Goal: Task Accomplishment & Management: Manage account settings

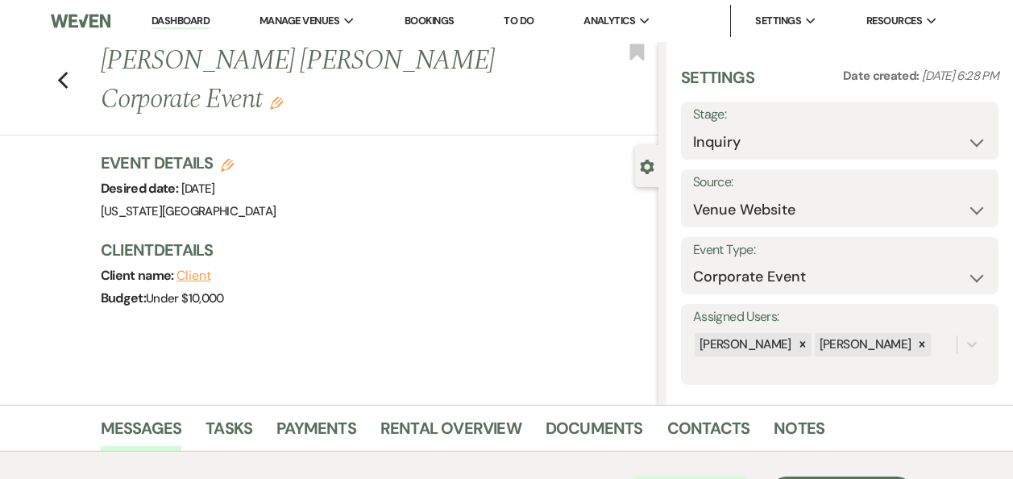
select select "5"
select select "9"
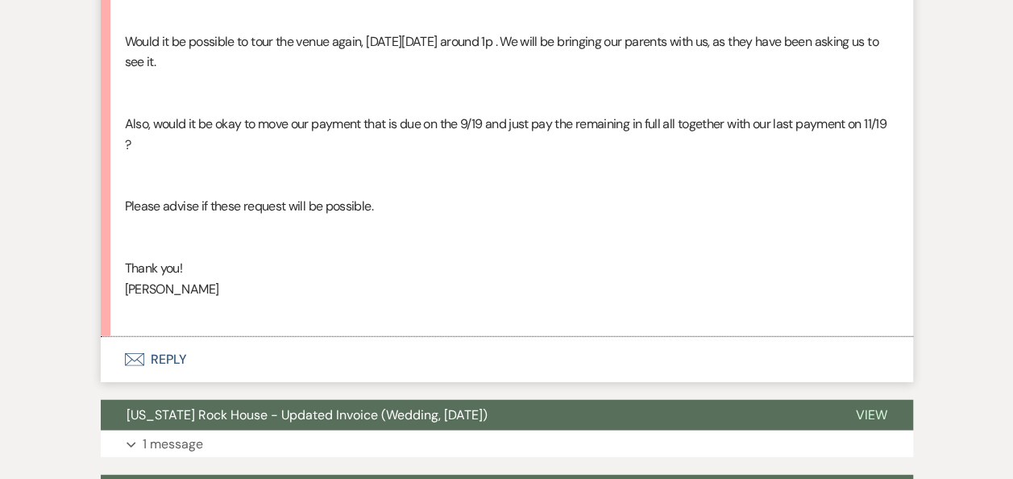
scroll to position [1892, 0]
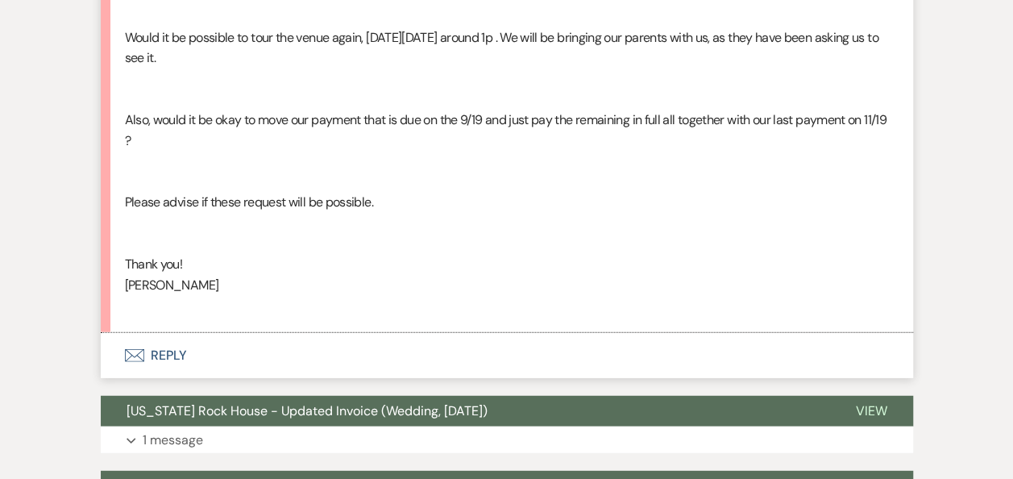
click at [168, 354] on button "Envelope Reply" at bounding box center [507, 355] width 813 height 45
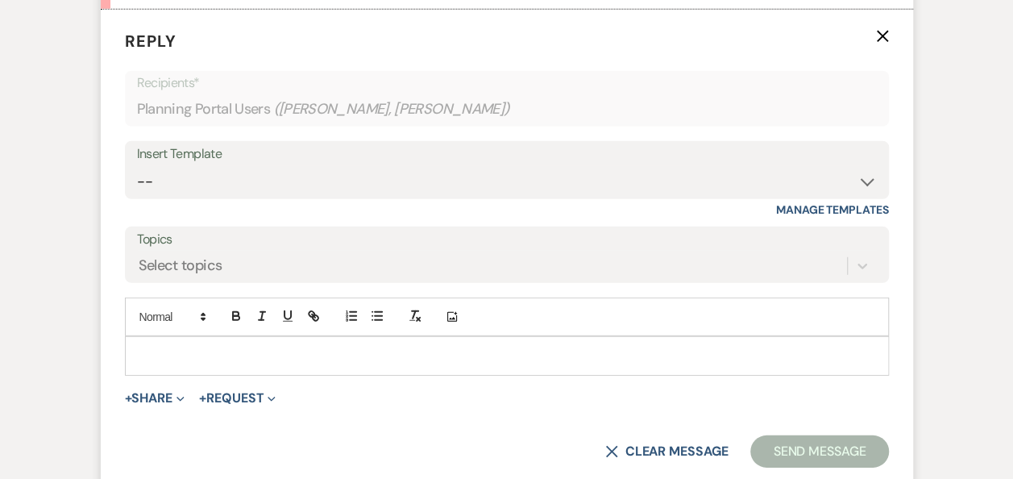
scroll to position [2207, 0]
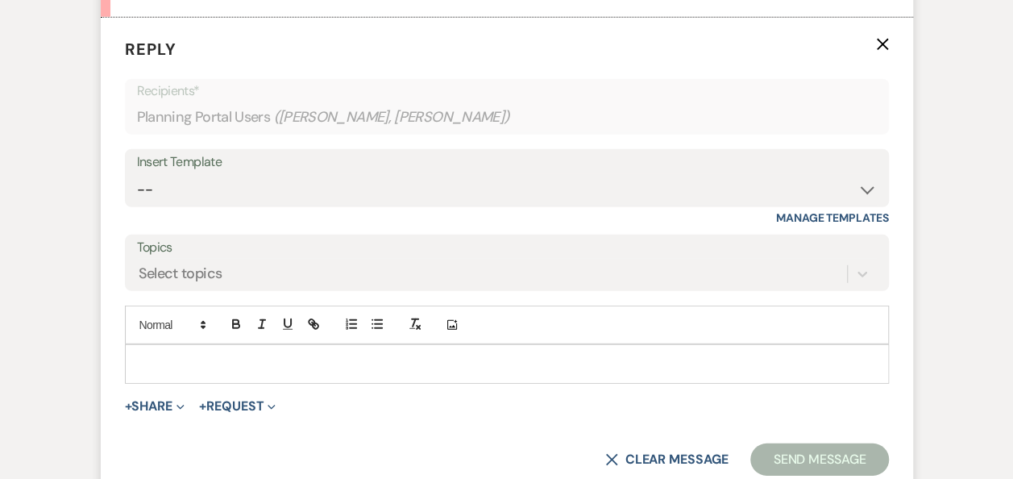
click at [221, 358] on p at bounding box center [507, 364] width 738 height 18
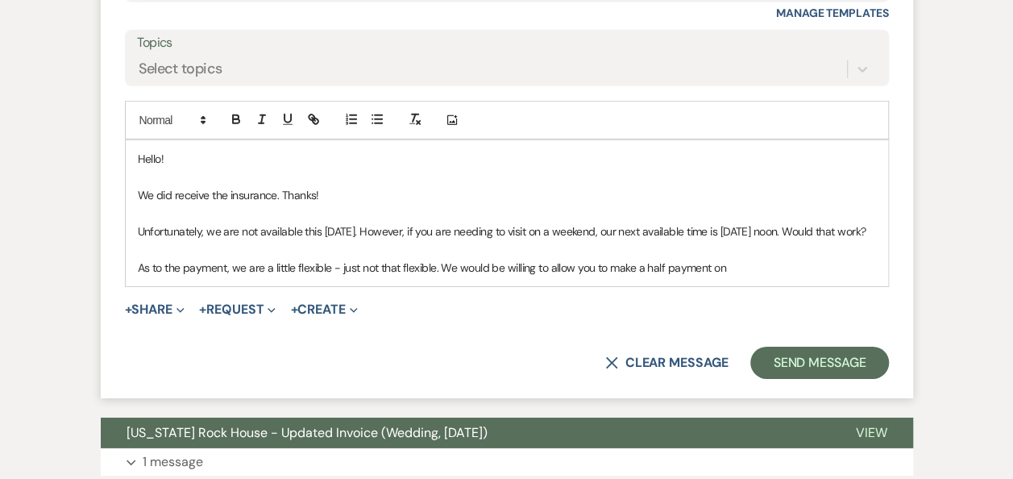
scroll to position [2417, 0]
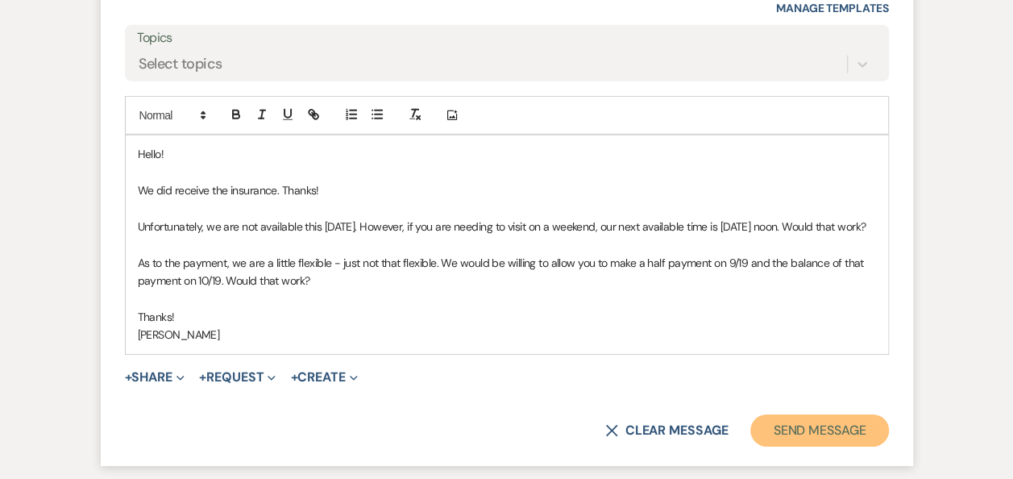
click at [788, 443] on button "Send Message" at bounding box center [819, 430] width 138 height 32
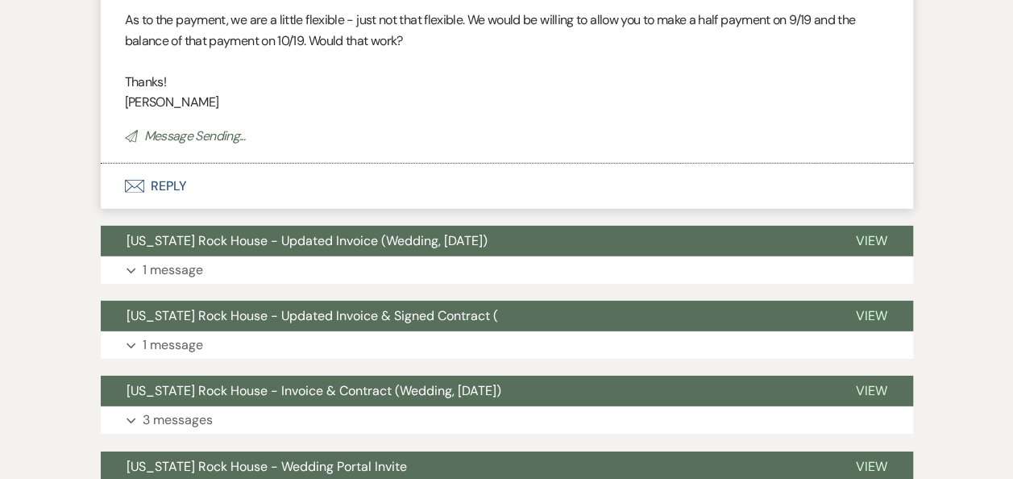
scroll to position [2723, 0]
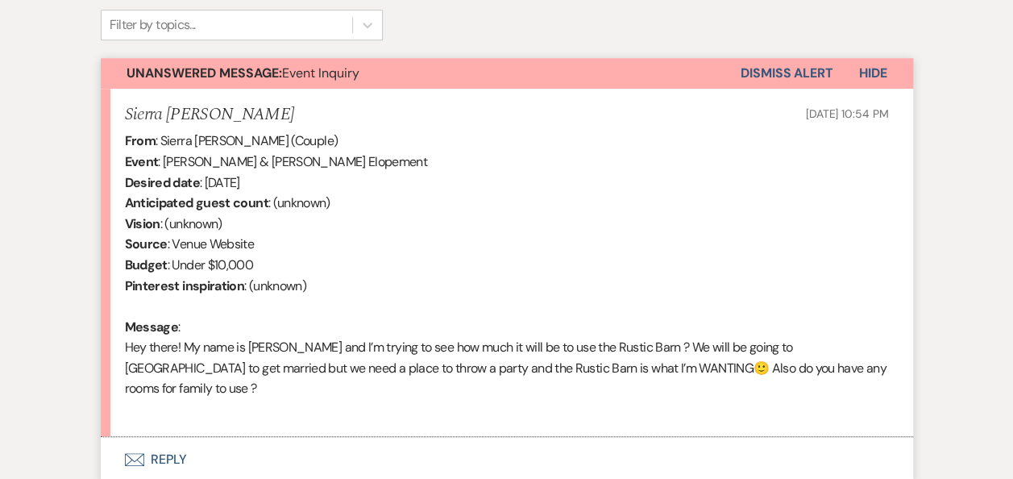
click at [168, 440] on button "Envelope Reply" at bounding box center [507, 459] width 813 height 45
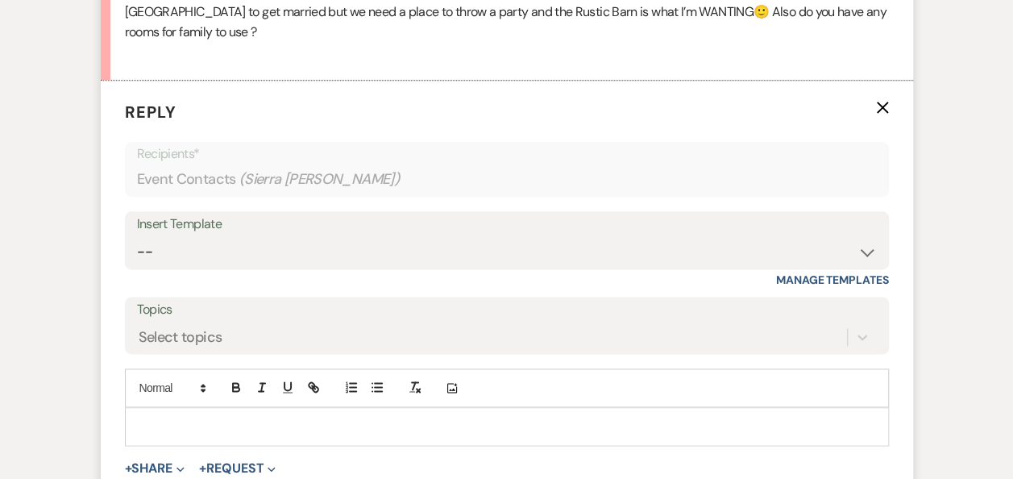
scroll to position [946, 0]
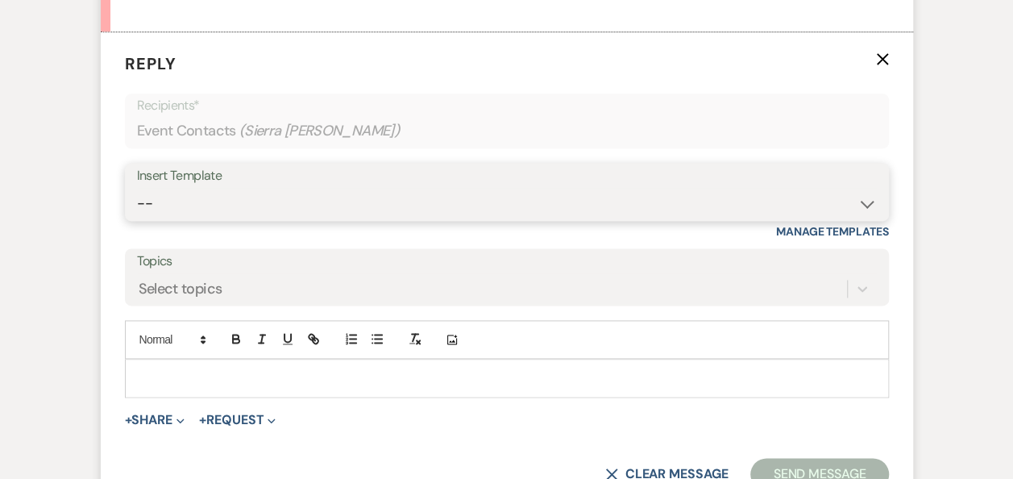
click at [867, 188] on select "-- Weven Planning Portal Introduction (Booked Events) Follow Up Booking Procedu…" at bounding box center [507, 203] width 740 height 31
select select "860"
click at [137, 188] on select "-- Weven Planning Portal Introduction (Booked Events) Follow Up Booking Procedu…" at bounding box center [507, 203] width 740 height 31
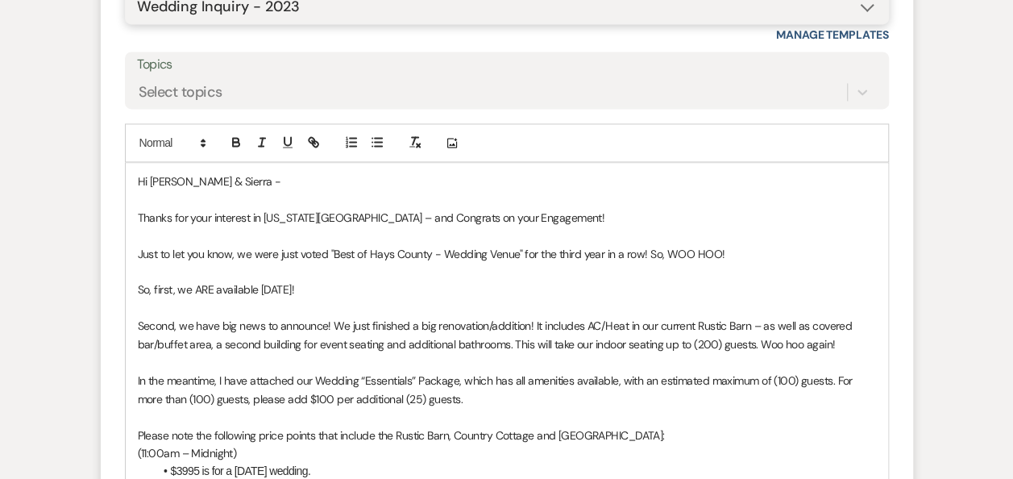
scroll to position [1178, 0]
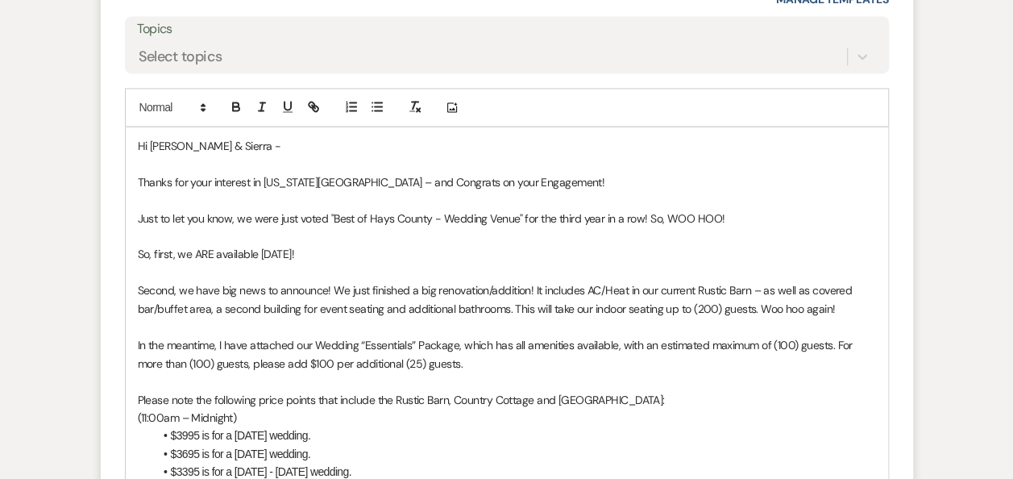
click at [266, 245] on p "So, first, we ARE available 06/27/2026!" at bounding box center [507, 254] width 738 height 18
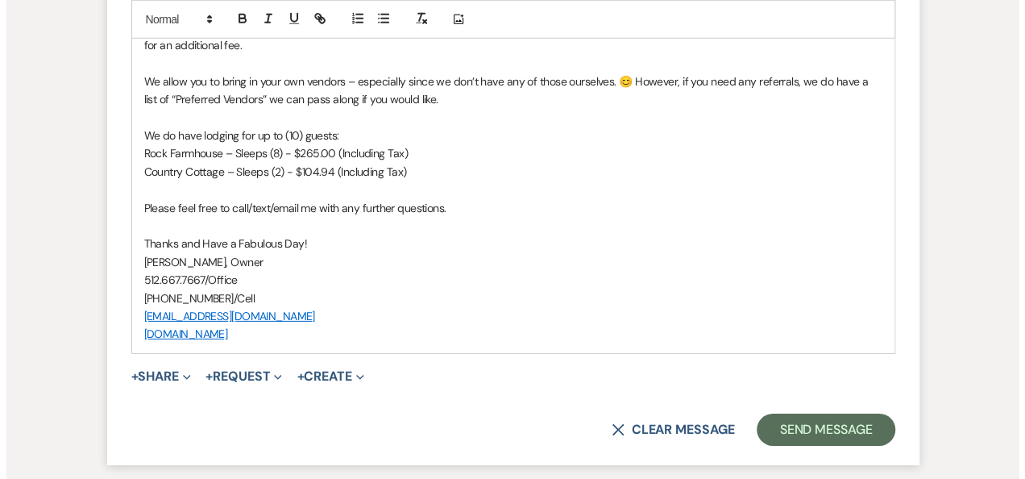
scroll to position [2362, 0]
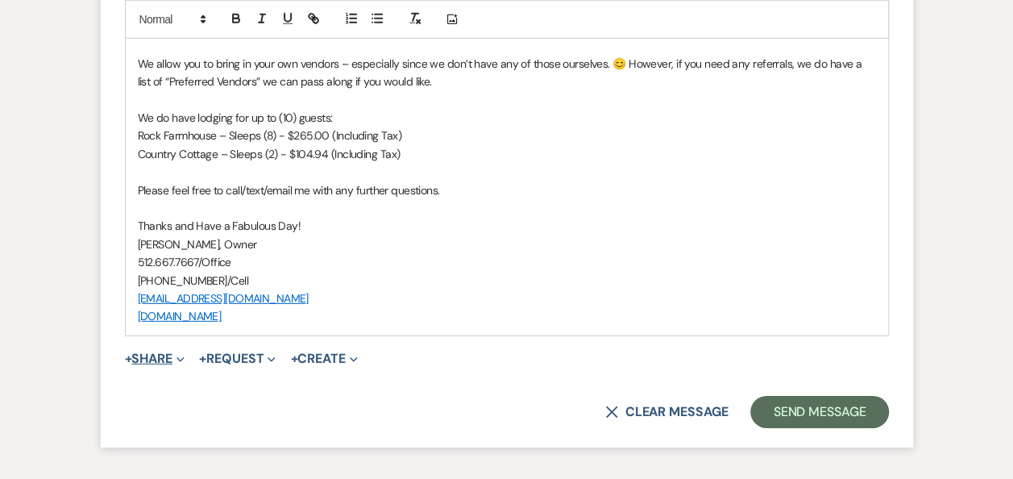
click at [166, 352] on button "+ Share Expand" at bounding box center [155, 358] width 60 height 13
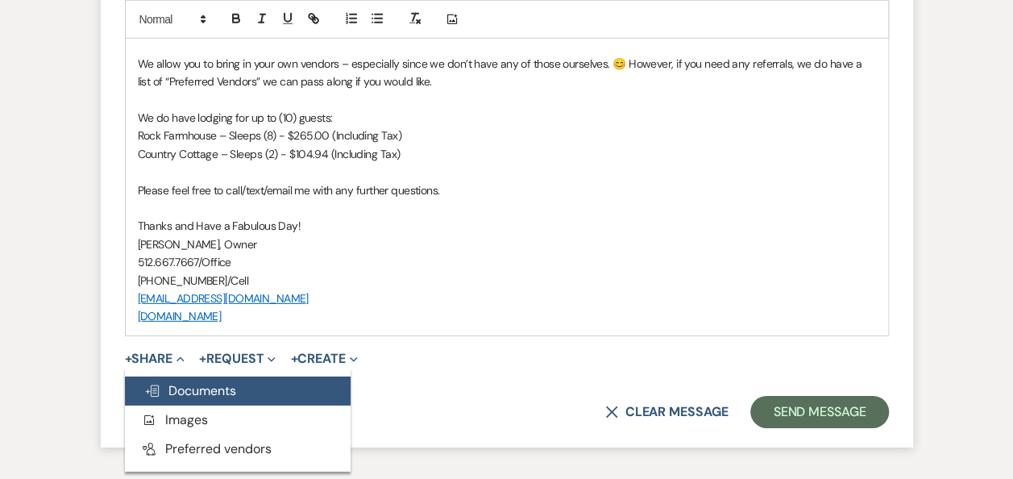
click at [202, 382] on span "Doc Upload Documents" at bounding box center [190, 390] width 92 height 17
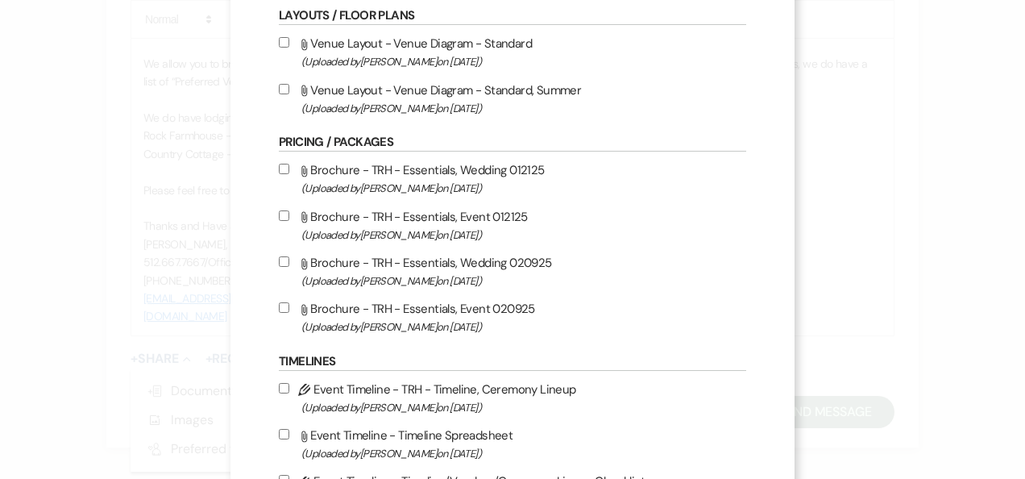
scroll to position [393, 0]
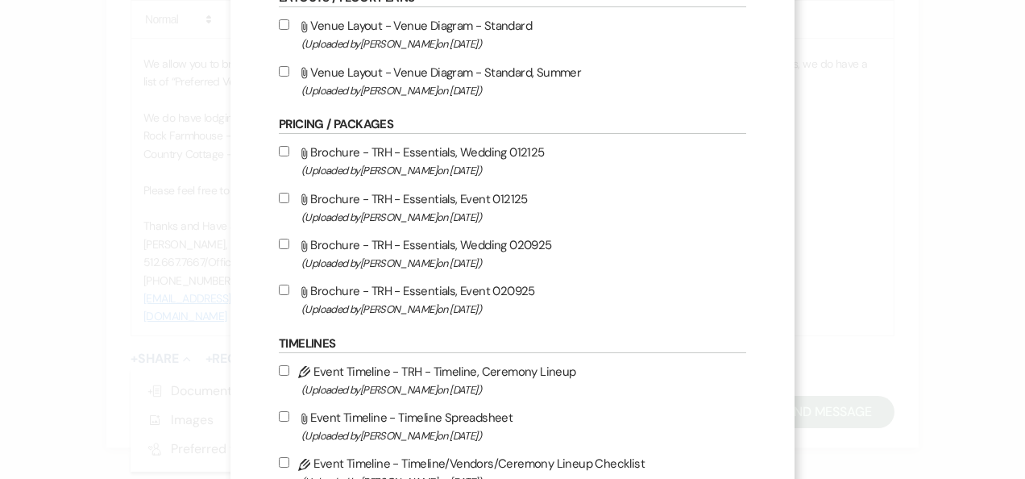
click at [279, 243] on input "Attach File Brochure - TRH - Essentials, Wedding 020925 (Uploaded by Erin Abel …" at bounding box center [284, 244] width 10 height 10
checkbox input "true"
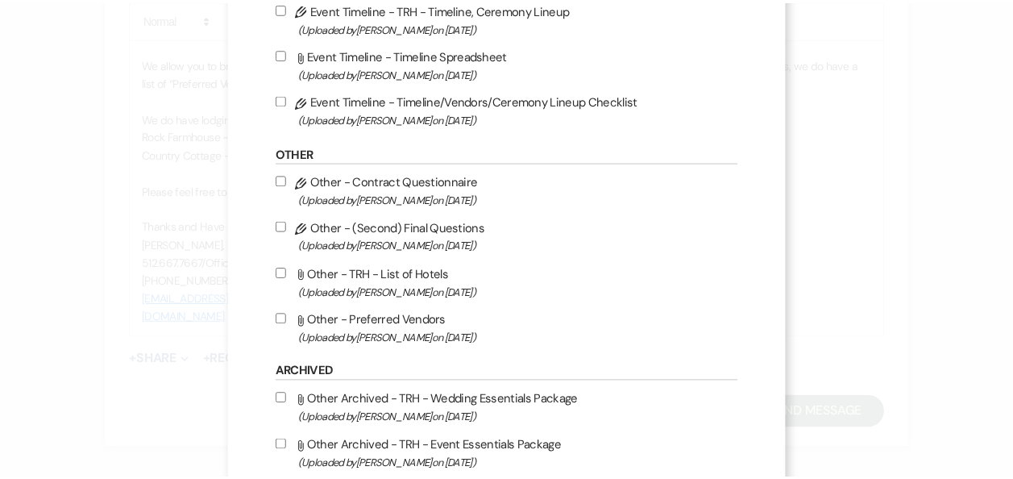
scroll to position [1446, 0]
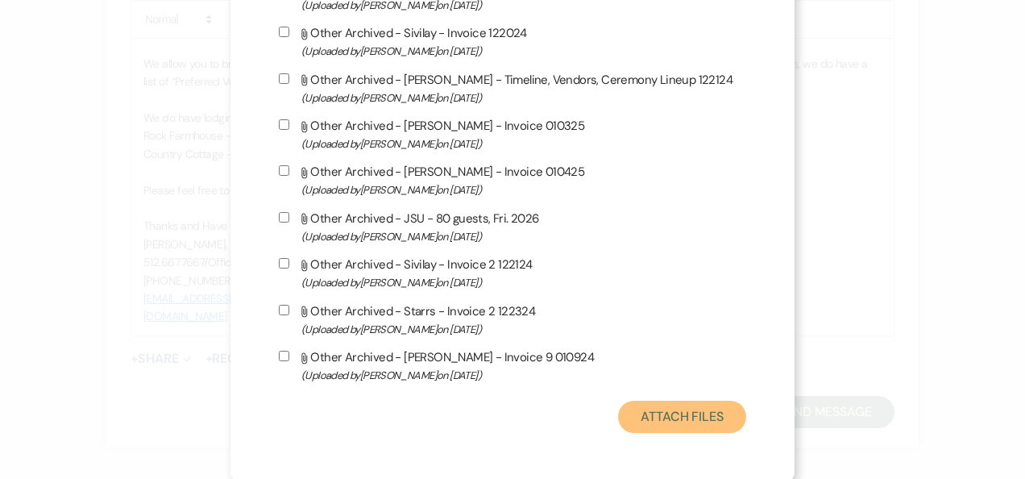
click at [678, 416] on button "Attach Files" at bounding box center [682, 417] width 128 height 32
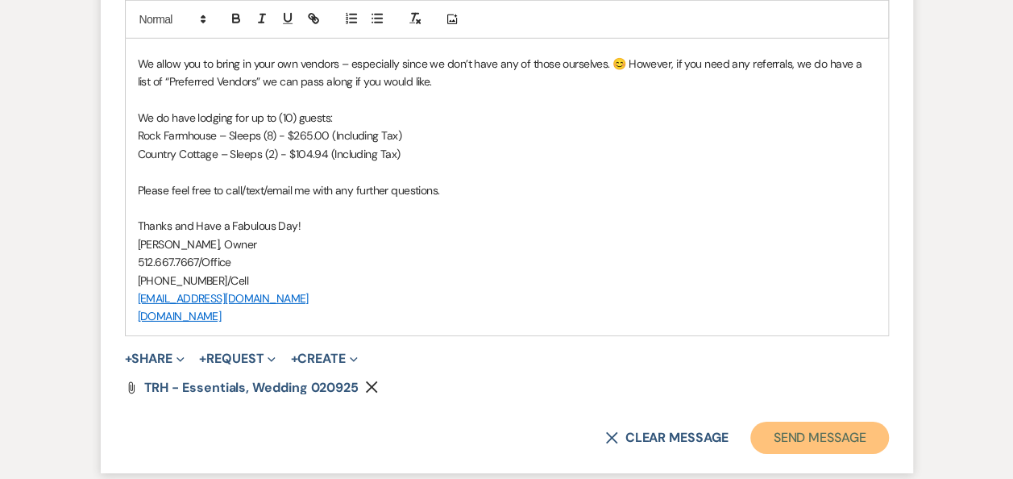
click at [819, 422] on button "Send Message" at bounding box center [819, 438] width 138 height 32
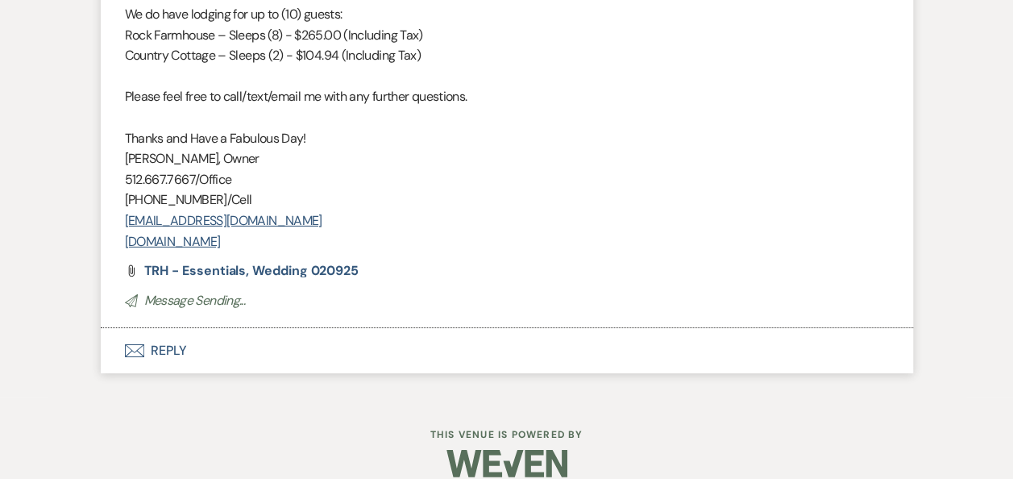
scroll to position [2352, 0]
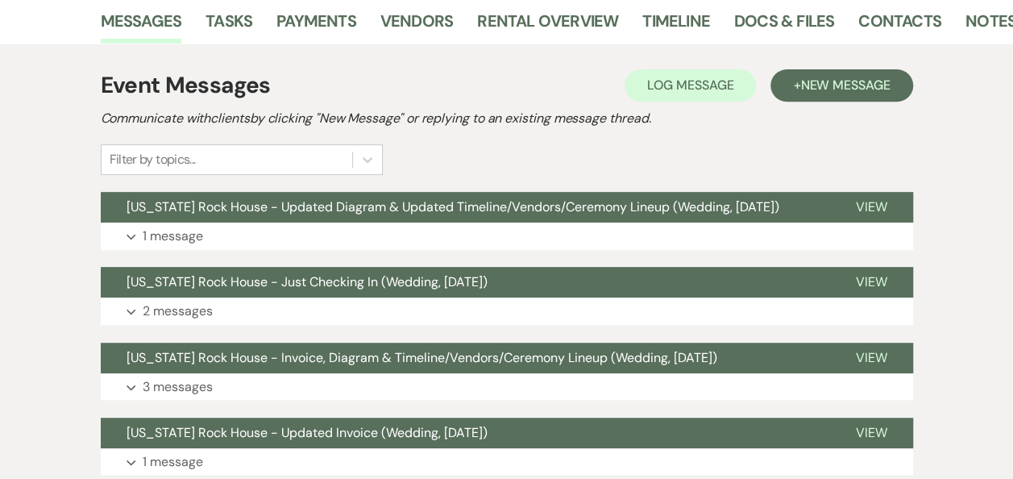
scroll to position [289, 0]
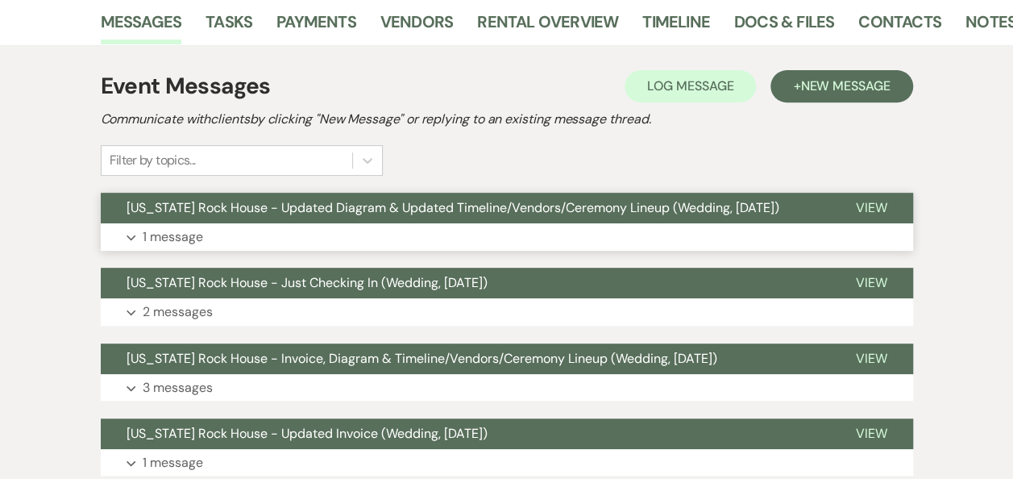
click at [871, 202] on span "View" at bounding box center [871, 207] width 31 height 17
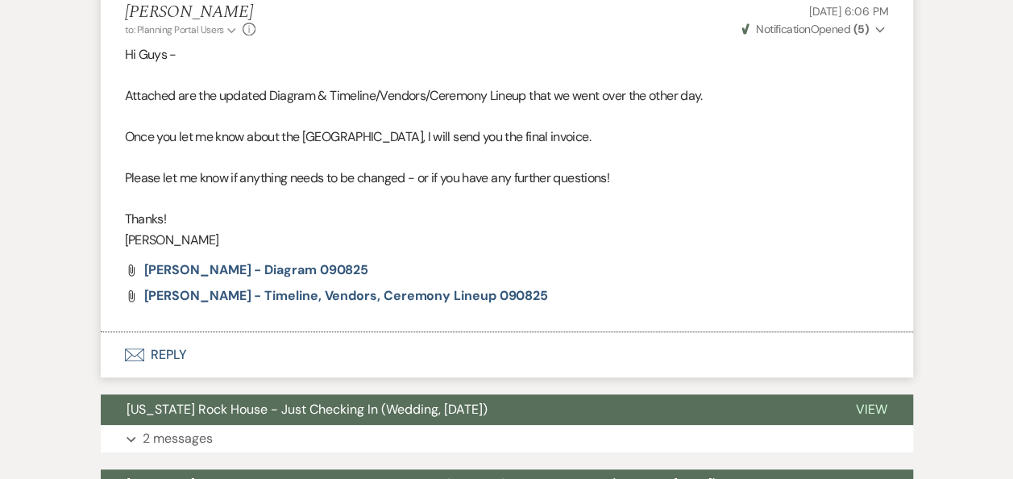
scroll to position [0, 0]
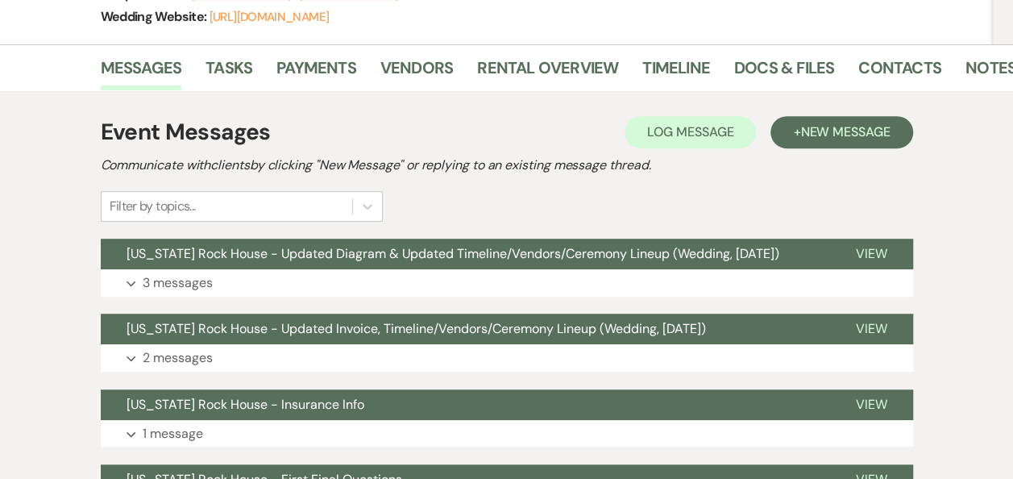
scroll to position [335, 0]
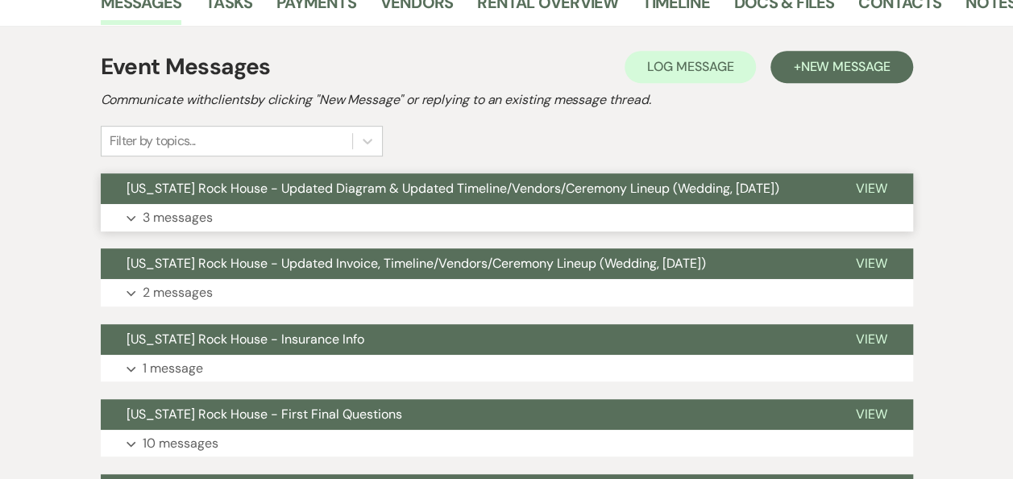
click at [872, 185] on span "View" at bounding box center [871, 188] width 31 height 17
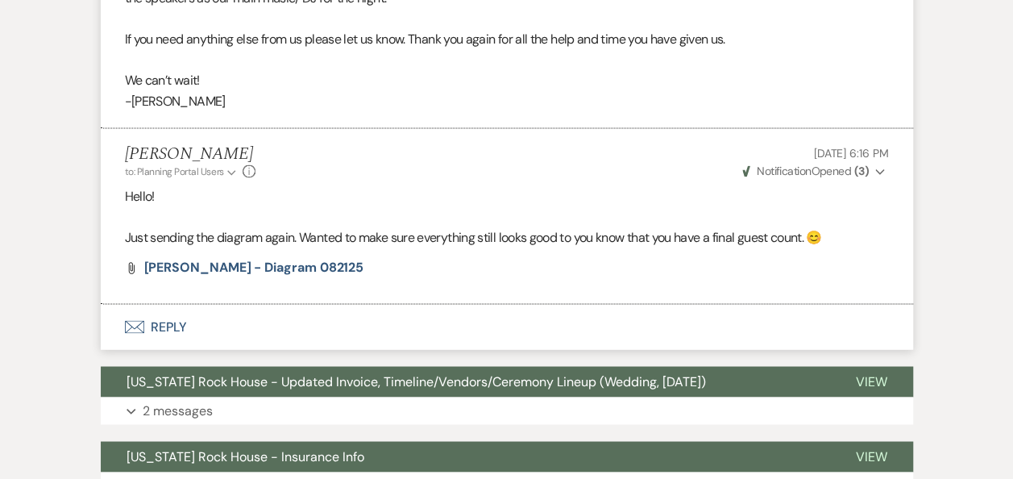
scroll to position [0, 0]
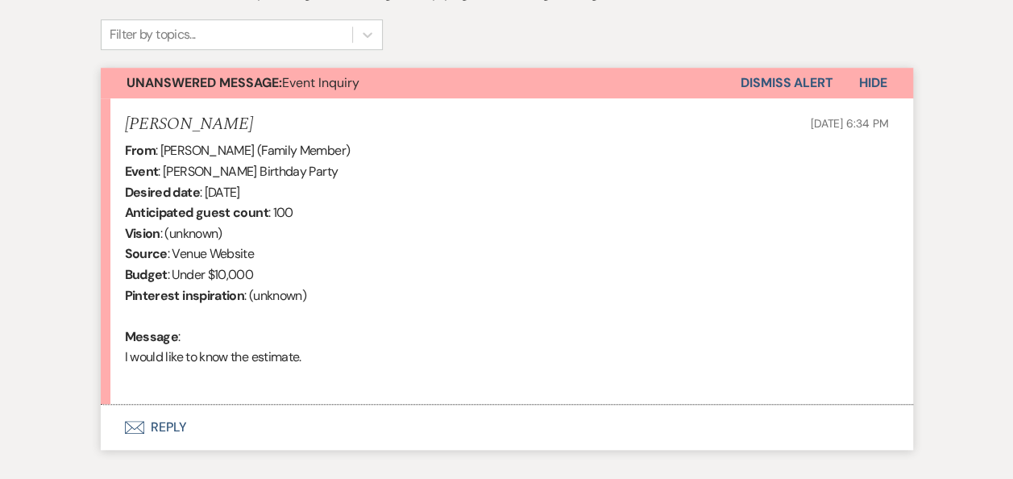
click at [171, 424] on button "Envelope Reply" at bounding box center [507, 427] width 813 height 45
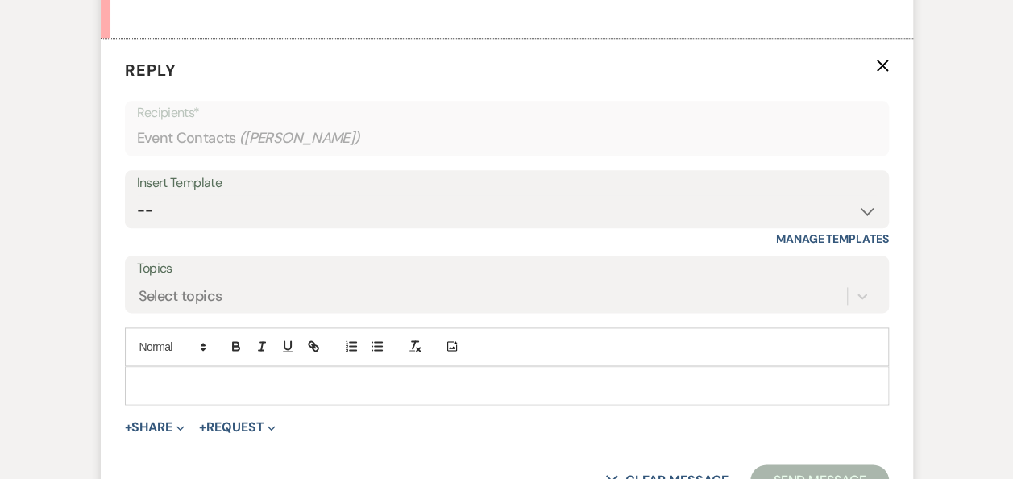
scroll to position [904, 0]
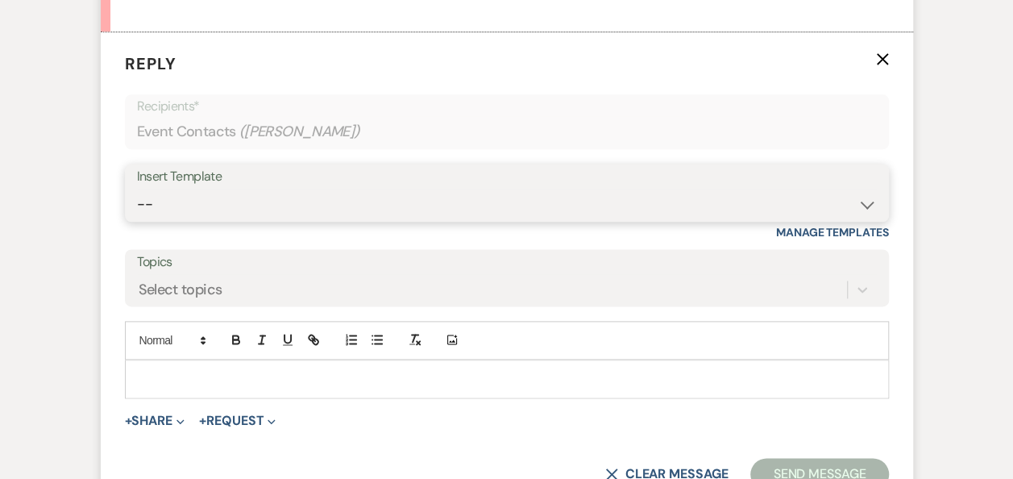
click at [866, 207] on select "-- Weven Planning Portal Introduction (Booked Events) Follow Up Booking Procedu…" at bounding box center [507, 204] width 740 height 31
select select "4581"
click at [137, 189] on select "-- Weven Planning Portal Introduction (Booked Events) Follow Up Booking Procedu…" at bounding box center [507, 204] width 740 height 31
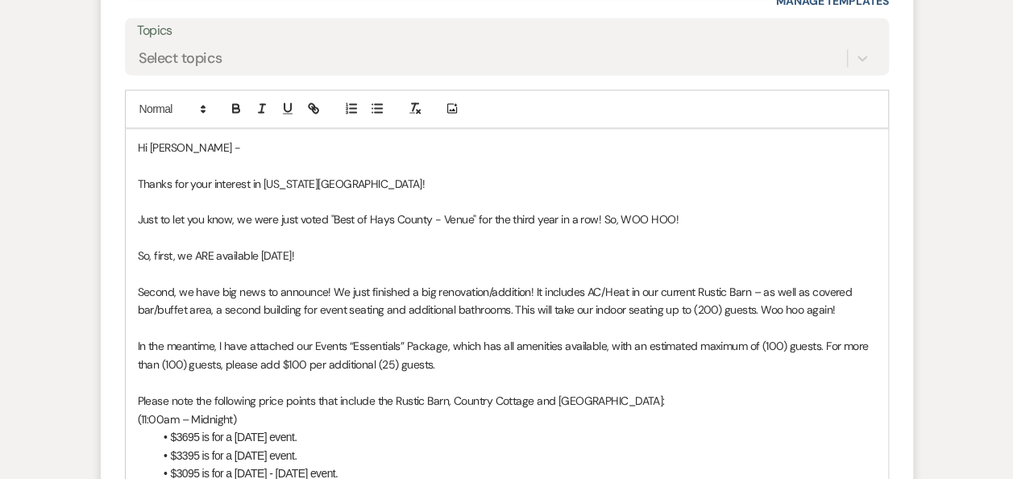
scroll to position [1158, 0]
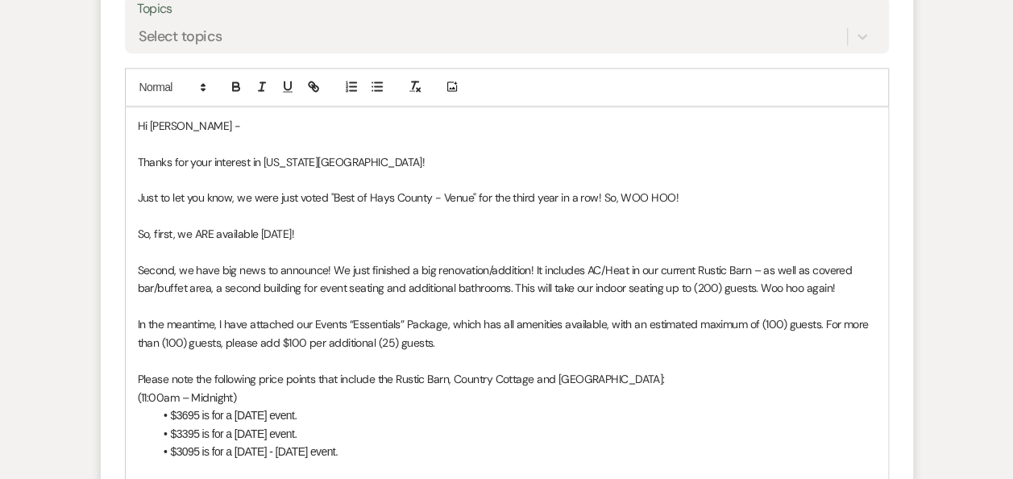
click at [265, 231] on p "So, first, we ARE available 01/31/2026!" at bounding box center [507, 234] width 738 height 18
click at [445, 322] on p "In the meantime, I have attached our Events “Essentials” Package, which has all…" at bounding box center [507, 333] width 738 height 36
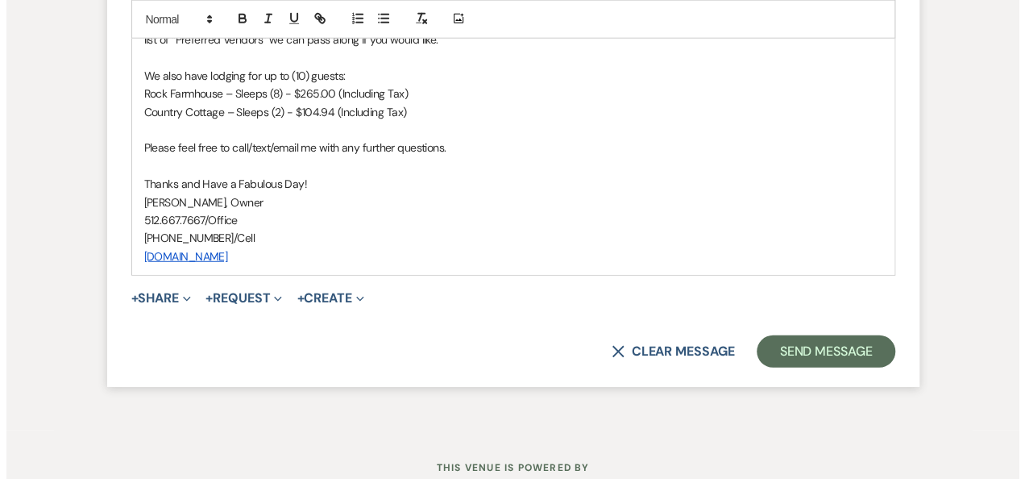
scroll to position [2041, 0]
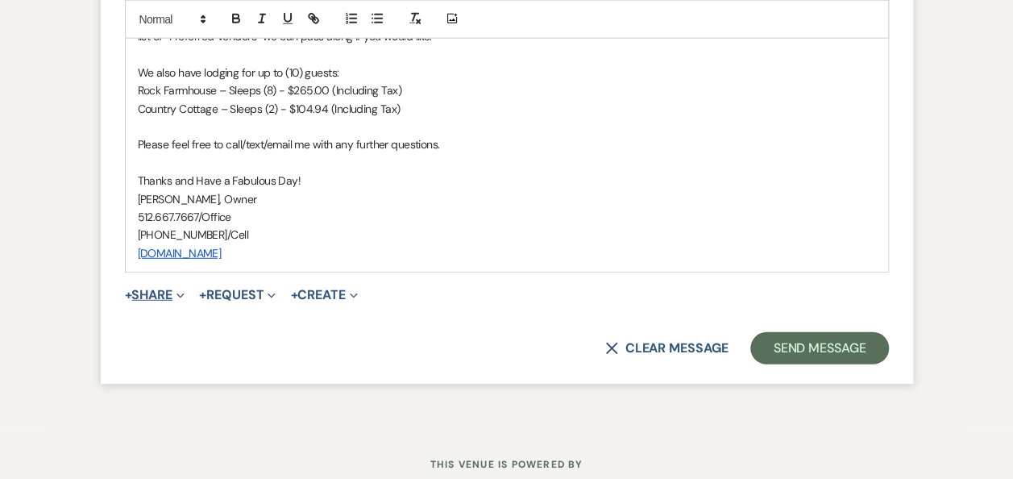
click at [160, 292] on button "+ Share Expand" at bounding box center [155, 295] width 60 height 13
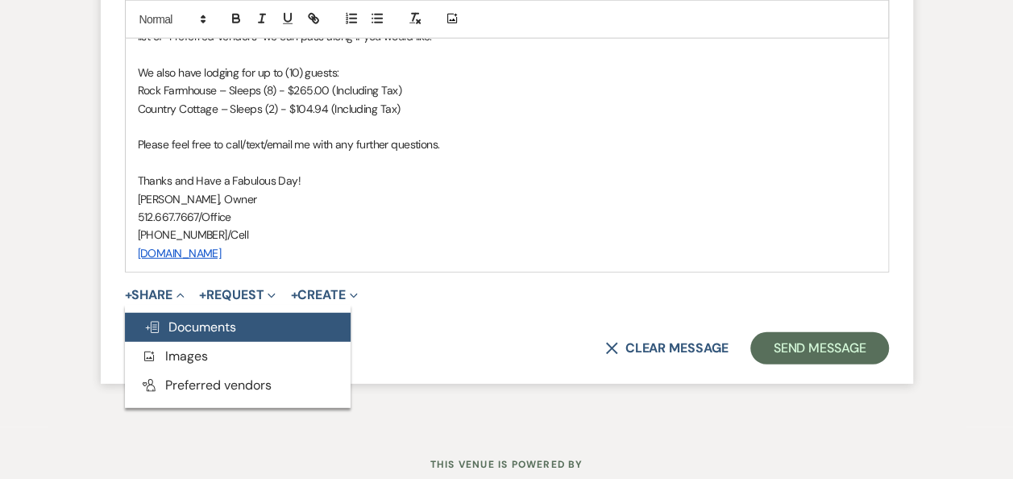
click at [200, 330] on span "Doc Upload Documents" at bounding box center [190, 326] width 92 height 17
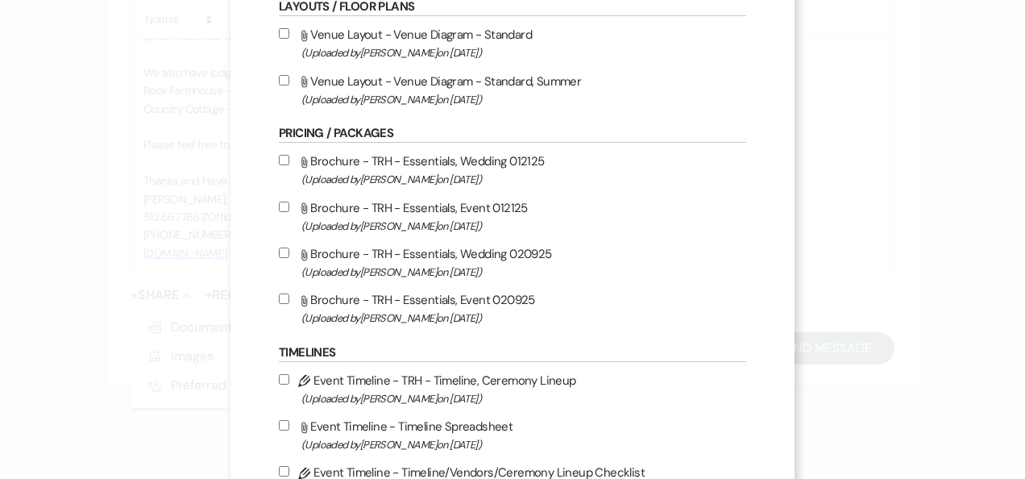
scroll to position [391, 0]
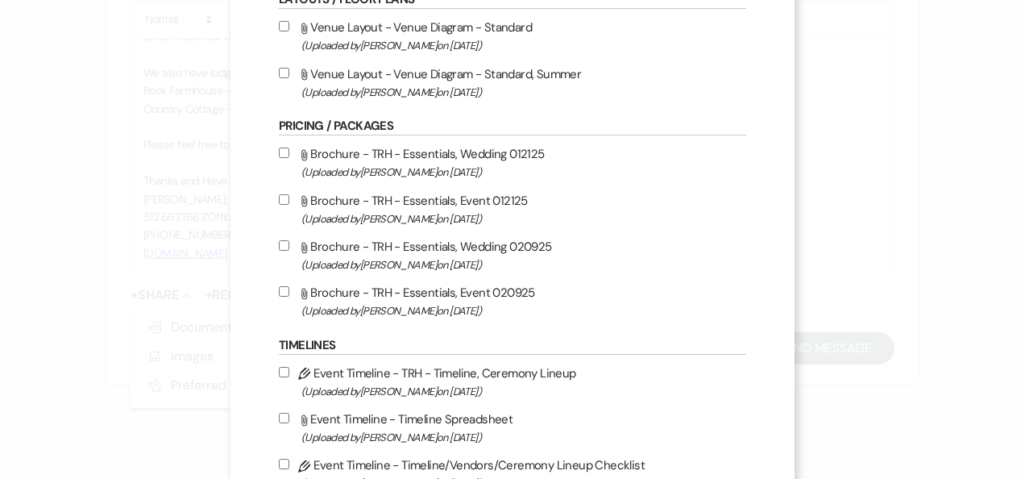
click at [281, 197] on input "Attach File Brochure - TRH - Essentials, Event 012125 (Uploaded by Erin Abel on…" at bounding box center [284, 199] width 10 height 10
checkbox input "false"
click at [279, 286] on input "Attach File Brochure - TRH - Essentials, Event 020925 (Uploaded by Erin Abel on…" at bounding box center [284, 291] width 10 height 10
checkbox input "true"
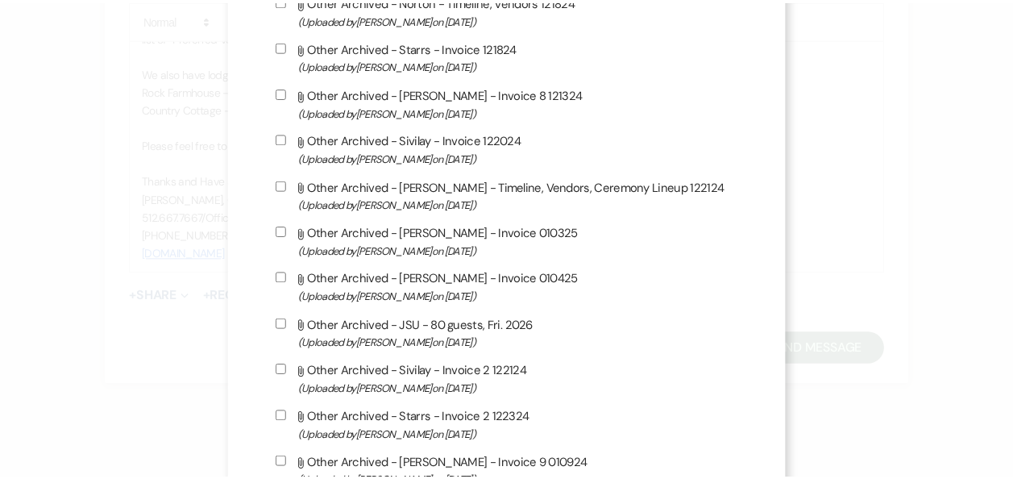
scroll to position [1446, 0]
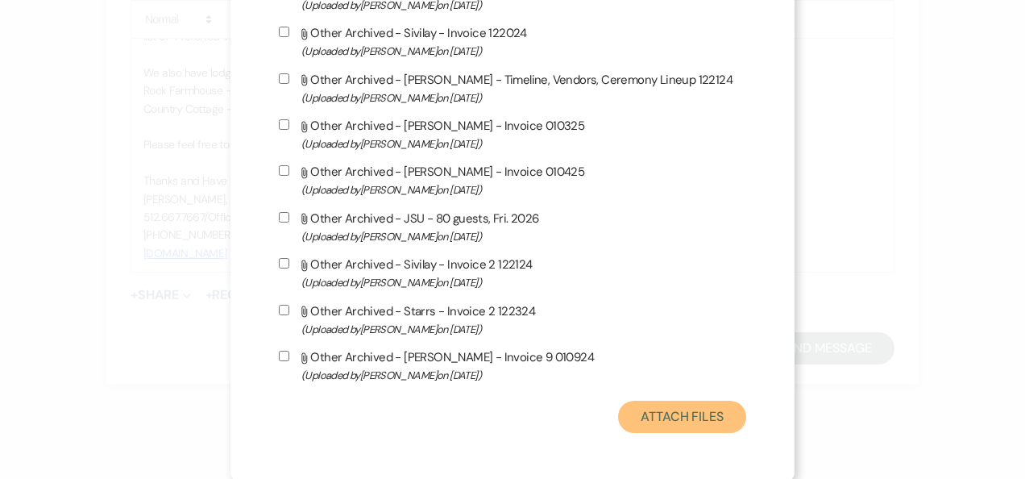
click at [675, 422] on button "Attach Files" at bounding box center [682, 417] width 128 height 32
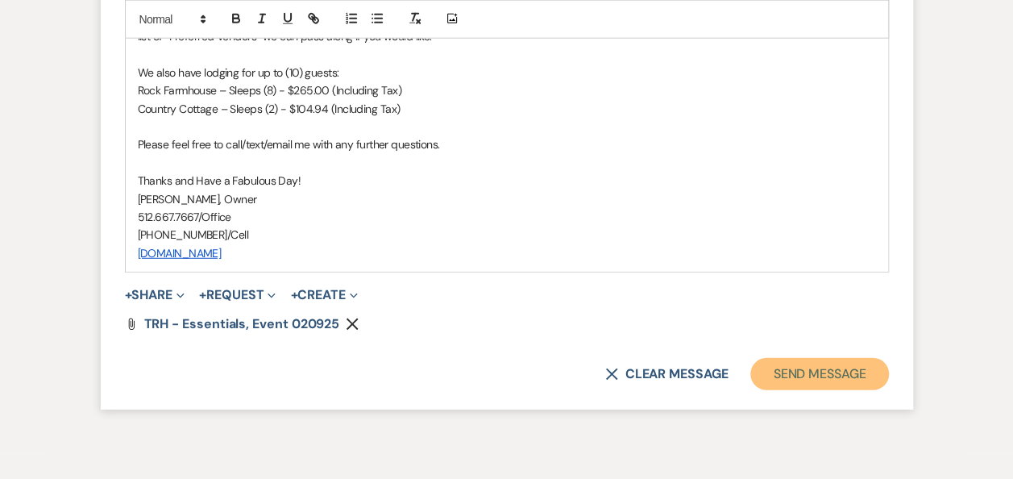
click at [821, 371] on button "Send Message" at bounding box center [819, 374] width 138 height 32
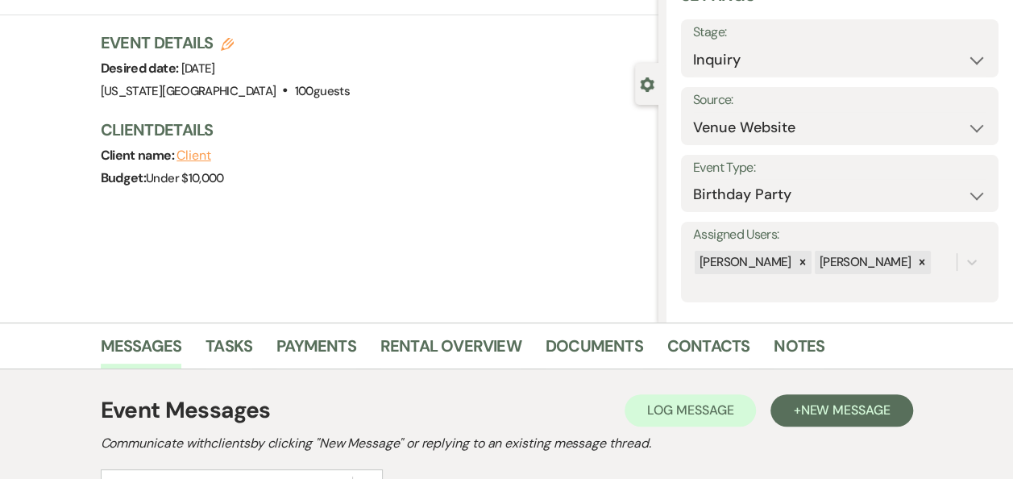
scroll to position [0, 0]
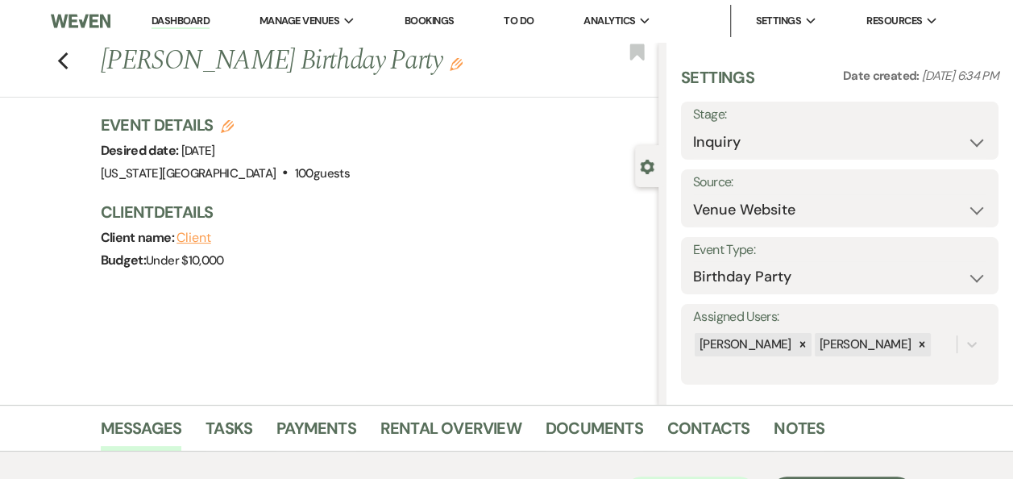
click at [190, 23] on link "Dashboard" at bounding box center [181, 21] width 58 height 15
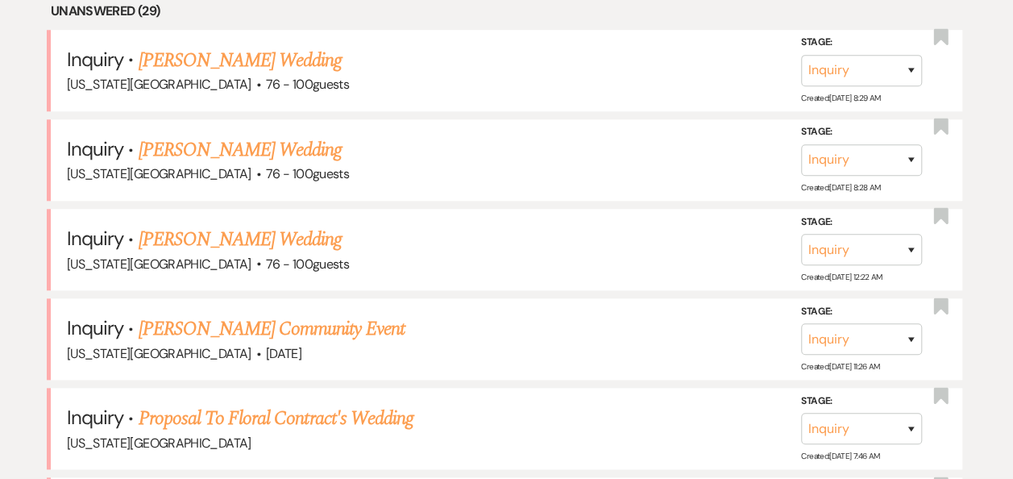
scroll to position [707, 0]
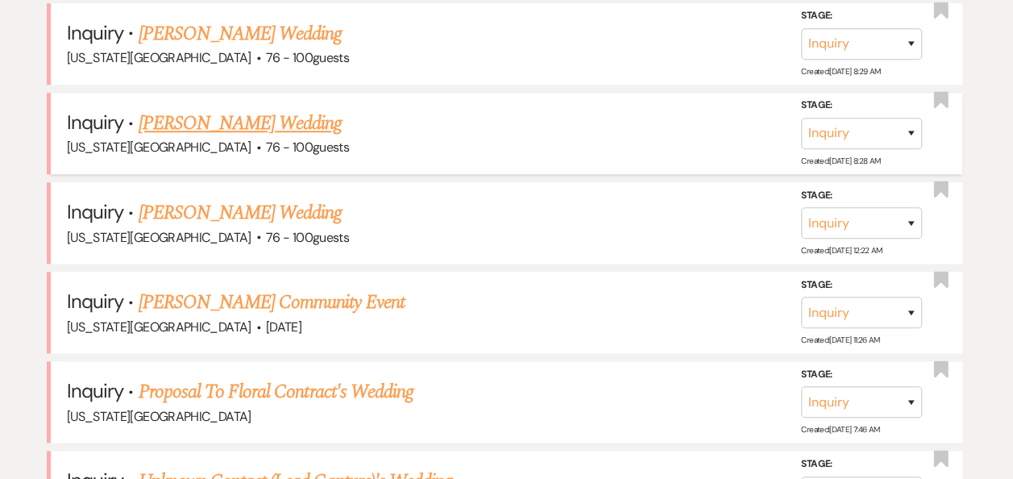
click at [296, 126] on link "[PERSON_NAME] Wedding" at bounding box center [241, 123] width 204 height 29
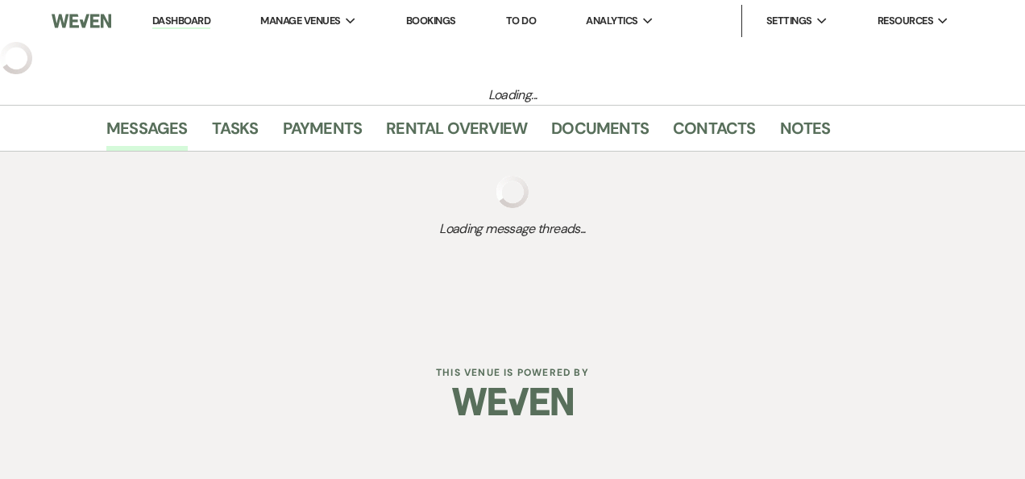
select select "4"
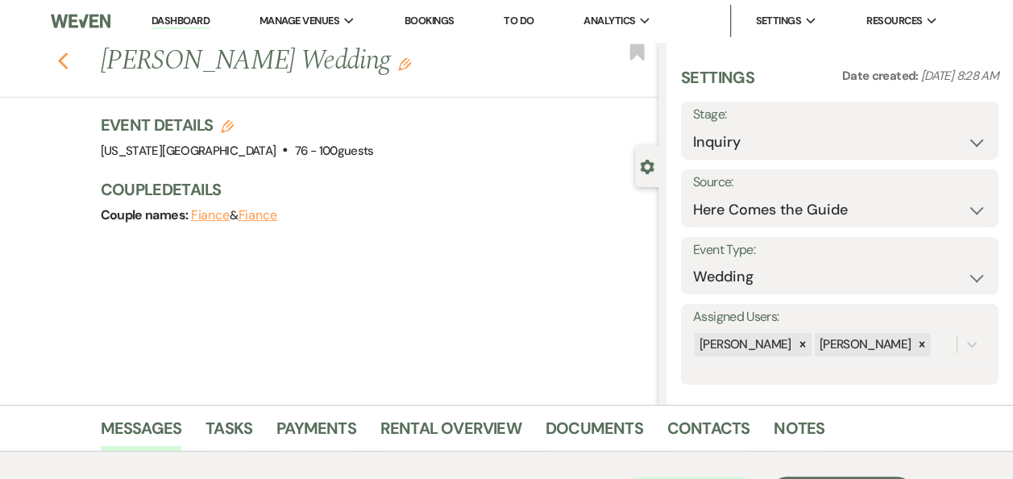
click at [65, 63] on use "button" at bounding box center [62, 61] width 10 height 18
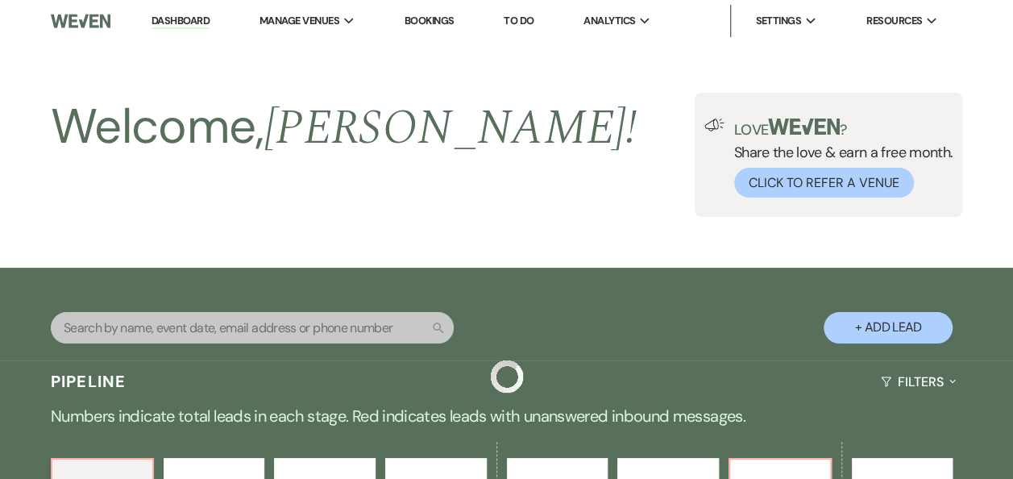
scroll to position [707, 0]
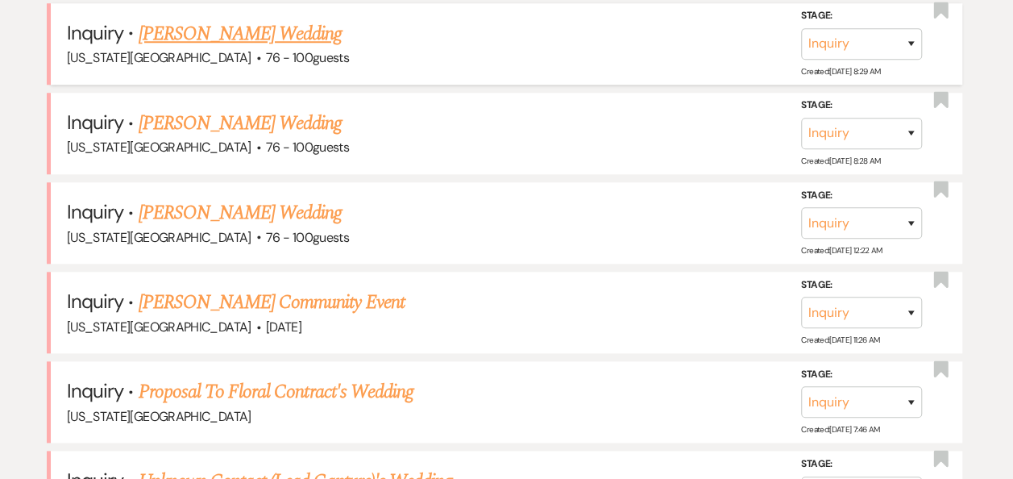
click at [282, 35] on link "[PERSON_NAME] Wedding" at bounding box center [241, 33] width 204 height 29
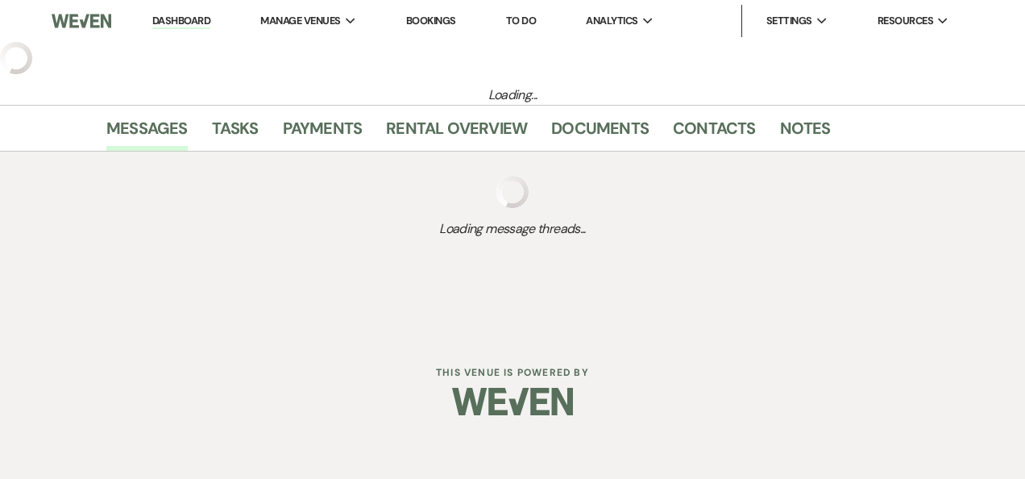
select select "4"
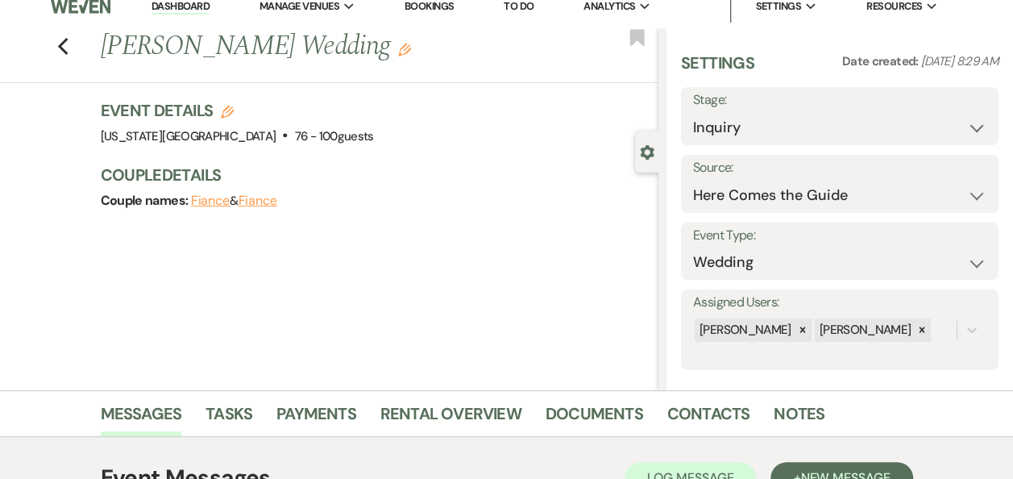
scroll to position [6, 0]
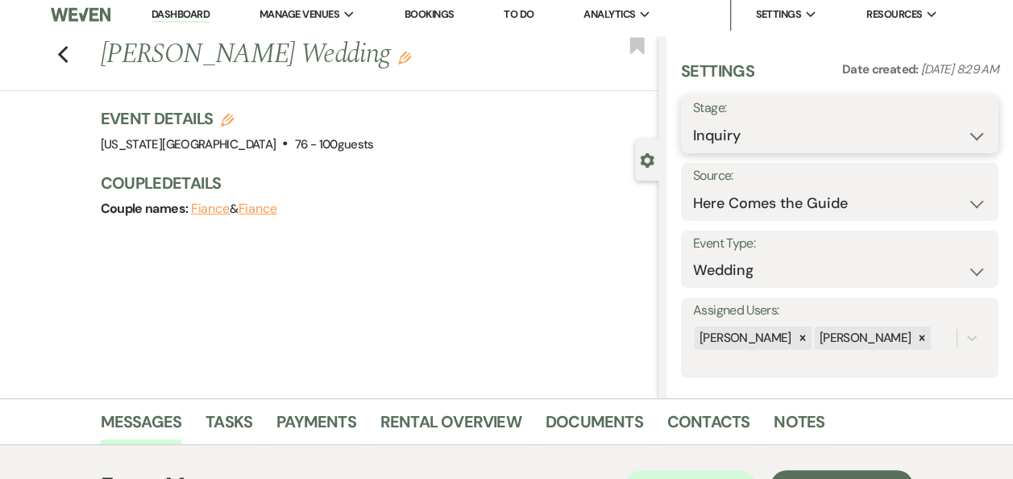
click at [961, 141] on select "Inquiry Follow Up Tour Requested Tour Confirmed Toured Proposal Sent Booked Lost" at bounding box center [839, 135] width 293 height 31
select select "8"
click at [693, 120] on select "Inquiry Follow Up Tour Requested Tour Confirmed Toured Proposal Sent Booked Lost" at bounding box center [839, 135] width 293 height 31
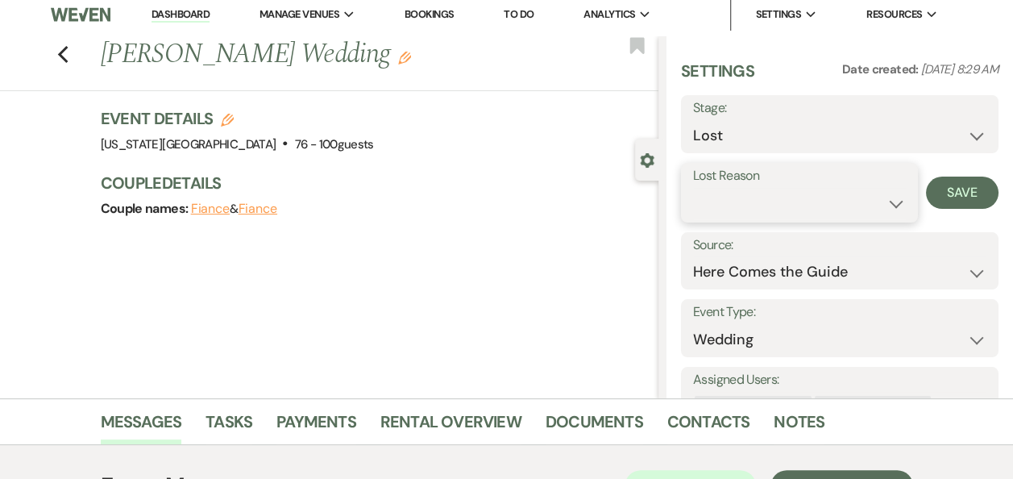
click at [882, 206] on select "Booked Elsewhere Budget Date Unavailable No Response Not a Good Match Capacity …" at bounding box center [799, 203] width 213 height 31
select select "4"
click at [693, 188] on select "Booked Elsewhere Budget Date Unavailable No Response Not a Good Match Capacity …" at bounding box center [799, 203] width 213 height 31
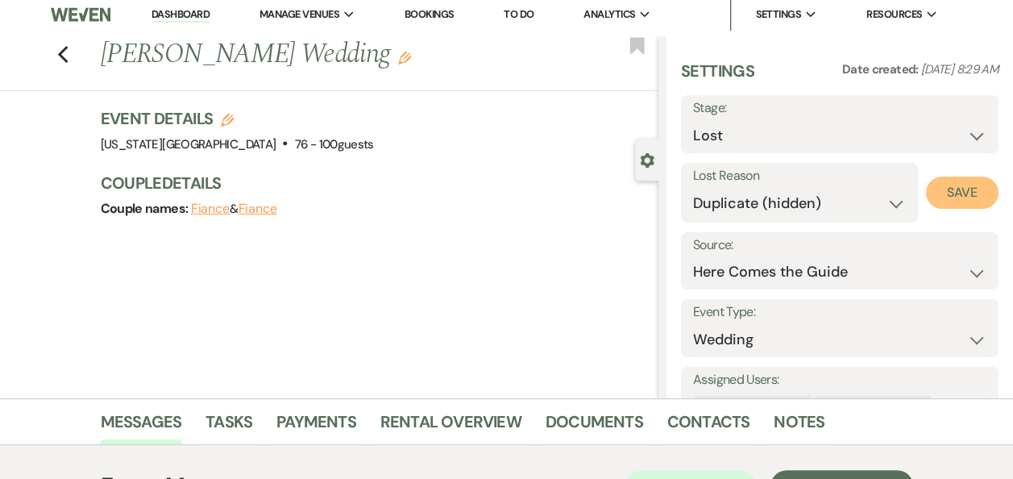
click at [949, 195] on button "Save" at bounding box center [962, 193] width 73 height 32
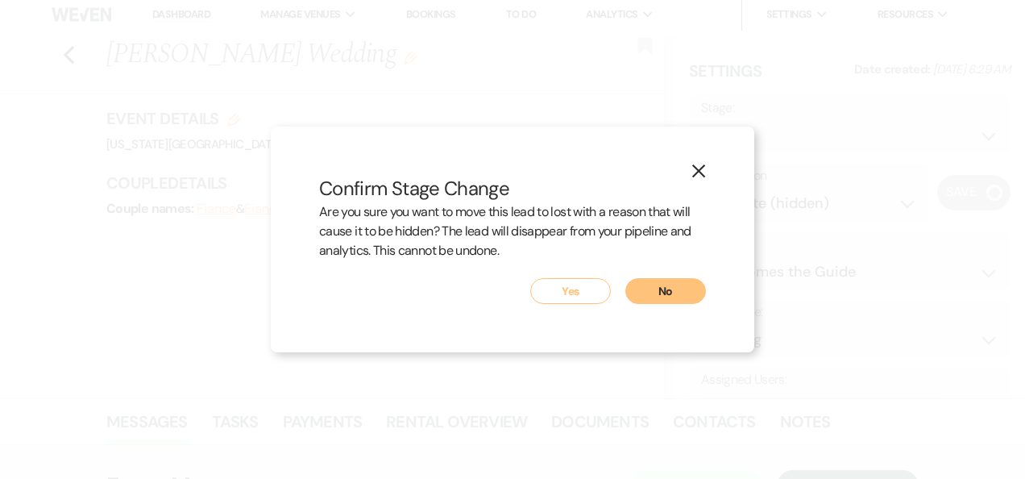
click at [556, 297] on button "Yes" at bounding box center [570, 291] width 81 height 26
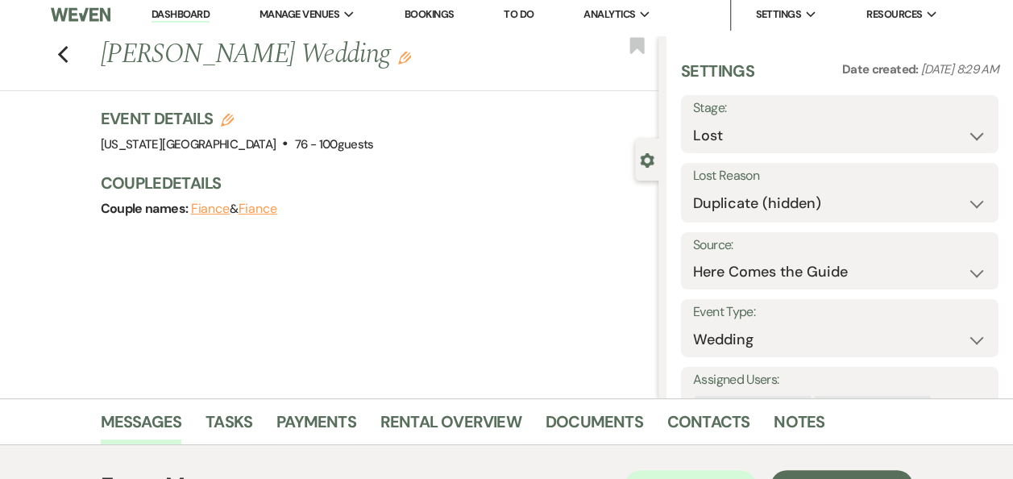
click at [187, 15] on link "Dashboard" at bounding box center [181, 14] width 58 height 15
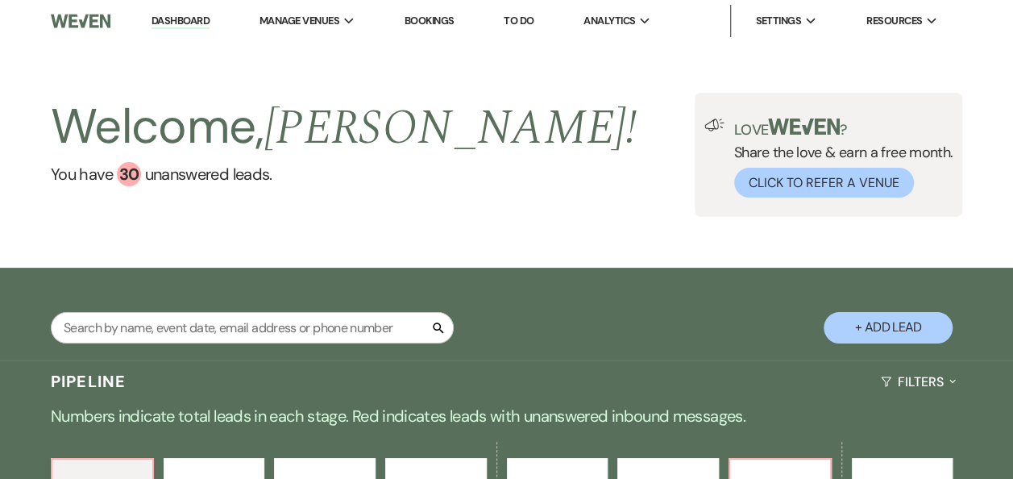
click at [888, 322] on button "+ Add Lead" at bounding box center [888, 327] width 129 height 31
select select "588"
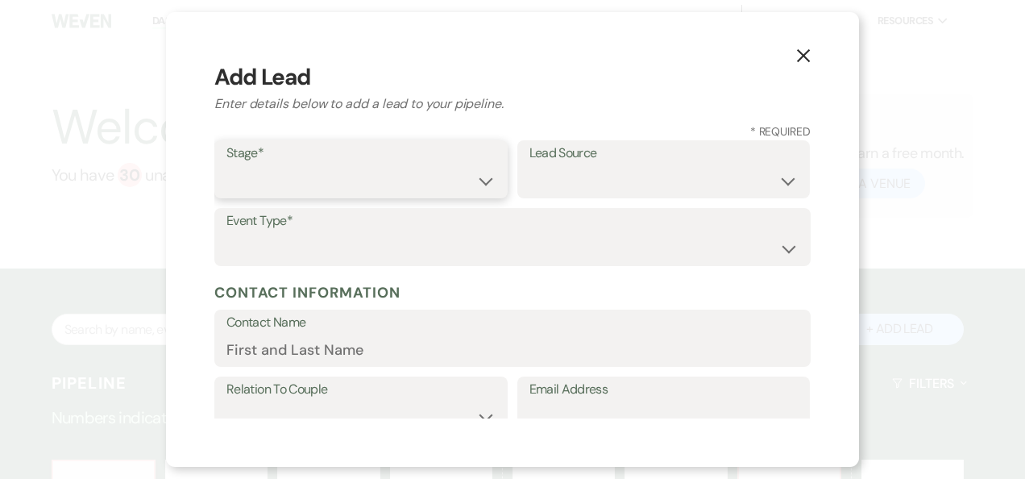
click at [474, 181] on select "Inquiry Follow Up Tour Requested Tour Confirmed Toured Proposal Sent Booked Lost" at bounding box center [361, 180] width 269 height 31
select select "4"
click at [227, 165] on select "Inquiry Follow Up Tour Requested Tour Confirmed Toured Proposal Sent Booked Lost" at bounding box center [361, 180] width 269 height 31
click at [775, 181] on select "Weven Venue Website Instagram Facebook Pinterest Google The Knot Wedding Wire H…" at bounding box center [664, 180] width 269 height 31
select select "12"
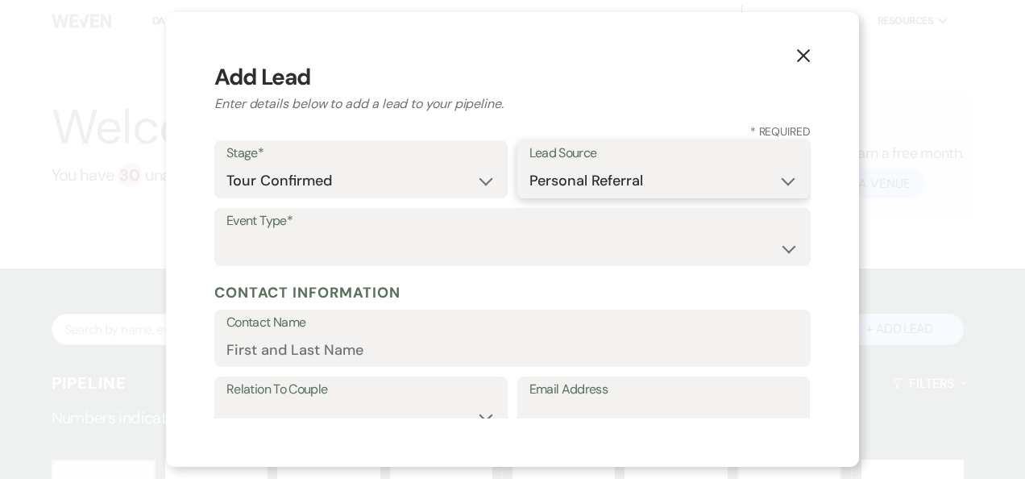
click at [530, 165] on select "Weven Venue Website Instagram Facebook Pinterest Google The Knot Wedding Wire H…" at bounding box center [664, 180] width 269 height 31
click at [777, 245] on select "Wedding Anniversary Party Baby Shower Bachelorette / Bachelor Party Birthday Pa…" at bounding box center [513, 248] width 572 height 31
select select "19"
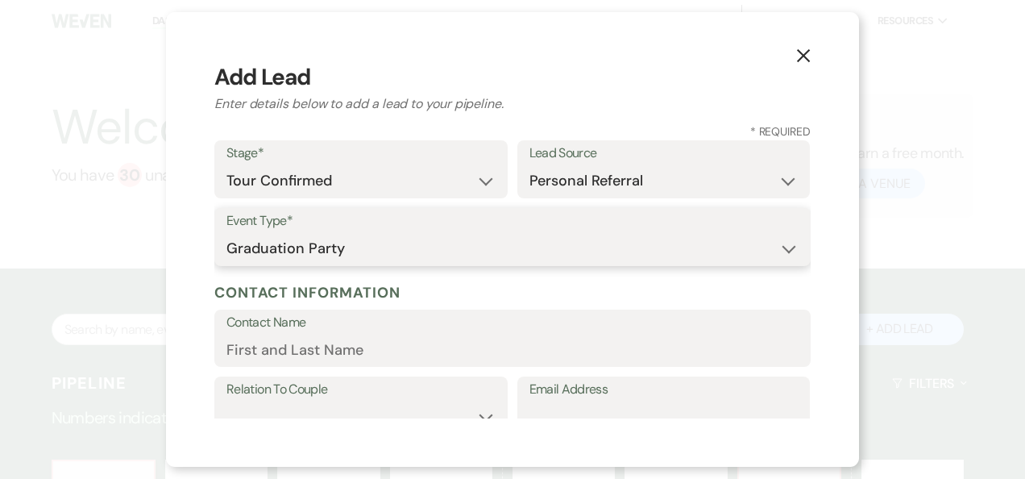
click at [227, 233] on select "Wedding Anniversary Party Baby Shower Bachelorette / Bachelor Party Birthday Pa…" at bounding box center [513, 248] width 572 height 31
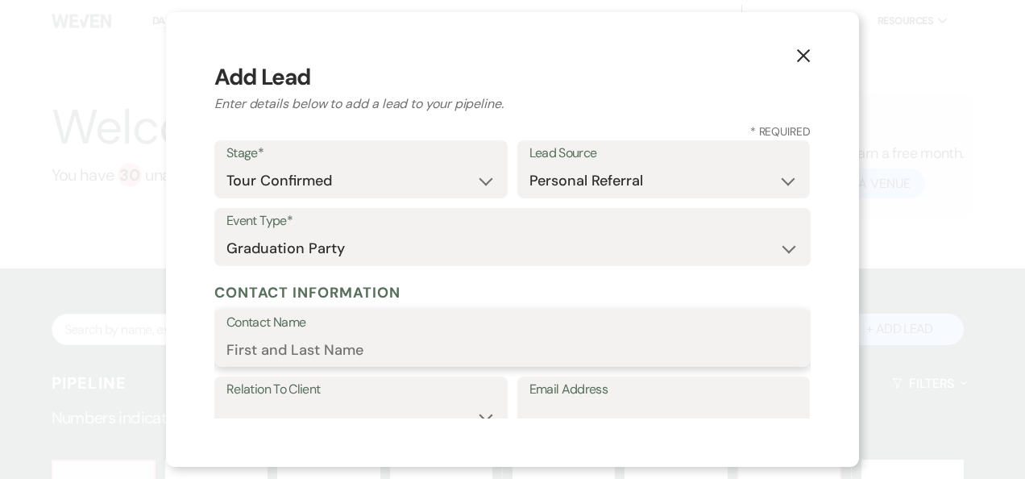
click at [418, 347] on input "Contact Name" at bounding box center [513, 349] width 572 height 31
type input "Christina Gonzalez"
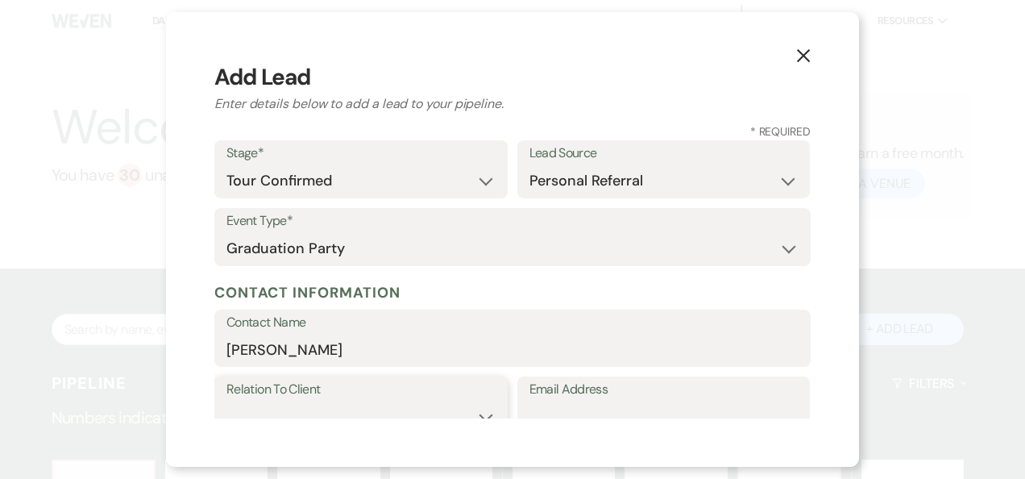
click at [479, 413] on select "Client Event Planner Parent of Client Family Member Friend Other" at bounding box center [361, 416] width 269 height 31
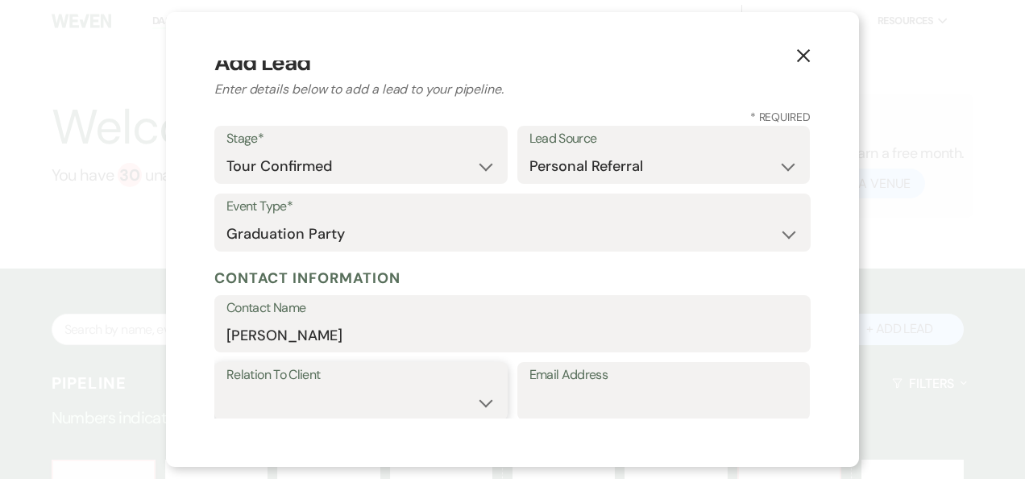
select select "4"
click at [227, 387] on select "Client Event Planner Parent of Client Family Member Friend Other" at bounding box center [361, 402] width 269 height 31
click at [566, 404] on input "Email Address" at bounding box center [664, 402] width 269 height 31
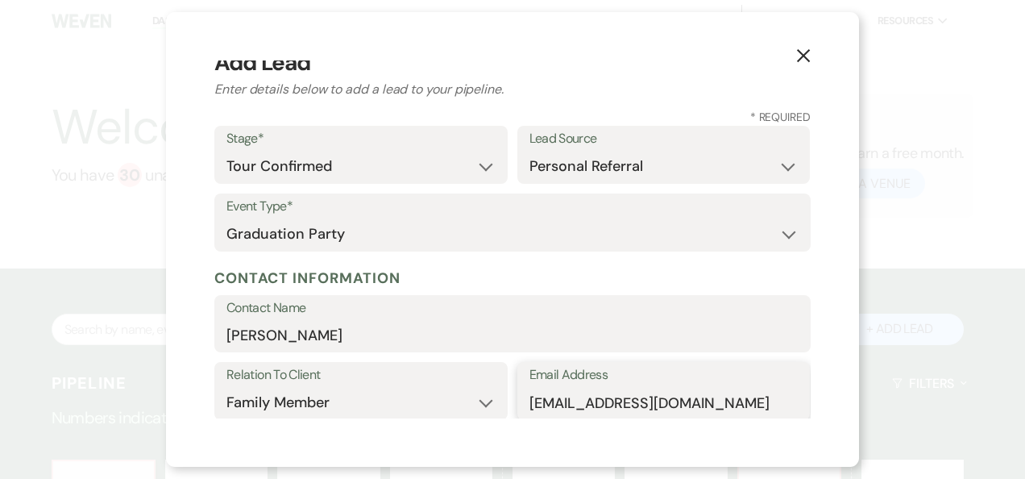
type input "ChristinaGonzalez78@yahoo.com"
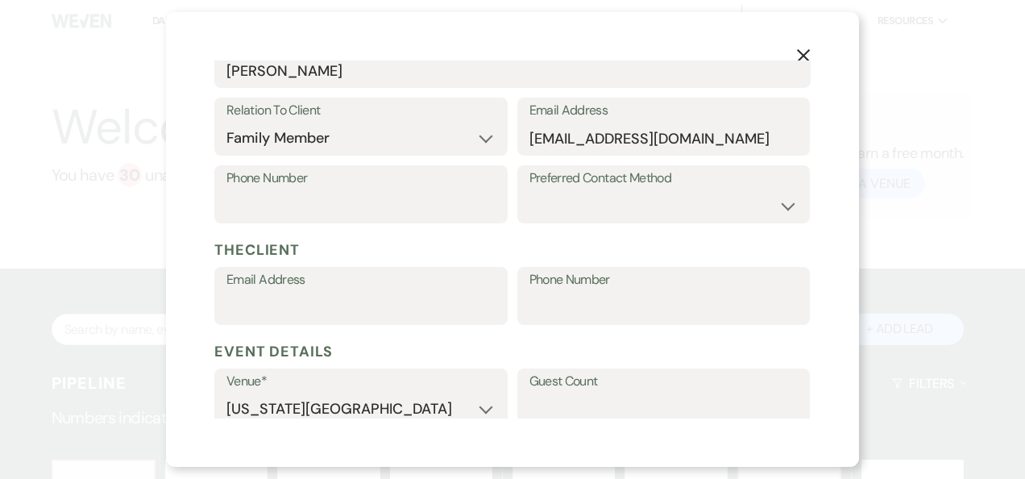
scroll to position [285, 0]
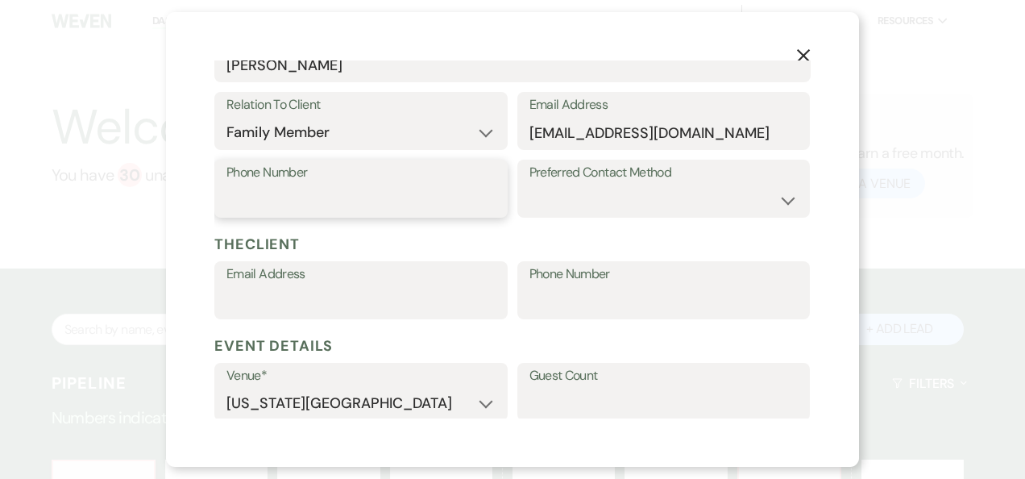
click at [426, 193] on input "Phone Number" at bounding box center [361, 200] width 269 height 31
type input "5126651477"
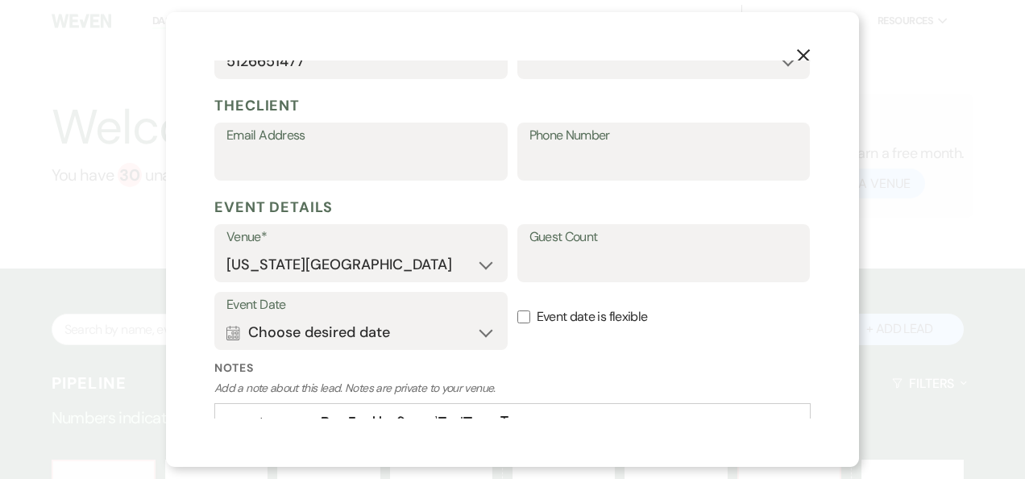
scroll to position [453, 0]
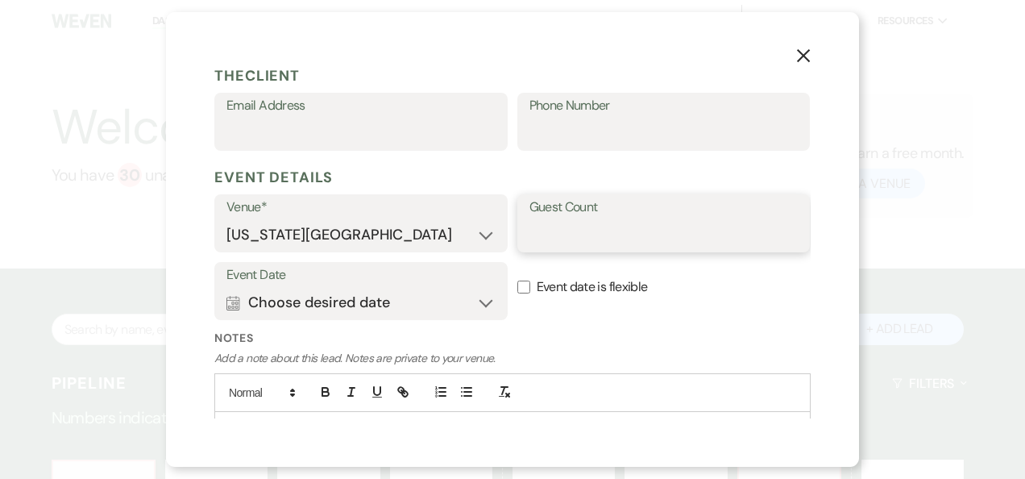
click at [553, 231] on input "Guest Count" at bounding box center [664, 234] width 269 height 31
type input "100"
click at [480, 303] on button "Calendar Choose desired date Expand" at bounding box center [361, 302] width 269 height 32
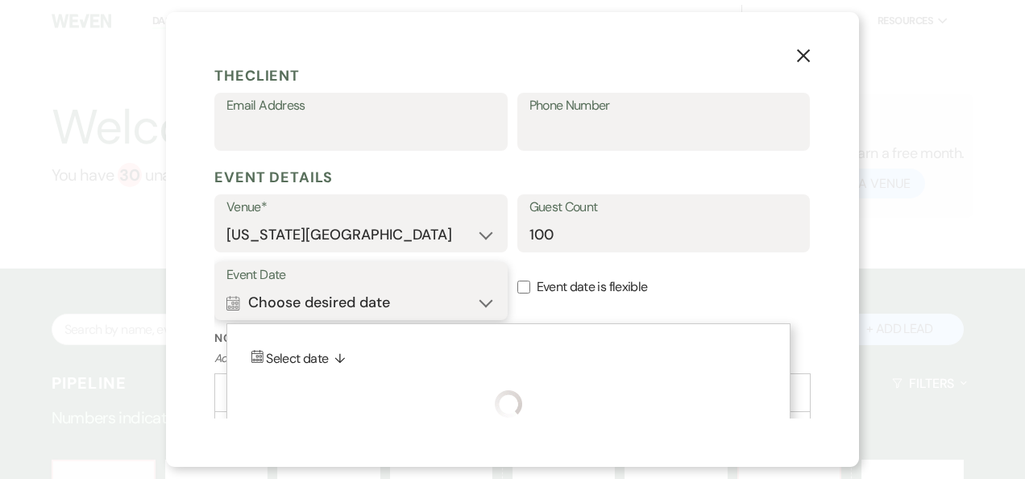
scroll to position [533, 0]
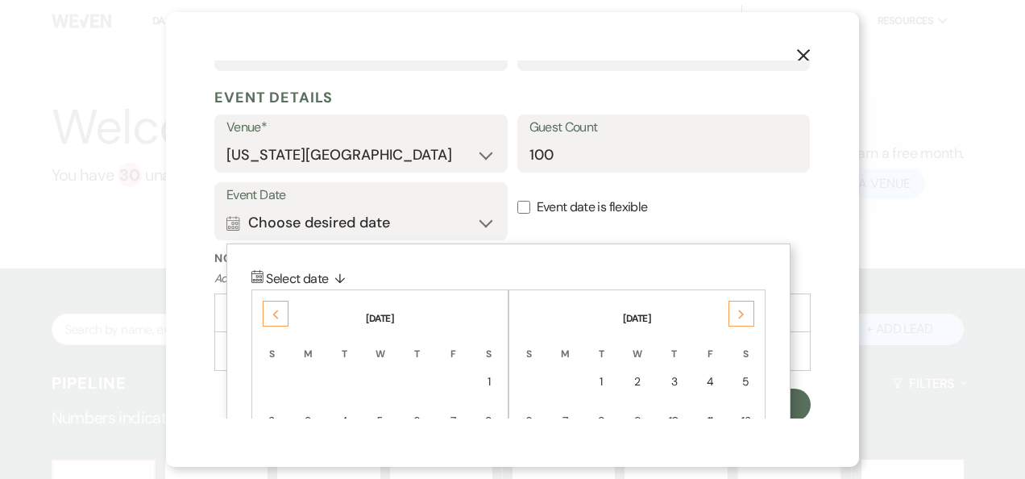
click at [279, 311] on icon "Previous" at bounding box center [276, 315] width 8 height 10
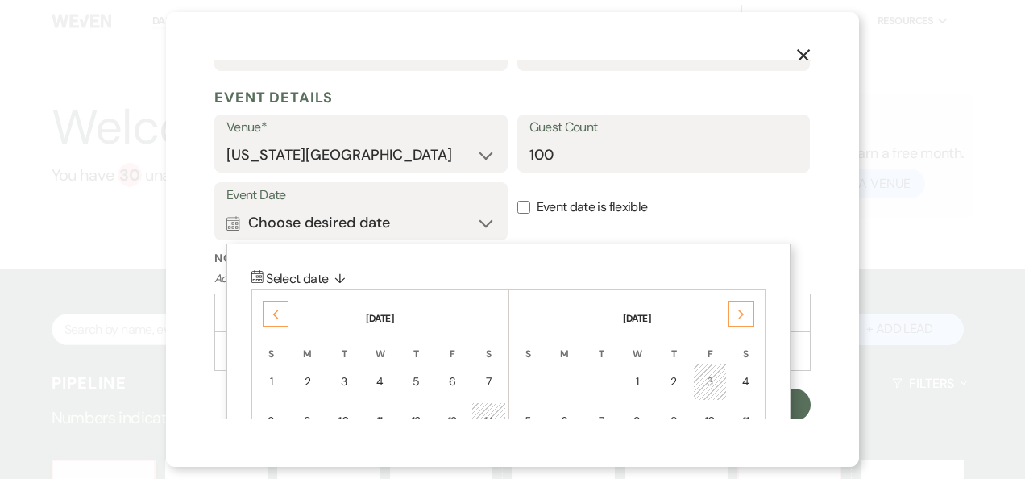
click at [279, 311] on icon "Previous" at bounding box center [276, 315] width 8 height 10
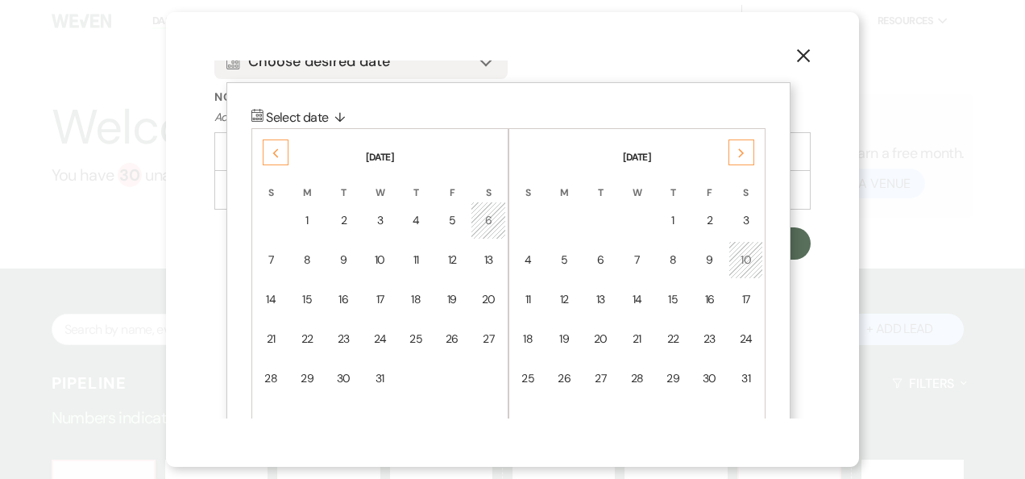
scroll to position [735, 0]
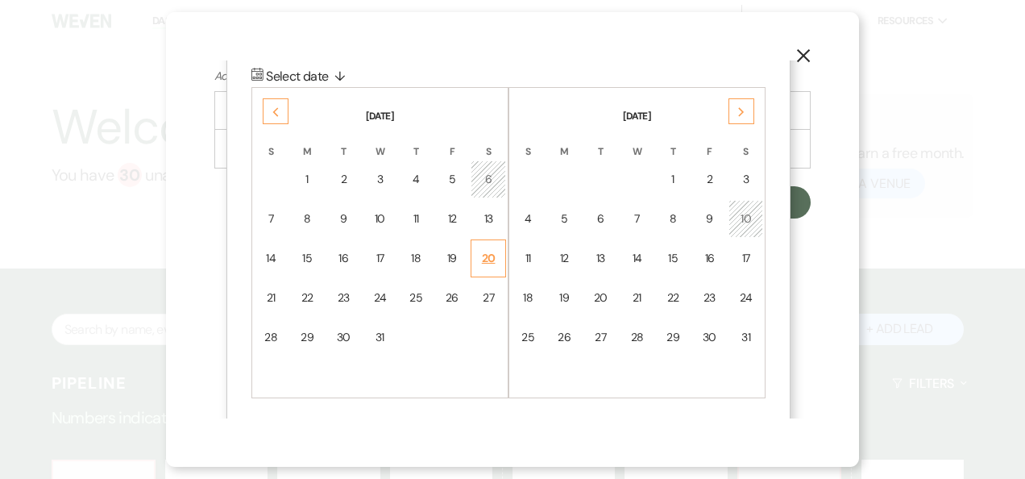
click at [497, 254] on td "20" at bounding box center [488, 258] width 35 height 38
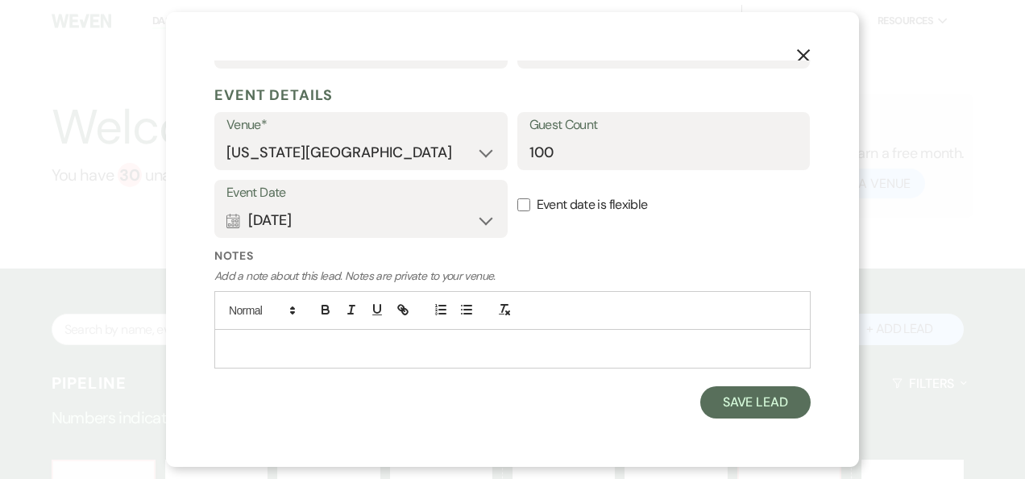
scroll to position [534, 0]
click at [485, 221] on button "Calendar Dec 20, 2025 Expand" at bounding box center [361, 222] width 269 height 32
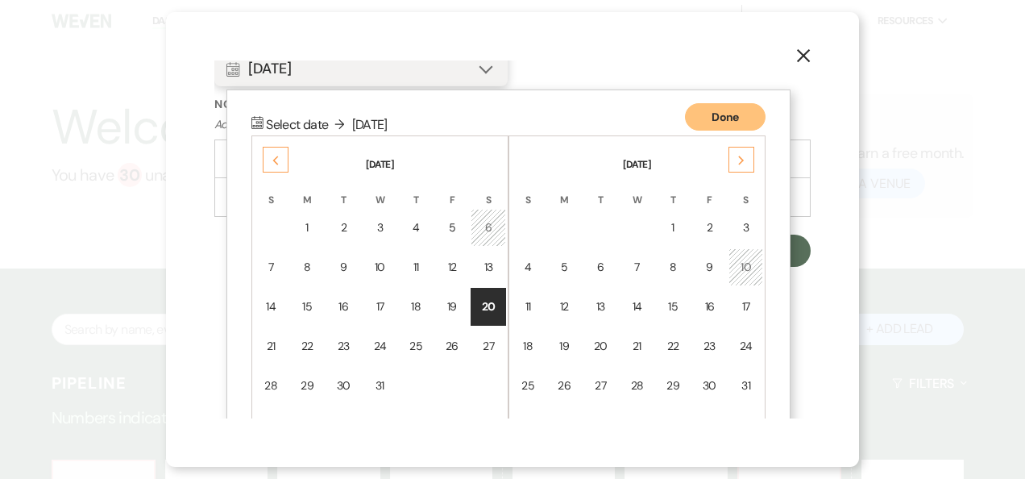
scroll to position [725, 0]
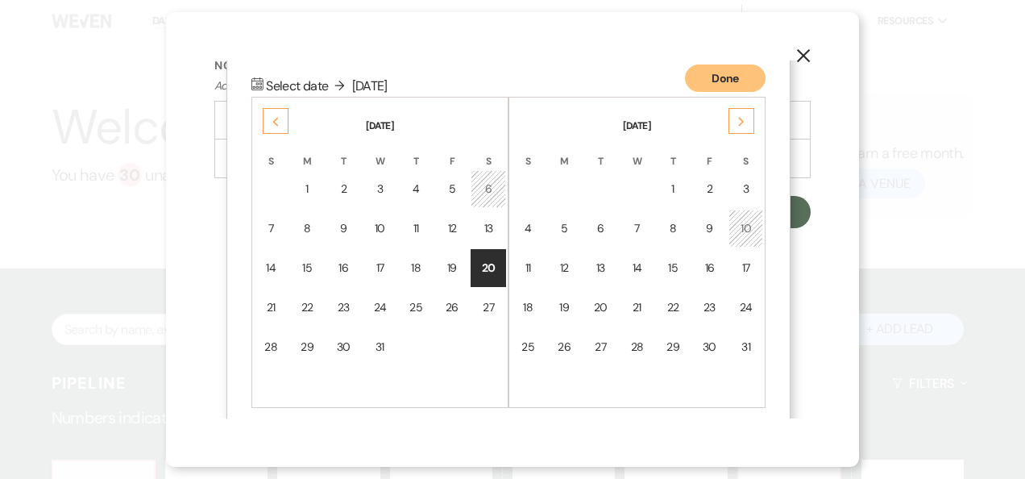
click at [488, 261] on div "20" at bounding box center [488, 268] width 15 height 17
click at [721, 79] on button "Done" at bounding box center [725, 77] width 81 height 27
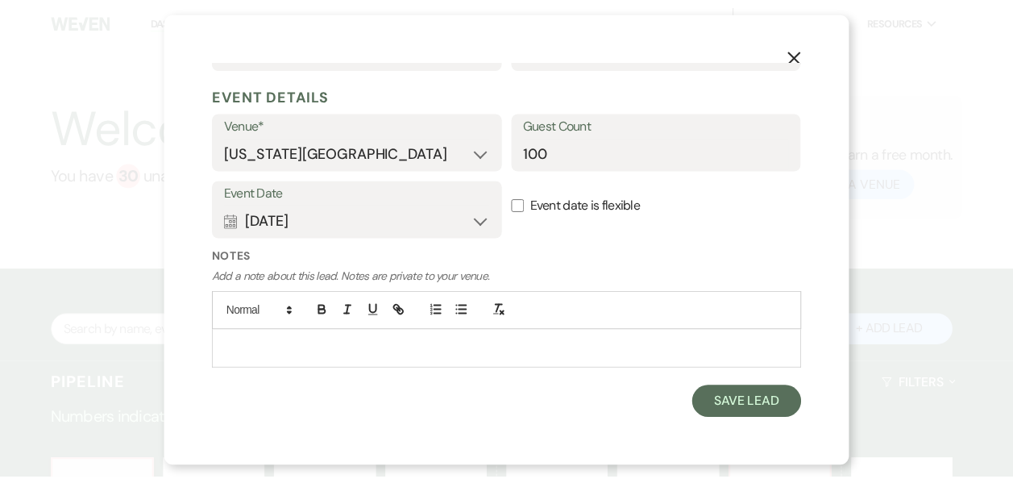
scroll to position [534, 0]
click at [376, 341] on p at bounding box center [512, 350] width 571 height 18
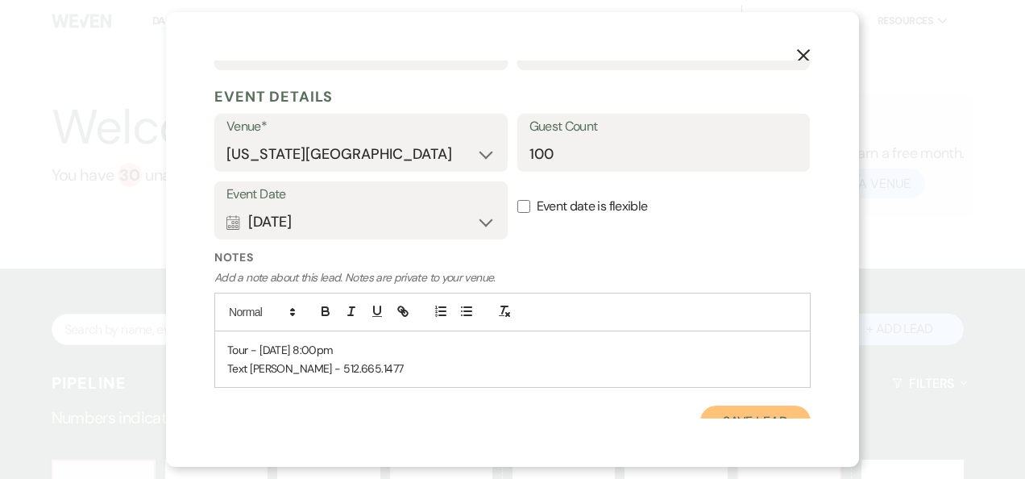
click at [746, 410] on button "Save Lead" at bounding box center [755, 421] width 110 height 32
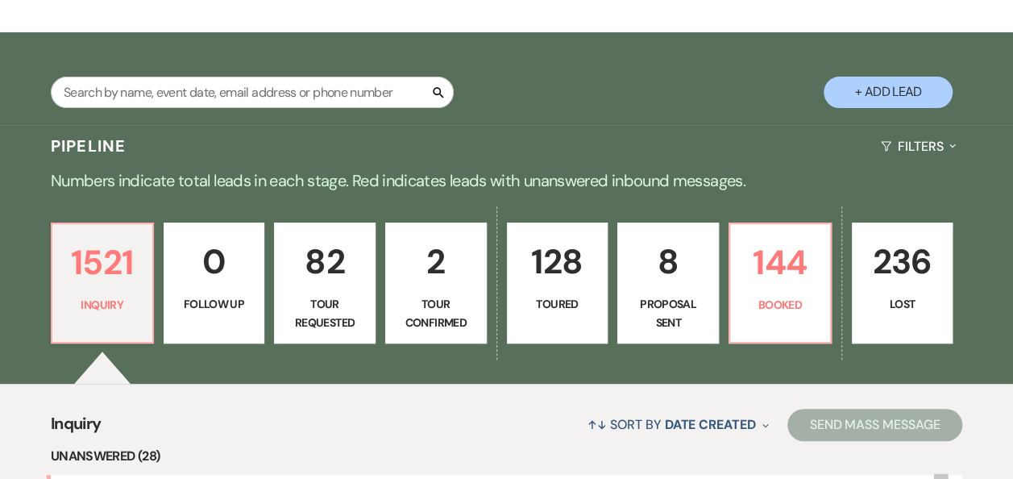
scroll to position [288, 0]
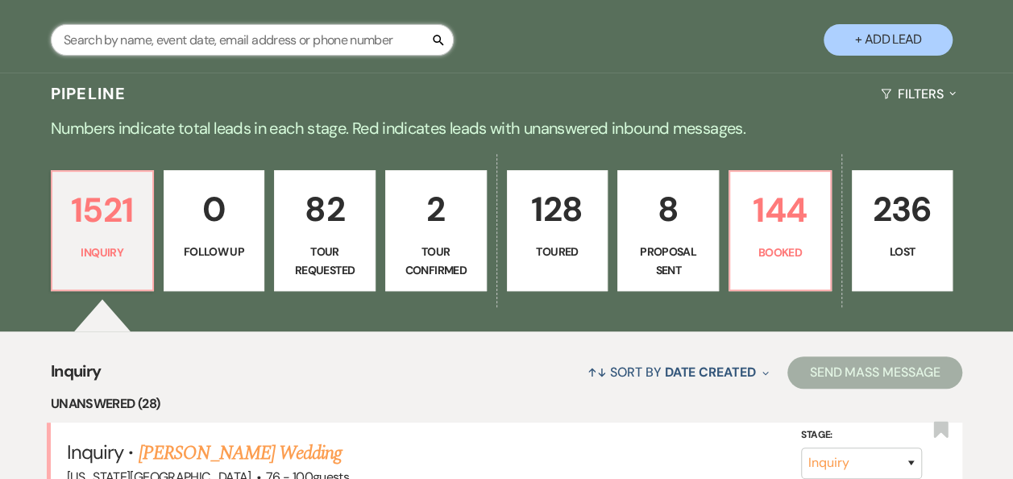
click at [330, 46] on input "text" at bounding box center [252, 39] width 403 height 31
type input "christina"
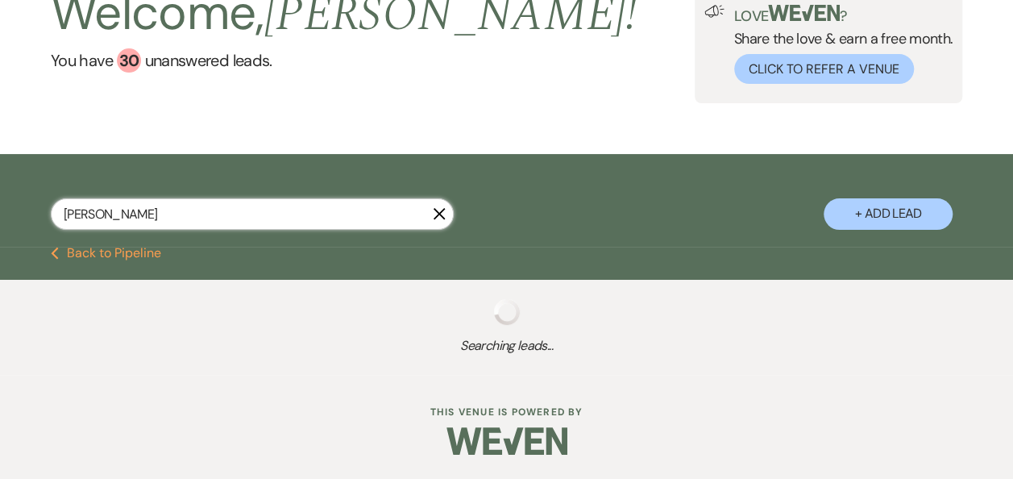
select select "4"
select select "8"
select select "10"
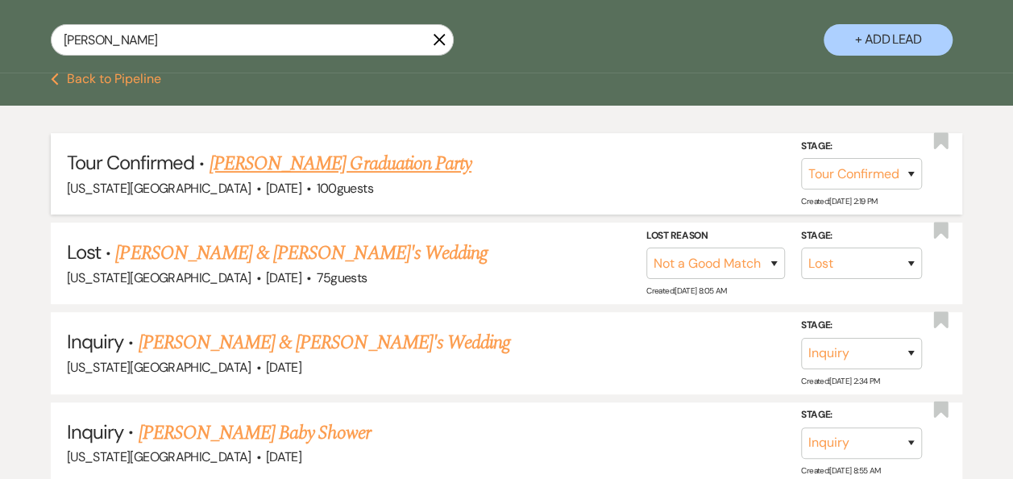
click at [416, 168] on link "Christina Gonzalez's Graduation Party" at bounding box center [341, 163] width 262 height 29
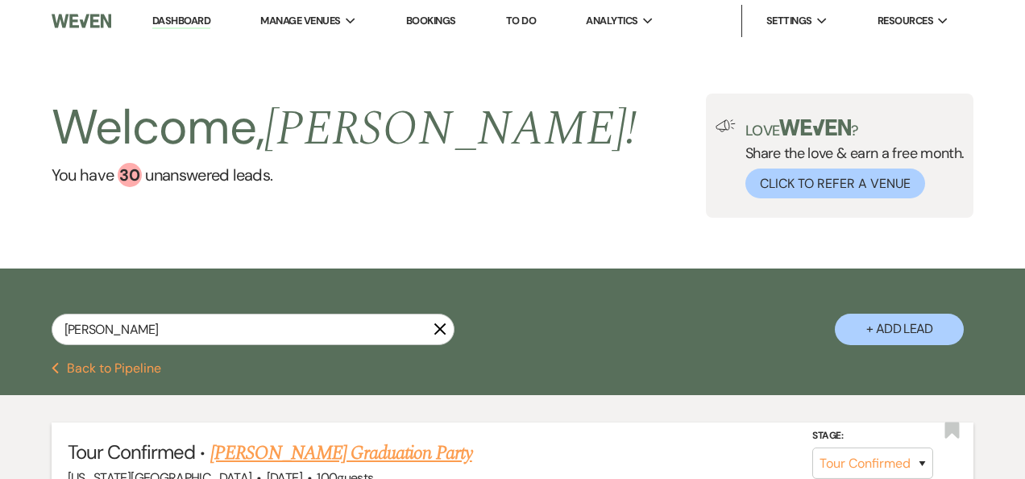
select select "4"
select select "12"
select select "19"
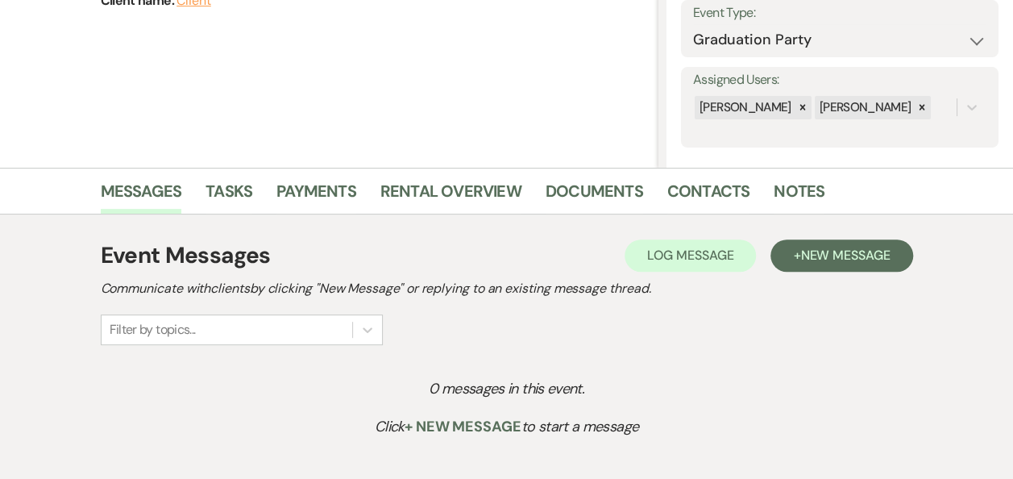
scroll to position [257, 0]
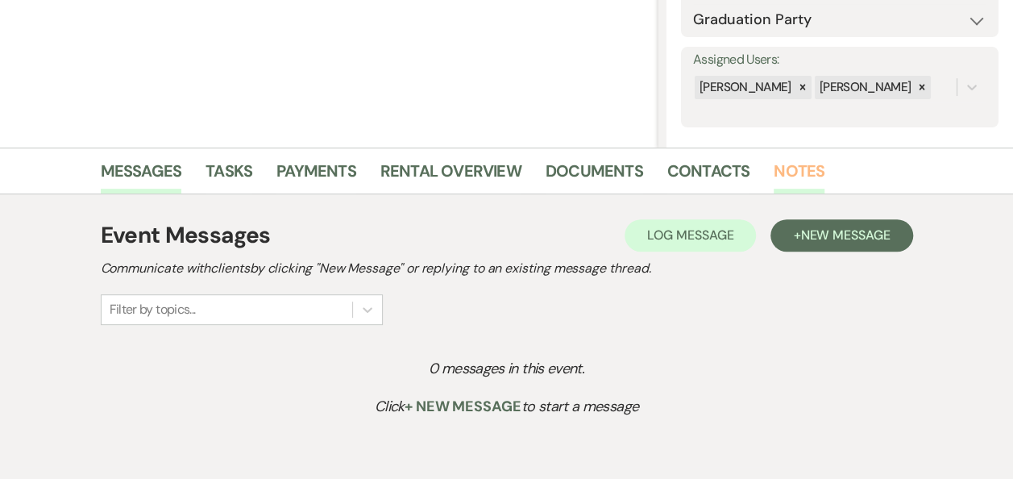
click at [788, 170] on link "Notes" at bounding box center [799, 175] width 51 height 35
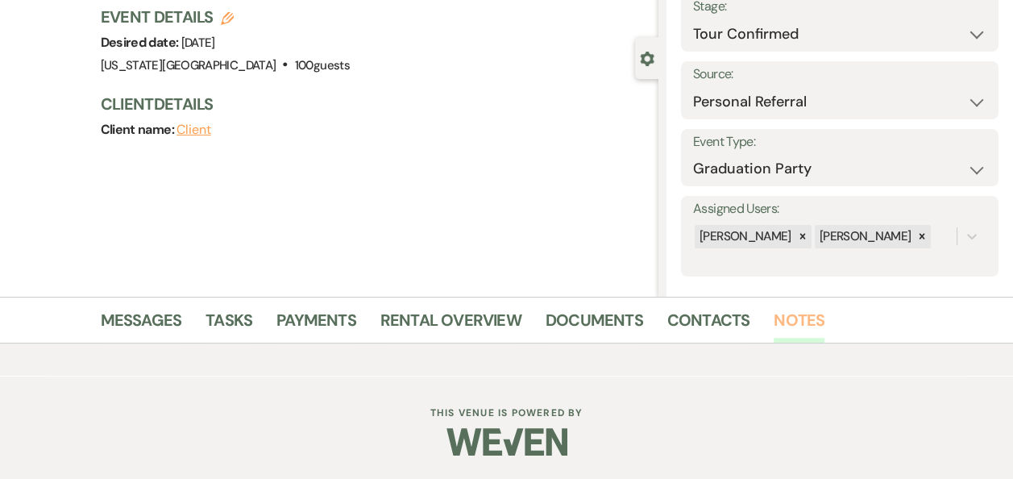
scroll to position [257, 0]
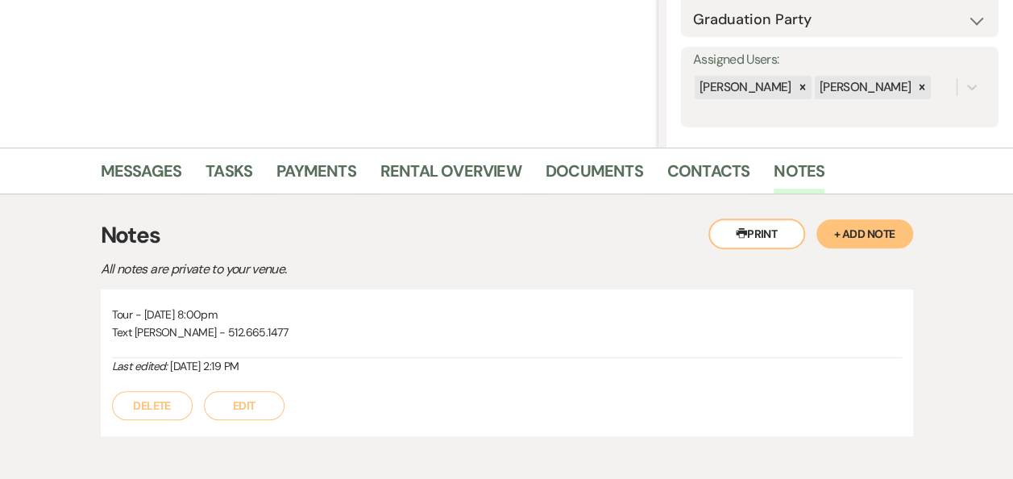
click at [754, 238] on button "Printer Print" at bounding box center [757, 233] width 97 height 31
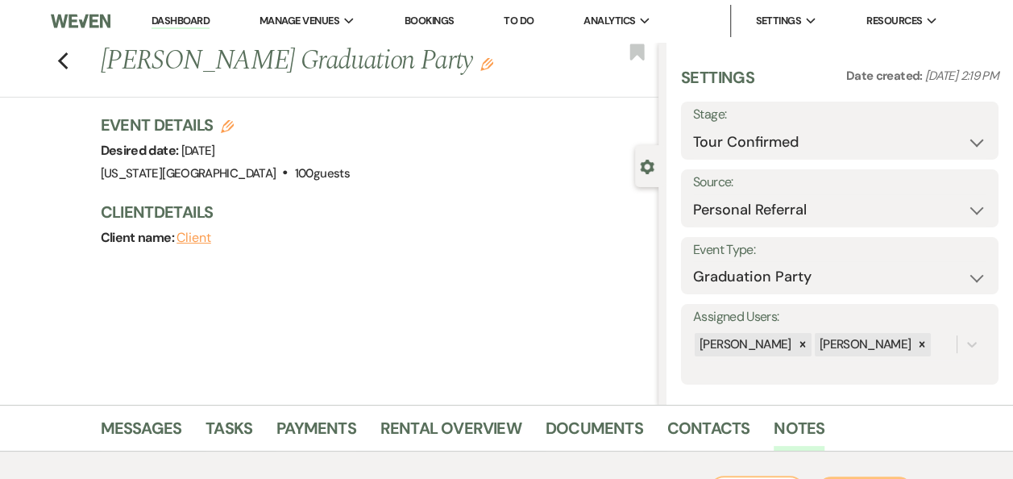
click at [184, 19] on link "Dashboard" at bounding box center [181, 21] width 58 height 15
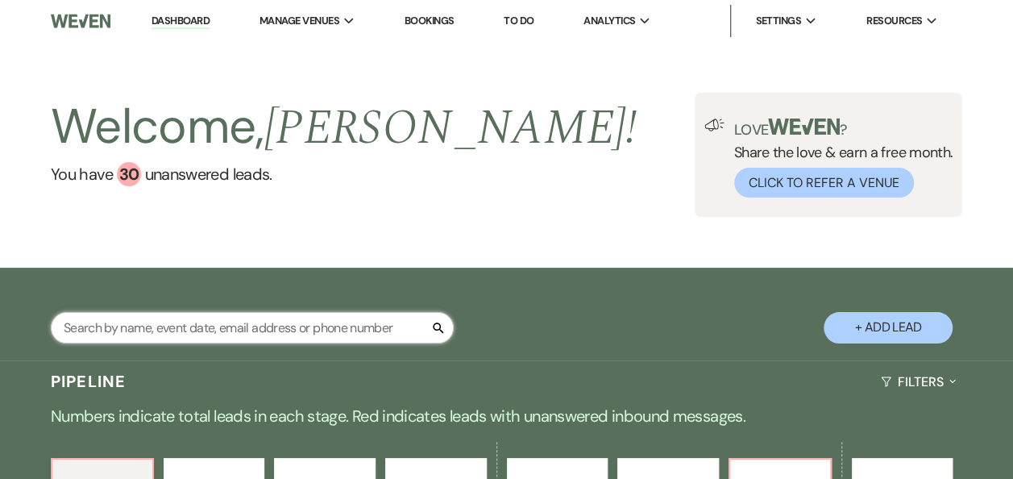
click at [264, 335] on input "text" at bounding box center [252, 327] width 403 height 31
type input "hannah"
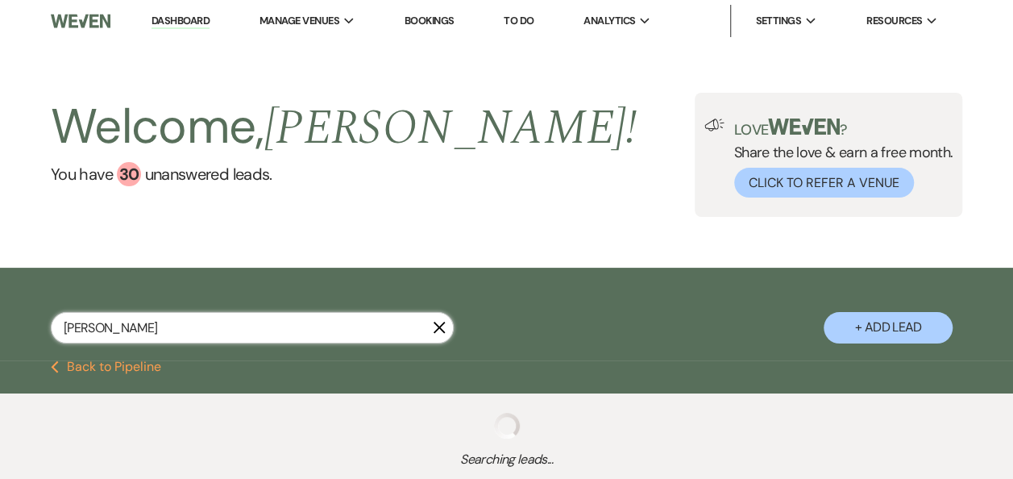
select select "2"
select select "5"
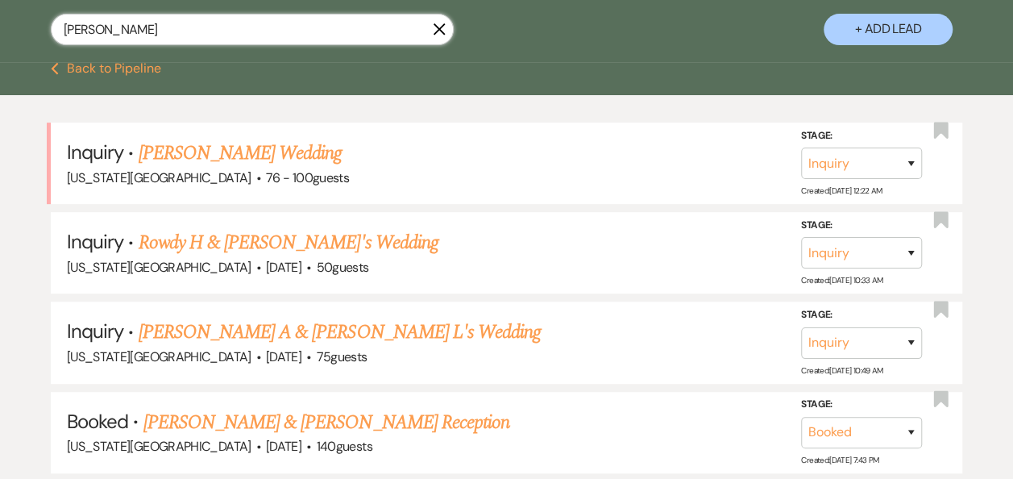
scroll to position [295, 0]
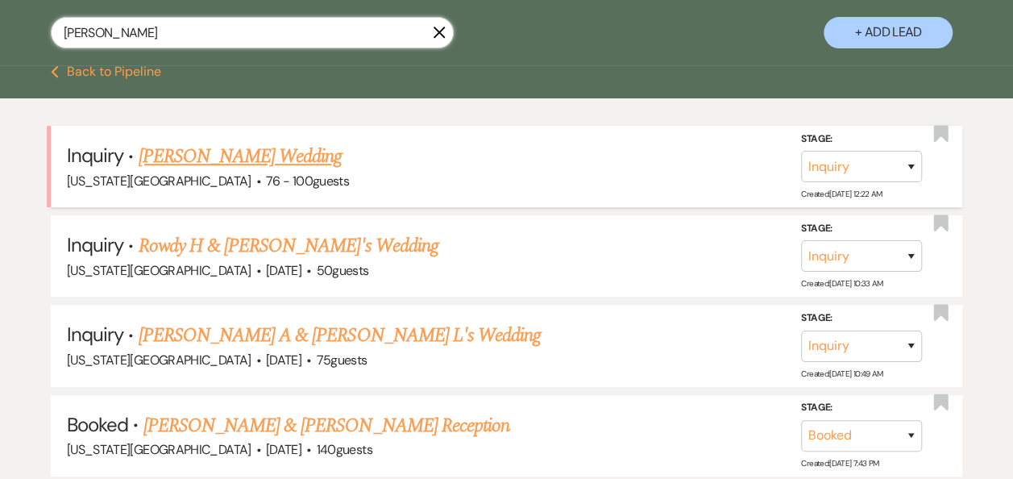
type input "hannah"
click at [240, 152] on link "[PERSON_NAME] Wedding" at bounding box center [241, 156] width 204 height 29
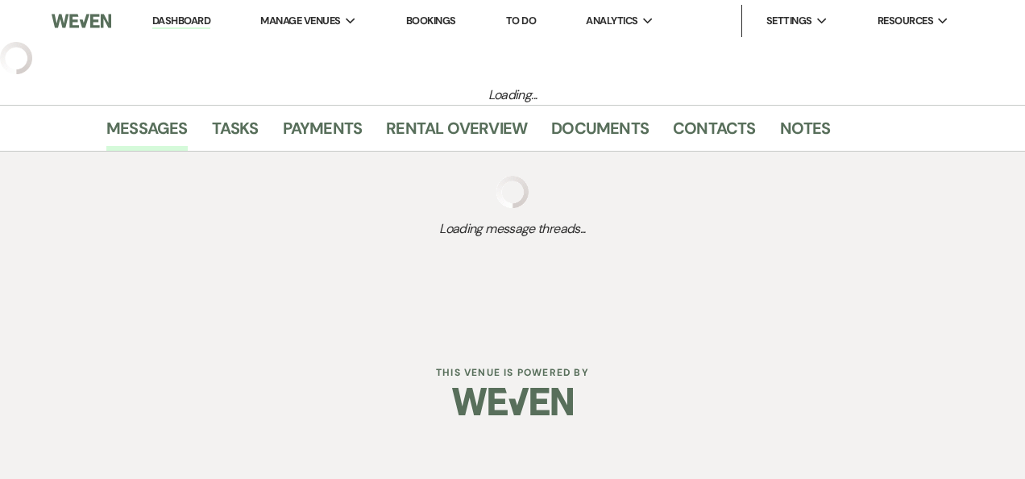
select select "4"
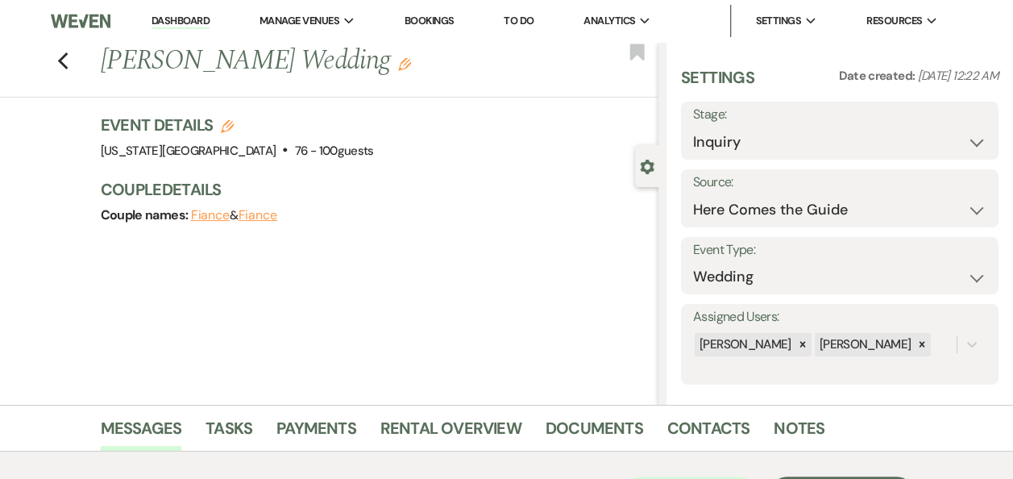
click at [234, 126] on icon "Edit" at bounding box center [227, 126] width 13 height 13
select select "588"
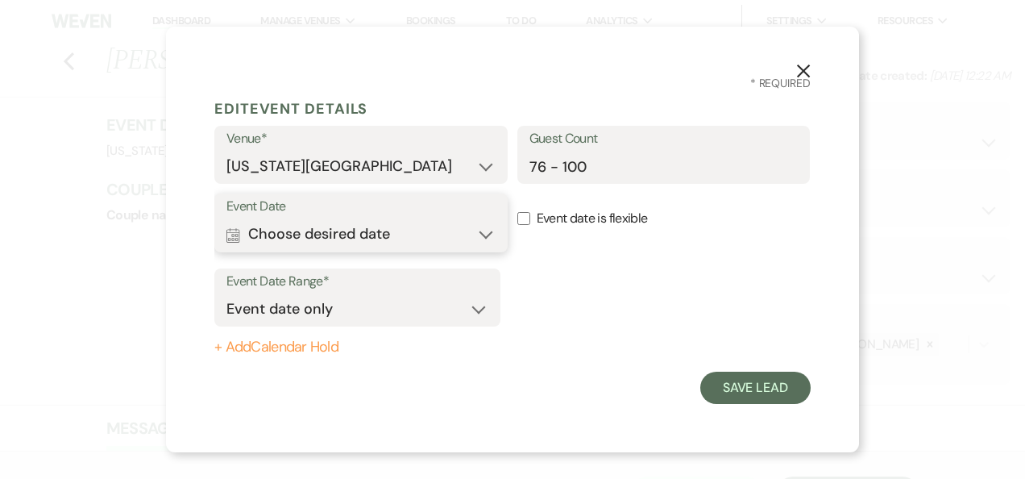
click at [489, 235] on button "Calendar Choose desired date Expand" at bounding box center [361, 234] width 269 height 32
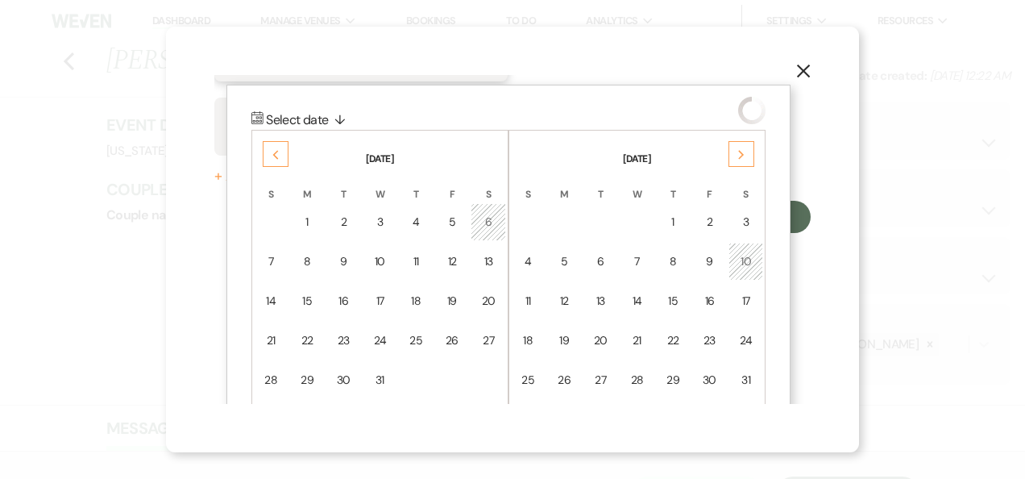
scroll to position [205, 0]
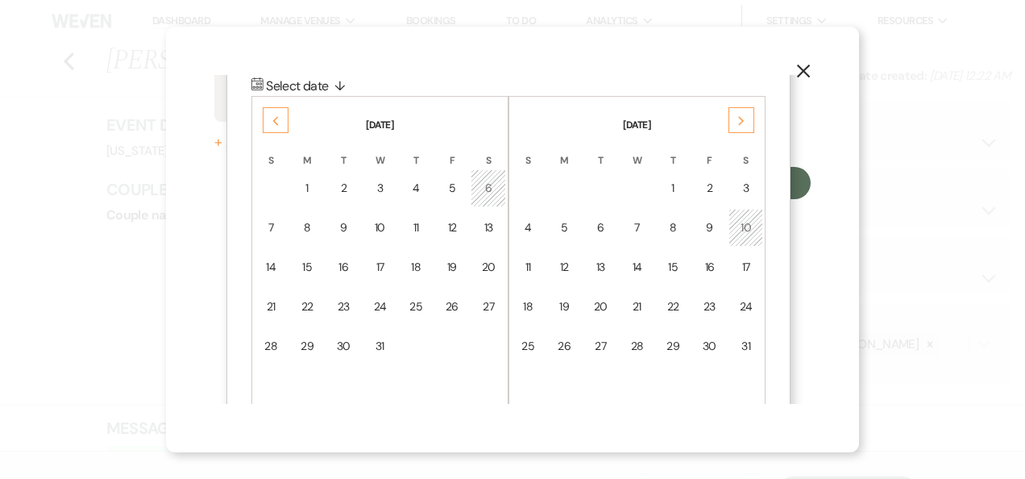
click at [746, 125] on div "Next" at bounding box center [742, 120] width 26 height 26
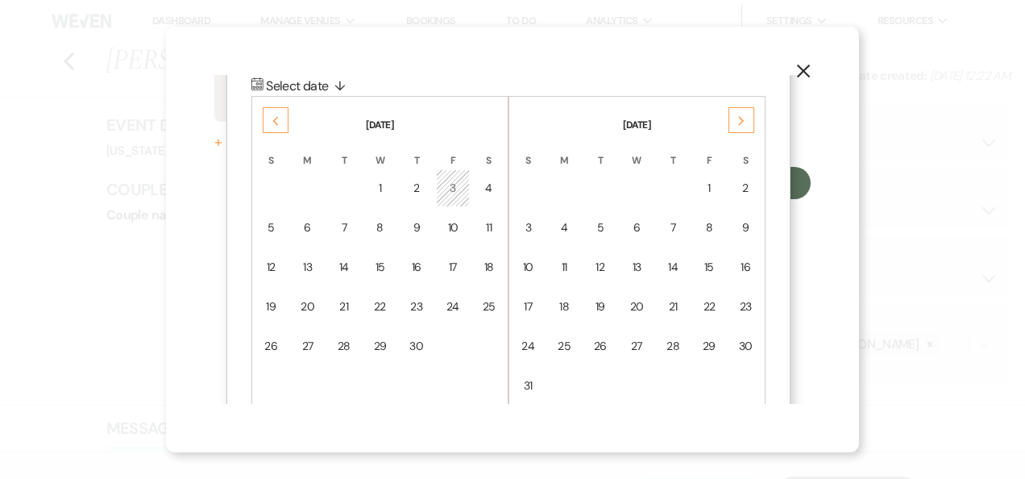
click at [746, 125] on div "Next" at bounding box center [742, 120] width 26 height 26
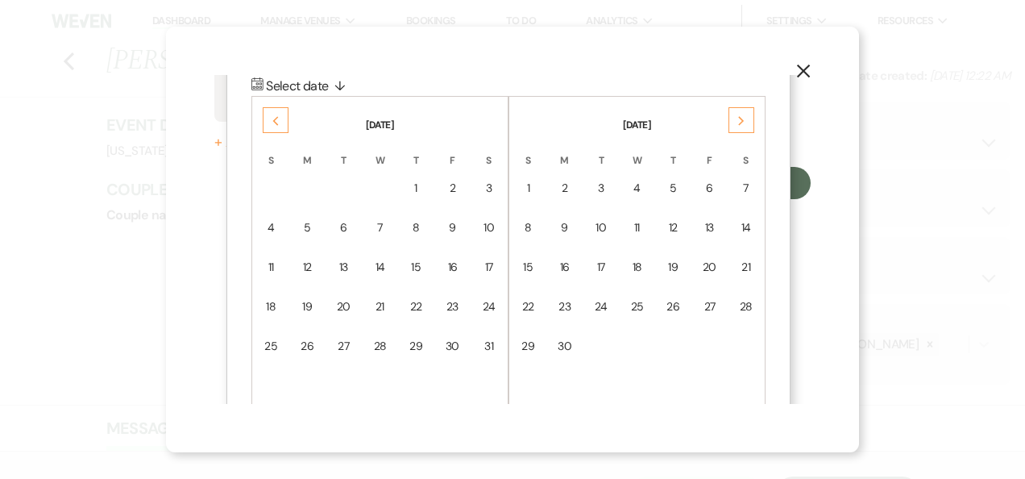
click at [746, 125] on div "Next" at bounding box center [742, 120] width 26 height 26
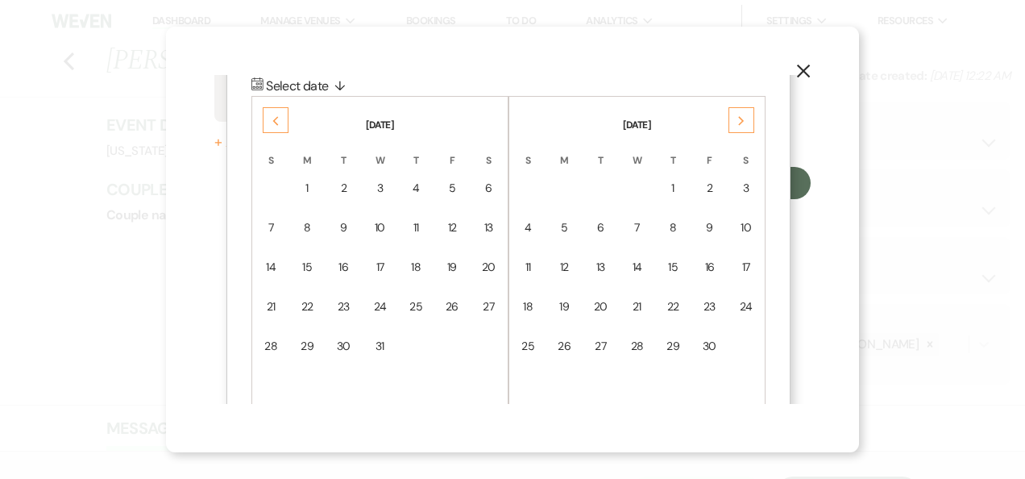
click at [746, 125] on div "Next" at bounding box center [742, 120] width 26 height 26
click at [492, 268] on div "17" at bounding box center [489, 267] width 14 height 17
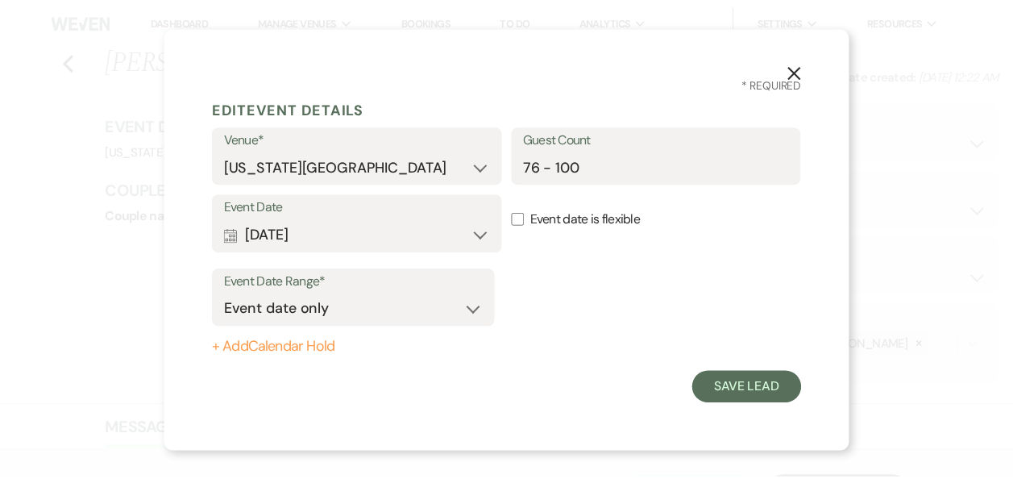
scroll to position [0, 0]
click at [752, 391] on button "Save Lead" at bounding box center [755, 388] width 110 height 32
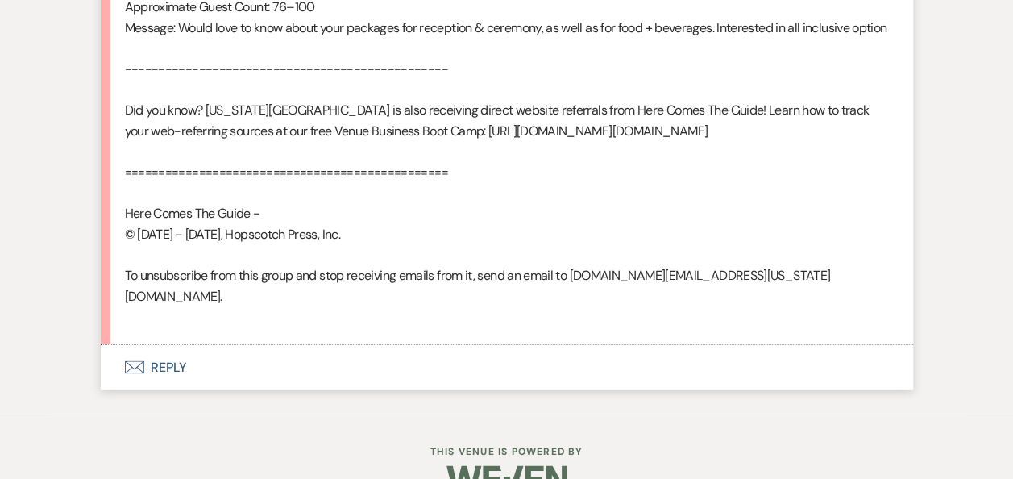
scroll to position [1270, 0]
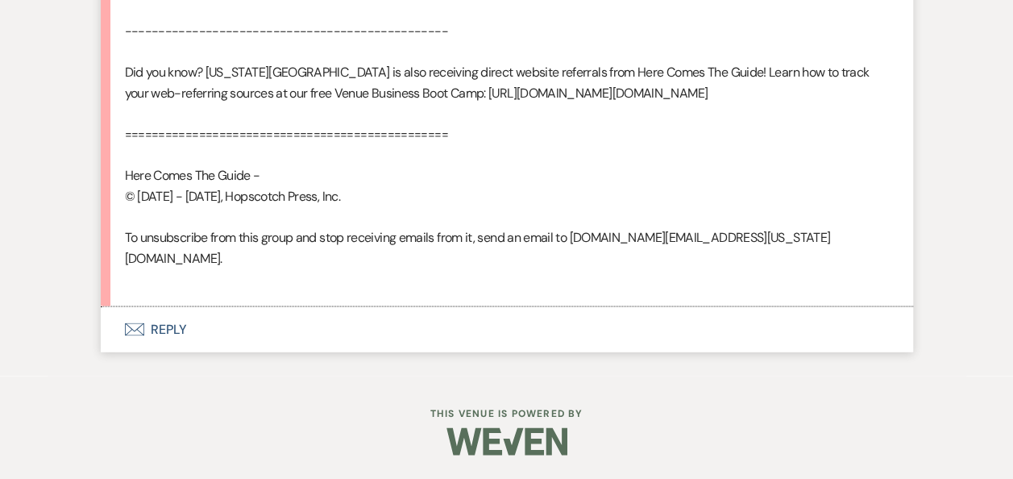
click at [173, 323] on button "Envelope Reply" at bounding box center [507, 328] width 813 height 45
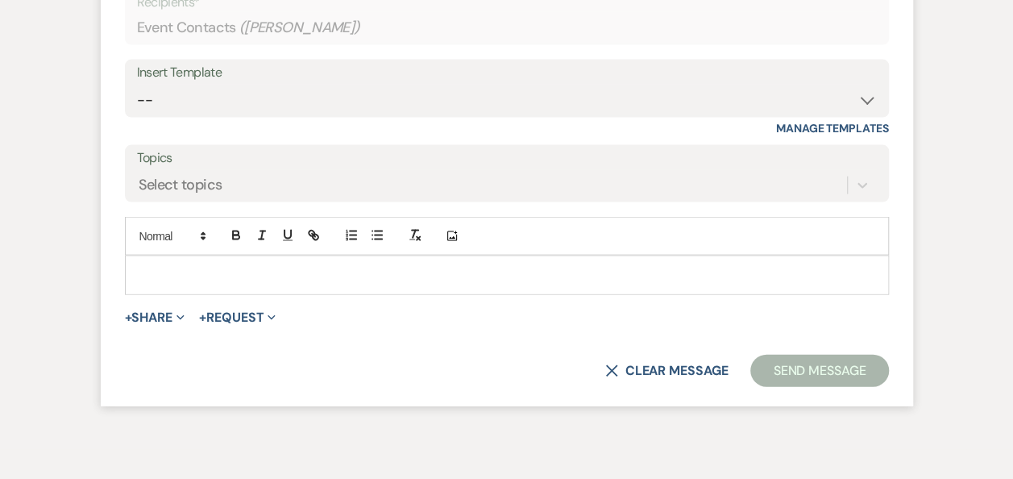
scroll to position [1649, 0]
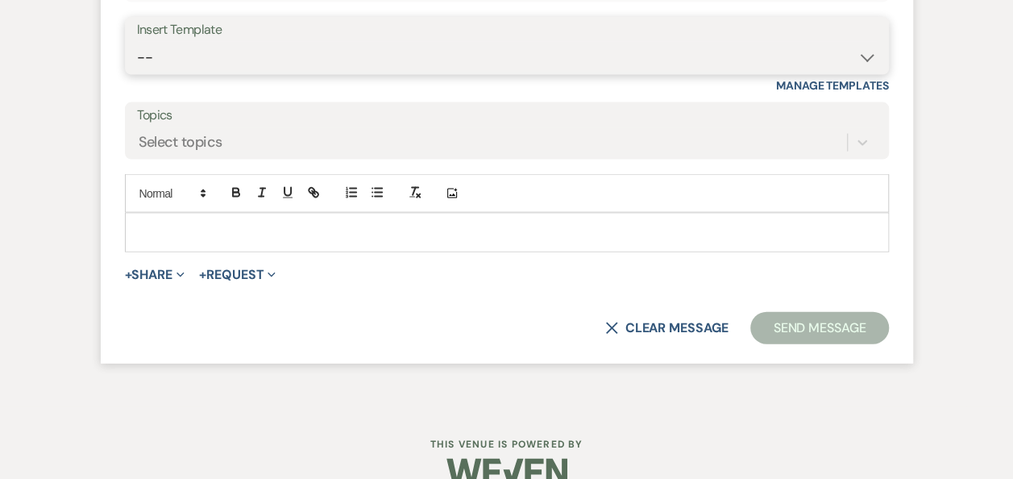
click at [863, 73] on select "-- Weven Planning Portal Introduction (Booked Events) Follow Up Booking Procedu…" at bounding box center [507, 57] width 740 height 31
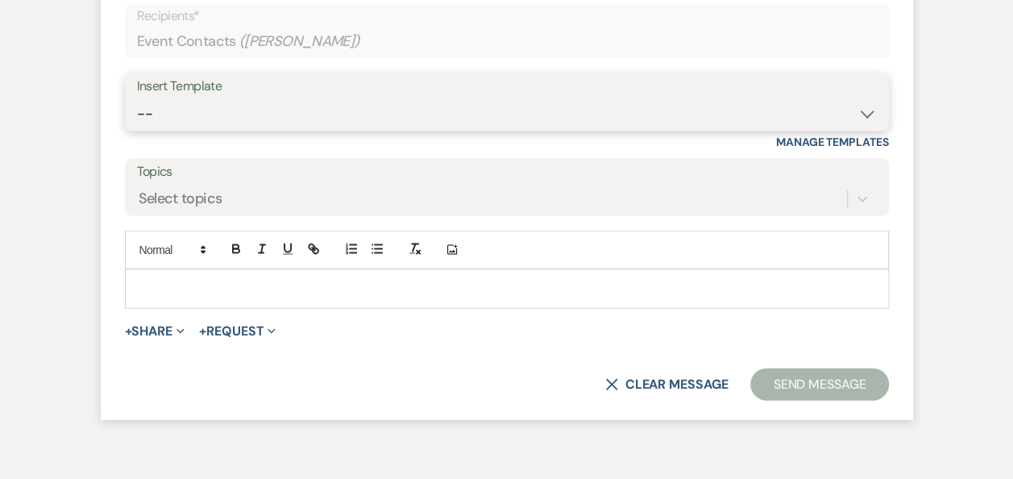
scroll to position [1615, 0]
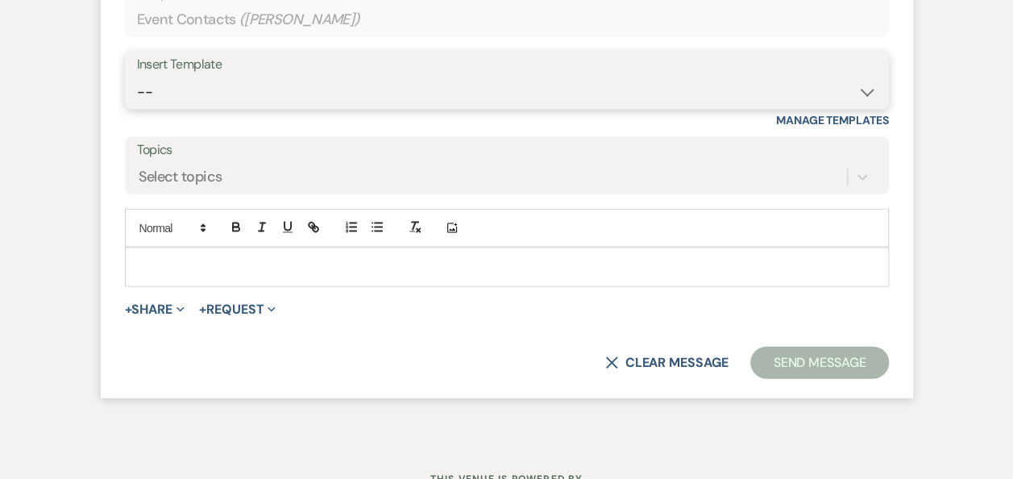
click at [867, 108] on select "-- Weven Planning Portal Introduction (Booked Events) Follow Up Booking Procedu…" at bounding box center [507, 92] width 740 height 31
select select "860"
click at [137, 108] on select "-- Weven Planning Portal Introduction (Booked Events) Follow Up Booking Procedu…" at bounding box center [507, 92] width 740 height 31
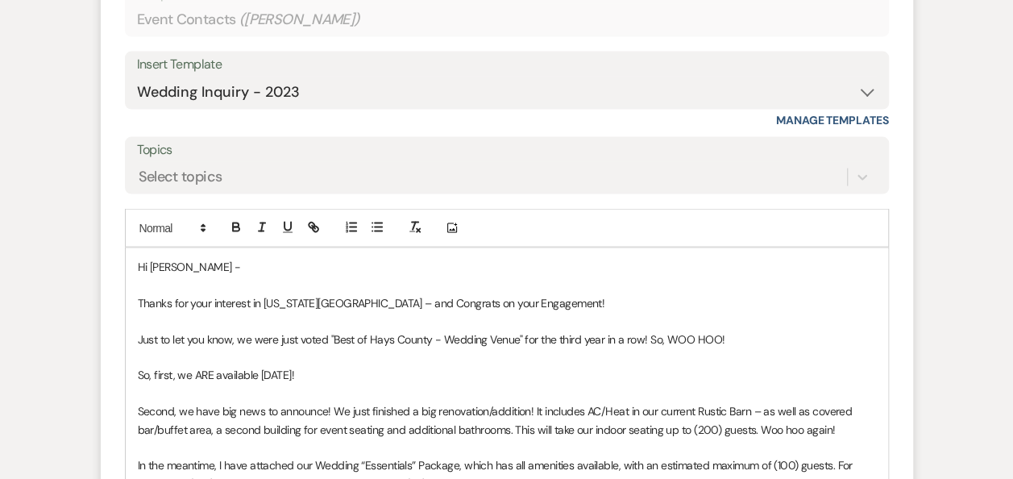
click at [264, 384] on p "So, first, we ARE available 04/17/2027!" at bounding box center [507, 375] width 738 height 18
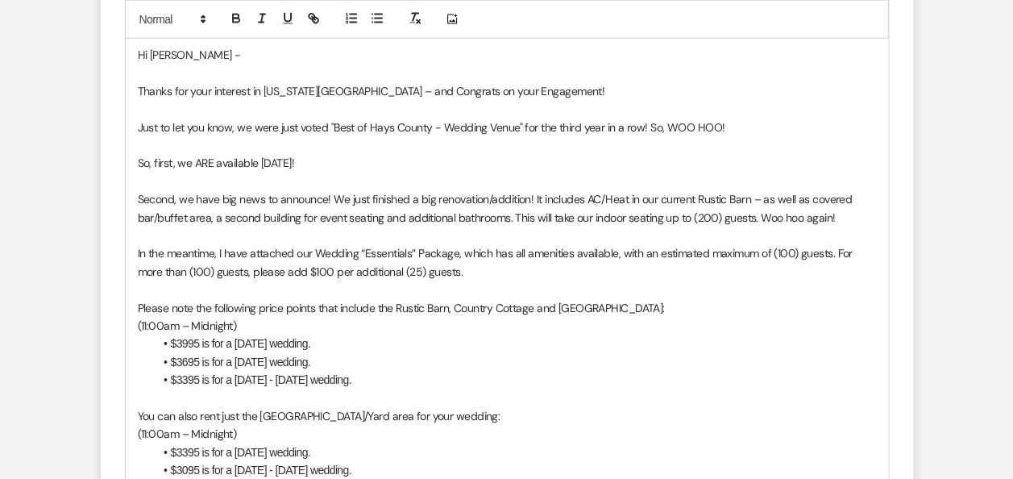
scroll to position [1892, 0]
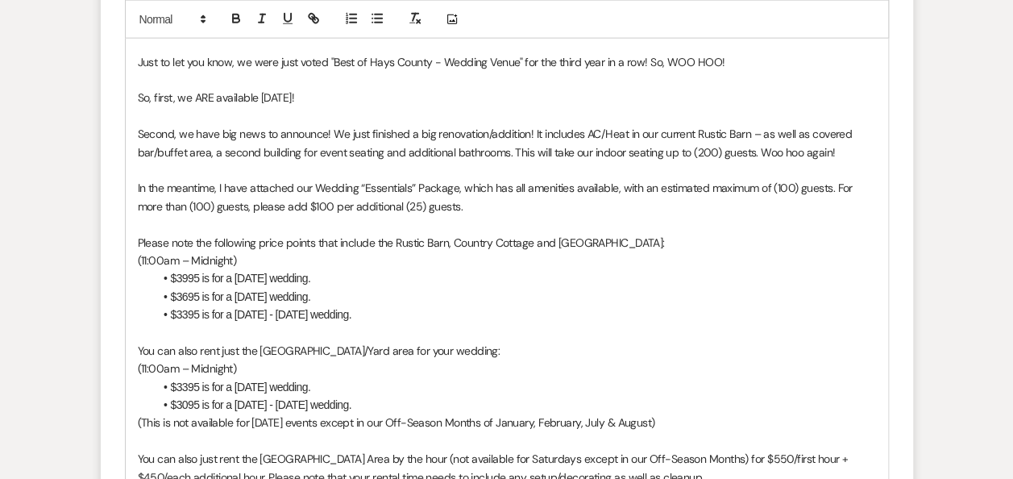
click at [852, 161] on p "Second, we have big news to announce! We just finished a big renovation/additio…" at bounding box center [507, 143] width 738 height 36
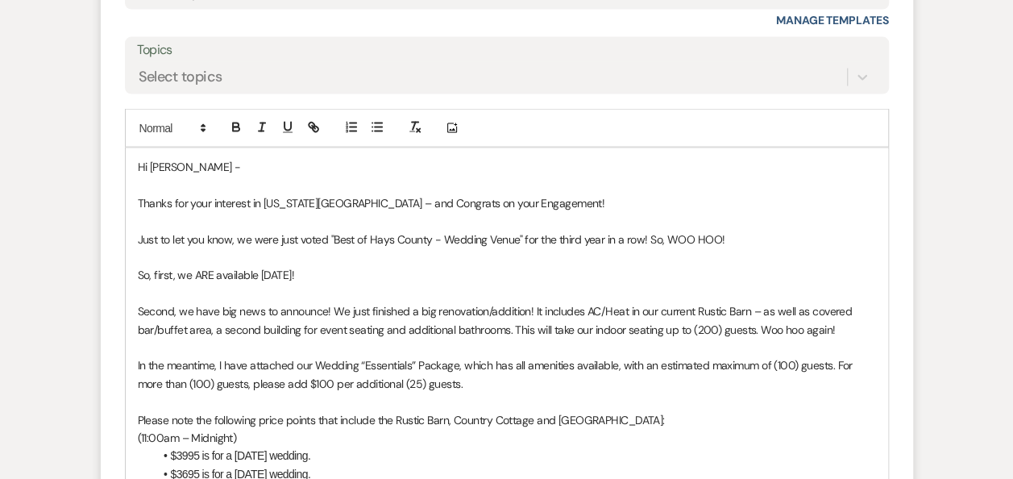
scroll to position [1711, 0]
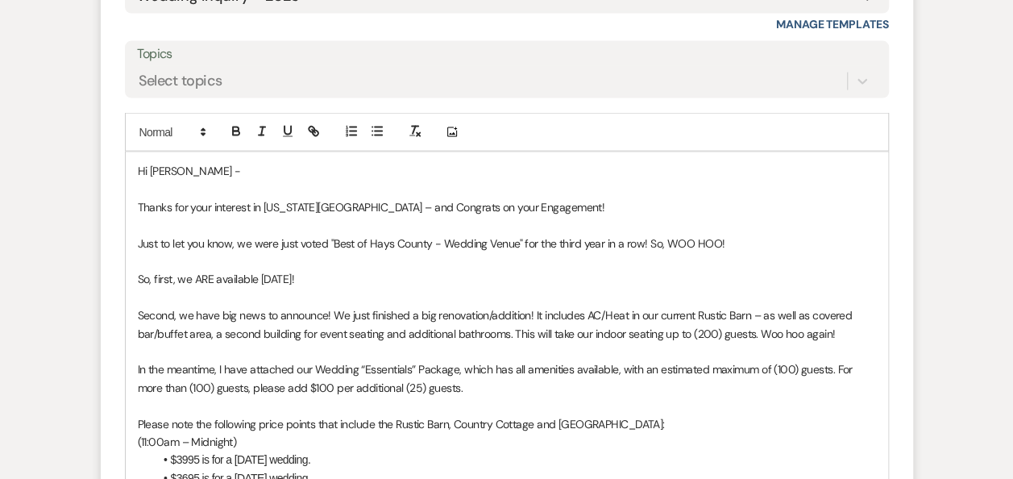
click at [734, 252] on p "Just to let you know, we were just voted "Best of Hays County - Wedding Venue" …" at bounding box center [507, 244] width 738 height 18
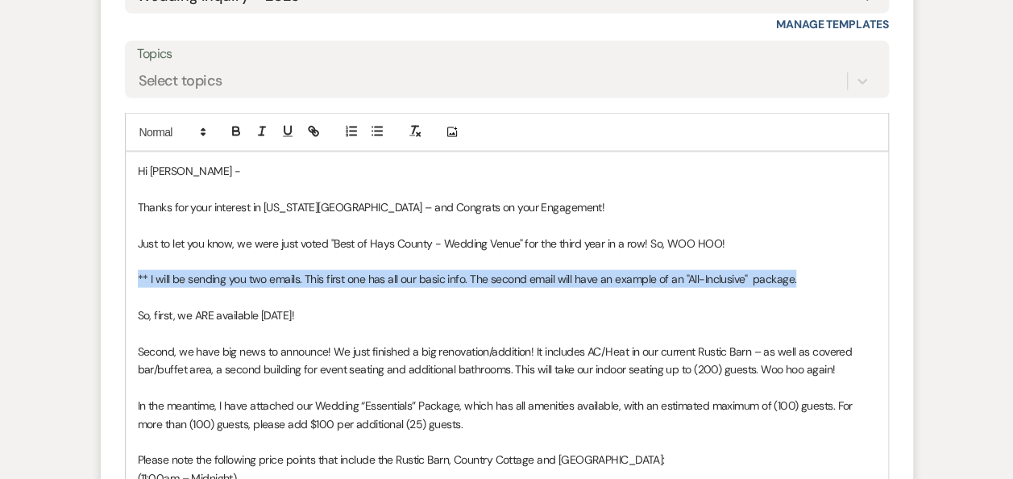
drag, startPoint x: 796, startPoint y: 323, endPoint x: 130, endPoint y: 314, distance: 666.7
click at [235, 139] on icon "button" at bounding box center [236, 131] width 15 height 15
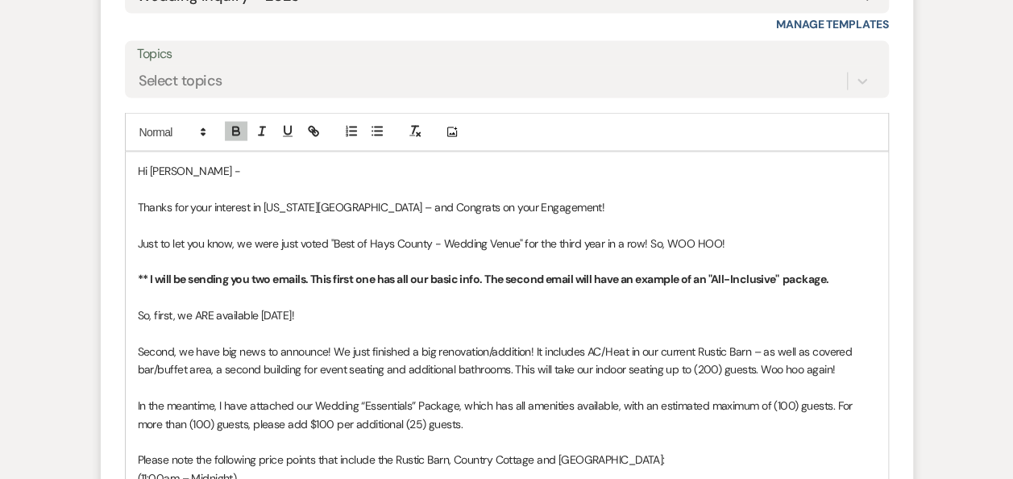
click at [810, 234] on p at bounding box center [507, 225] width 738 height 18
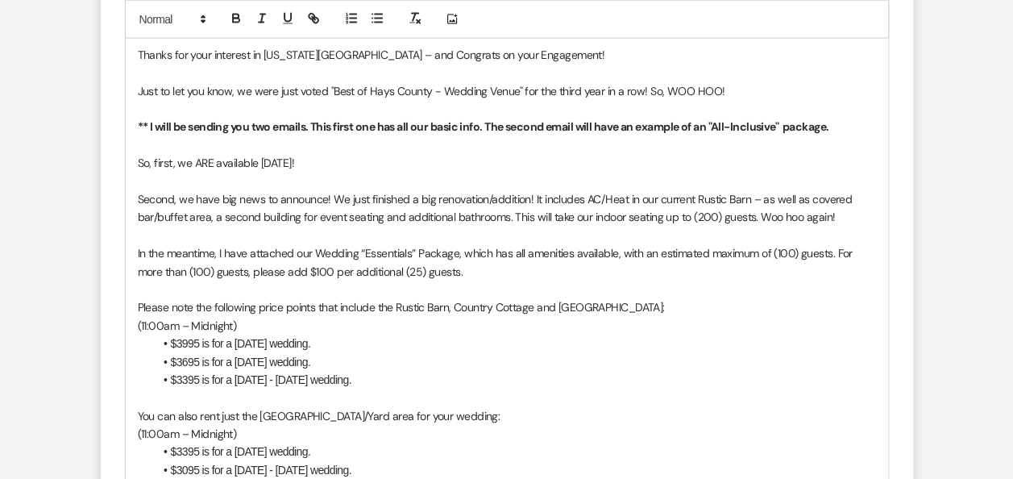
scroll to position [1885, 0]
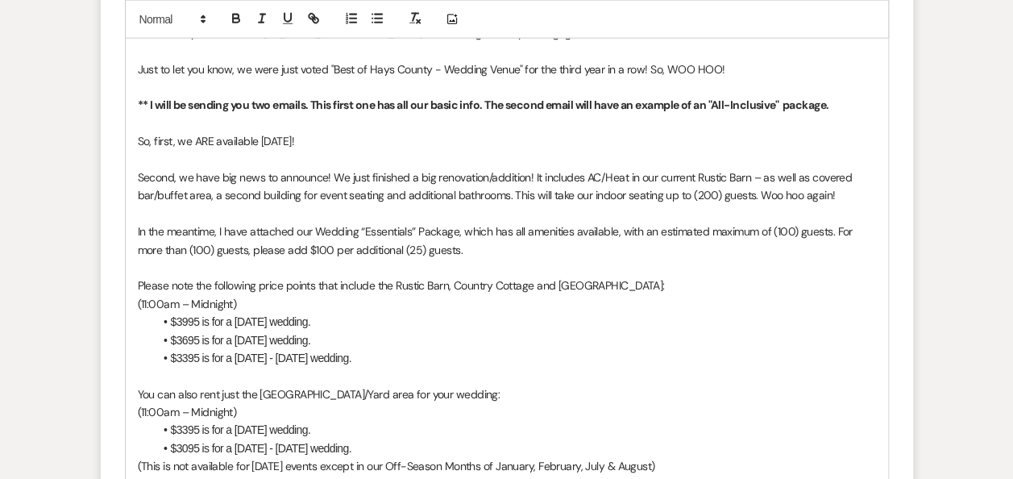
click at [314, 259] on p "In the meantime, I have attached our Wedding “Essentials” Package, which has al…" at bounding box center [507, 240] width 738 height 36
click at [495, 259] on p "In the meantime, I have attached our current Wedding “Essentials” Package, whic…" at bounding box center [507, 240] width 738 height 36
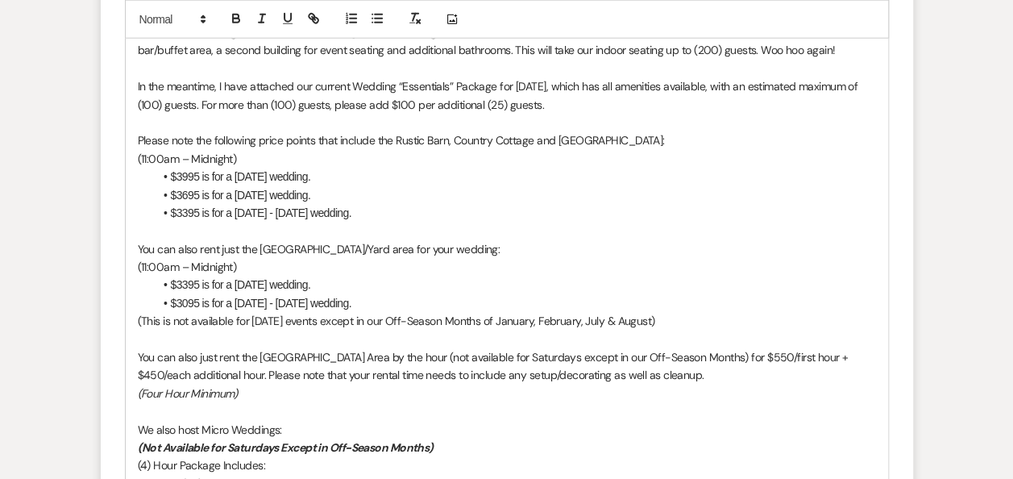
scroll to position [2081, 0]
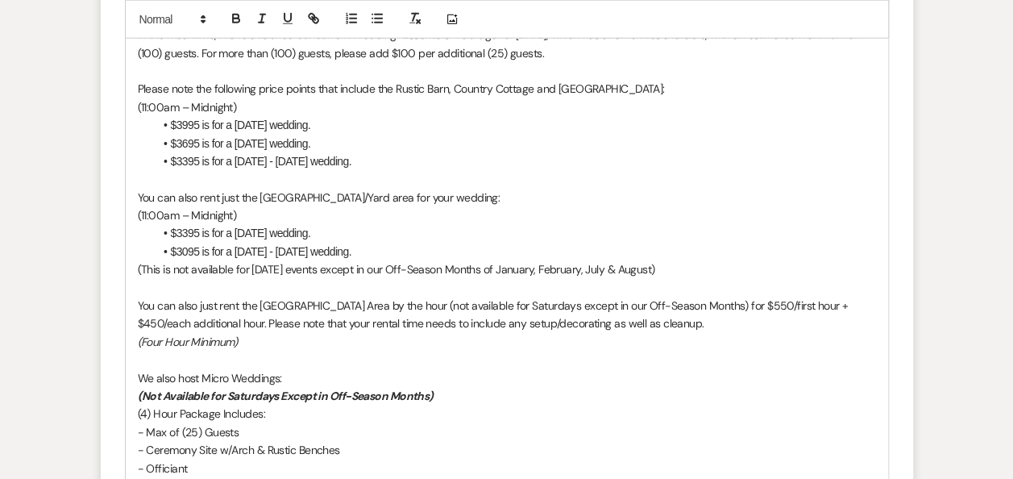
click at [187, 134] on li "$3995 is for a [DATE] wedding." at bounding box center [515, 125] width 722 height 18
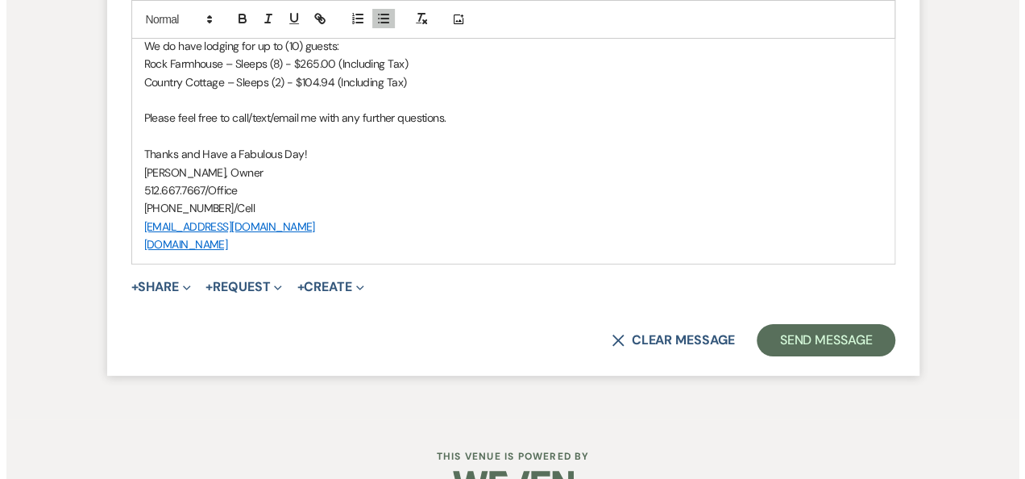
scroll to position [3110, 0]
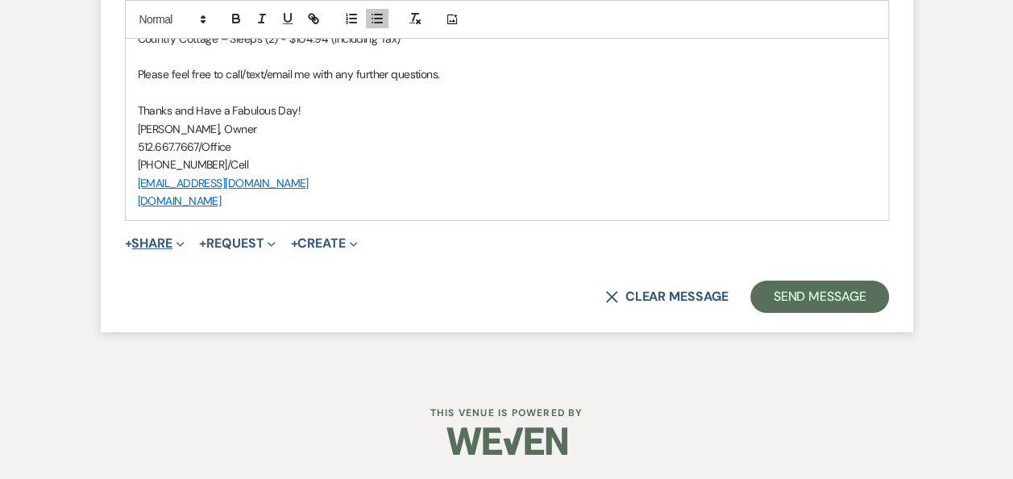
click at [164, 240] on button "+ Share Expand" at bounding box center [155, 243] width 60 height 13
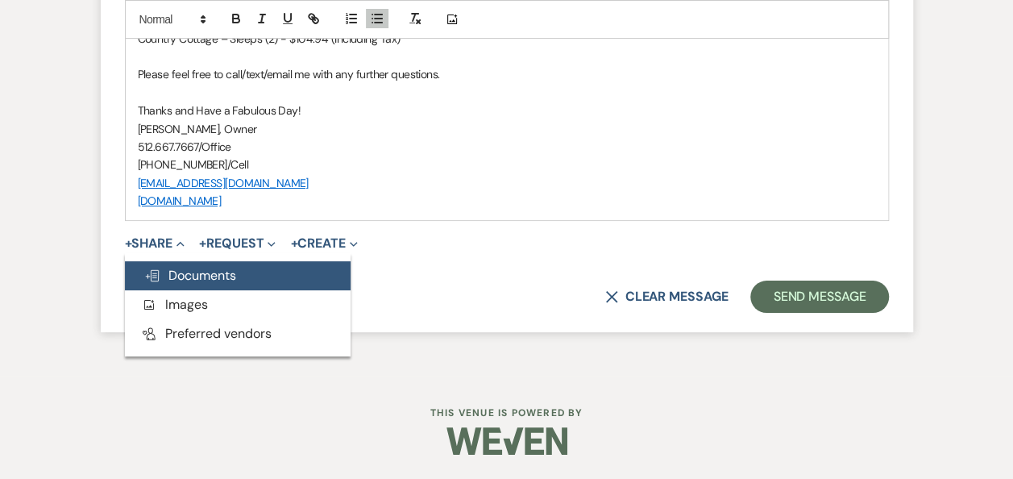
click at [197, 276] on span "Doc Upload Documents" at bounding box center [190, 275] width 92 height 17
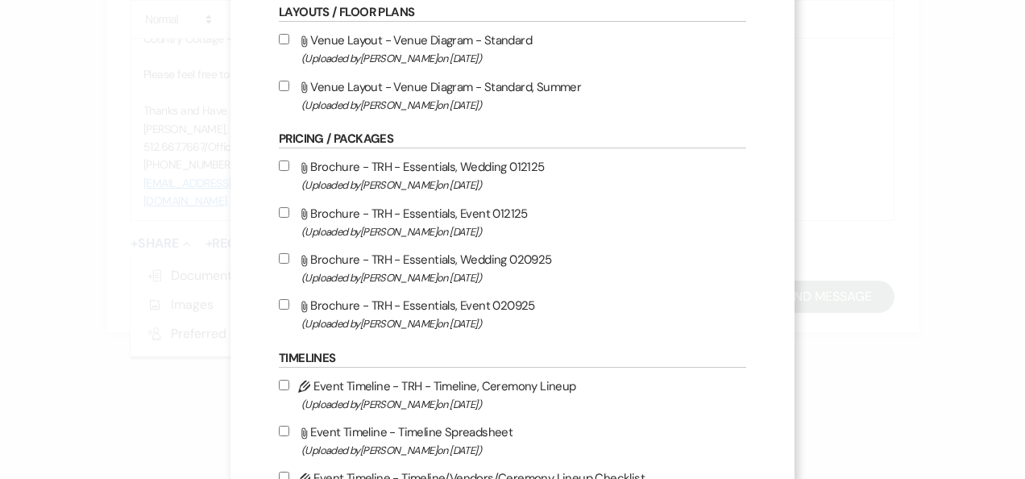
scroll to position [380, 0]
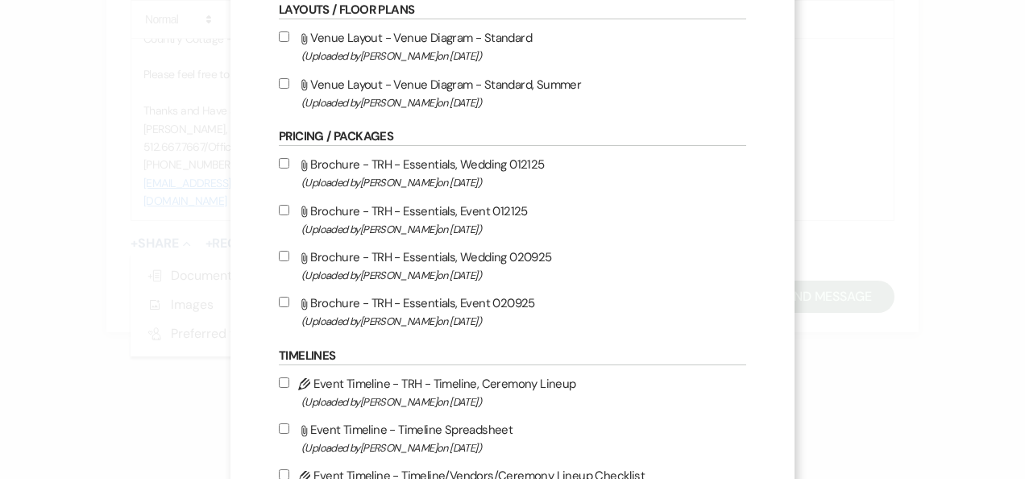
click at [279, 253] on input "Attach File Brochure - TRH - Essentials, Wedding 020925 (Uploaded by [PERSON_NA…" at bounding box center [284, 256] width 10 height 10
checkbox input "true"
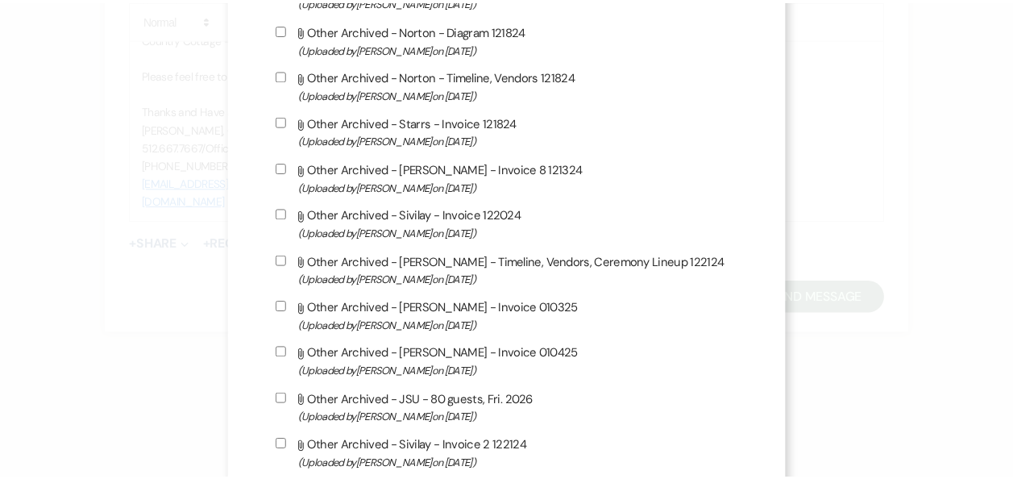
scroll to position [1446, 0]
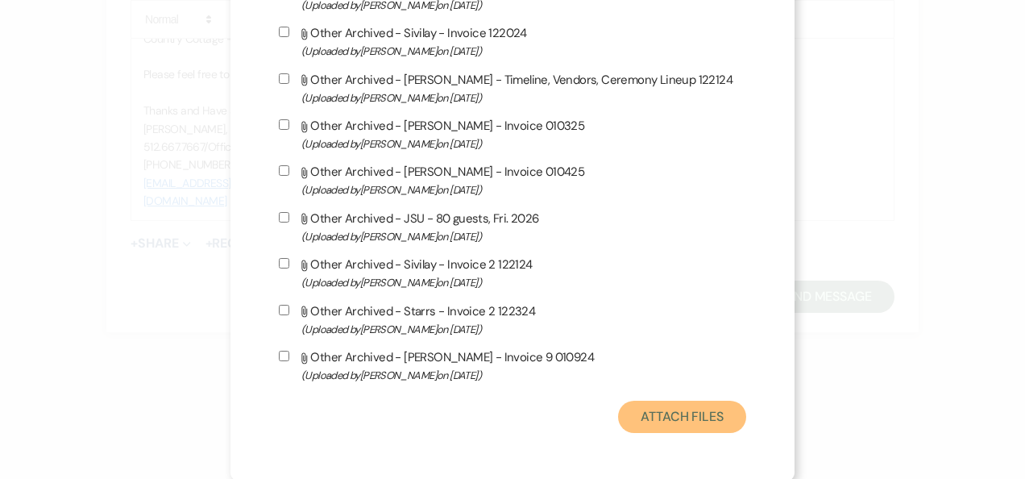
click at [688, 413] on button "Attach Files" at bounding box center [682, 417] width 128 height 32
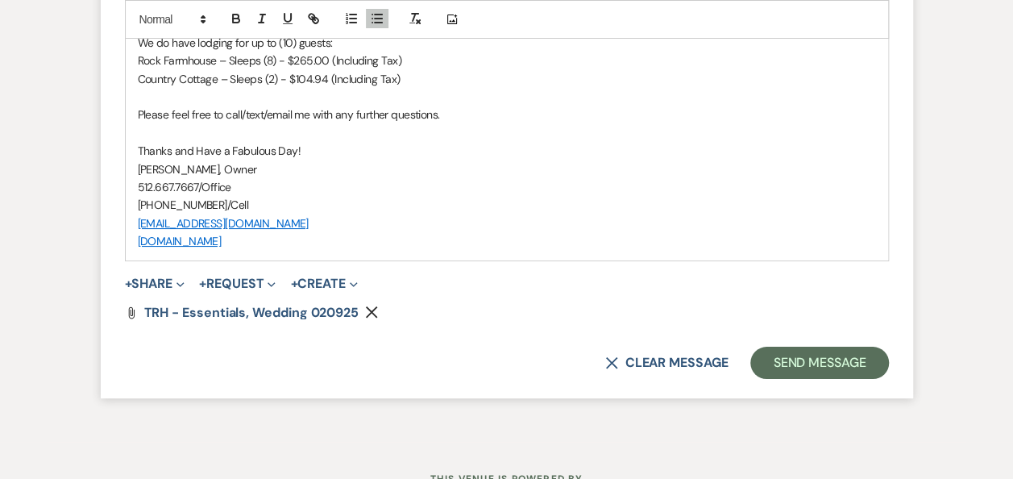
scroll to position [3052, 0]
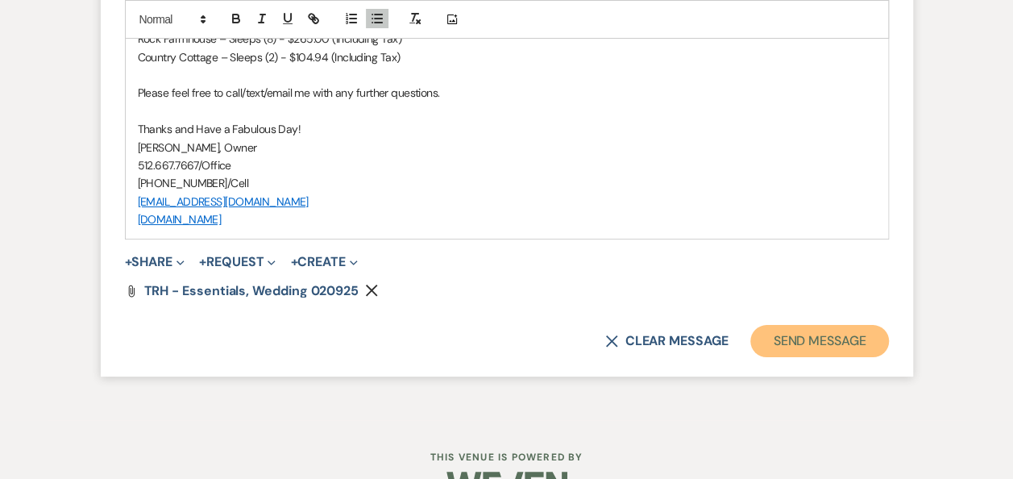
click at [813, 357] on button "Send Message" at bounding box center [819, 341] width 138 height 32
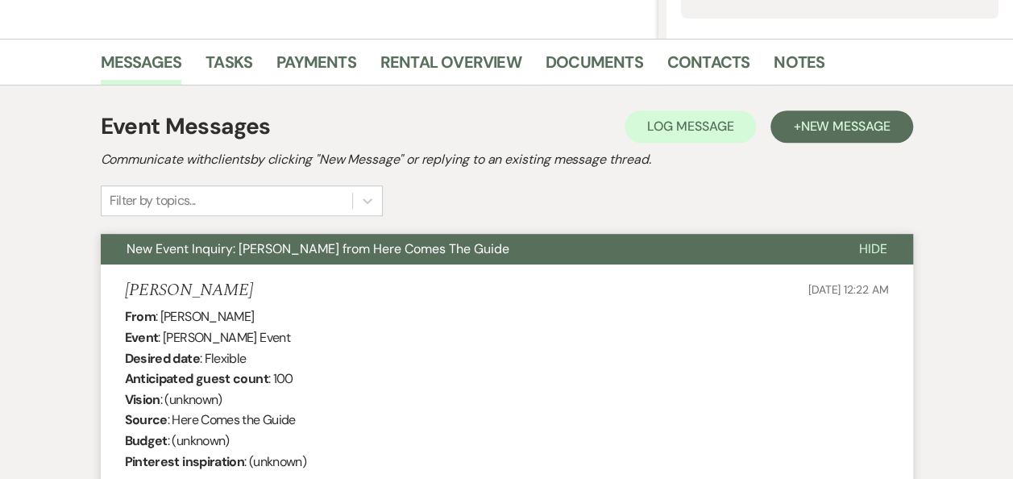
scroll to position [301, 0]
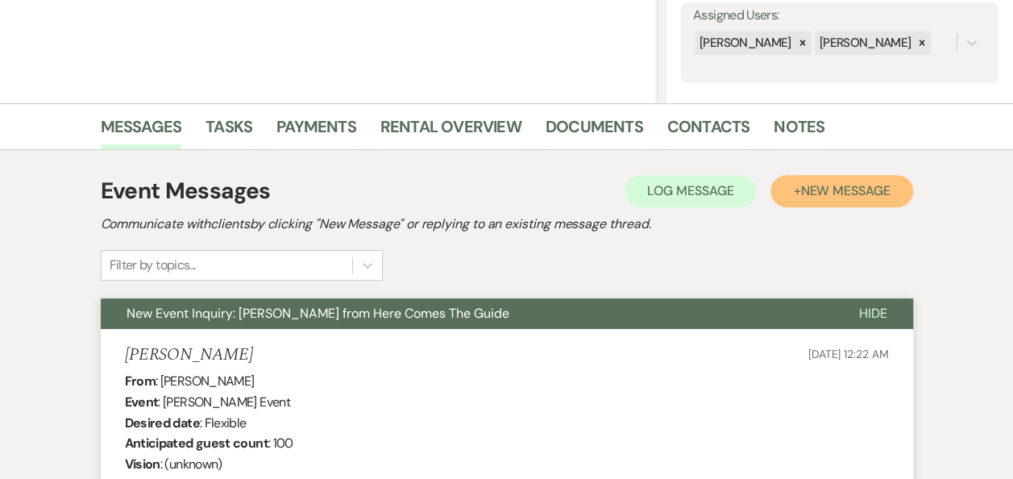
click at [827, 190] on span "New Message" at bounding box center [844, 190] width 89 height 17
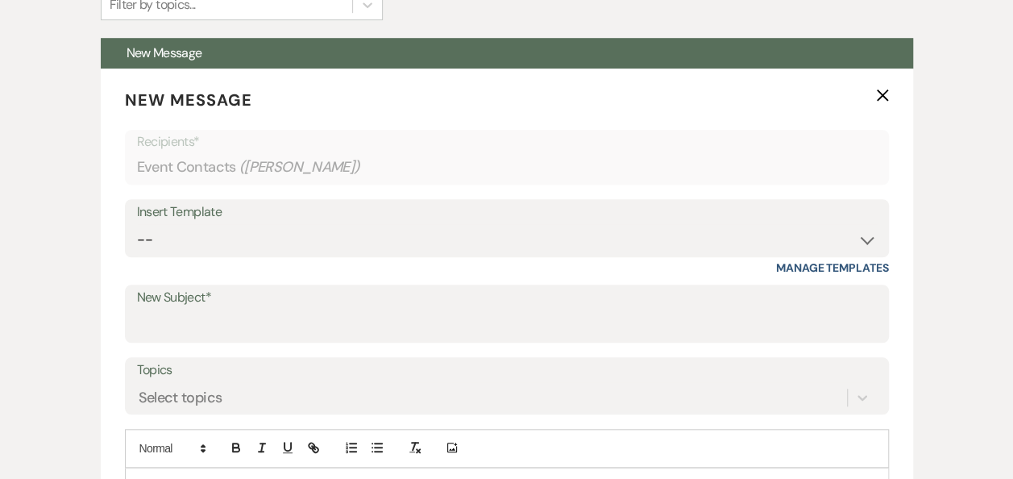
scroll to position [577, 0]
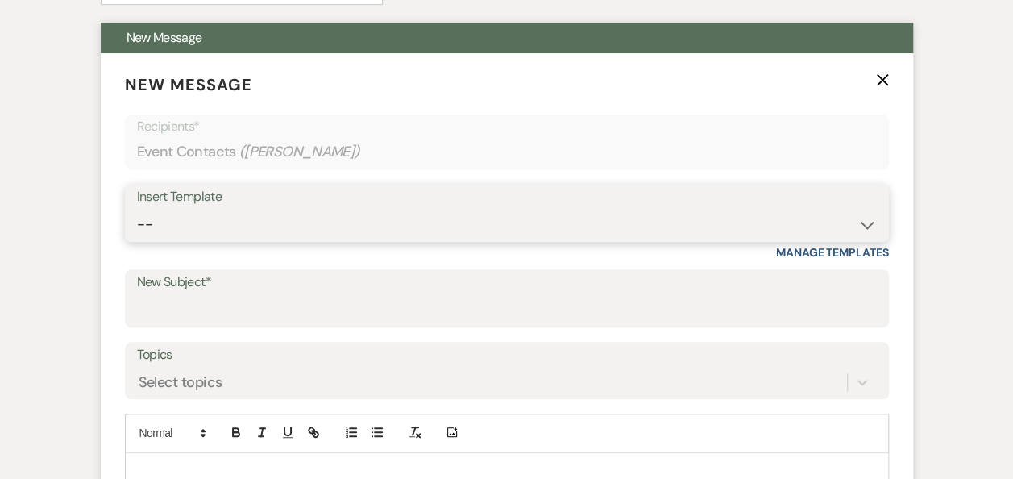
click at [866, 227] on select "-- Weven Planning Portal Introduction (Booked Events) Follow Up Booking Procedu…" at bounding box center [507, 224] width 740 height 31
select select "699"
click at [137, 209] on select "-- Weven Planning Portal Introduction (Booked Events) Follow Up Booking Procedu…" at bounding box center [507, 224] width 740 height 31
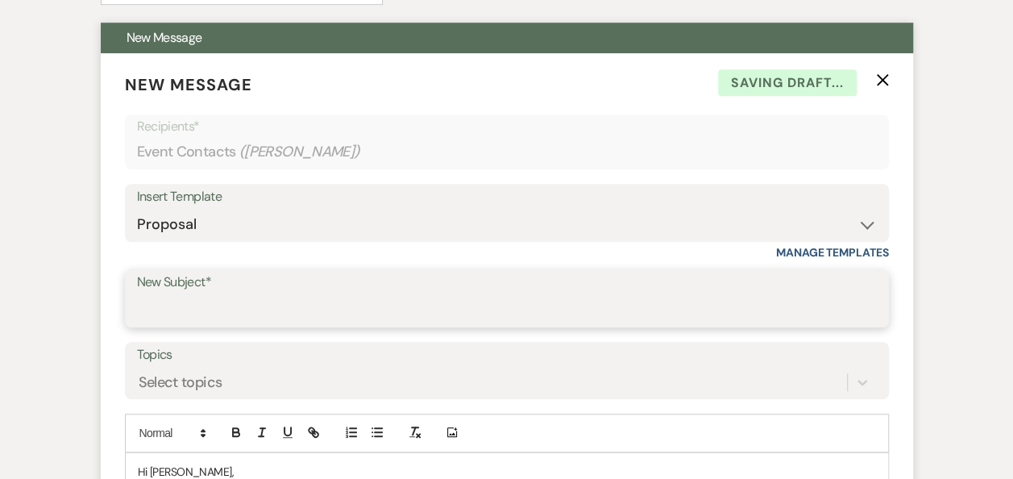
click at [424, 306] on input "New Subject*" at bounding box center [507, 309] width 740 height 31
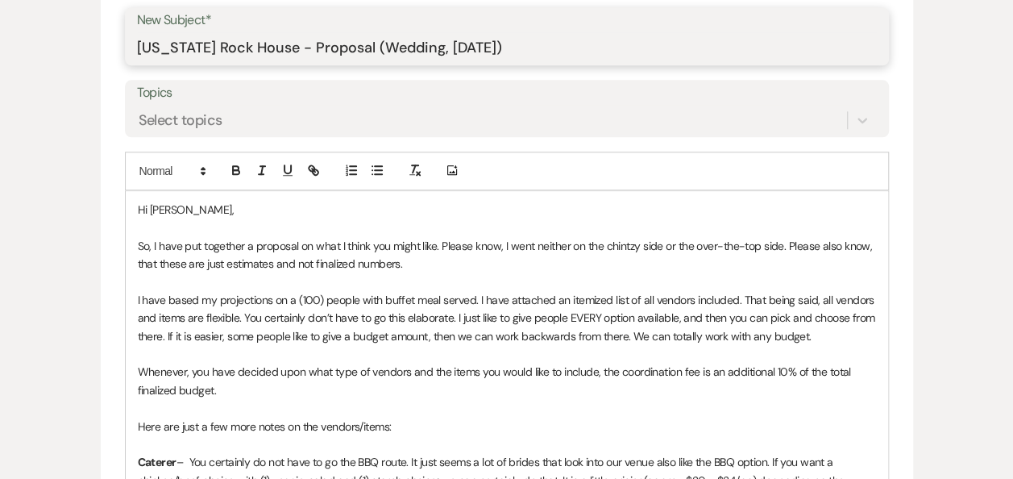
scroll to position [851, 0]
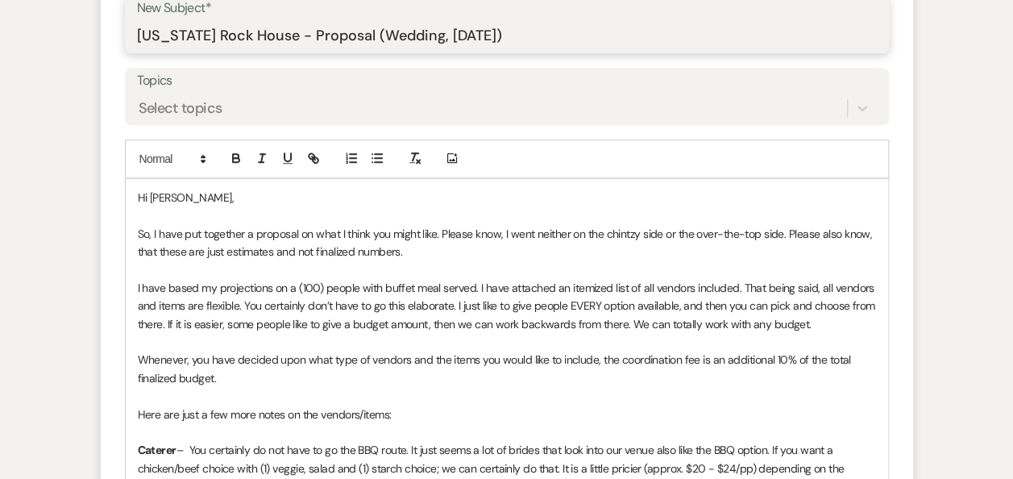
type input "Texas Rock House - Proposal (Wedding, Sat. 4/17/2027)"
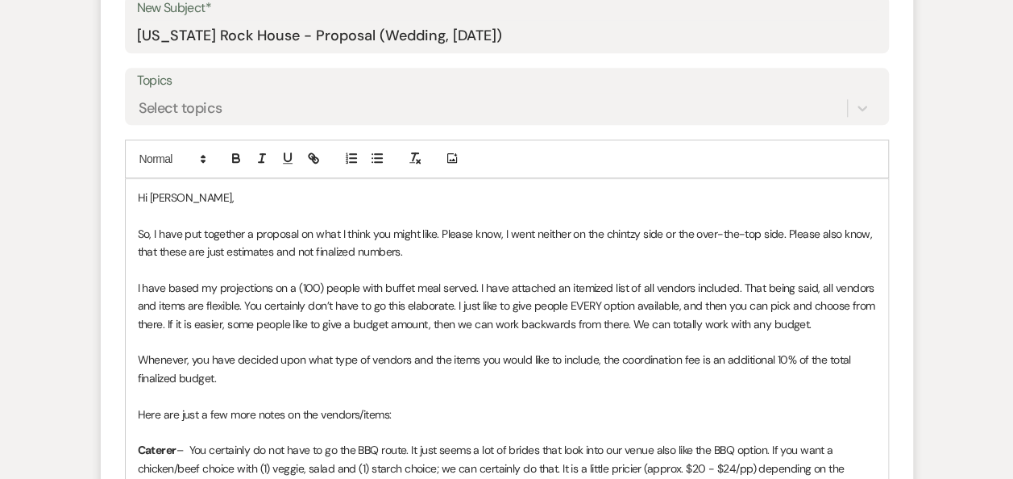
click at [210, 196] on p "Hi Hannah," at bounding box center [507, 198] width 738 height 18
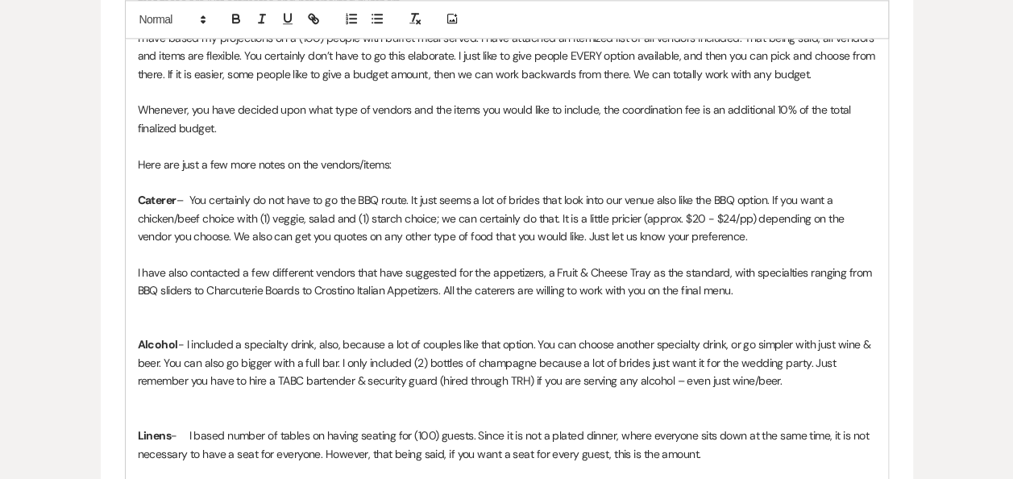
scroll to position [1108, 0]
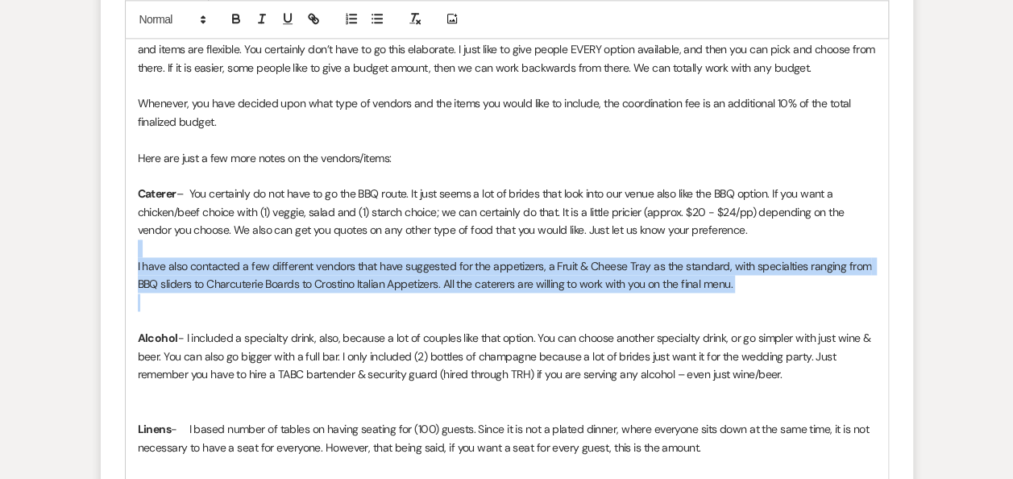
drag, startPoint x: 135, startPoint y: 253, endPoint x: 238, endPoint y: 308, distance: 116.8
click at [238, 308] on div "Hi Again! So, I have put together a proposal on what I think you might like. Pl…" at bounding box center [507, 393] width 763 height 940
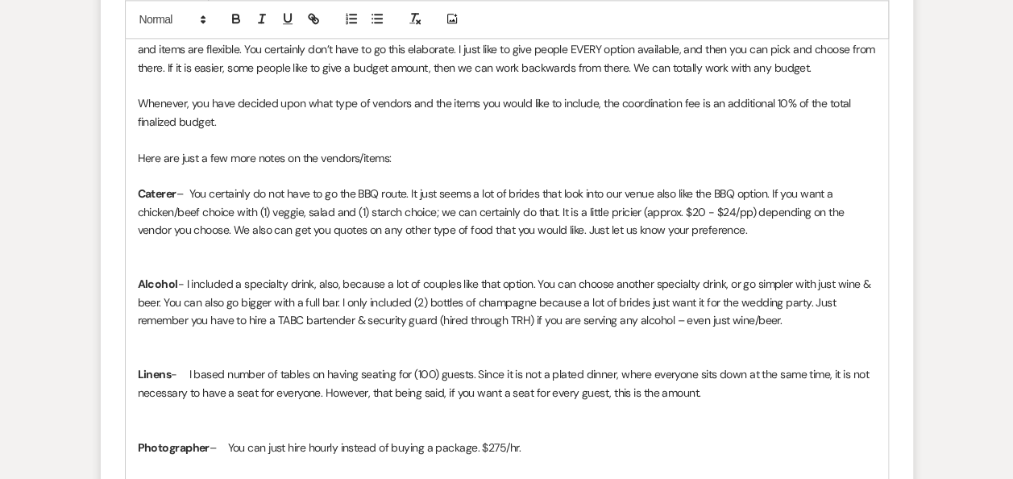
click at [642, 300] on p "Alcohol - I included a specialty drink, also, because a lot of couples like tha…" at bounding box center [507, 302] width 738 height 54
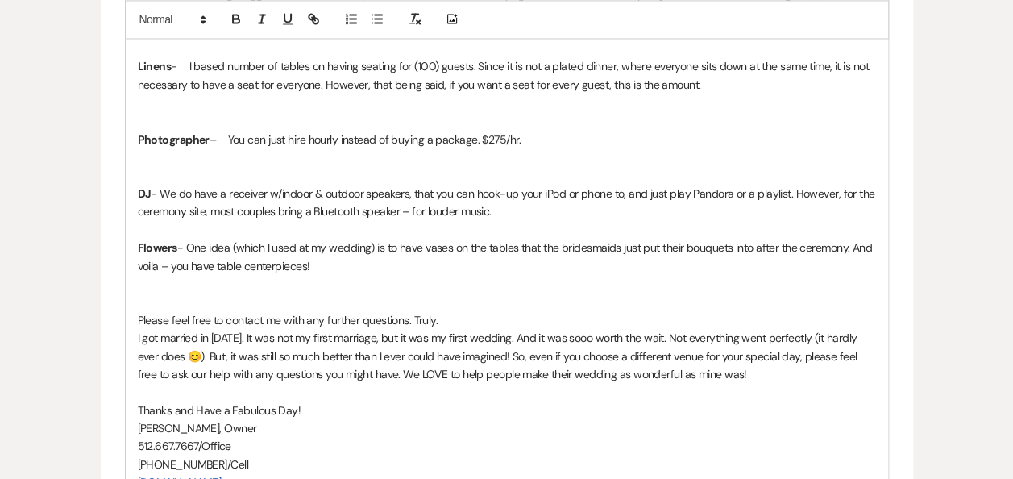
scroll to position [1428, 0]
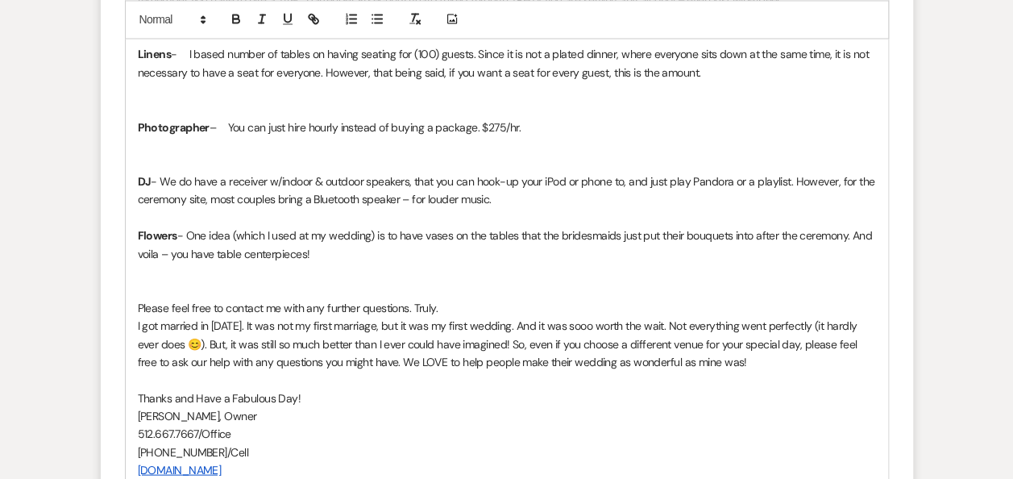
click at [139, 227] on strong "Flowers" at bounding box center [157, 234] width 39 height 15
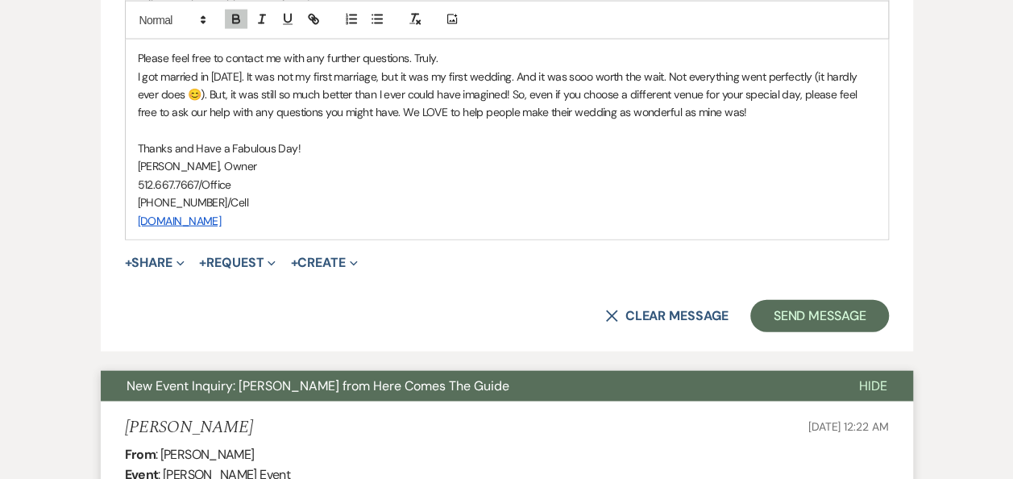
scroll to position [1712, 0]
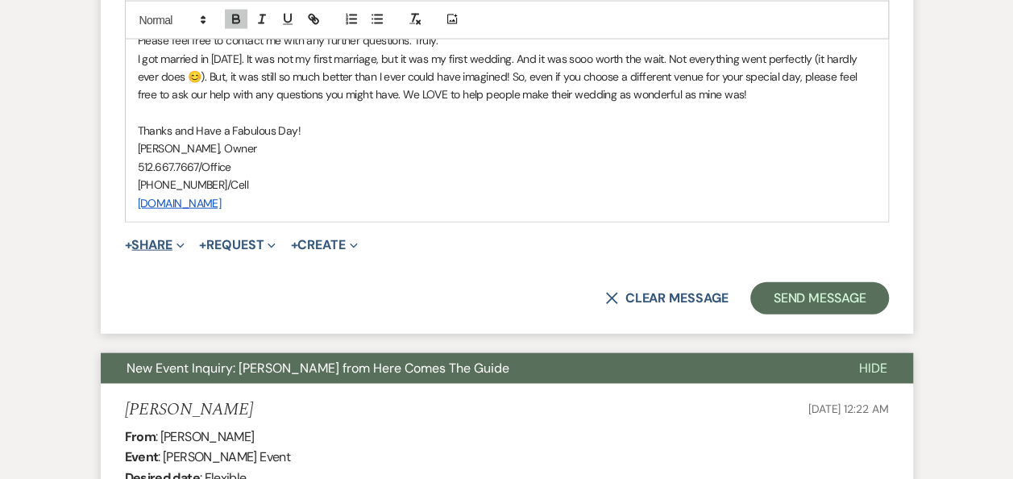
click at [169, 243] on button "+ Share Expand" at bounding box center [155, 245] width 60 height 13
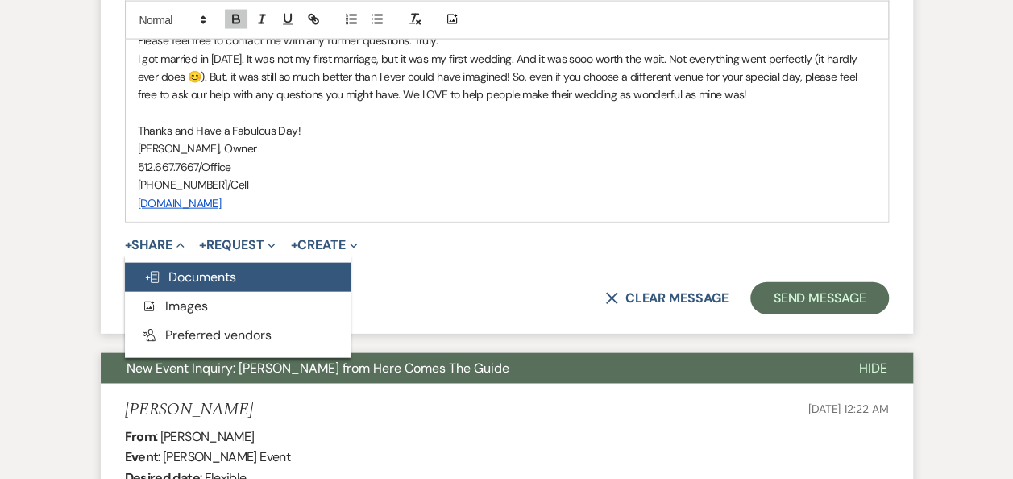
click at [193, 275] on span "Doc Upload Documents" at bounding box center [190, 276] width 92 height 17
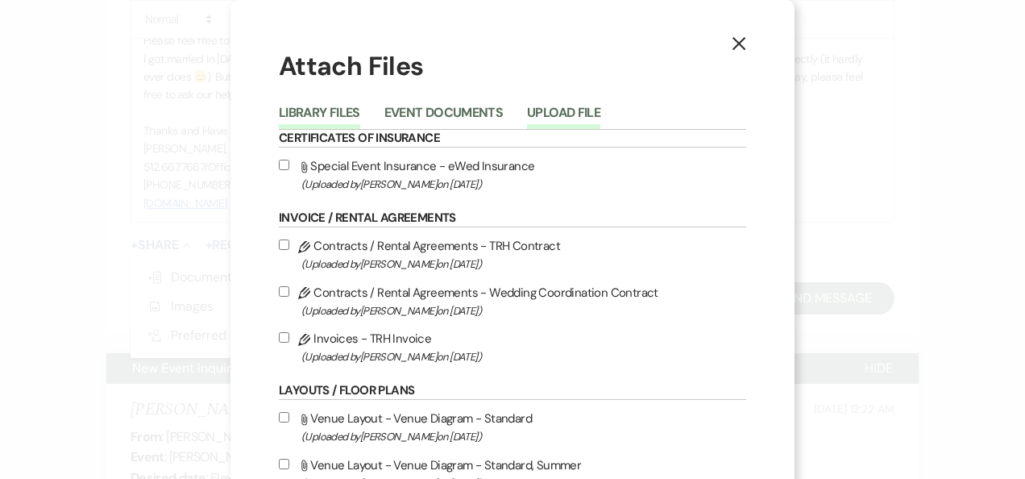
click at [566, 114] on button "Upload File" at bounding box center [563, 117] width 73 height 23
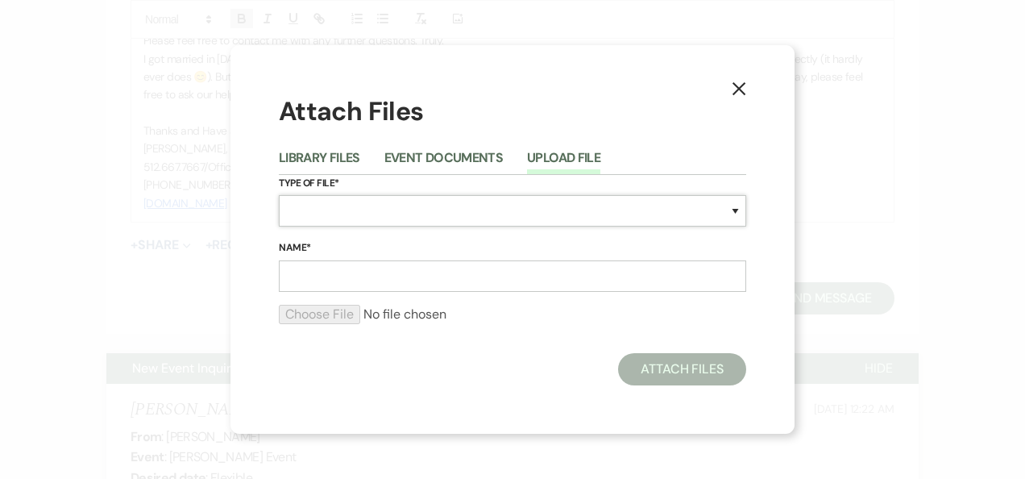
click at [737, 214] on select "Special Event Insurance Vendor Certificate of Insurance Contracts / Rental Agre…" at bounding box center [513, 210] width 468 height 31
select select "20"
click at [279, 195] on select "Special Event Insurance Vendor Certificate of Insurance Contracts / Rental Agre…" at bounding box center [513, 210] width 468 height 31
click at [532, 271] on input "Name*" at bounding box center [513, 275] width 468 height 31
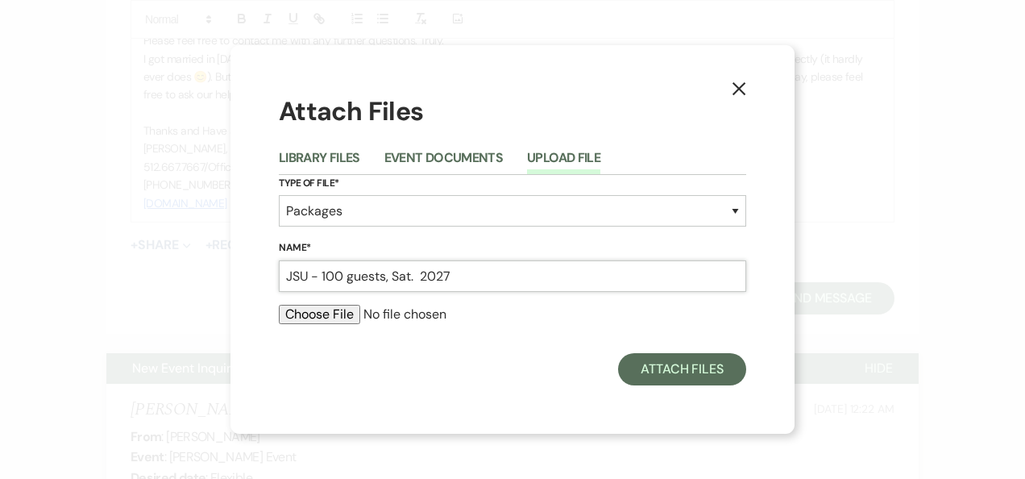
type input "JSU - 100 guests, Sat. 2027"
click at [337, 311] on input "file" at bounding box center [513, 314] width 468 height 19
type input "C:\fakepath\JSU - 100 guests, Sat. 2027.pdf"
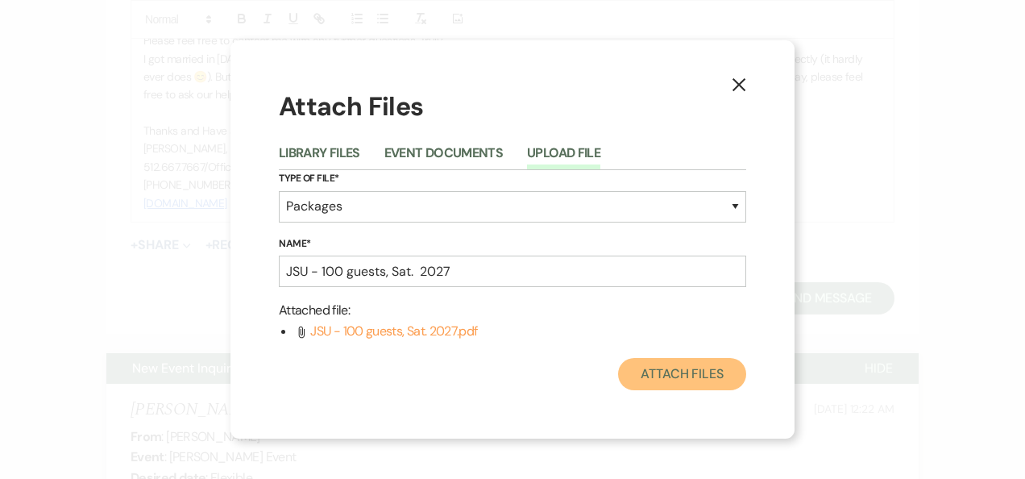
click at [674, 376] on button "Attach Files" at bounding box center [682, 374] width 128 height 32
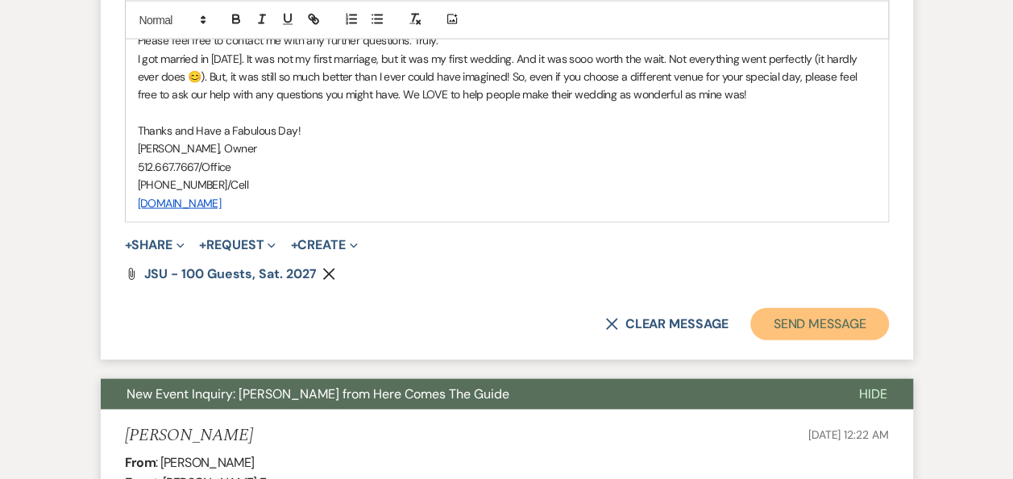
click at [803, 319] on button "Send Message" at bounding box center [819, 324] width 138 height 32
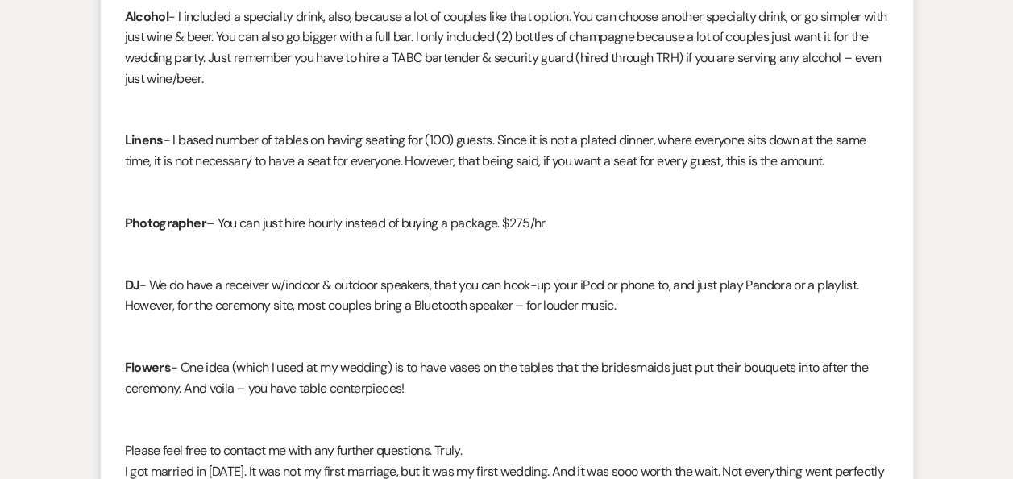
scroll to position [0, 0]
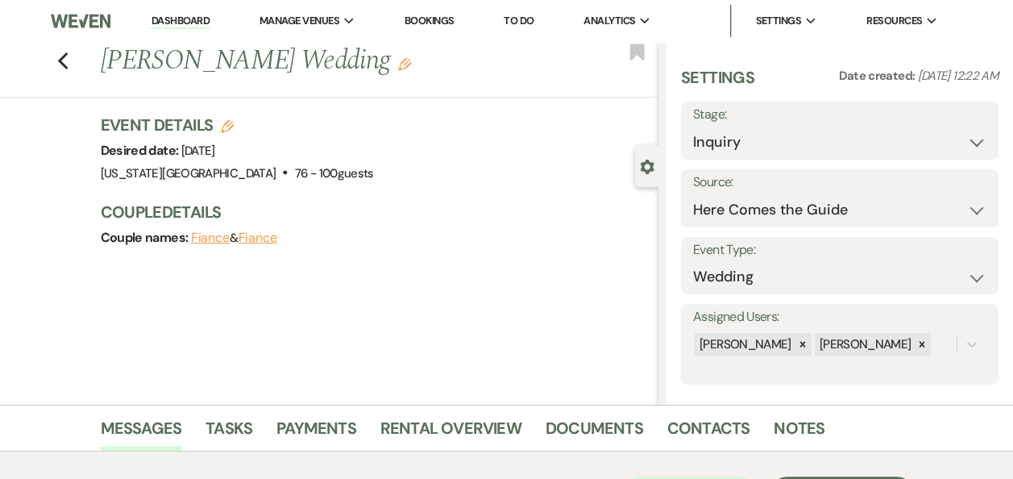
click at [193, 24] on link "Dashboard" at bounding box center [181, 21] width 58 height 15
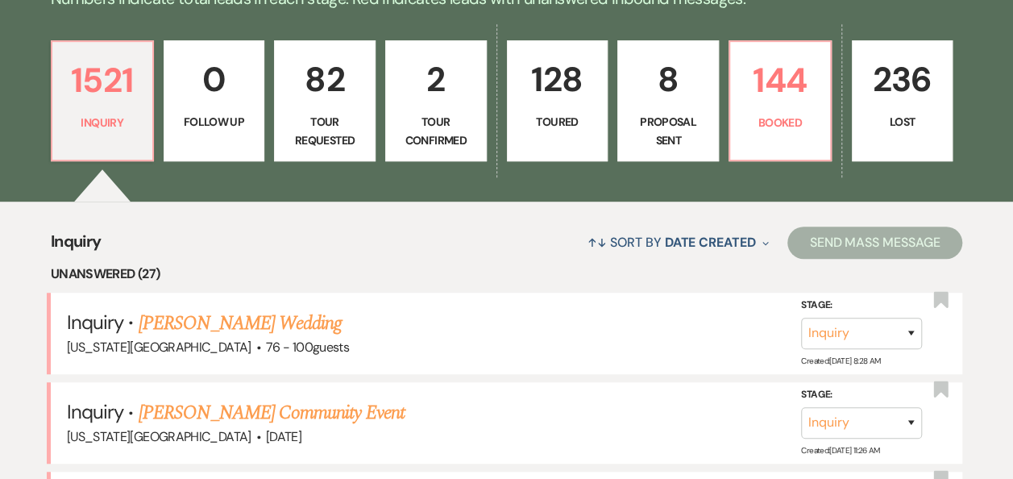
scroll to position [522, 0]
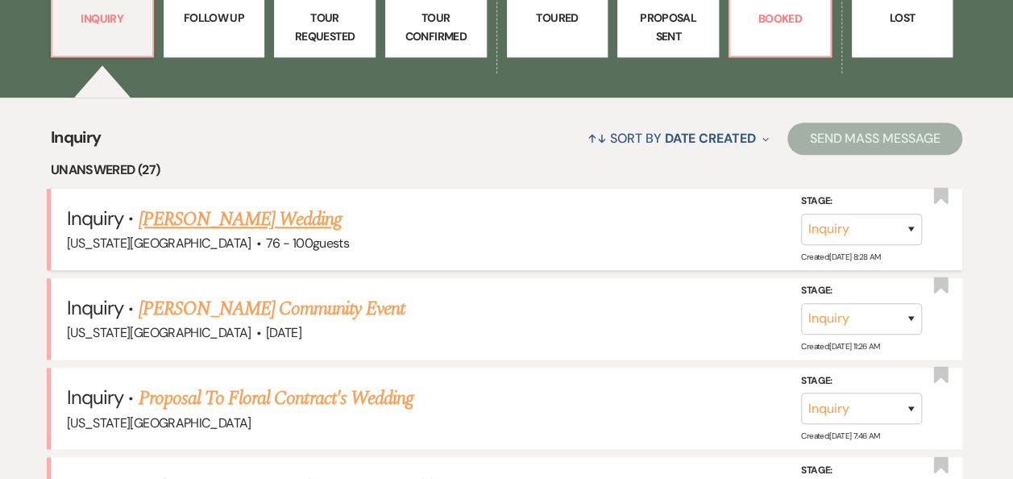
click at [299, 219] on link "[PERSON_NAME] Wedding" at bounding box center [241, 219] width 204 height 29
select select "4"
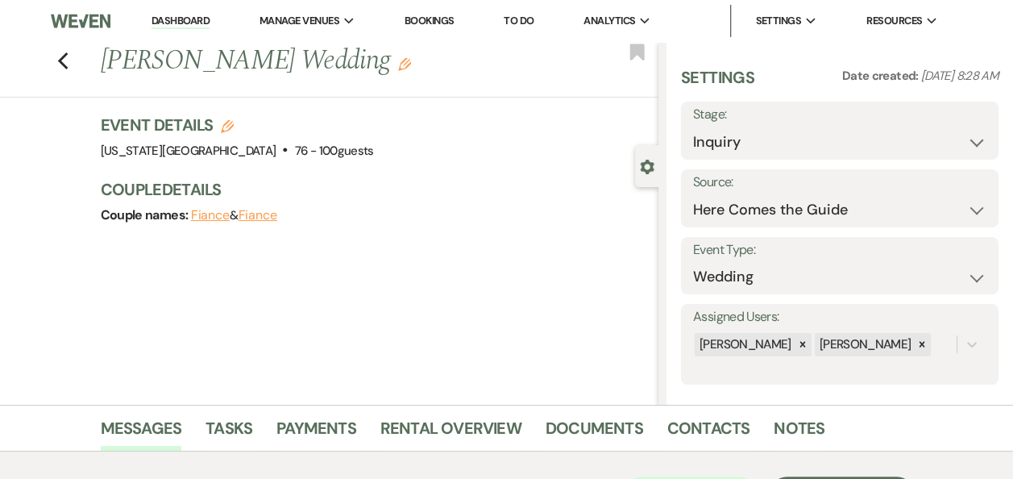
click at [232, 127] on icon "Edit" at bounding box center [227, 126] width 13 height 13
select select "588"
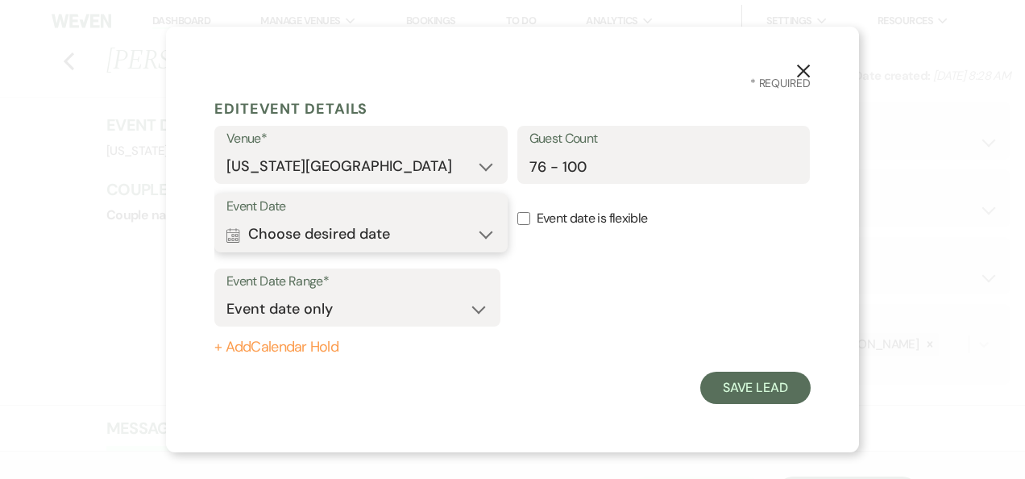
click at [488, 239] on button "Calendar Choose desired date Expand" at bounding box center [361, 234] width 269 height 32
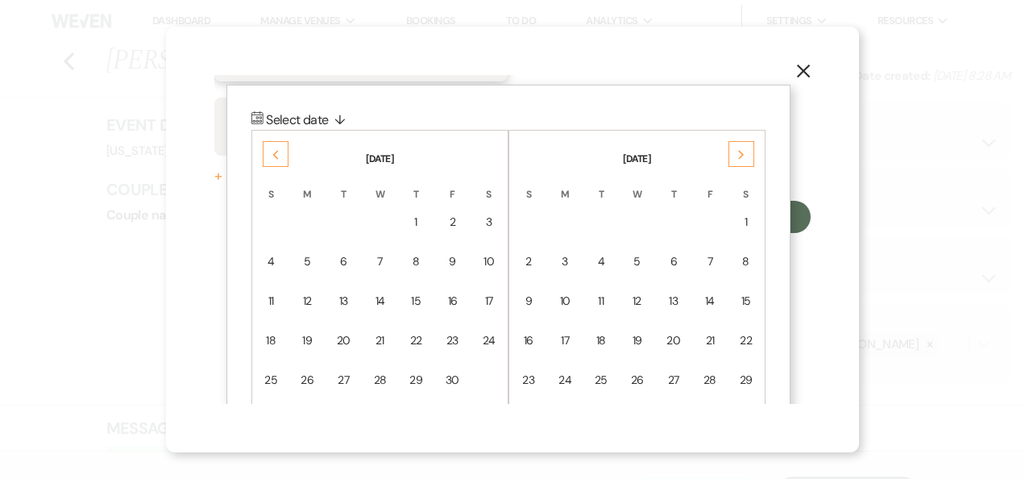
scroll to position [205, 0]
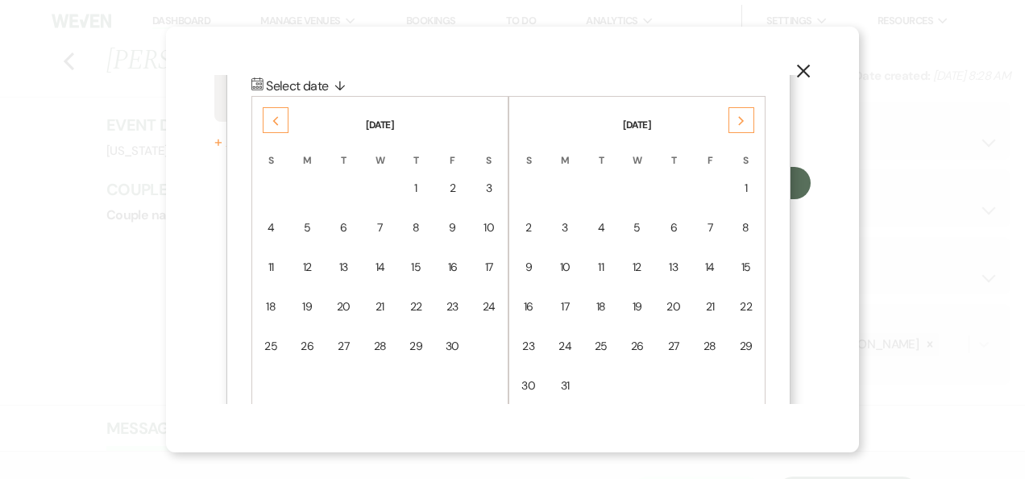
click at [281, 121] on div "Previous" at bounding box center [276, 120] width 26 height 26
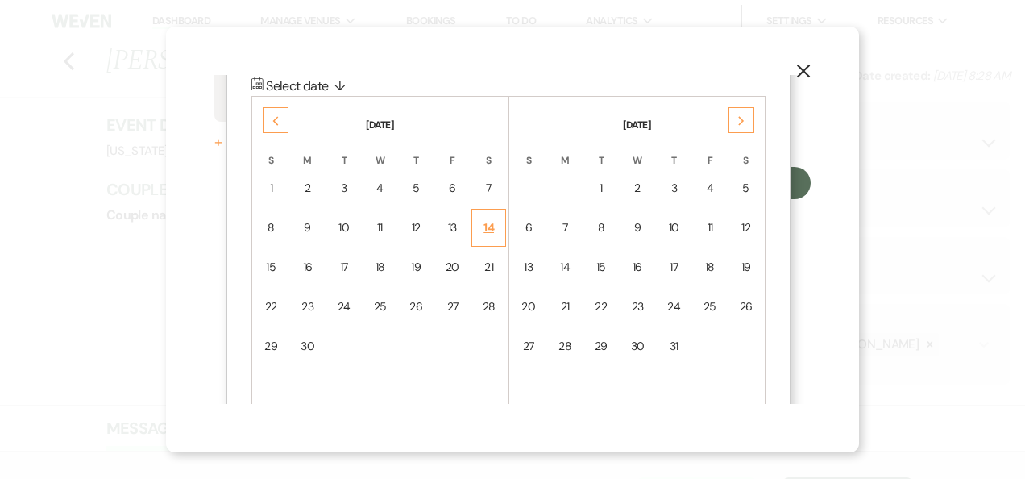
click at [493, 222] on div "14" at bounding box center [489, 227] width 14 height 17
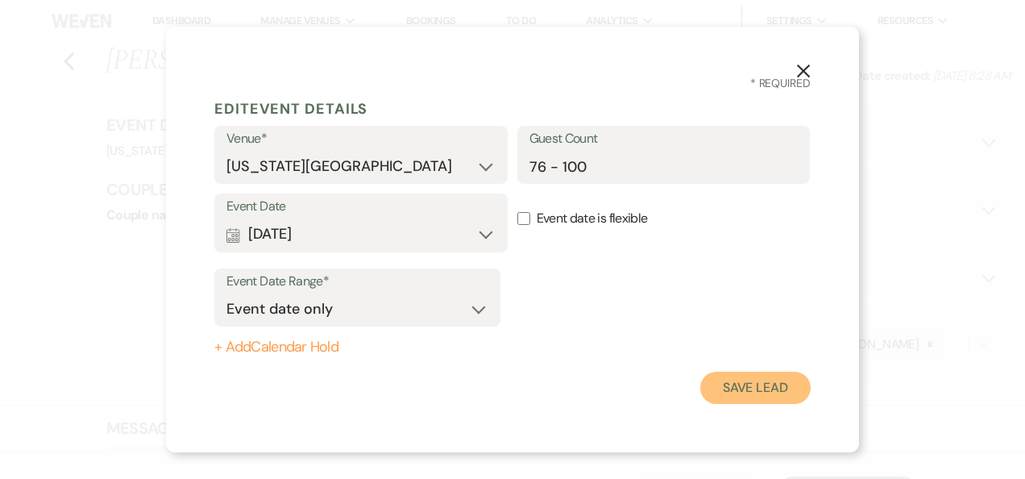
click at [761, 393] on button "Save Lead" at bounding box center [755, 388] width 110 height 32
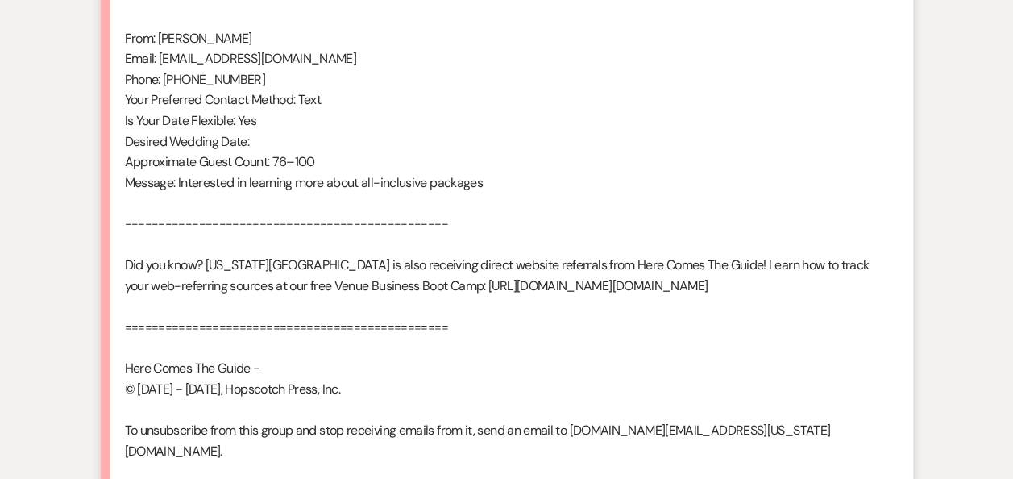
scroll to position [1249, 0]
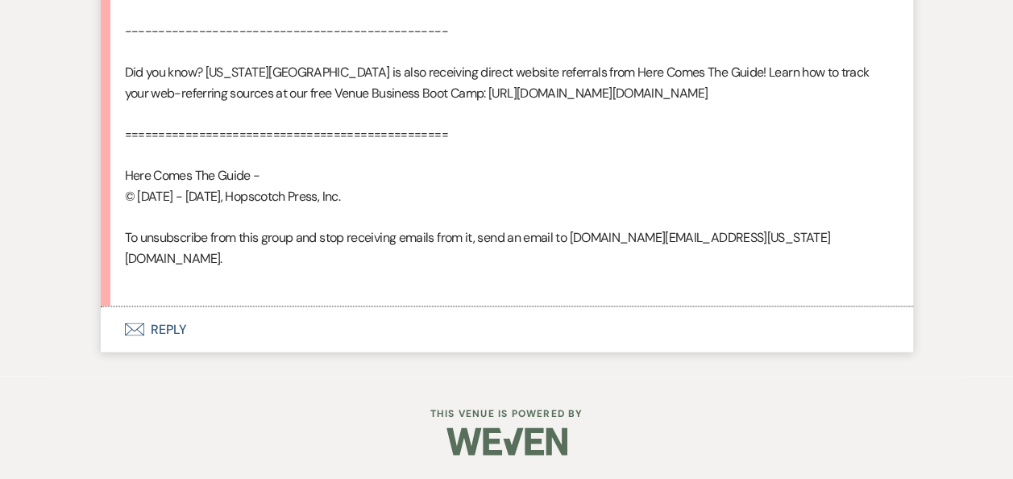
click at [168, 327] on button "Envelope Reply" at bounding box center [507, 328] width 813 height 45
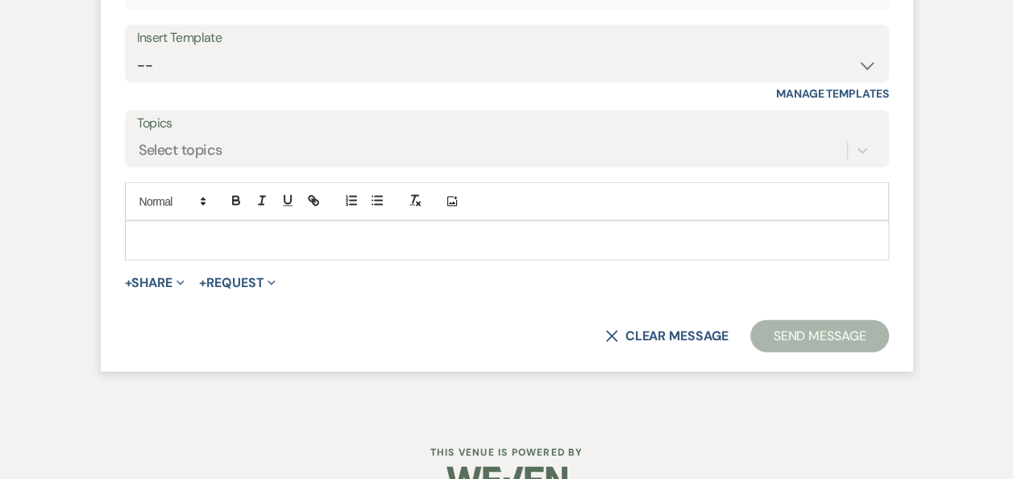
scroll to position [1661, 0]
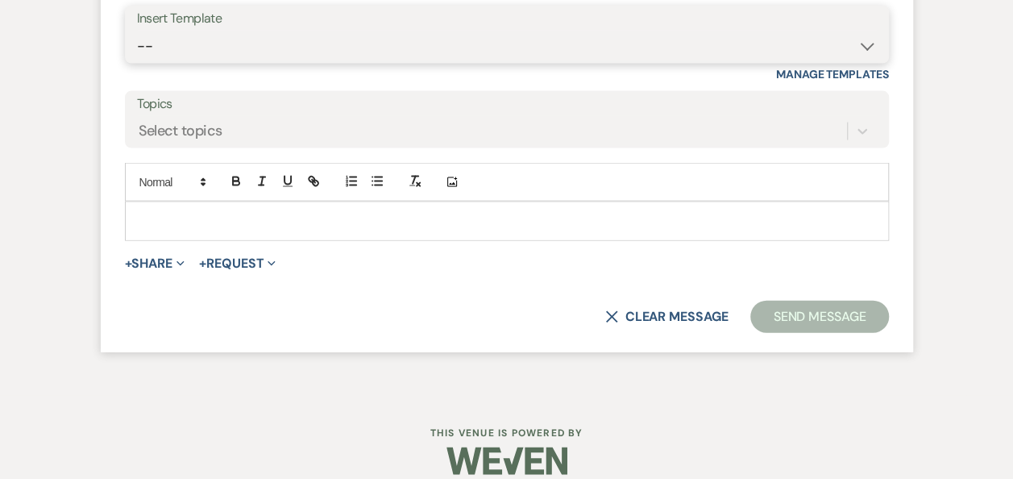
click at [865, 62] on select "-- Weven Planning Portal Introduction (Booked Events) Follow Up Booking Procedu…" at bounding box center [507, 46] width 740 height 31
select select "860"
click at [137, 50] on select "-- Weven Planning Portal Introduction (Booked Events) Follow Up Booking Procedu…" at bounding box center [507, 46] width 740 height 31
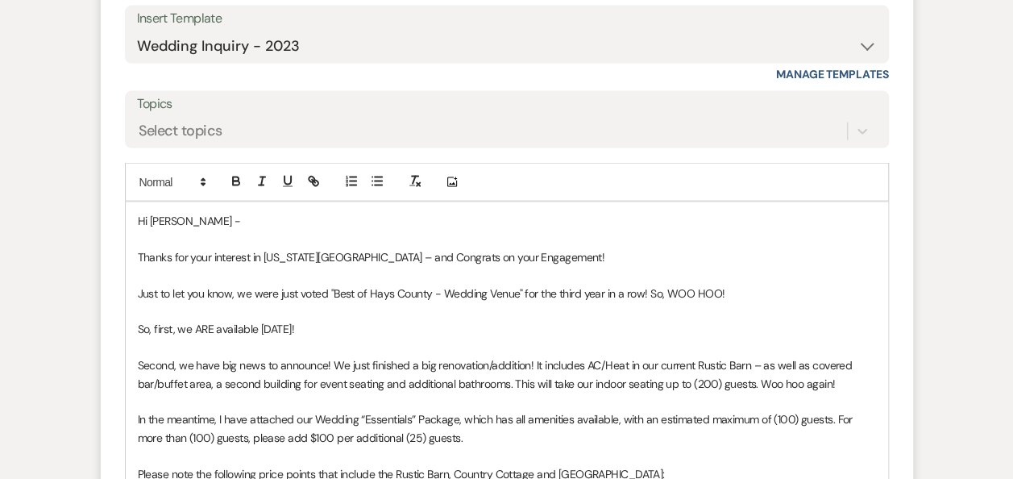
click at [753, 302] on p "Just to let you know, we were just voted "Best of Hays County - Wedding Venue" …" at bounding box center [507, 294] width 738 height 18
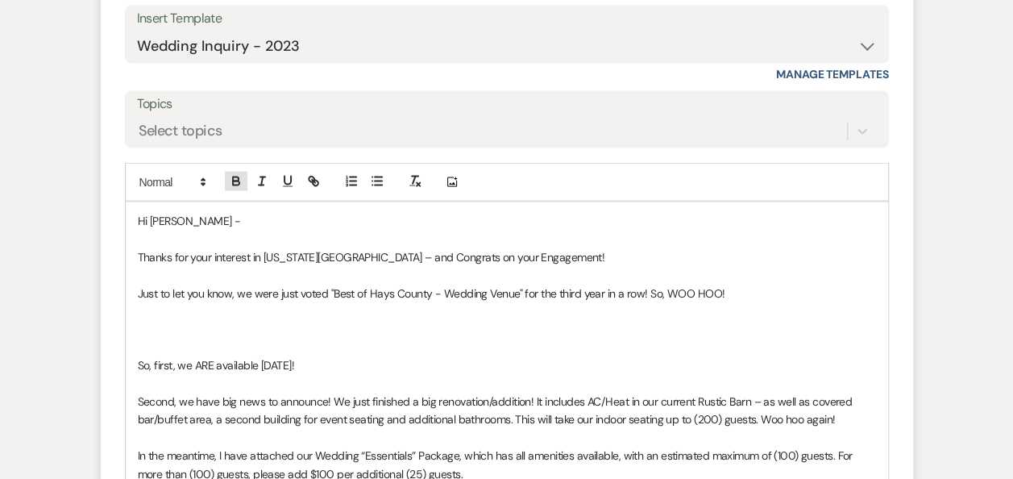
click at [235, 189] on icon "button" at bounding box center [236, 181] width 15 height 15
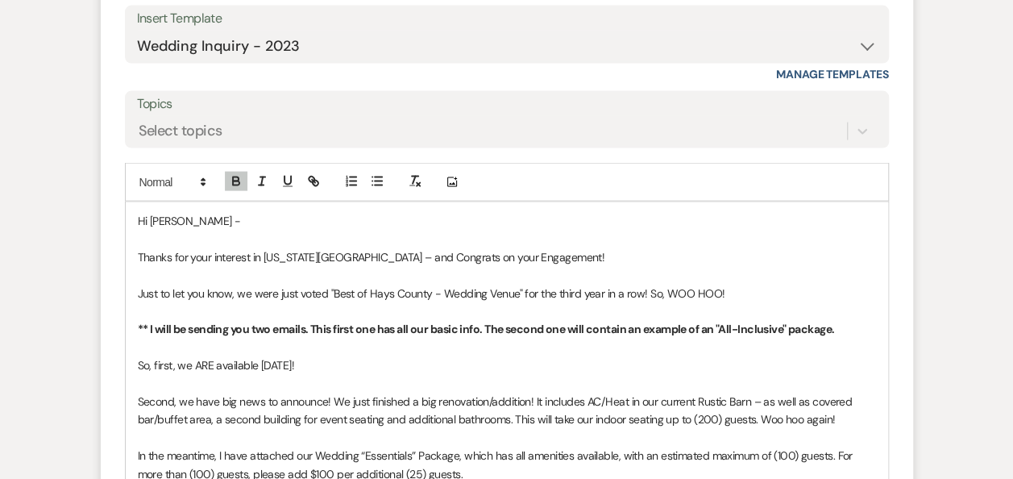
click at [260, 374] on p "So, first, we ARE available 11/14/2026!" at bounding box center [507, 365] width 738 height 18
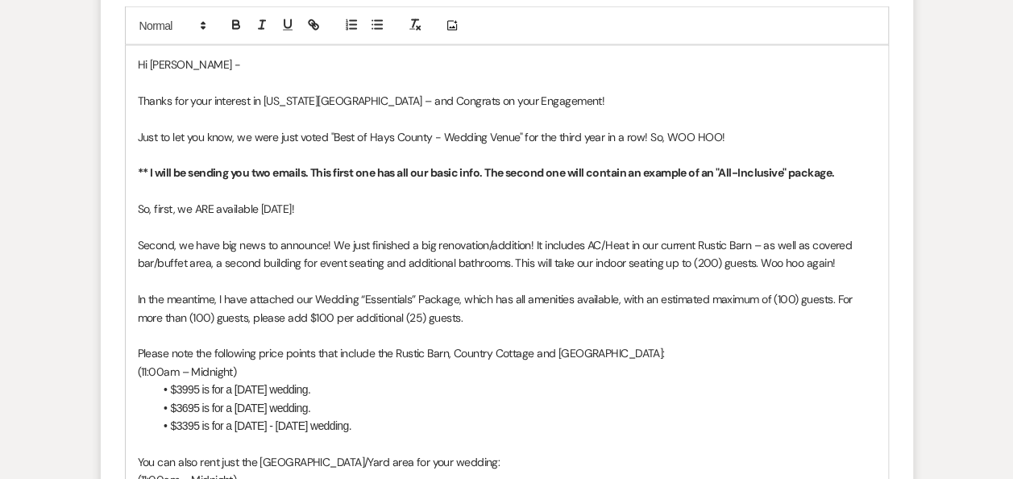
scroll to position [1834, 0]
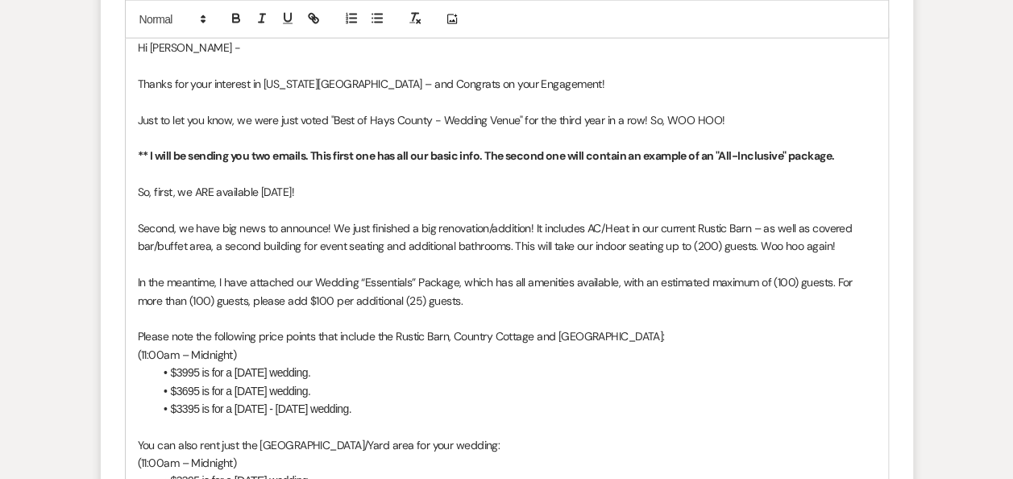
click at [458, 298] on p "In the meantime, I have attached our Wedding “Essentials” Package, which has al…" at bounding box center [507, 291] width 738 height 36
click at [187, 381] on li "$3995 is for a [DATE] wedding." at bounding box center [515, 373] width 722 height 18
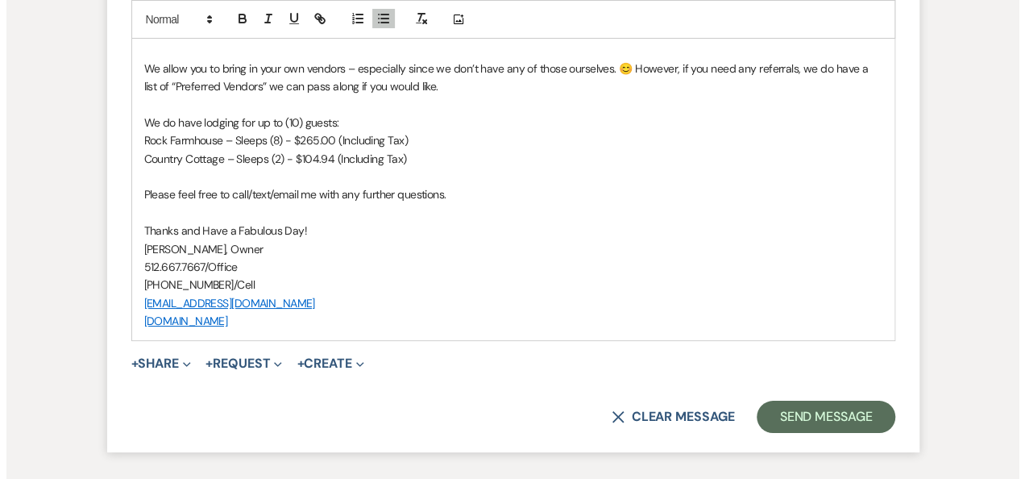
scroll to position [3037, 0]
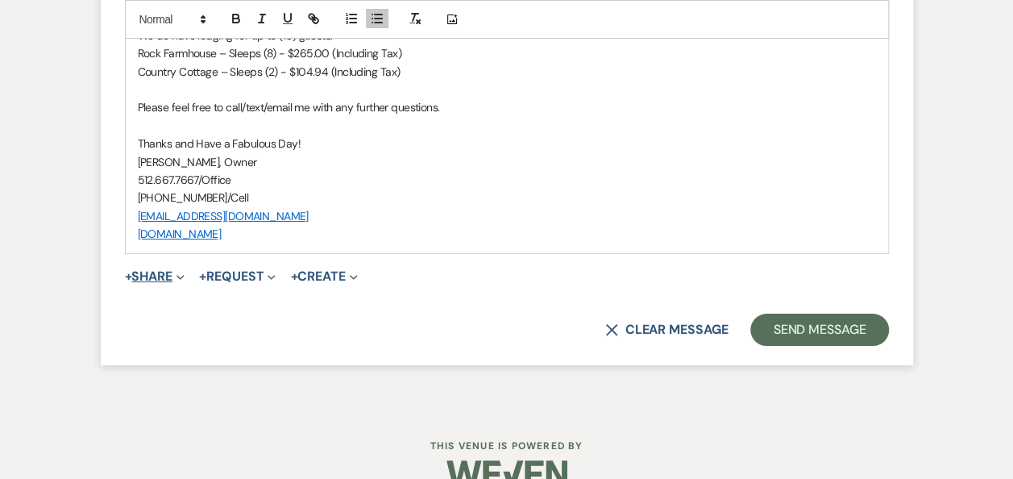
click at [160, 283] on button "+ Share Expand" at bounding box center [155, 276] width 60 height 13
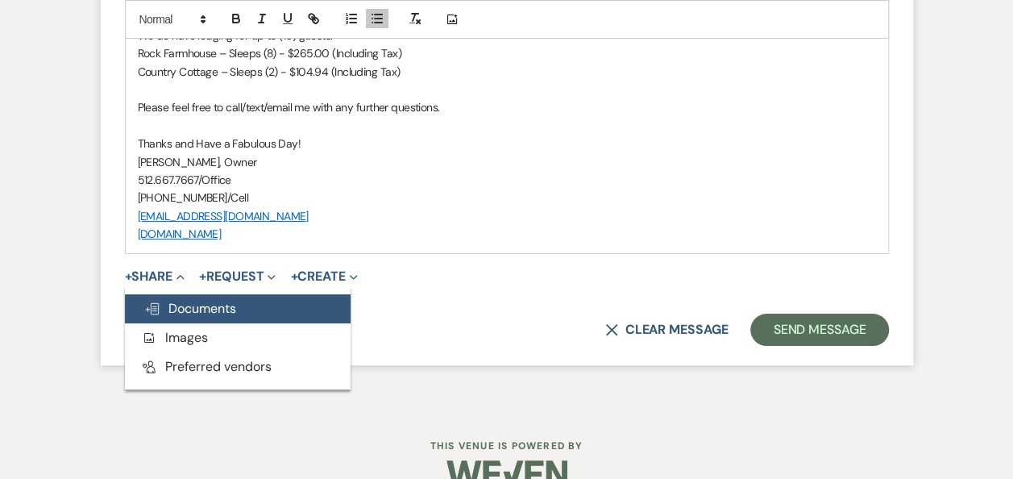
click at [187, 317] on span "Doc Upload Documents" at bounding box center [190, 308] width 92 height 17
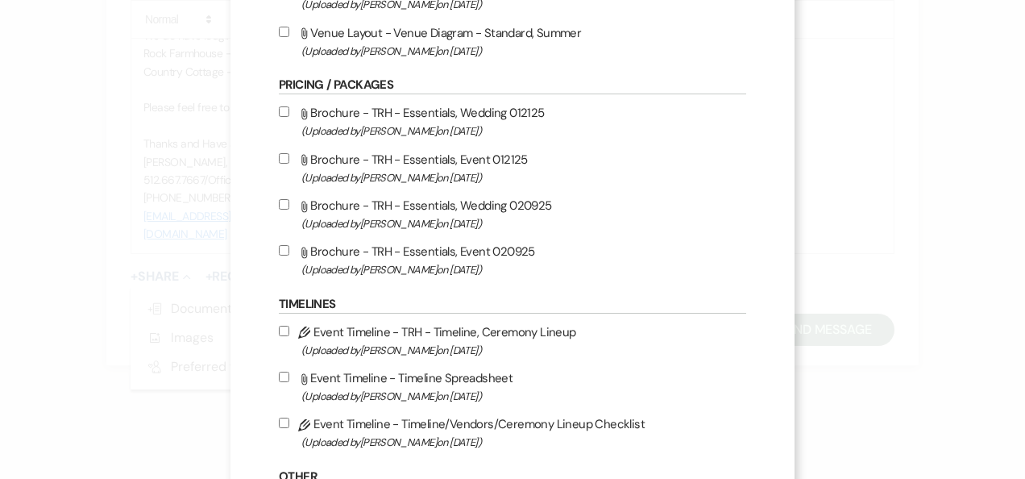
scroll to position [450, 0]
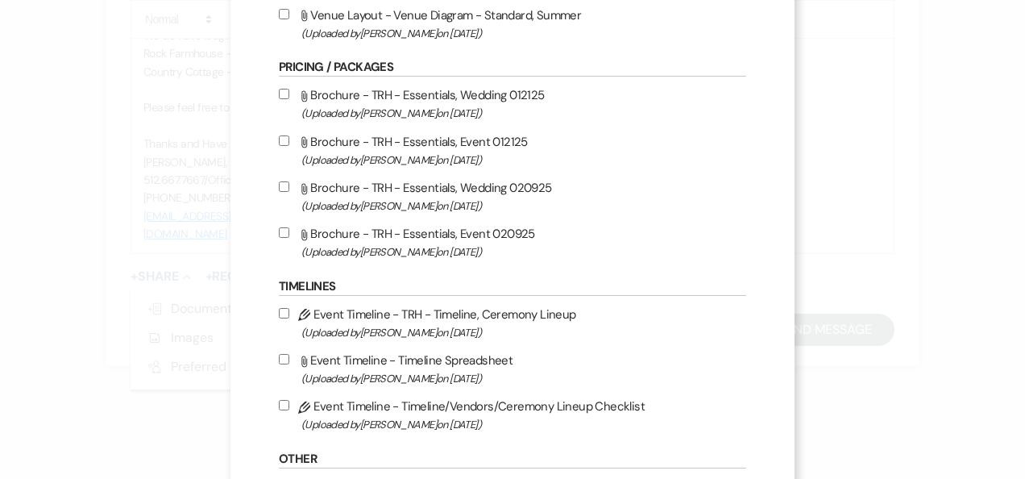
click at [279, 184] on input "Attach File Brochure - TRH - Essentials, Wedding 020925 (Uploaded by [PERSON_NA…" at bounding box center [284, 186] width 10 height 10
checkbox input "true"
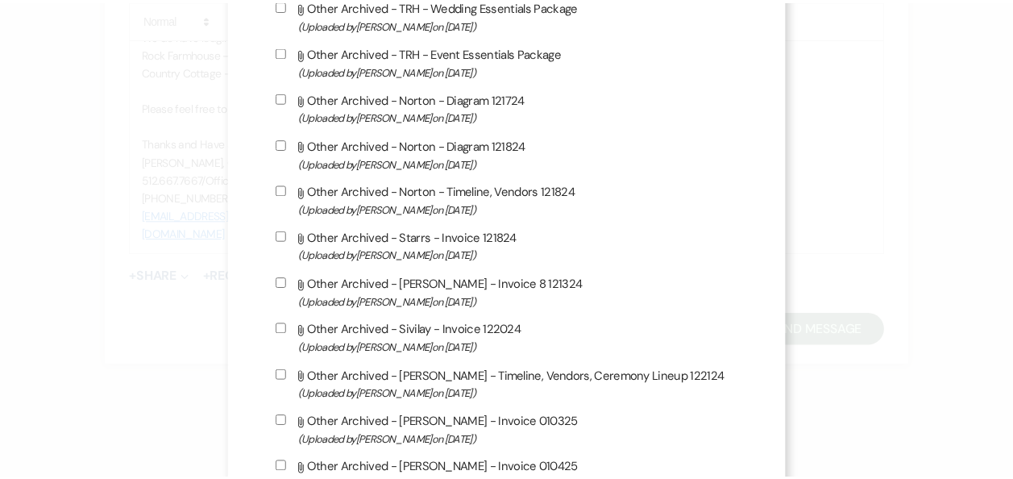
scroll to position [1446, 0]
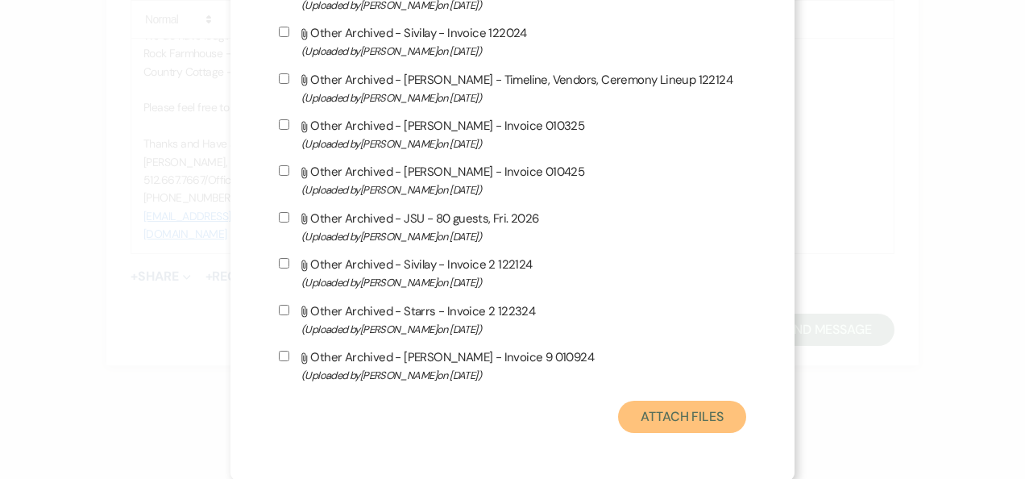
click at [684, 409] on button "Attach Files" at bounding box center [682, 417] width 128 height 32
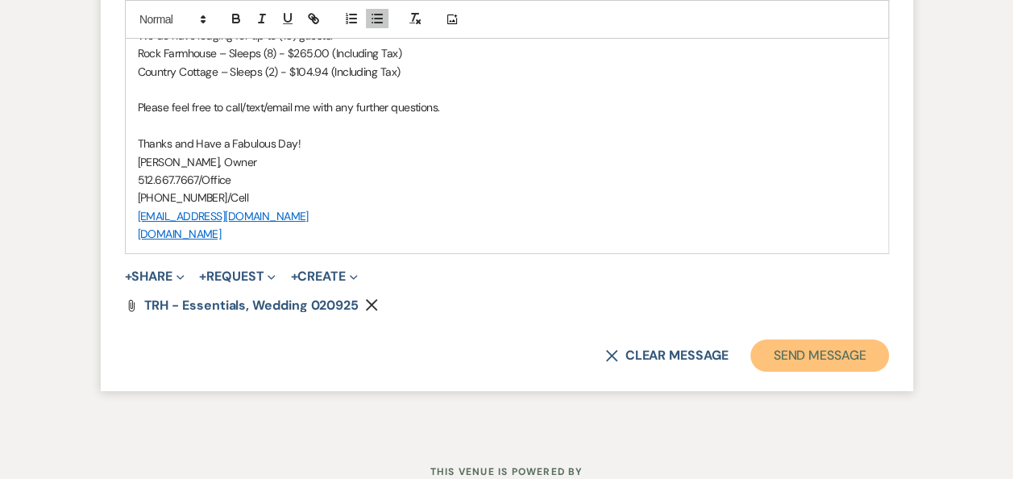
click at [814, 369] on button "Send Message" at bounding box center [819, 355] width 138 height 32
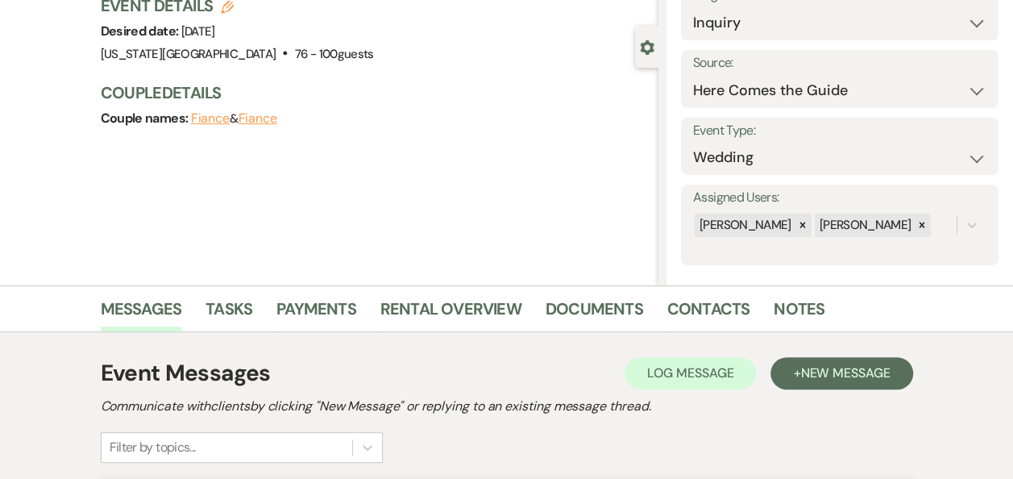
scroll to position [85, 0]
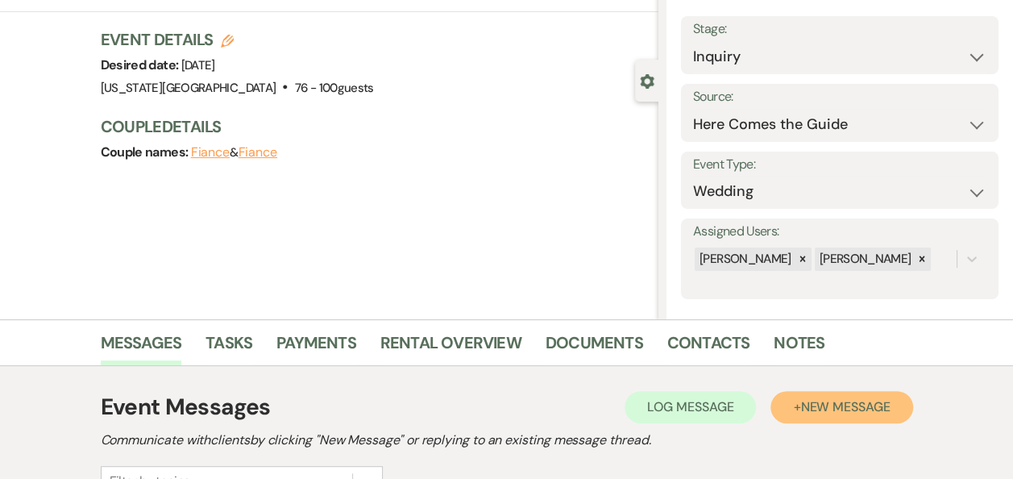
click at [839, 413] on span "New Message" at bounding box center [844, 406] width 89 height 17
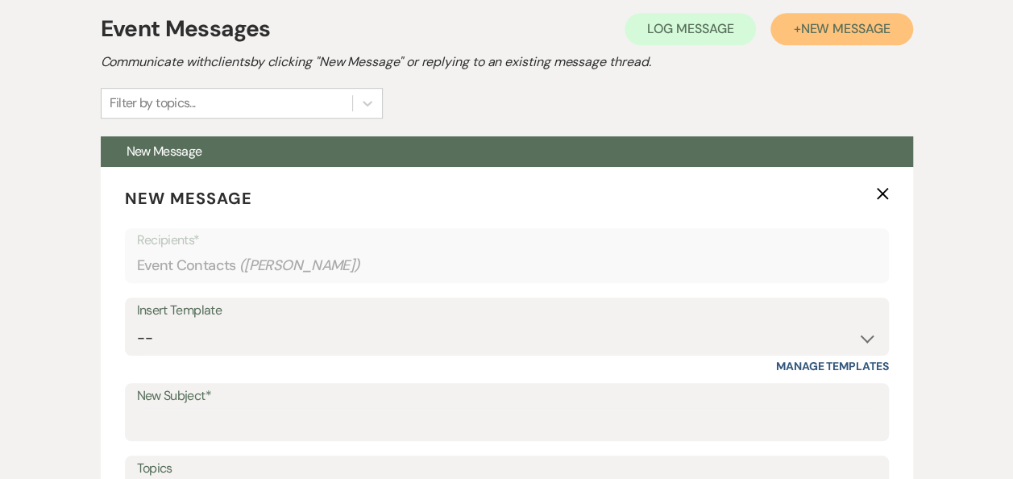
scroll to position [593, 0]
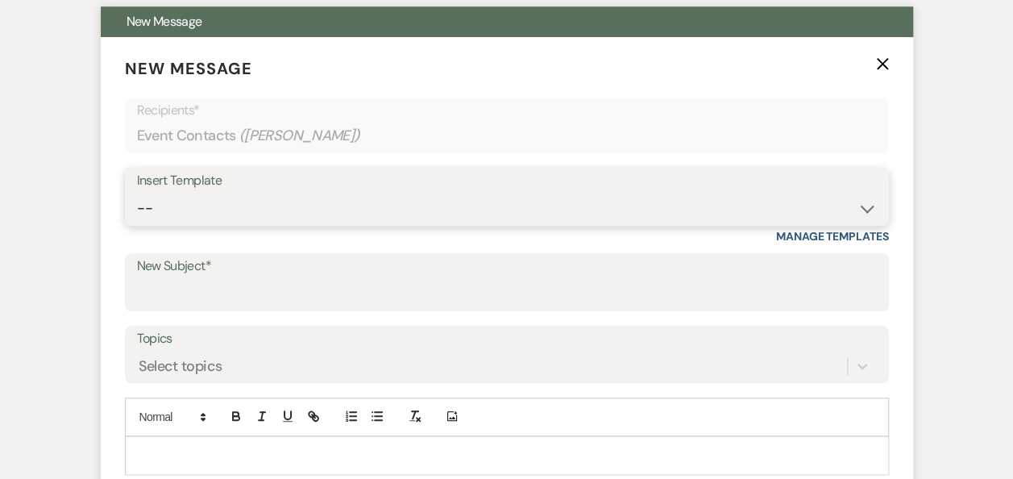
click at [866, 214] on select "-- Weven Planning Portal Introduction (Booked Events) Follow Up Booking Procedu…" at bounding box center [507, 208] width 740 height 31
select select "699"
click at [137, 193] on select "-- Weven Planning Portal Introduction (Booked Events) Follow Up Booking Procedu…" at bounding box center [507, 208] width 740 height 31
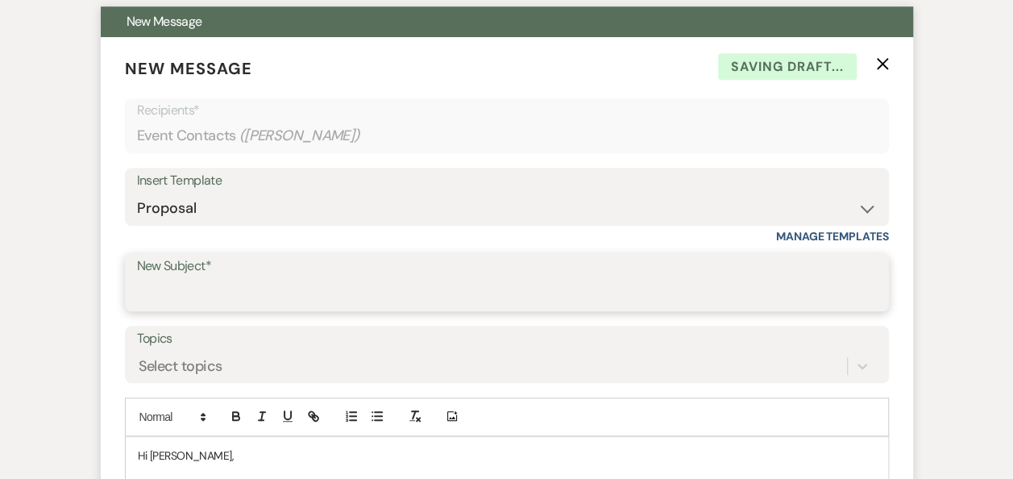
click at [486, 293] on input "New Subject*" at bounding box center [507, 293] width 740 height 31
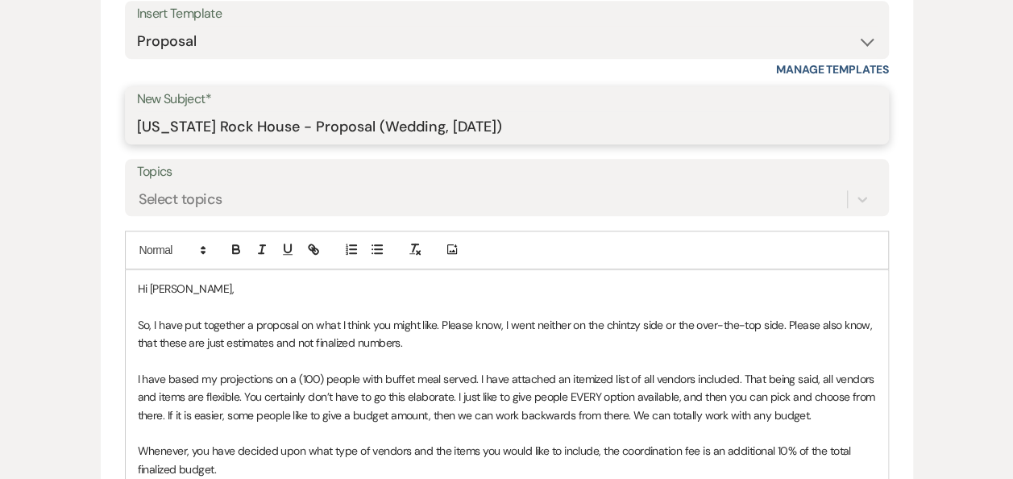
scroll to position [796, 0]
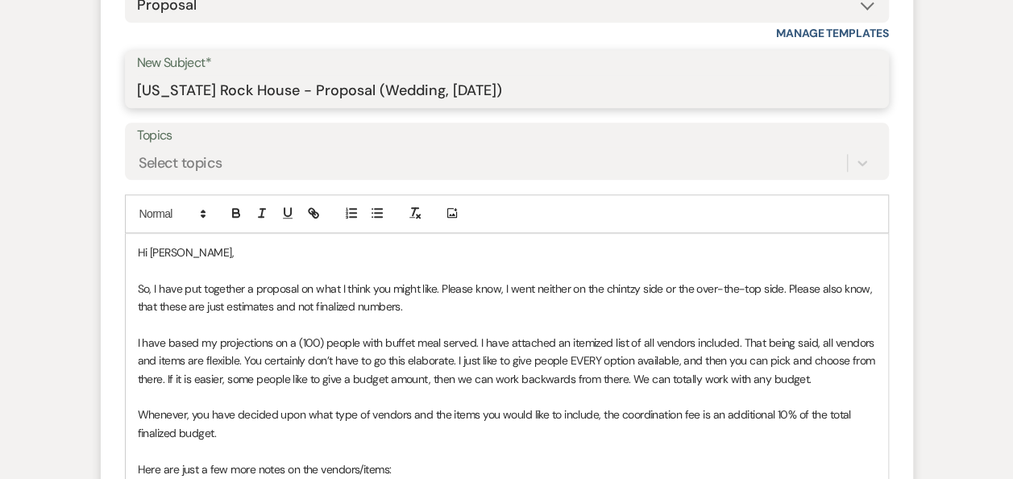
type input "Texas Rock House - Proposal (Wedding, Sat. 11/14/2026)"
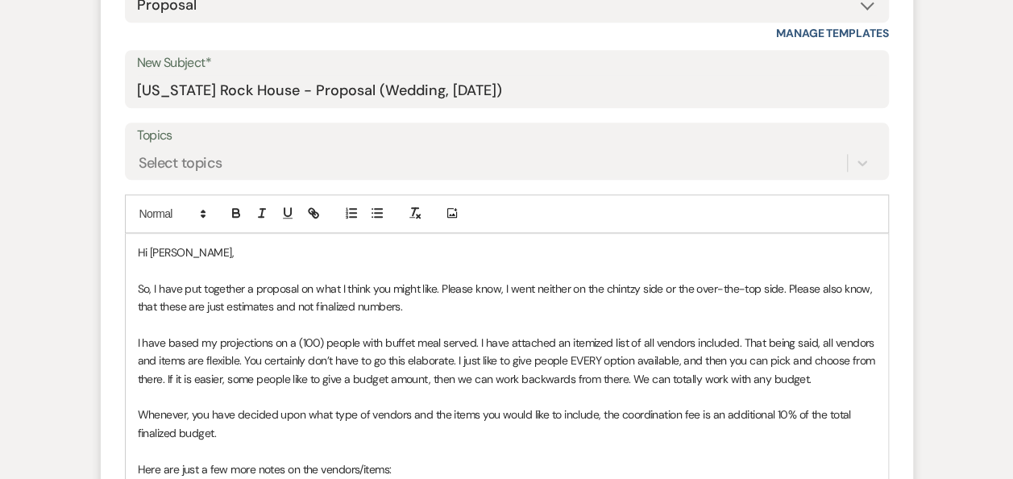
click at [232, 243] on p "Hi Ryan," at bounding box center [507, 252] width 738 height 18
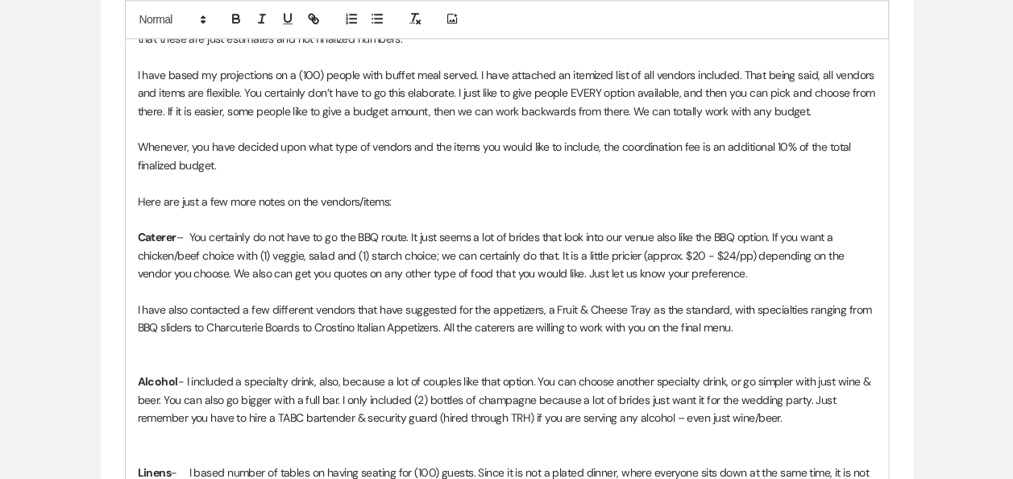
scroll to position [1228, 0]
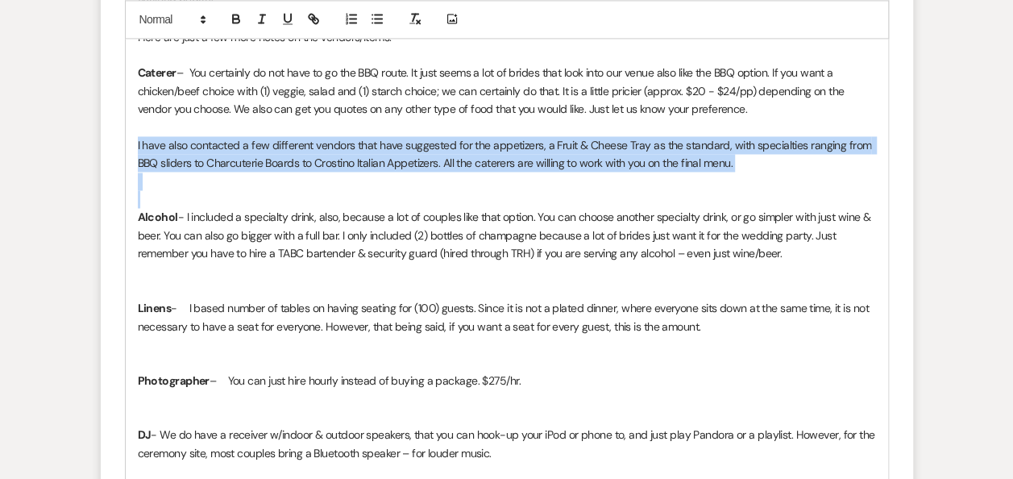
drag, startPoint x: 135, startPoint y: 136, endPoint x: 171, endPoint y: 191, distance: 65.7
click at [171, 191] on div "Hi Again! So, I have put together a proposal on what I think you might like. Pl…" at bounding box center [507, 272] width 763 height 940
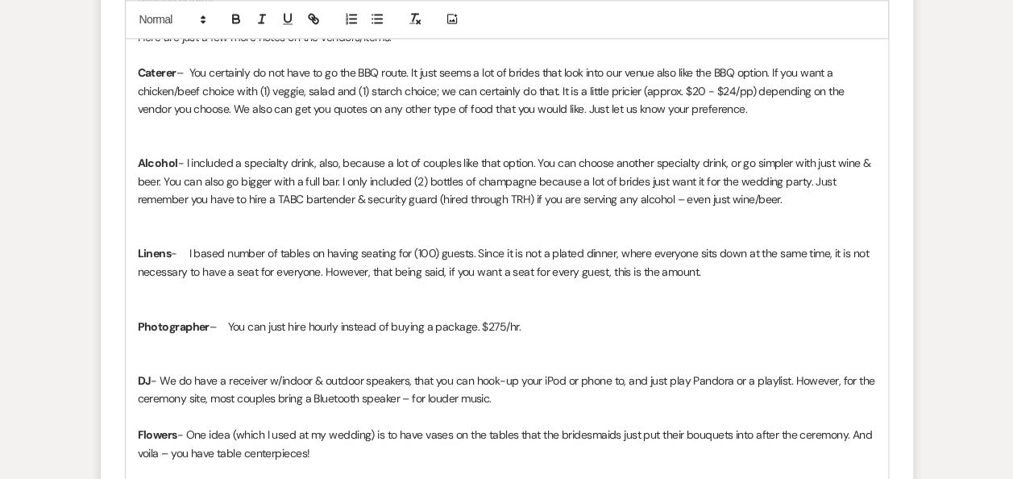
click at [644, 181] on p "Alcohol - I included a specialty drink, also, because a lot of couples like tha…" at bounding box center [507, 181] width 738 height 54
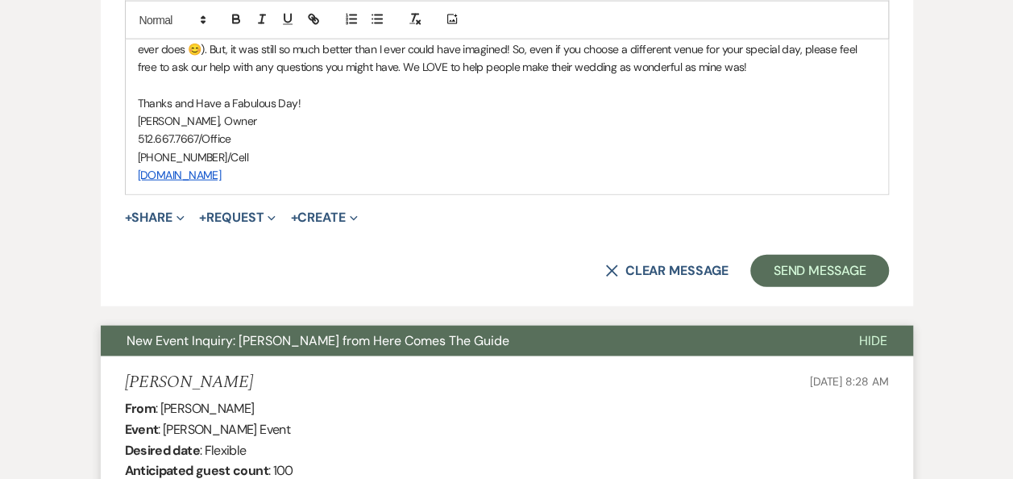
scroll to position [1728, 0]
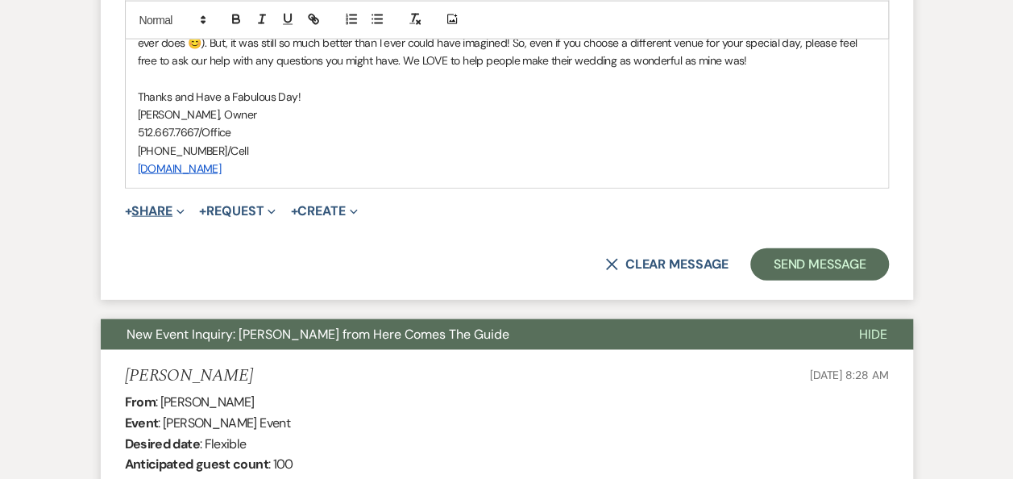
click at [171, 212] on button "+ Share Expand" at bounding box center [155, 211] width 60 height 13
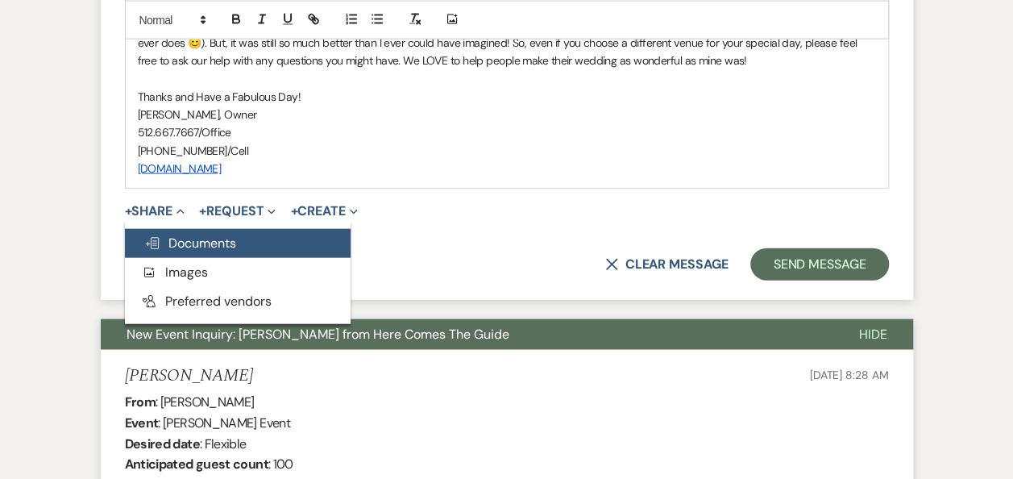
click at [190, 243] on span "Doc Upload Documents" at bounding box center [190, 243] width 92 height 17
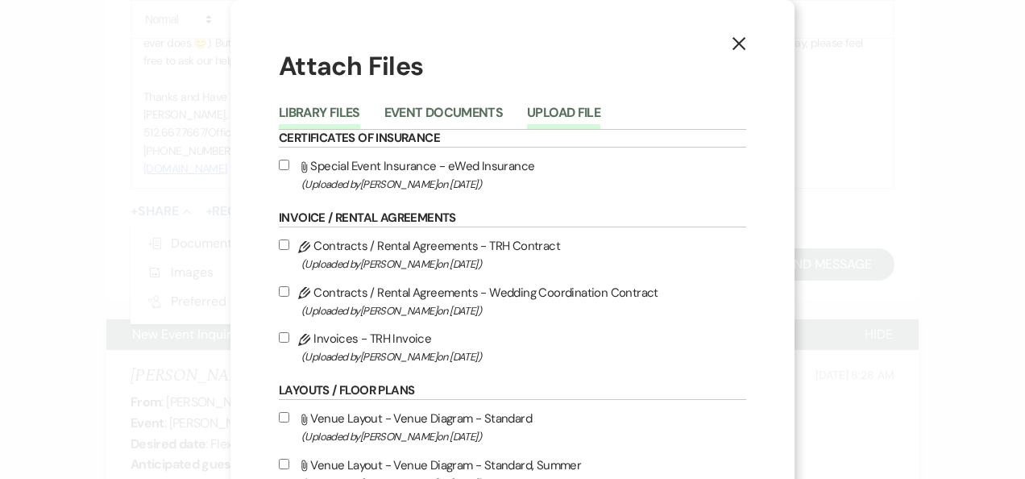
click at [577, 109] on button "Upload File" at bounding box center [563, 117] width 73 height 23
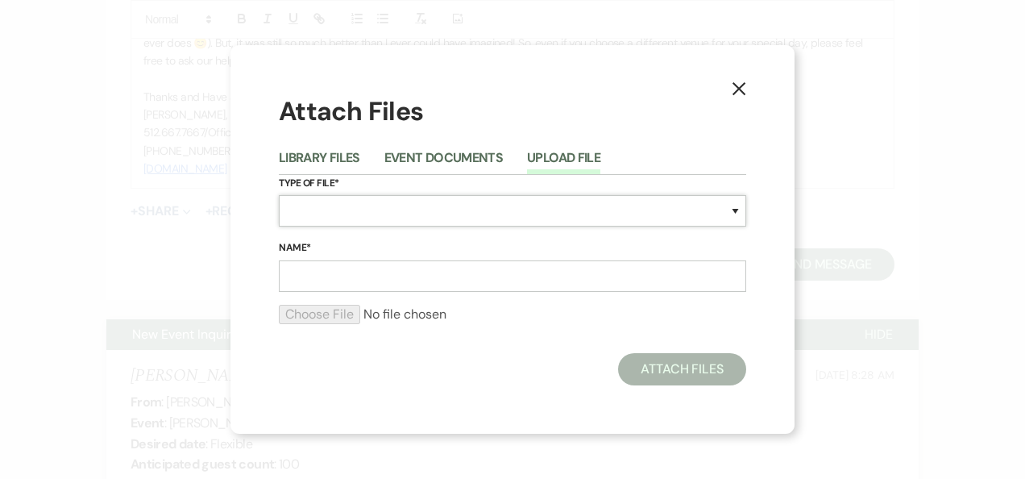
click at [737, 213] on select "Special Event Insurance Vendor Certificate of Insurance Contracts / Rental Agre…" at bounding box center [513, 210] width 468 height 31
select select "20"
click at [279, 195] on select "Special Event Insurance Vendor Certificate of Insurance Contracts / Rental Agre…" at bounding box center [513, 210] width 468 height 31
click at [333, 278] on input "Name*" at bounding box center [513, 275] width 468 height 31
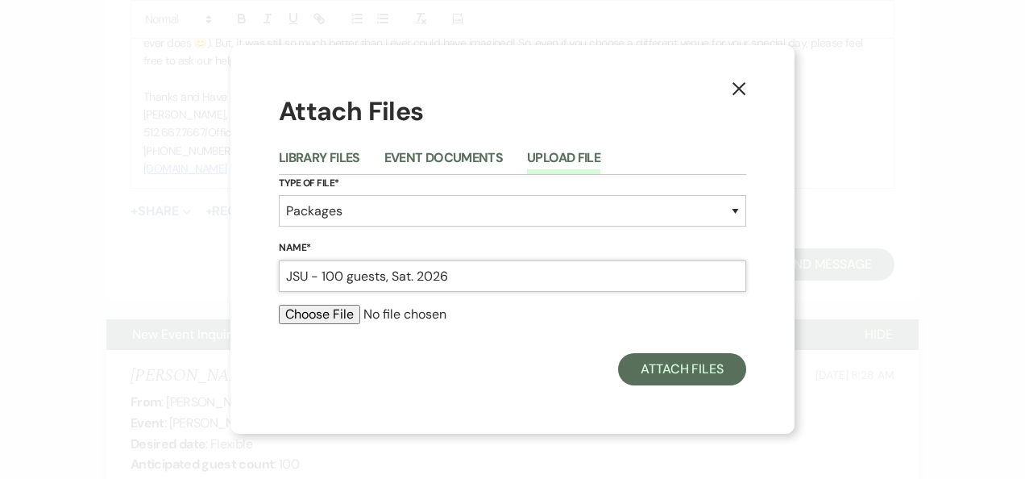
type input "JSU - 100 guests, Sat. 2026"
click at [314, 314] on input "file" at bounding box center [513, 314] width 468 height 19
type input "C:\fakepath\JSU - 100 guests, Sat. 2026.pdf"
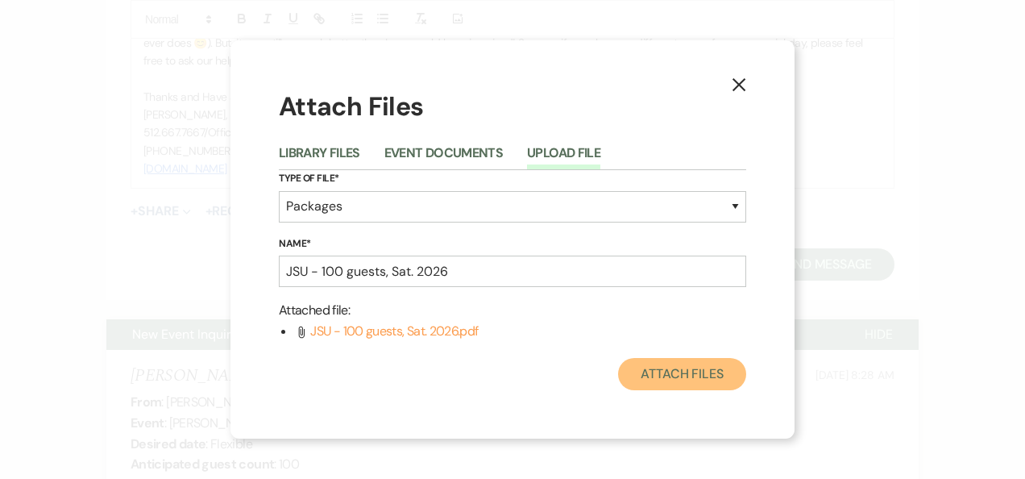
click at [684, 369] on button "Attach Files" at bounding box center [682, 374] width 128 height 32
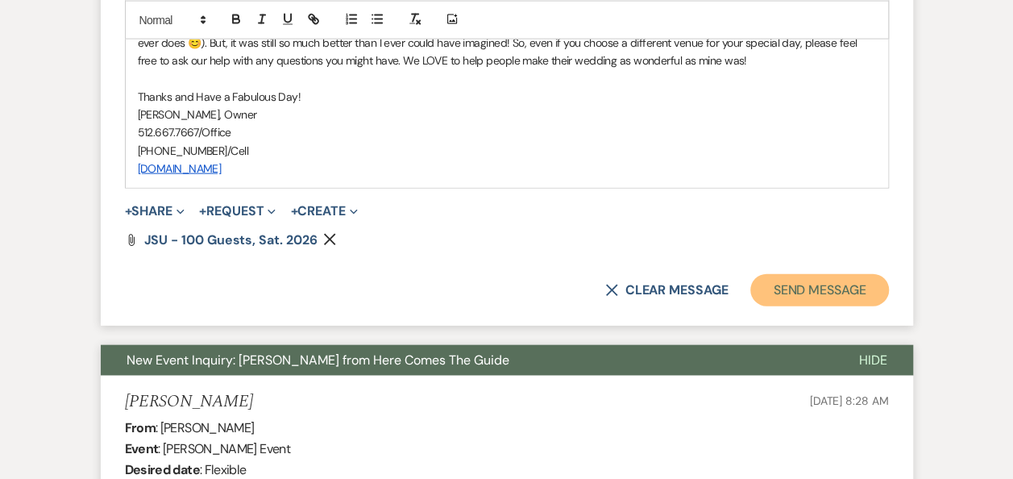
click at [803, 283] on button "Send Message" at bounding box center [819, 290] width 138 height 32
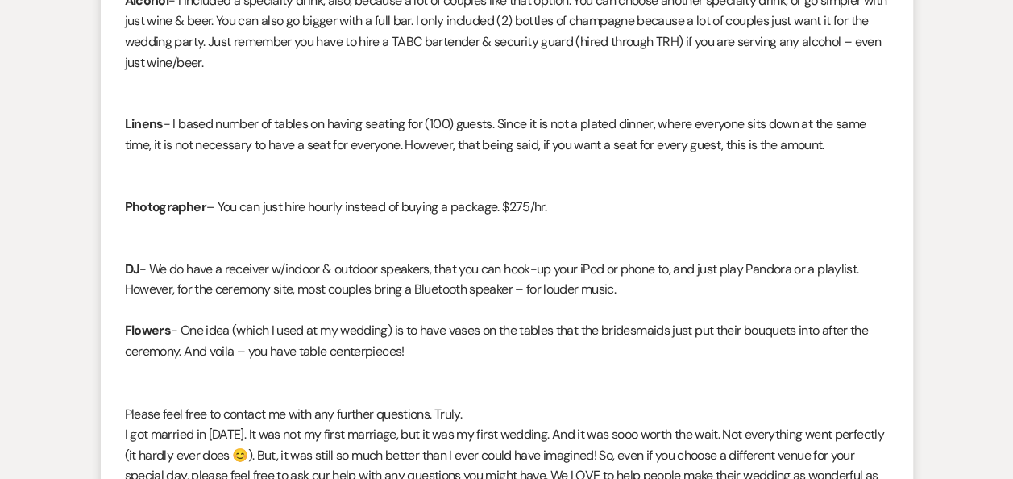
scroll to position [0, 0]
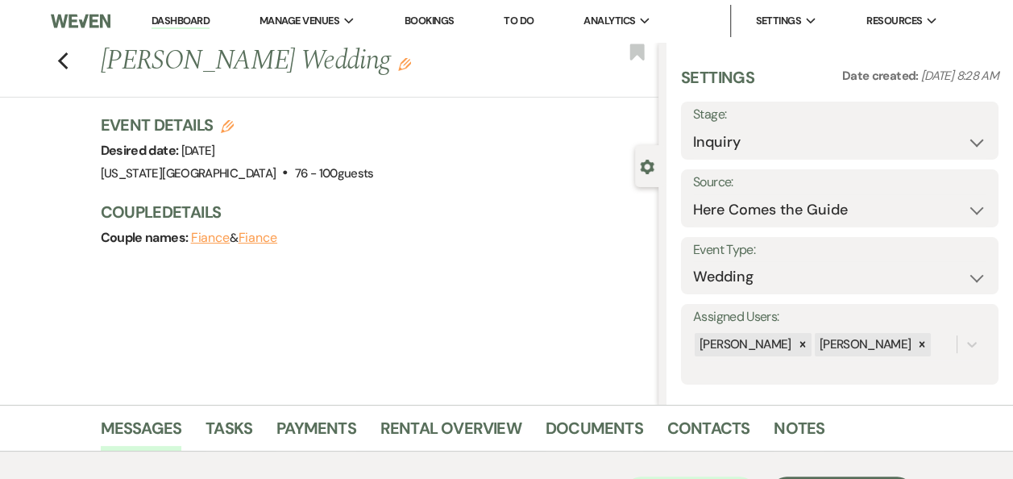
click at [189, 23] on link "Dashboard" at bounding box center [181, 21] width 58 height 15
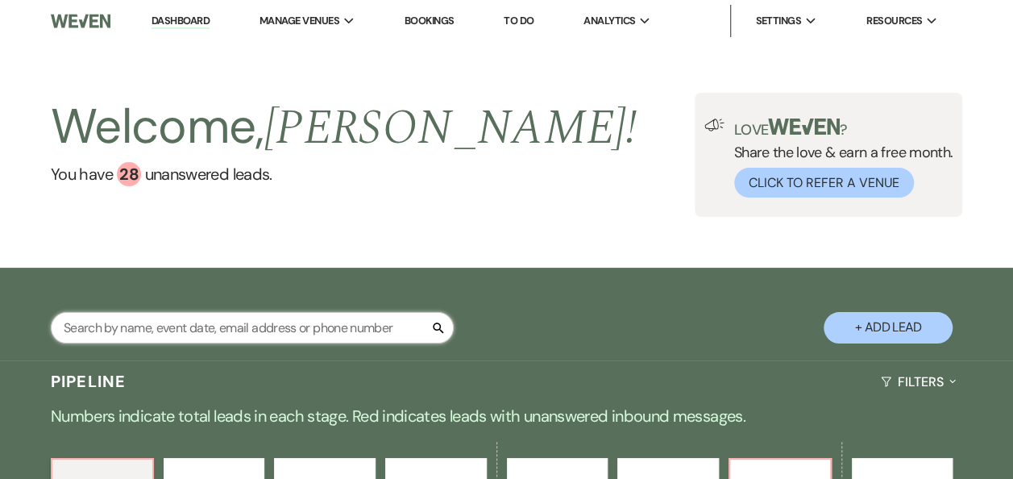
click at [225, 327] on input "text" at bounding box center [252, 327] width 403 height 31
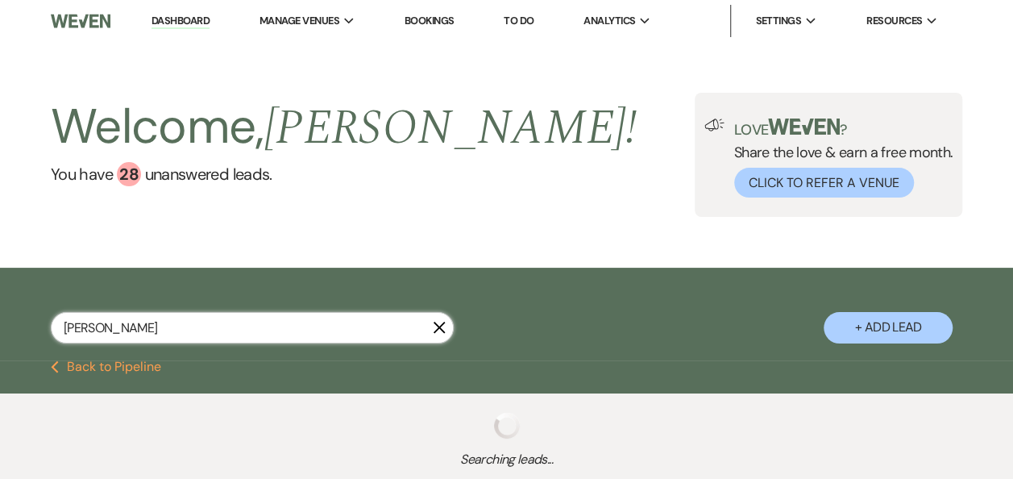
type input "martinez"
select select "6"
select select "8"
select select "4"
select select "5"
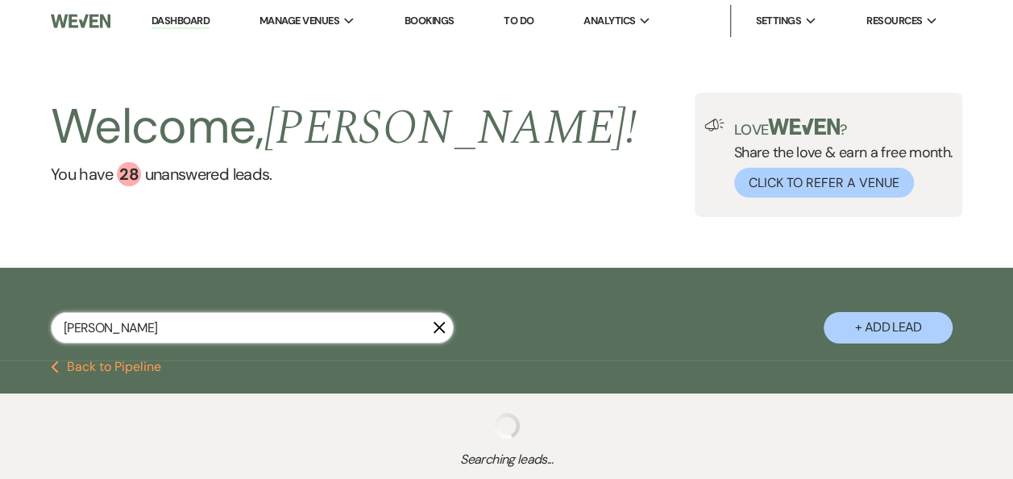
select select "5"
select select "8"
select select "5"
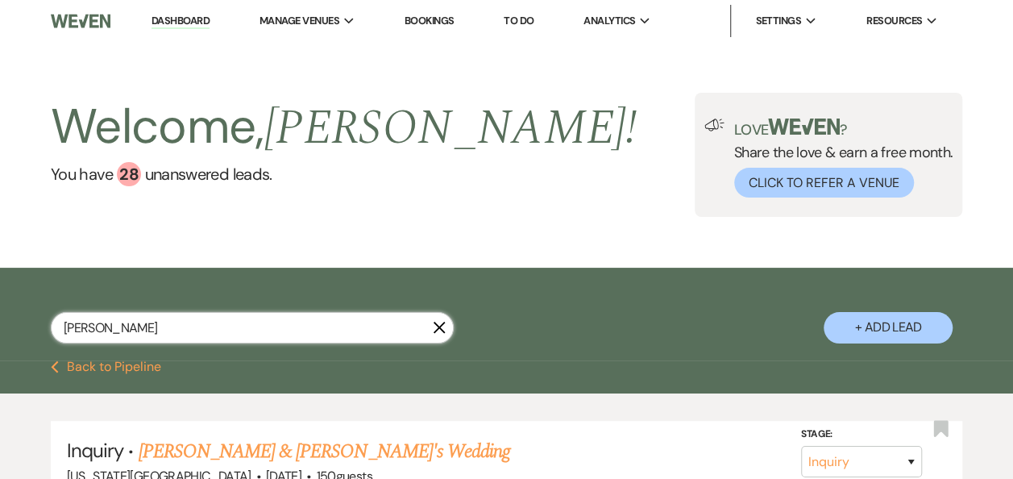
type input "martinez"
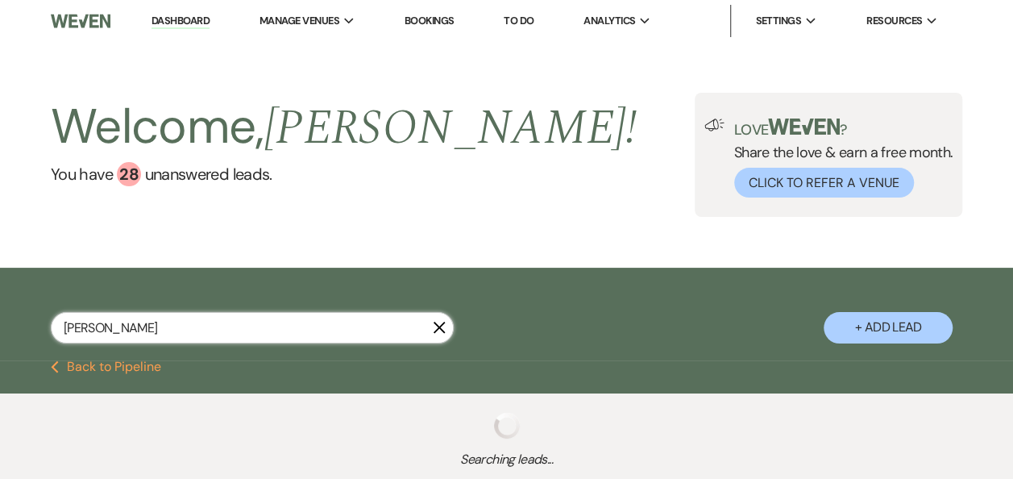
select select "6"
select select "8"
select select "4"
select select "5"
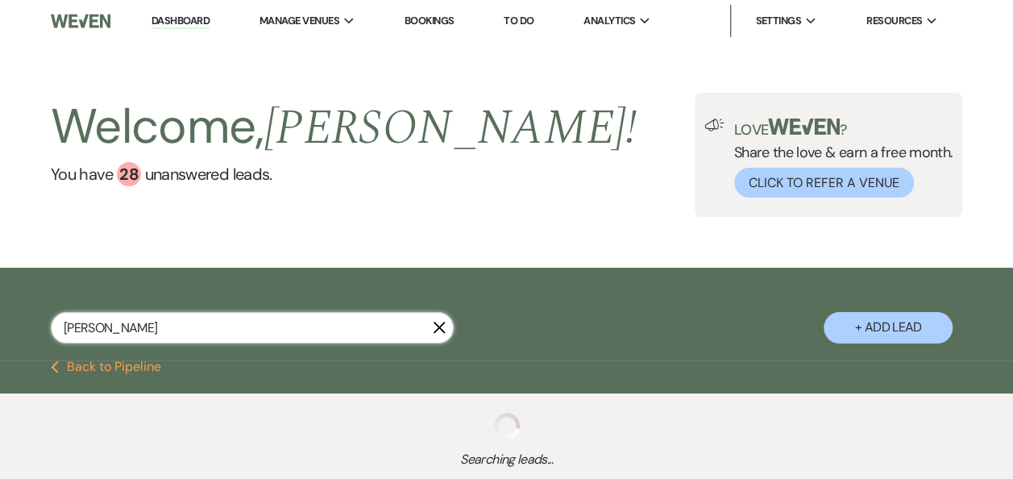
select select "5"
select select "8"
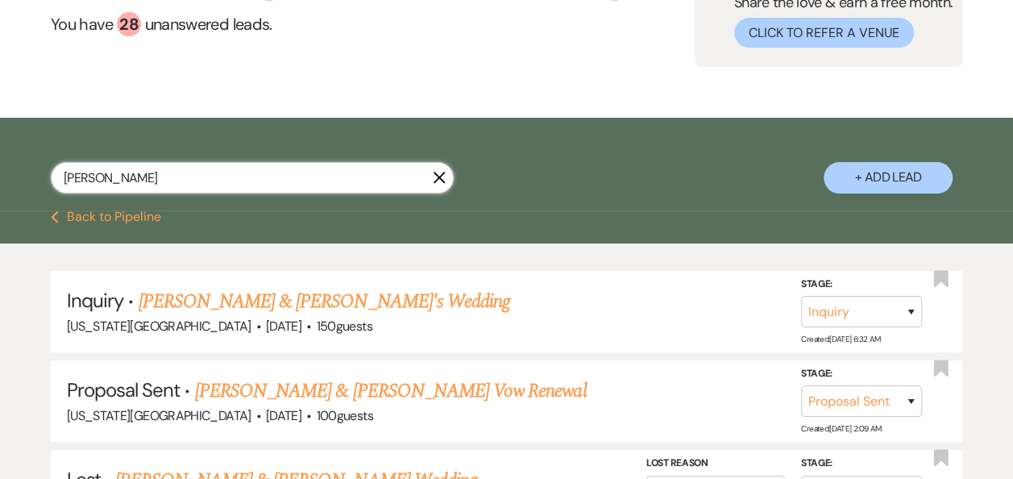
scroll to position [153, 0]
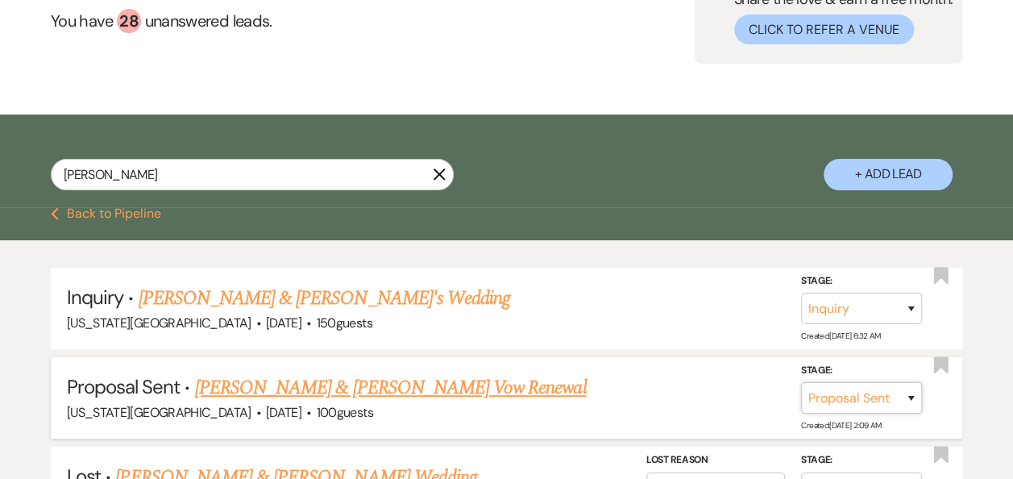
click at [912, 397] on select "Inquiry Follow Up Tour Requested Tour Confirmed Toured Proposal Sent Booked Lost" at bounding box center [861, 397] width 121 height 31
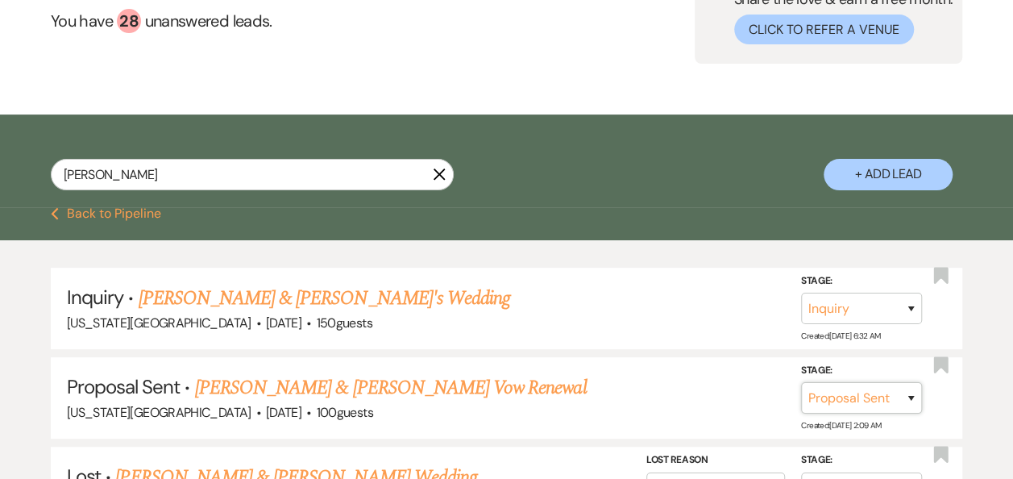
select select "7"
click at [801, 382] on select "Inquiry Follow Up Tour Requested Tour Confirmed Toured Proposal Sent Booked Lost" at bounding box center [861, 397] width 121 height 31
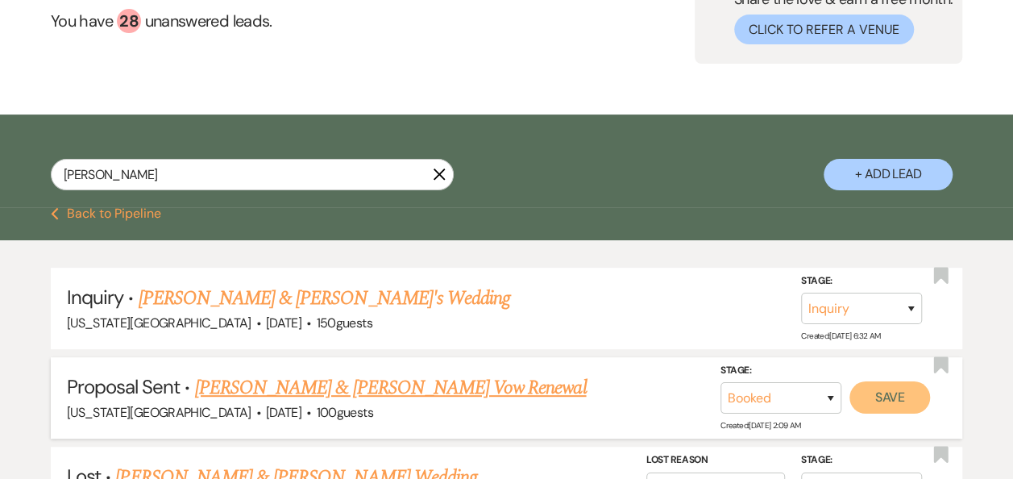
click at [896, 398] on button "Save" at bounding box center [890, 397] width 81 height 32
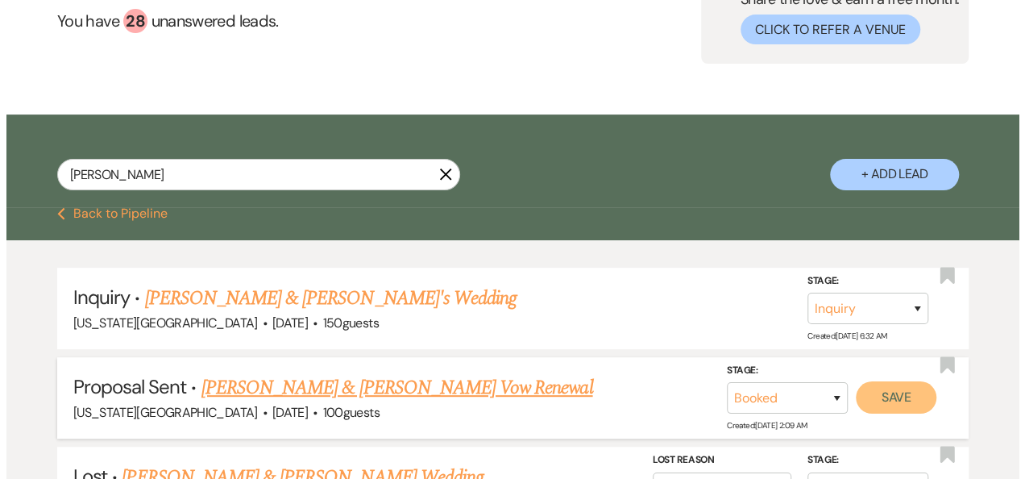
scroll to position [154, 0]
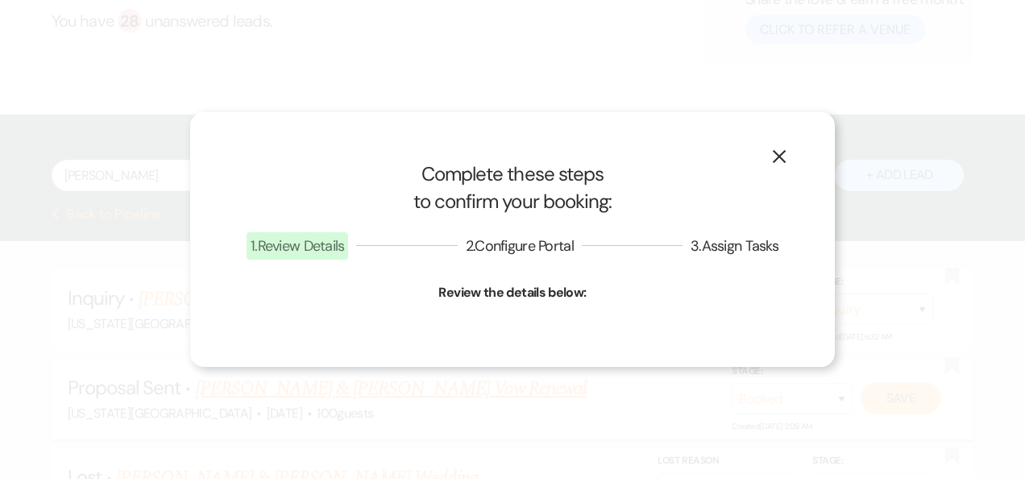
select select "1"
select select "588"
select select "false"
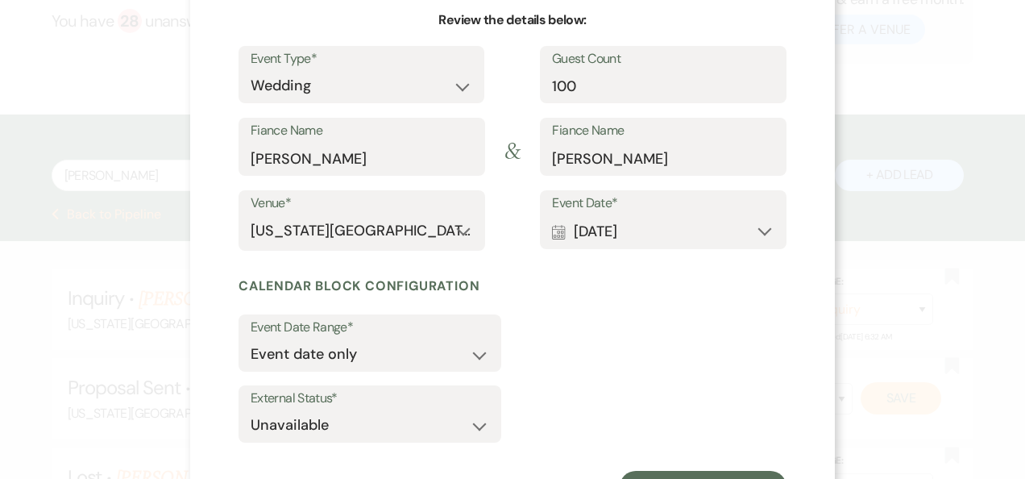
scroll to position [232, 0]
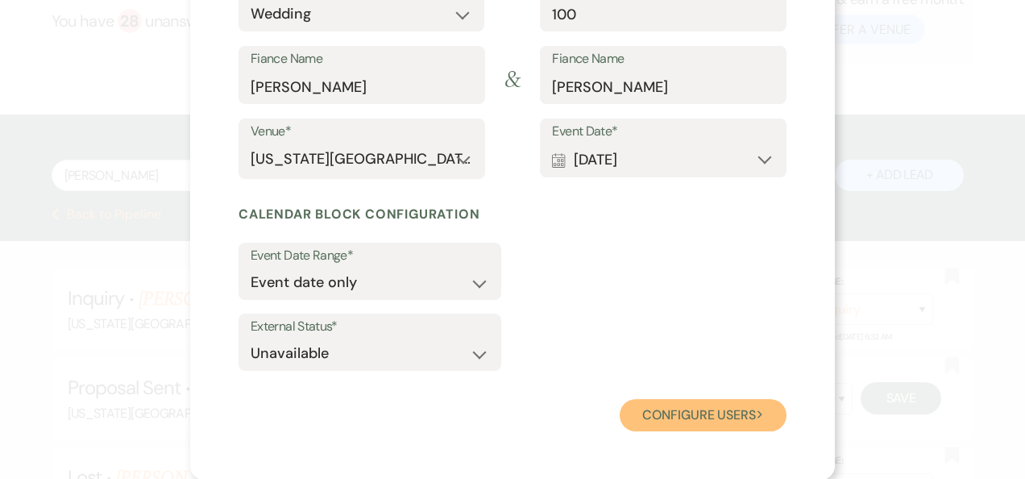
click at [696, 418] on button "Configure users Next" at bounding box center [703, 415] width 167 height 32
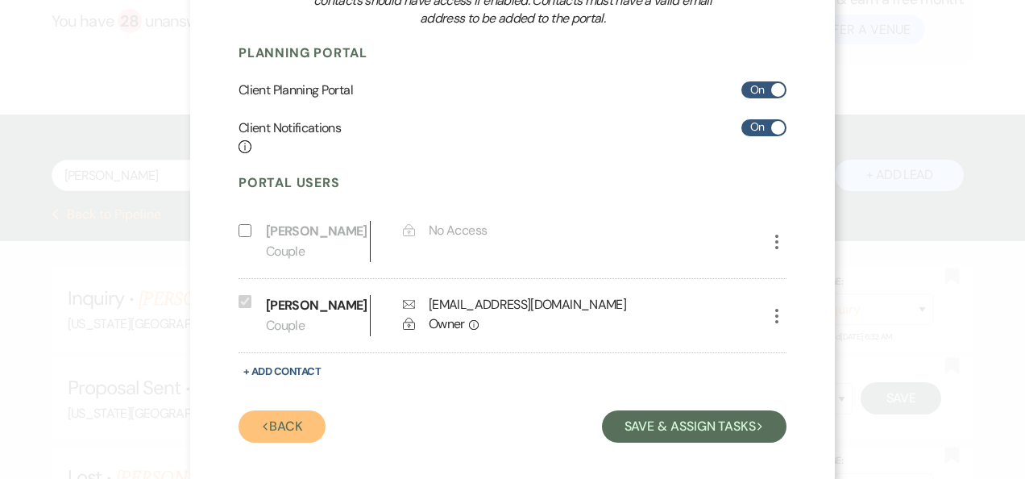
click at [289, 443] on button "Previous Back" at bounding box center [282, 426] width 87 height 32
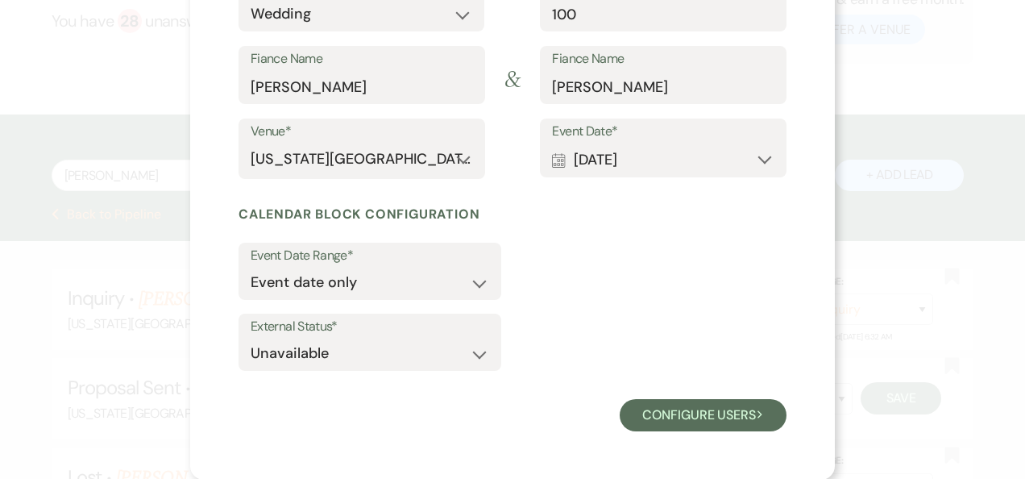
scroll to position [0, 0]
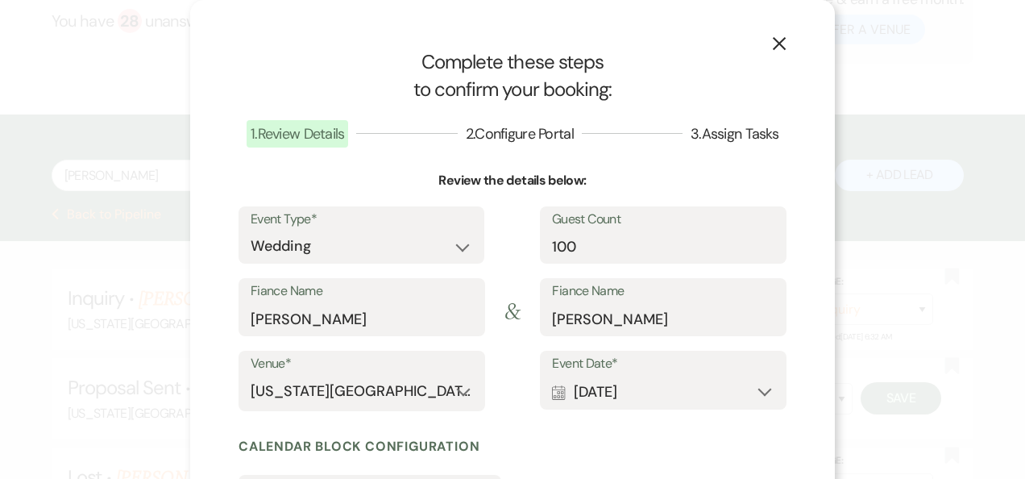
click at [775, 44] on use "button" at bounding box center [779, 43] width 13 height 13
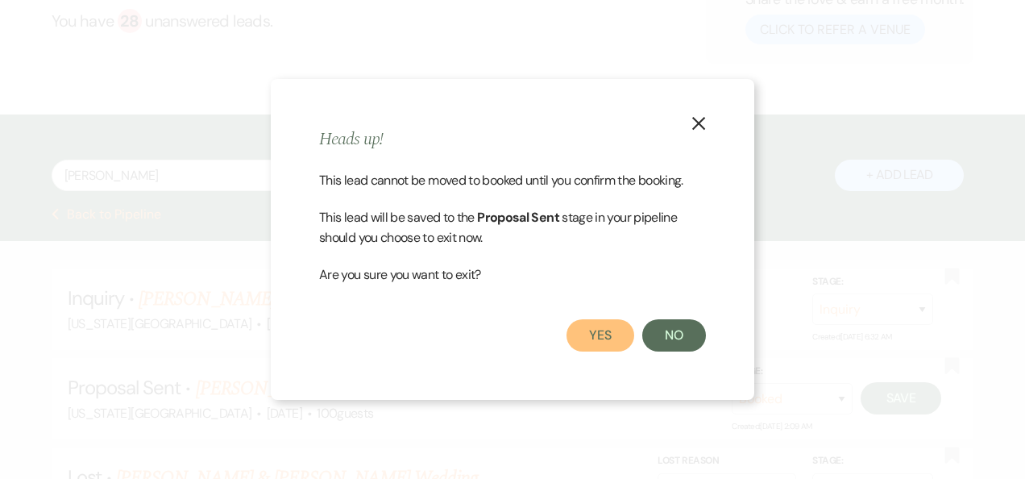
click at [580, 339] on button "Yes" at bounding box center [601, 335] width 68 height 32
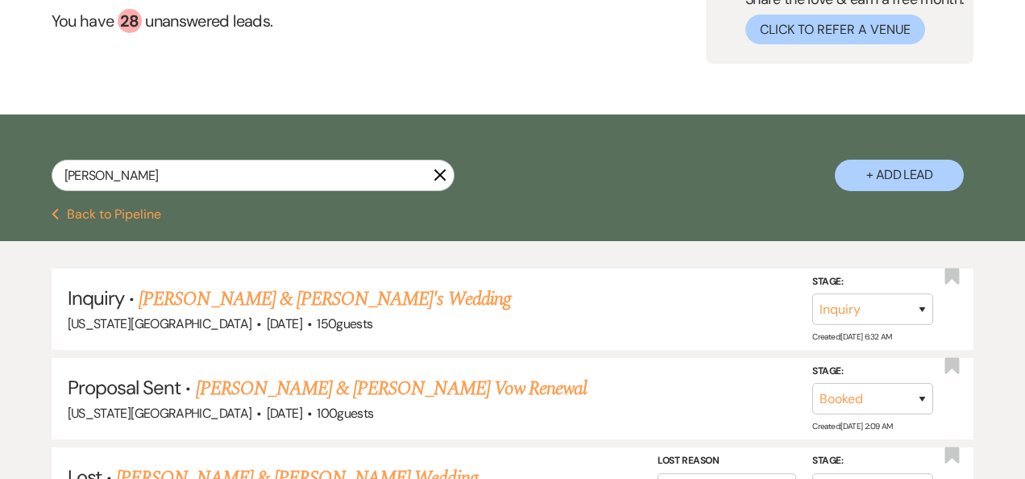
select select "6"
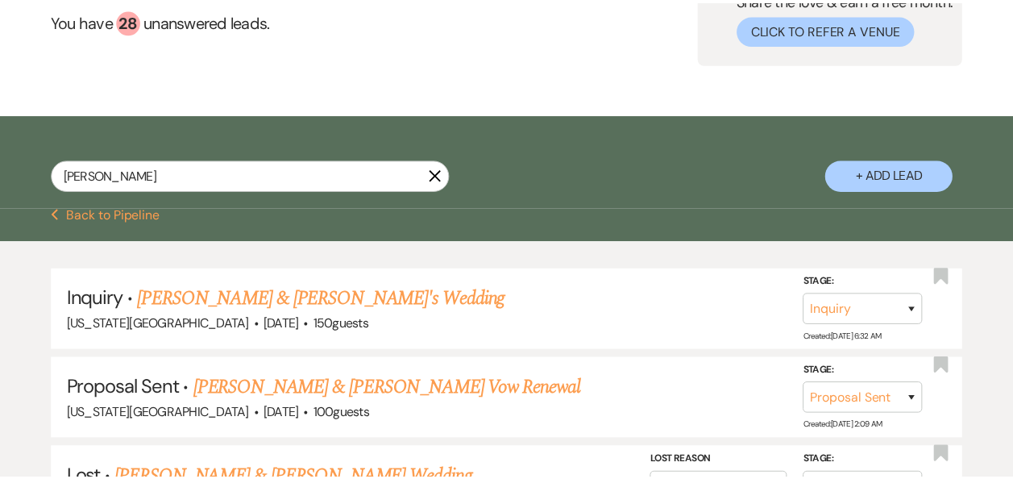
scroll to position [153, 0]
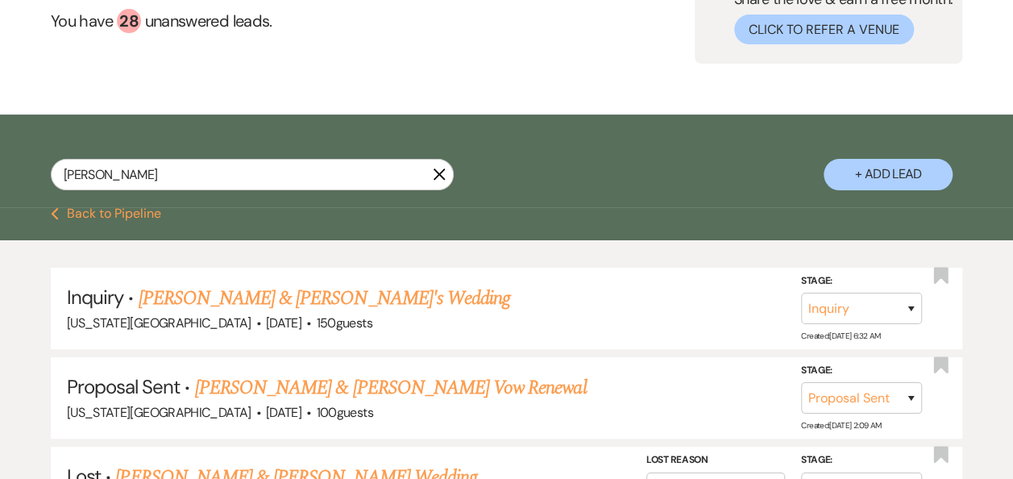
click at [438, 174] on use "button" at bounding box center [440, 174] width 12 height 12
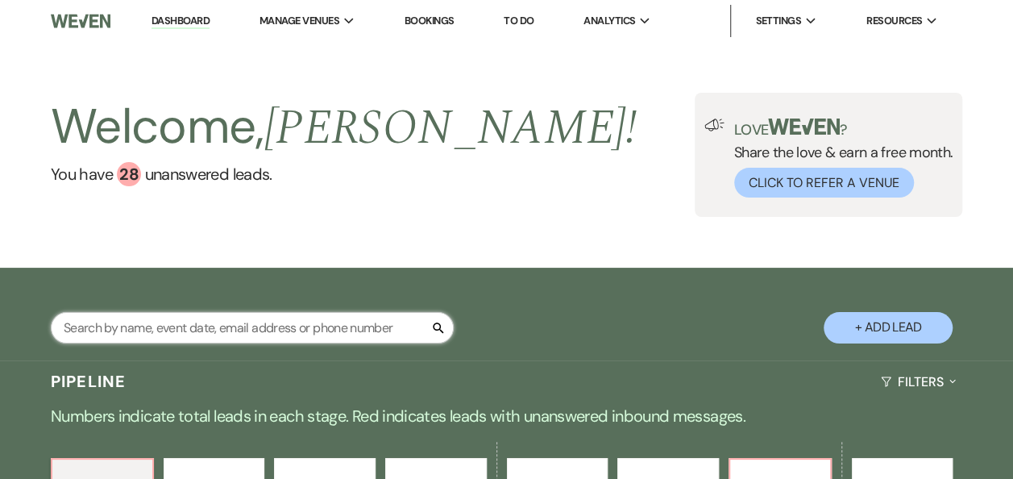
click at [321, 327] on input "text" at bounding box center [252, 327] width 403 height 31
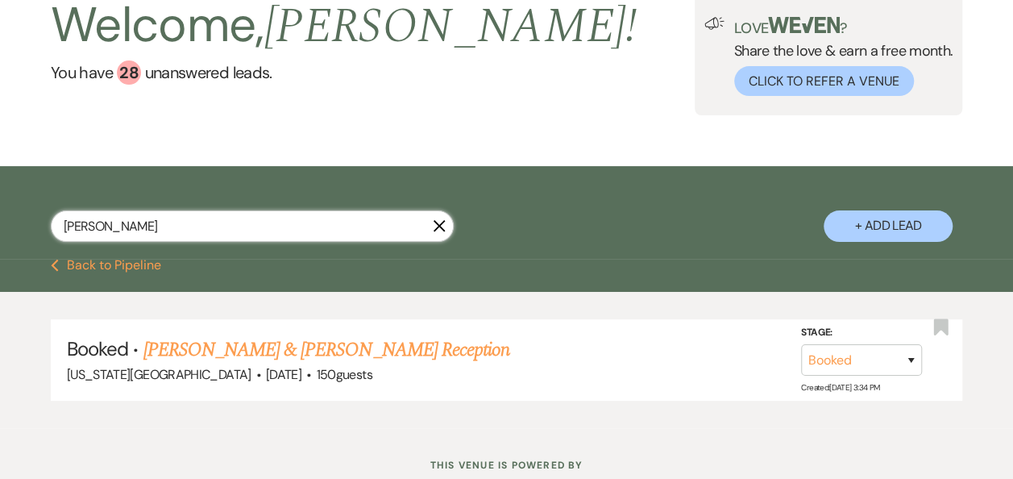
scroll to position [106, 0]
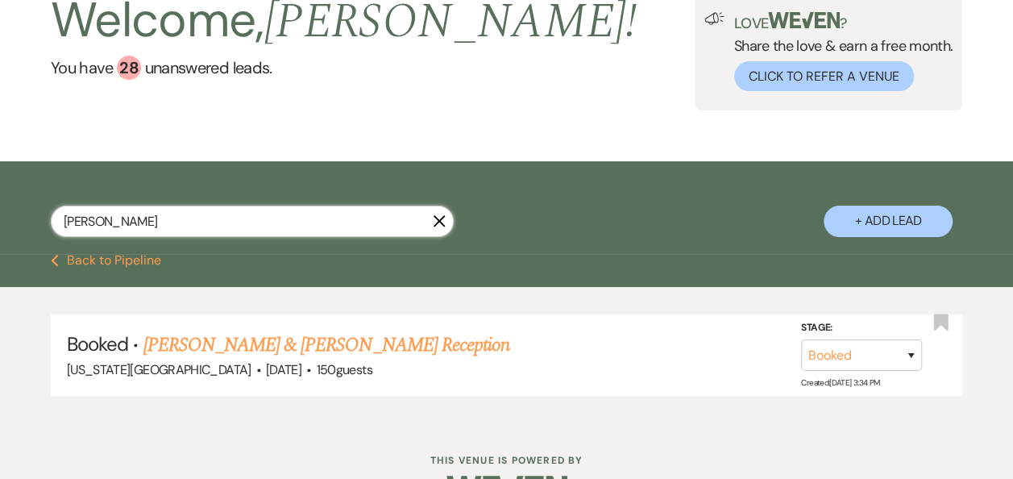
type input "barry"
click at [441, 221] on icon "X" at bounding box center [439, 220] width 13 height 13
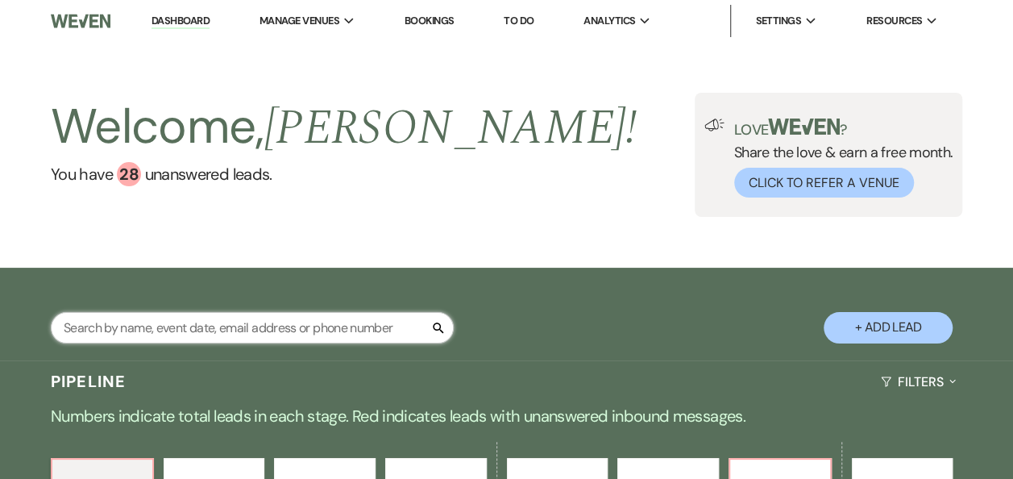
click at [348, 326] on input "text" at bounding box center [252, 327] width 403 height 31
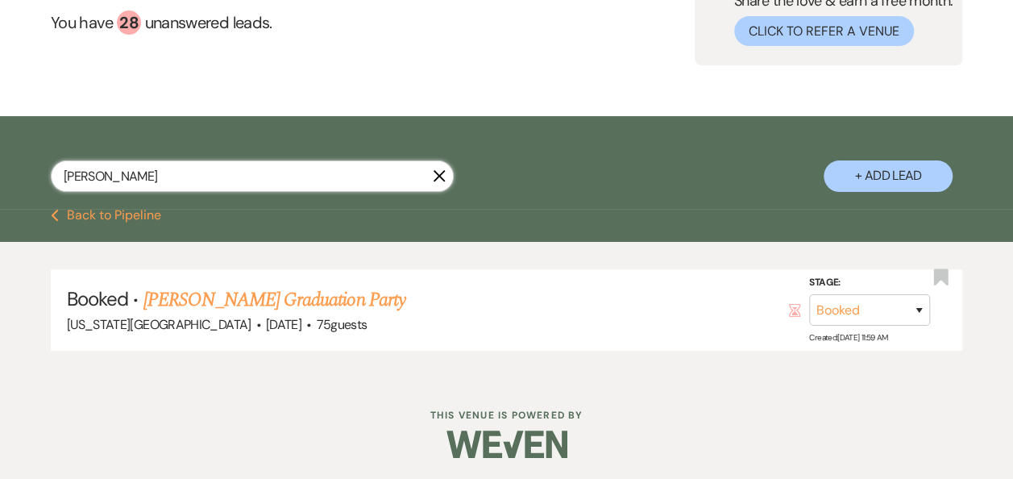
scroll to position [153, 0]
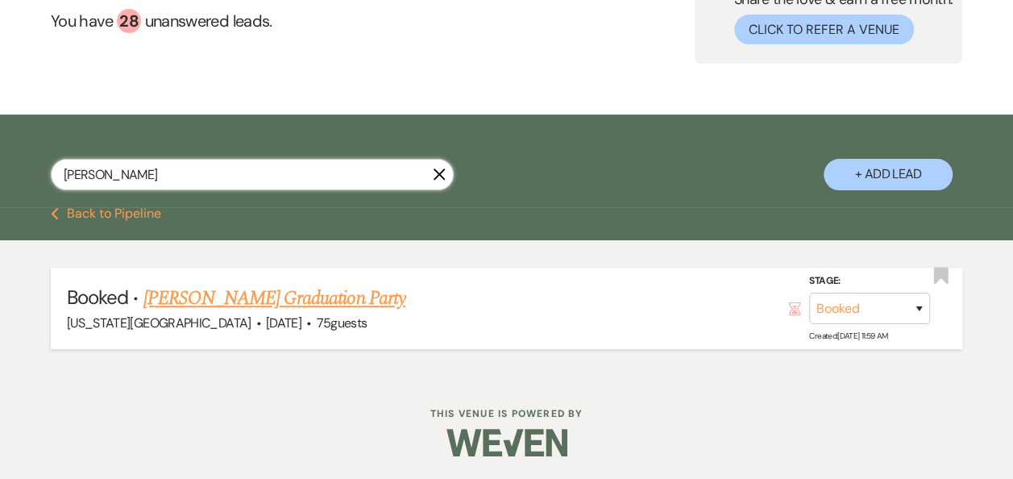
type input "carrasco"
click at [350, 297] on link "Elaine Carrasco's Graduation Party" at bounding box center [274, 298] width 262 height 29
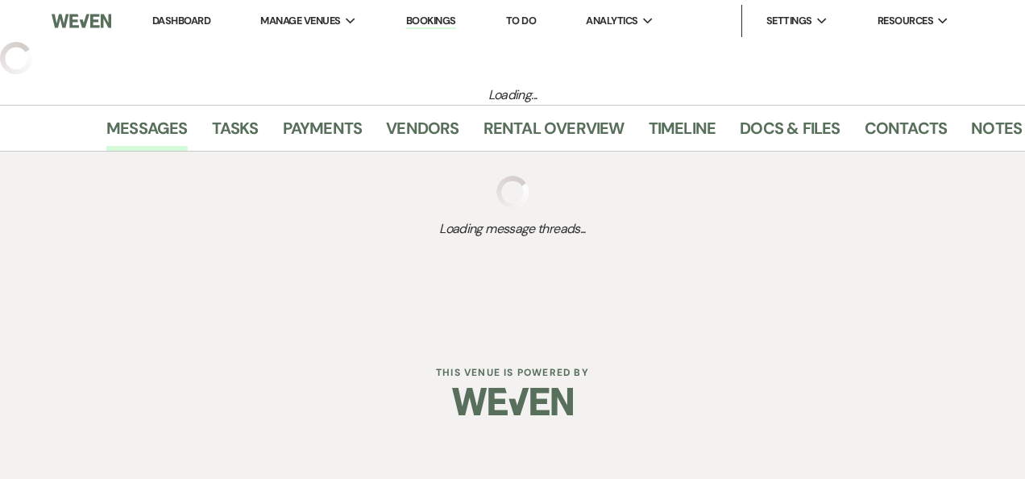
select select "22"
select select "19"
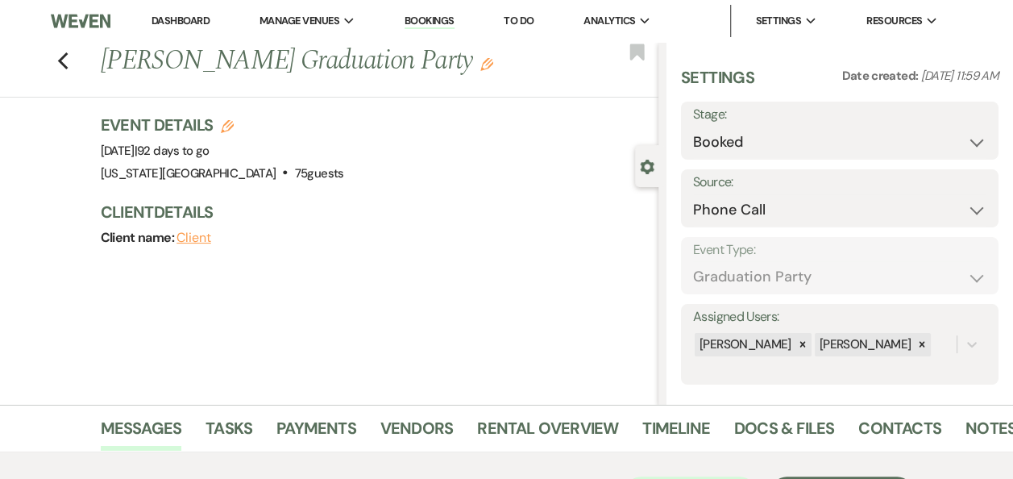
select select "19"
click at [194, 19] on link "Dashboard" at bounding box center [181, 21] width 58 height 14
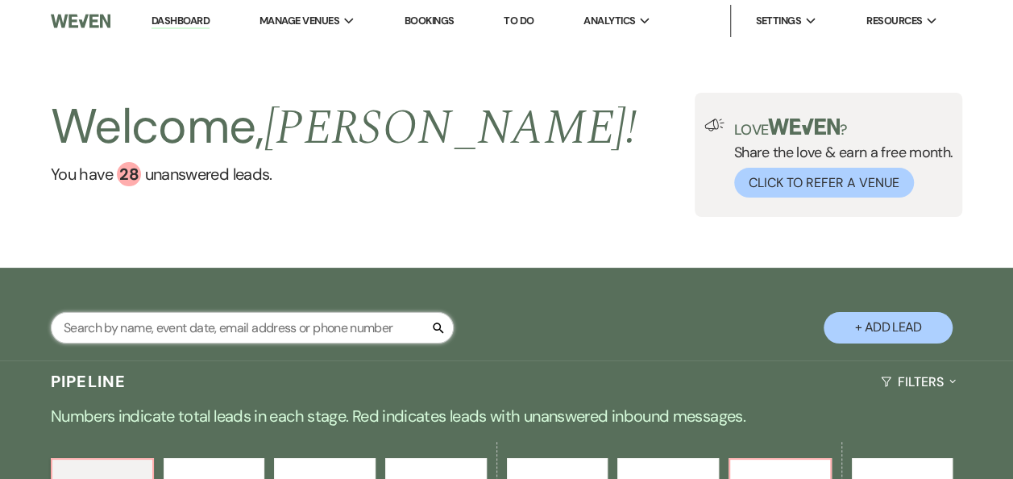
click at [251, 329] on input "text" at bounding box center [252, 327] width 403 height 31
type input "joyner"
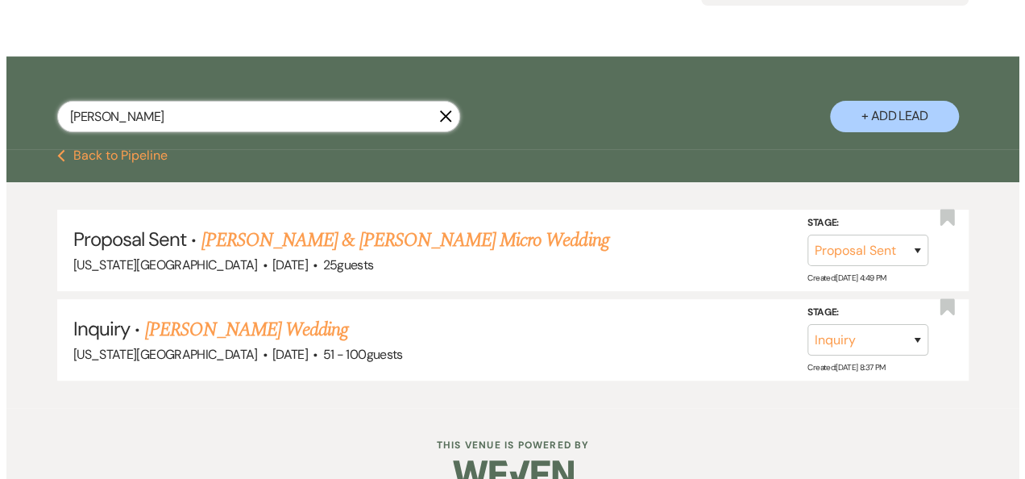
scroll to position [226, 0]
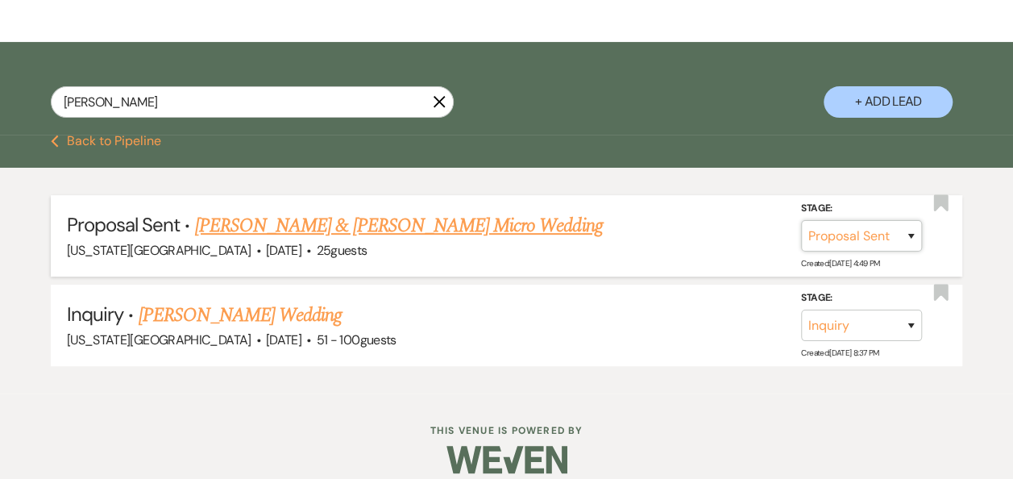
click at [909, 231] on select "Inquiry Follow Up Tour Requested Tour Confirmed Toured Proposal Sent Booked Lost" at bounding box center [861, 235] width 121 height 31
select select "7"
click at [801, 220] on select "Inquiry Follow Up Tour Requested Tour Confirmed Toured Proposal Sent Booked Lost" at bounding box center [861, 235] width 121 height 31
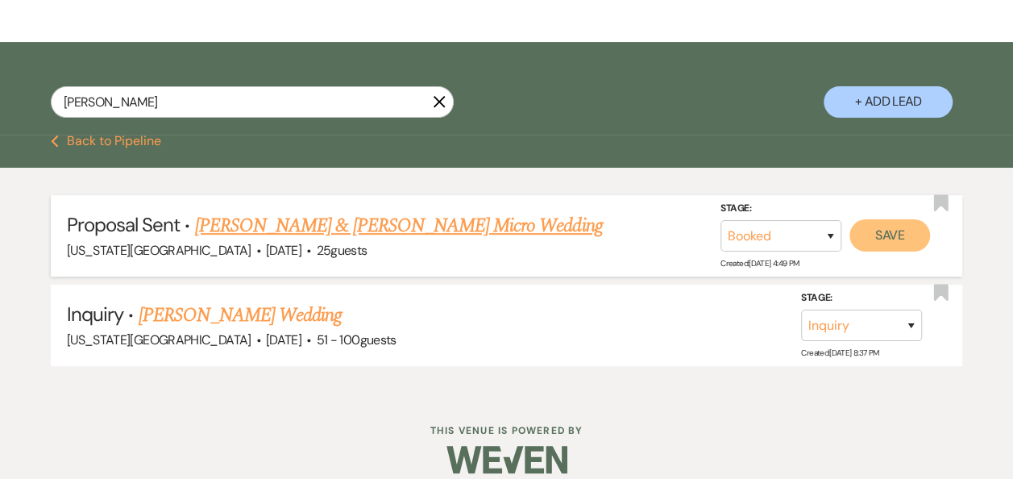
click at [888, 239] on button "Save" at bounding box center [890, 235] width 81 height 32
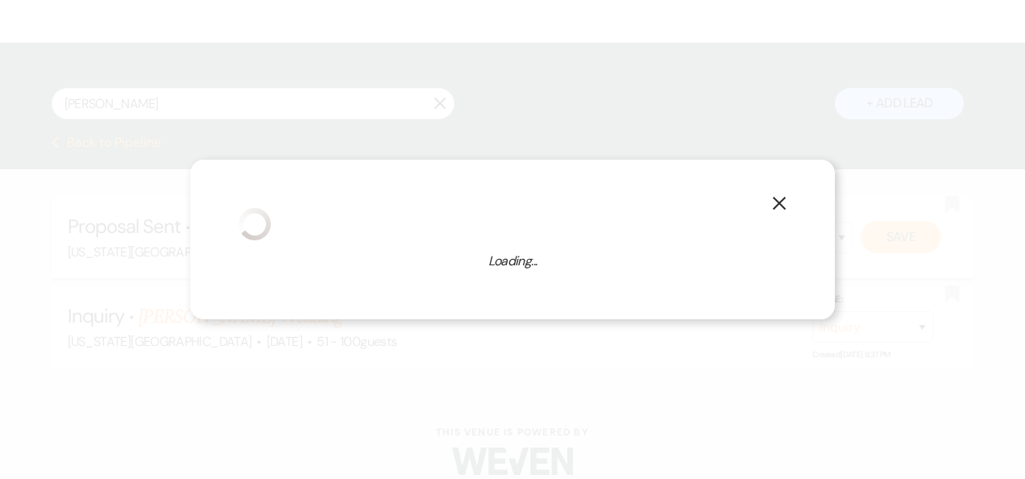
select select "1"
select select "588"
select select "false"
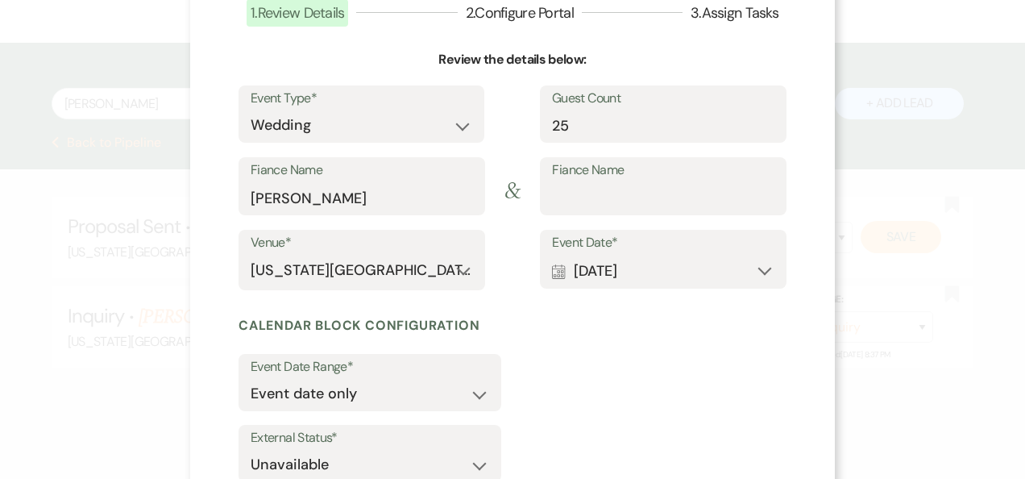
scroll to position [232, 0]
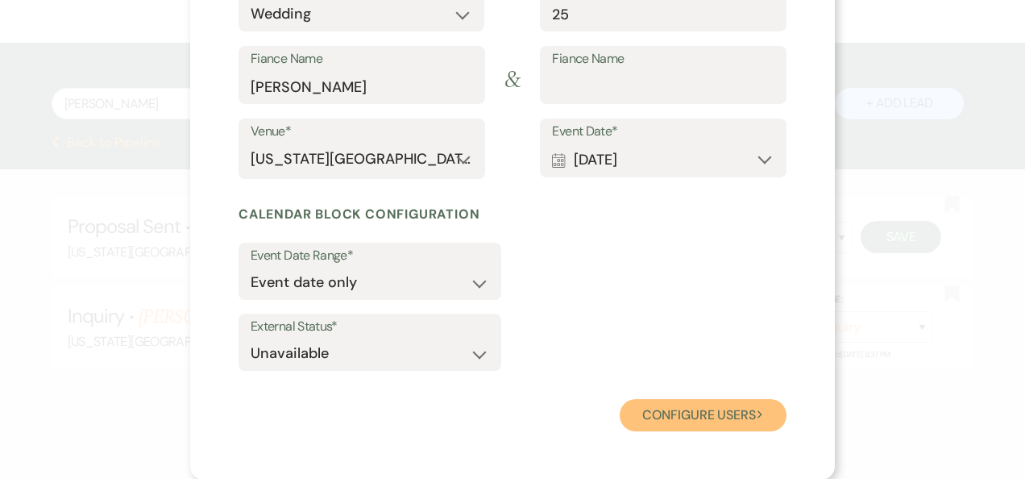
click at [685, 411] on button "Configure users Next" at bounding box center [703, 415] width 167 height 32
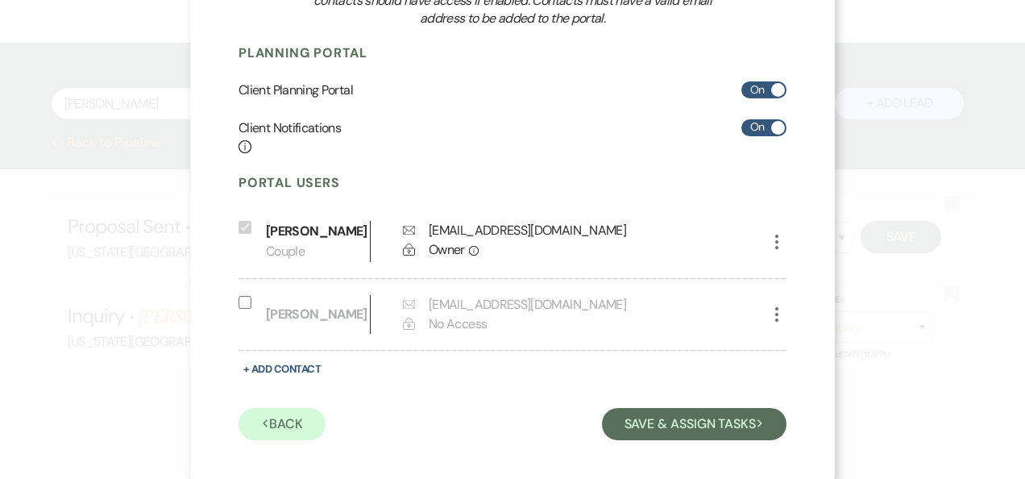
click at [771, 245] on icon "More" at bounding box center [776, 241] width 19 height 19
click at [792, 275] on icon "Pencil" at bounding box center [793, 274] width 13 height 13
select select "1"
select select "6"
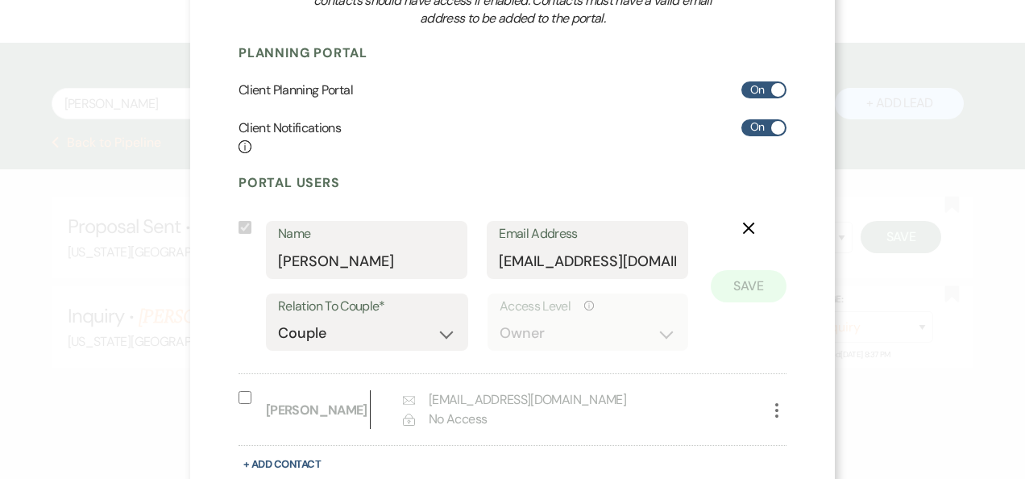
click at [745, 226] on use "button" at bounding box center [749, 228] width 12 height 12
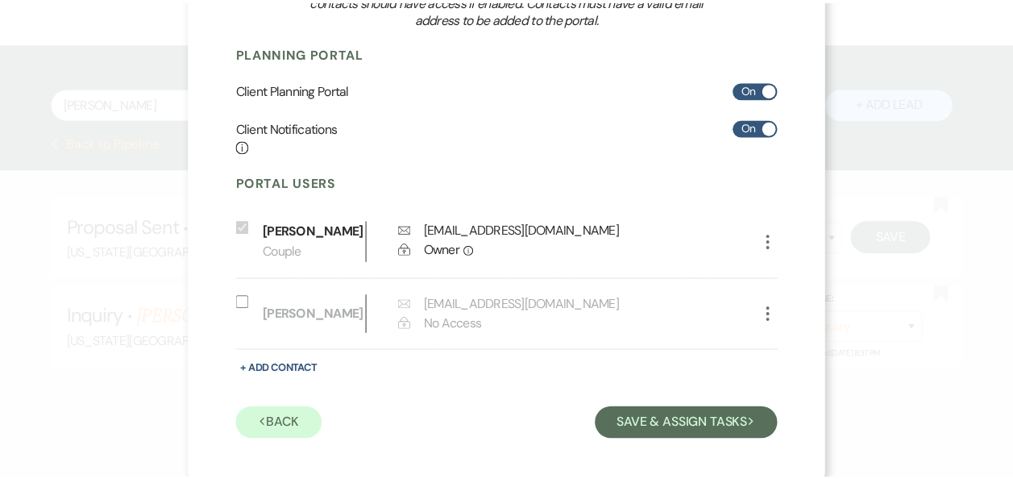
scroll to position [0, 0]
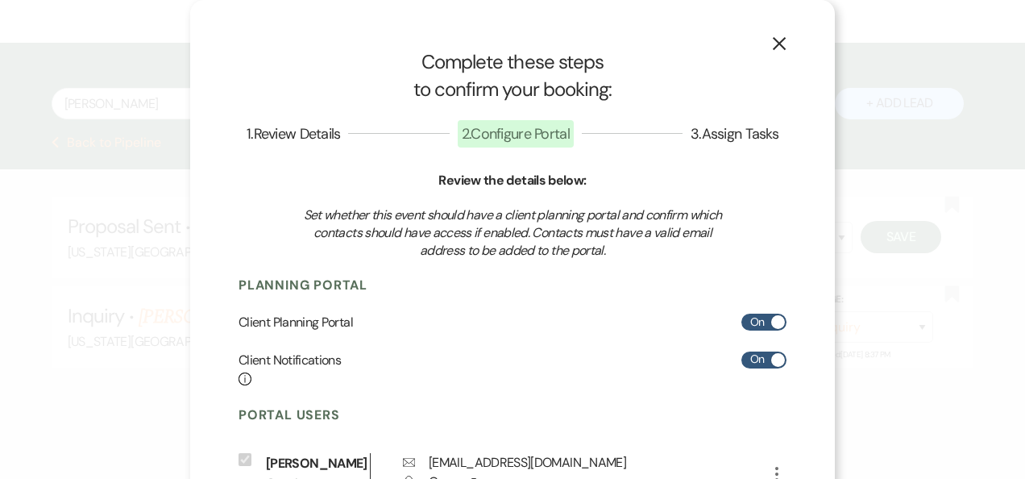
click at [773, 45] on use "button" at bounding box center [779, 43] width 13 height 13
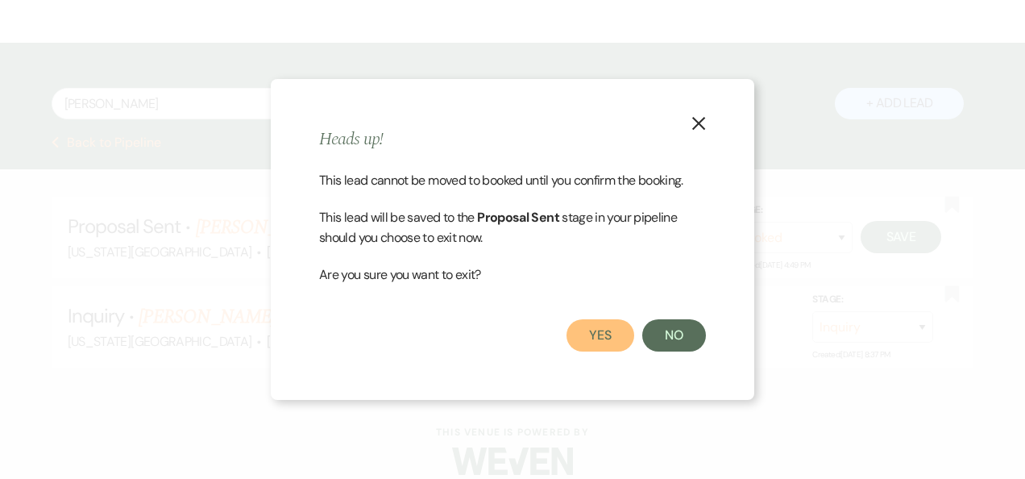
click at [601, 347] on button "Yes" at bounding box center [601, 335] width 68 height 32
select select "6"
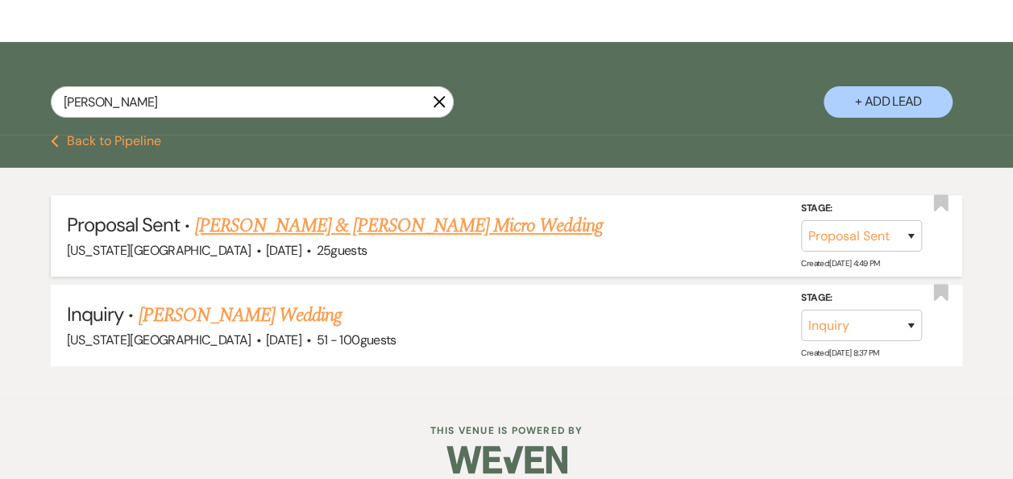
click at [439, 228] on link "Cynthia Joyner & Danny Weldon's Micro Wedding" at bounding box center [399, 225] width 408 height 29
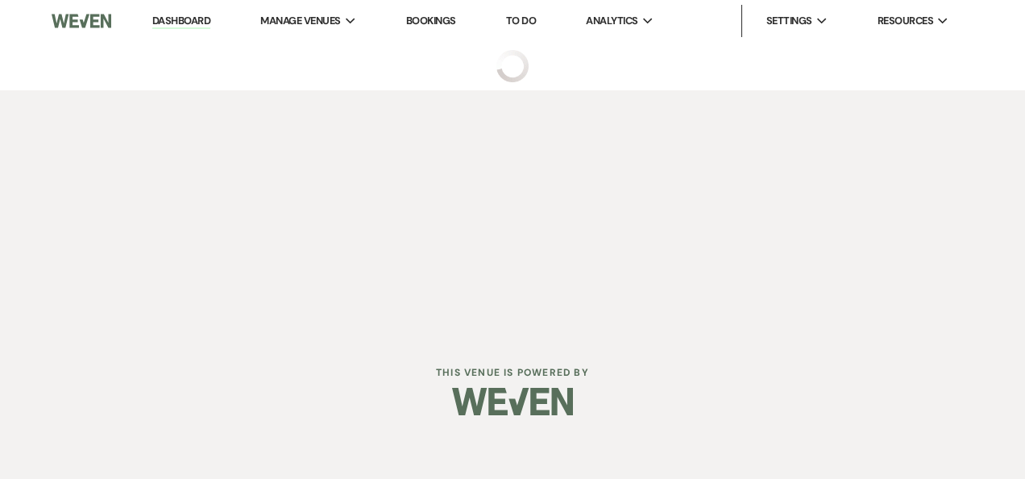
select select "6"
select select "4"
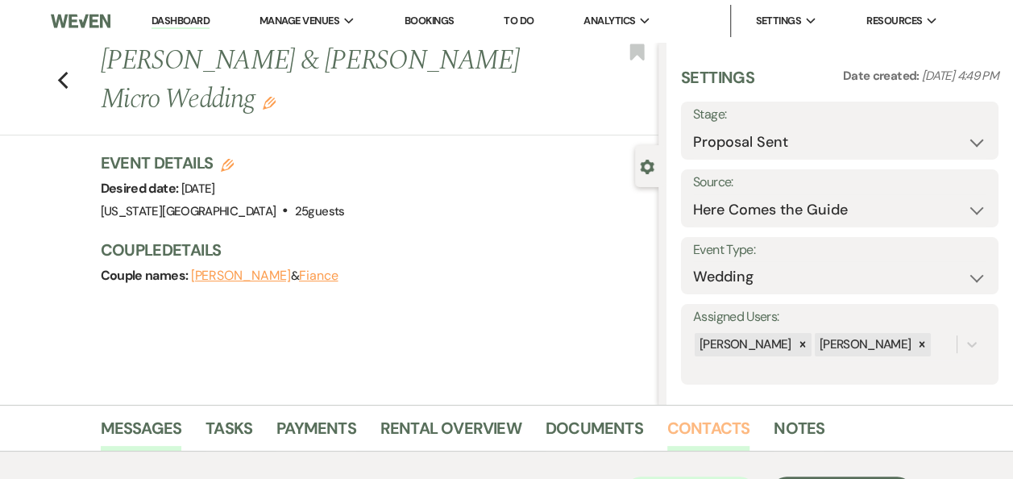
click at [689, 426] on link "Contacts" at bounding box center [708, 432] width 83 height 35
click at [965, 144] on select "Inquiry Follow Up Tour Requested Tour Confirmed Toured Proposal Sent Booked Lost" at bounding box center [839, 142] width 293 height 31
select select "7"
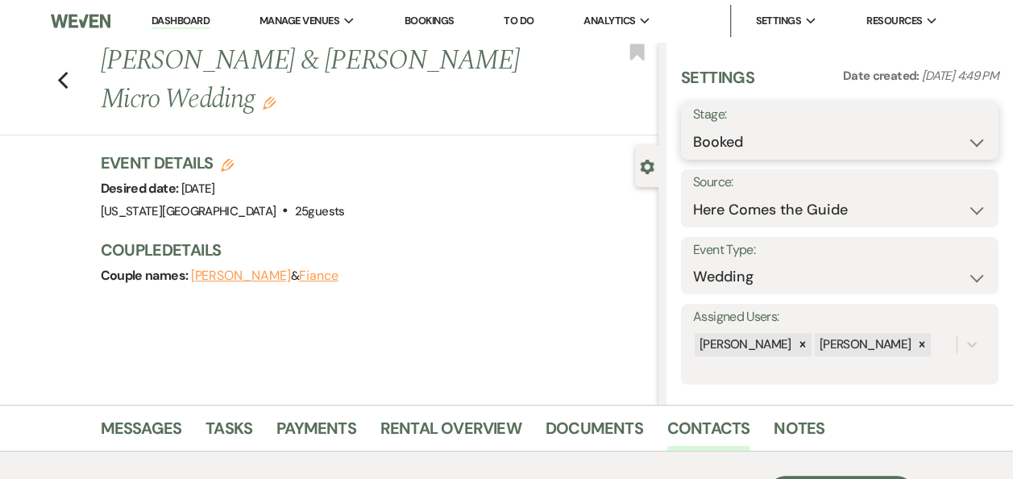
click at [693, 127] on select "Inquiry Follow Up Tour Requested Tour Confirmed Toured Proposal Sent Booked Lost" at bounding box center [839, 142] width 293 height 31
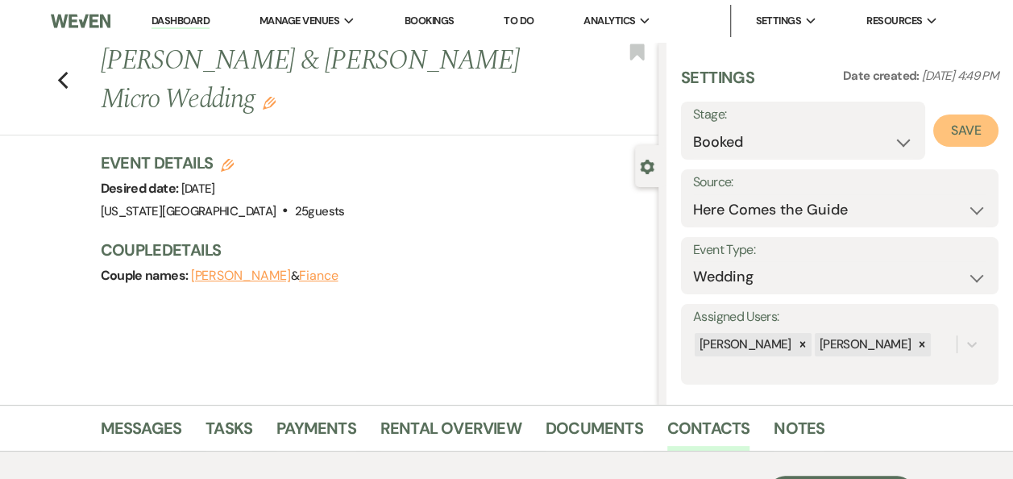
click at [949, 125] on button "Save" at bounding box center [965, 130] width 65 height 32
select select "1"
select select "588"
select select "false"
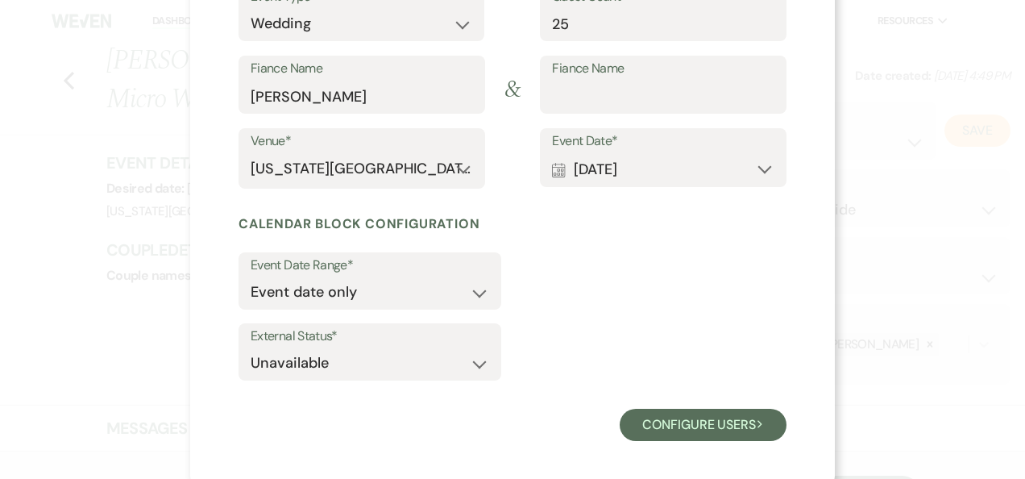
scroll to position [232, 0]
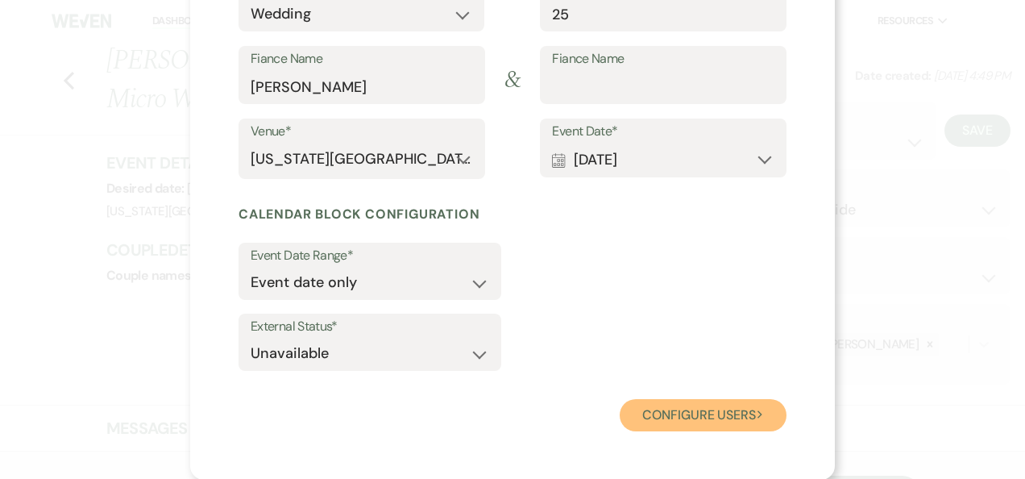
click at [703, 418] on button "Configure users Next" at bounding box center [703, 415] width 167 height 32
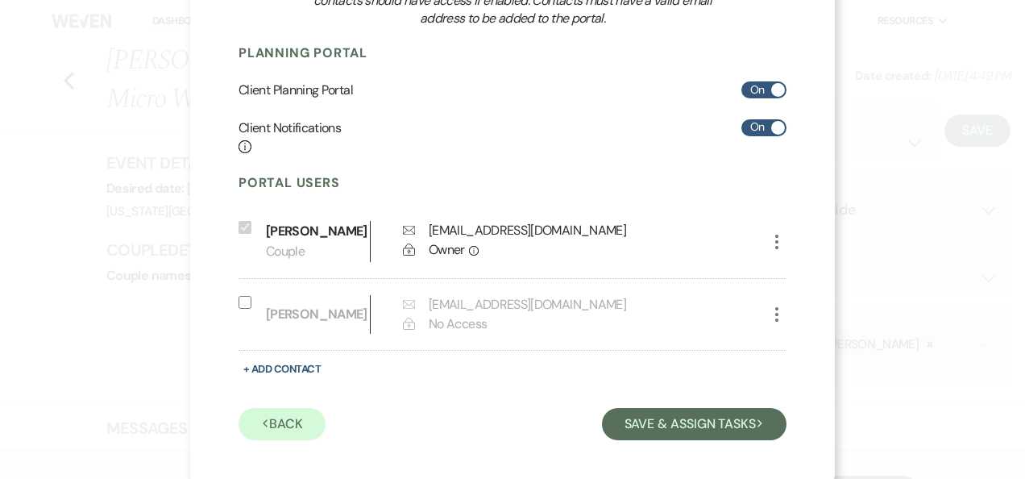
click at [239, 300] on input "Include on Planning Portal" at bounding box center [245, 302] width 13 height 13
select select "7"
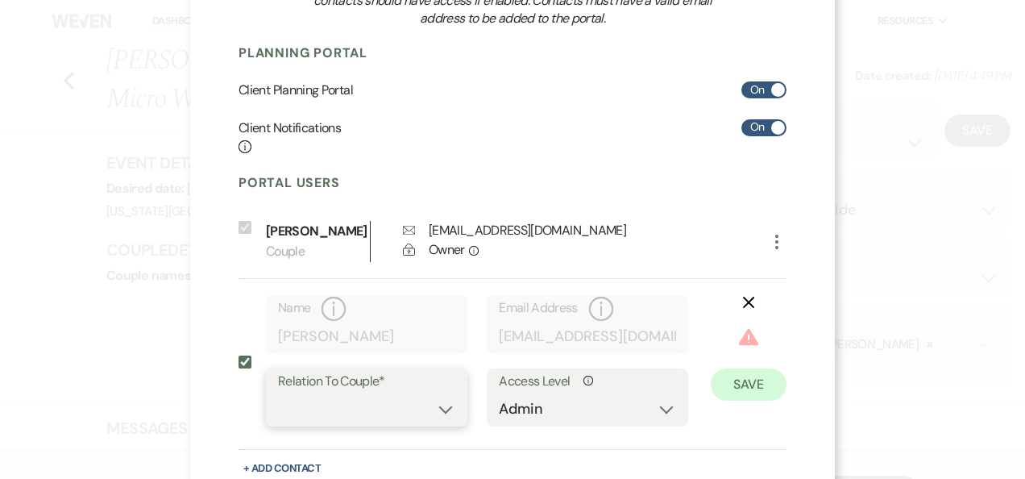
click at [441, 411] on select "Couple Planner Parent of Couple Family Member Friend Other" at bounding box center [366, 408] width 177 height 31
select select "1"
click at [278, 393] on select "Couple Planner Parent of Couple Family Member Friend Other" at bounding box center [366, 408] width 177 height 31
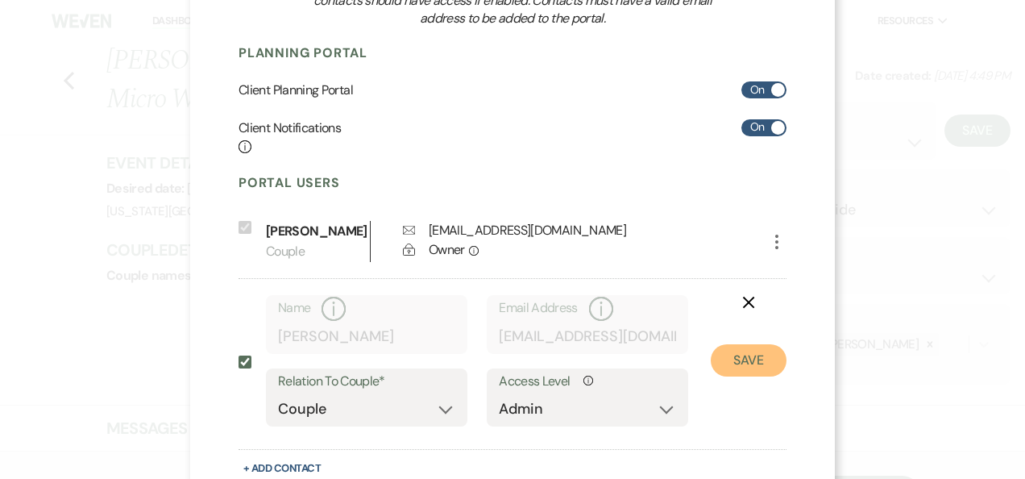
click at [750, 363] on button "Save" at bounding box center [749, 360] width 76 height 32
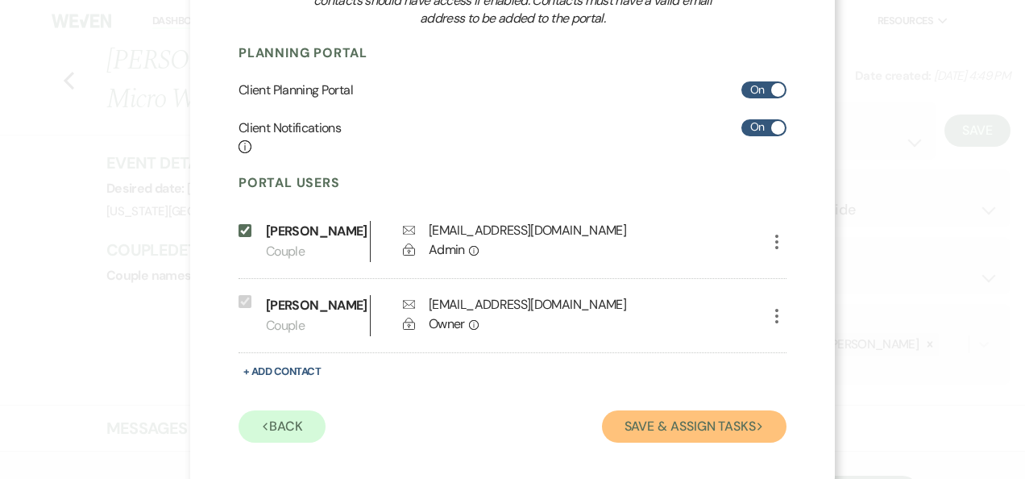
click at [705, 430] on button "Save & Assign Tasks Next" at bounding box center [694, 426] width 185 height 32
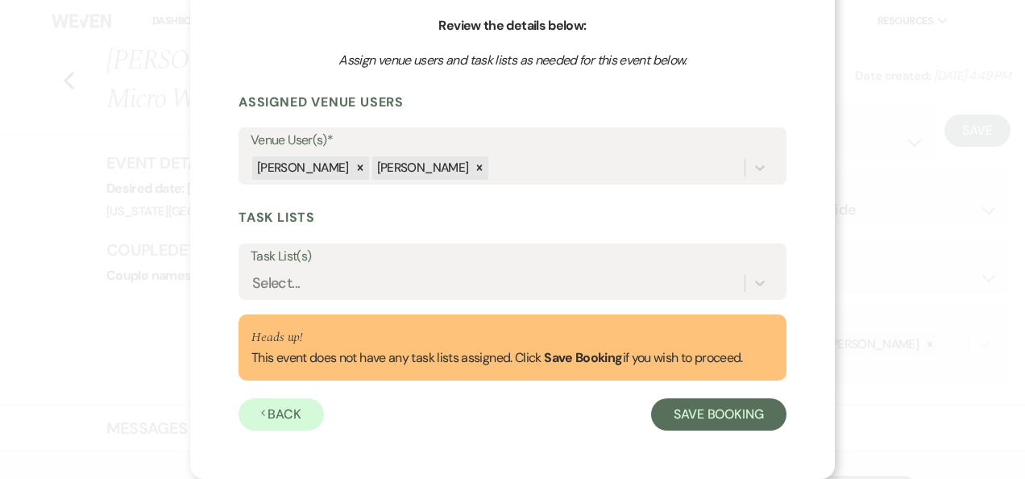
scroll to position [155, 0]
click at [708, 418] on button "Save Booking" at bounding box center [718, 414] width 135 height 32
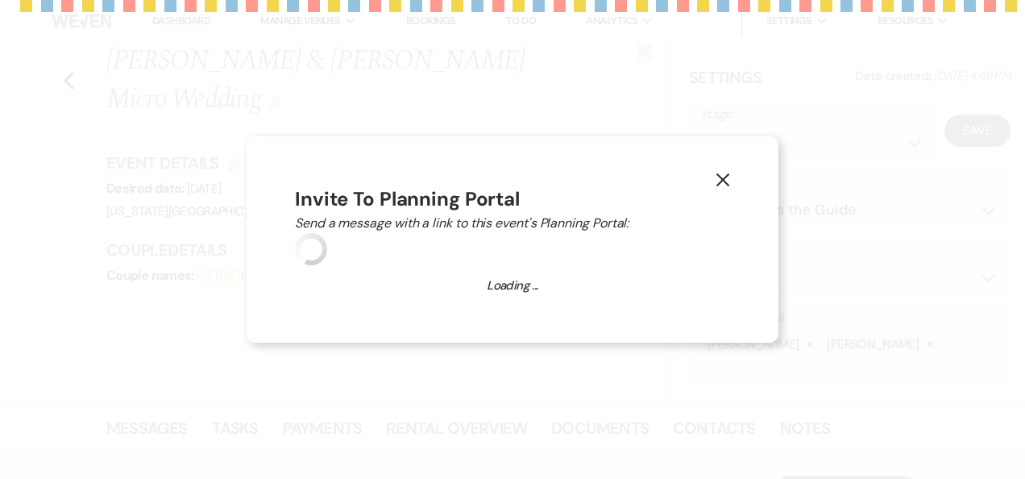
select select "14"
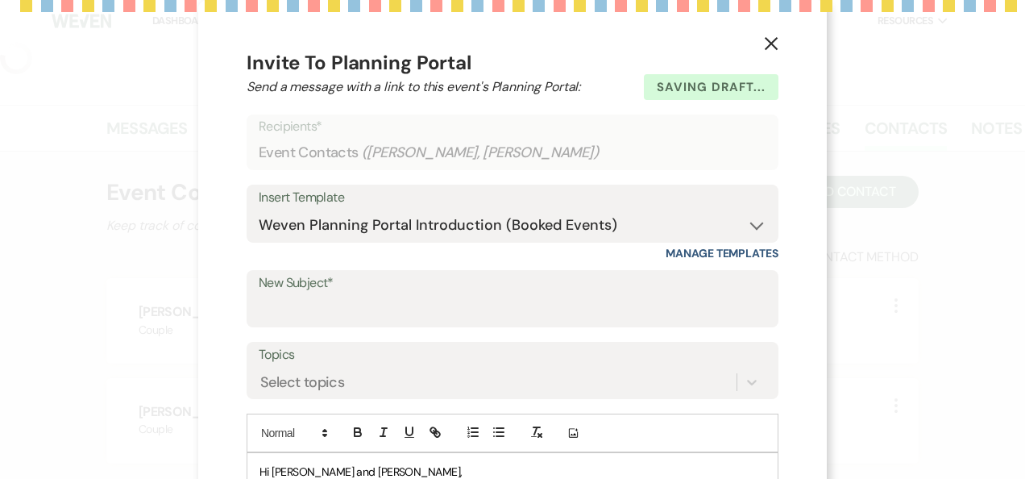
select select "4"
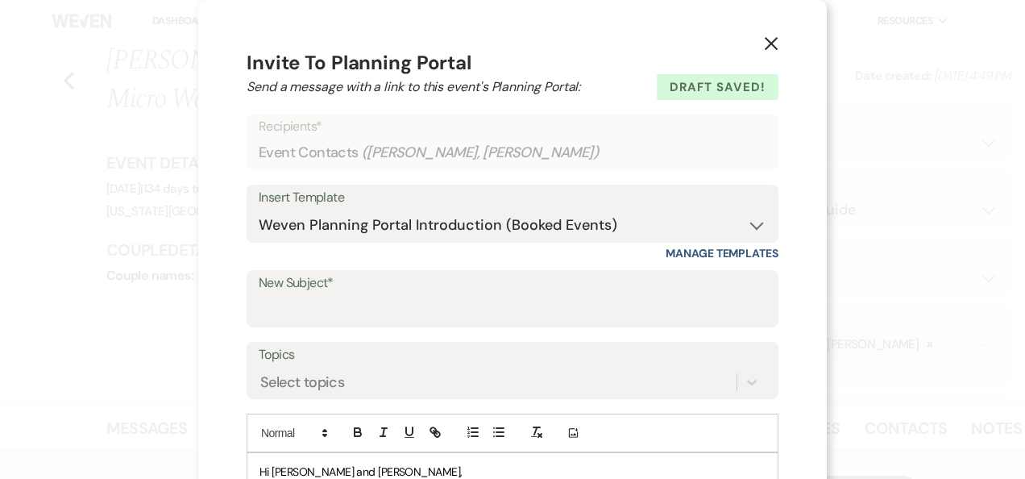
click at [765, 46] on use "button" at bounding box center [771, 43] width 13 height 13
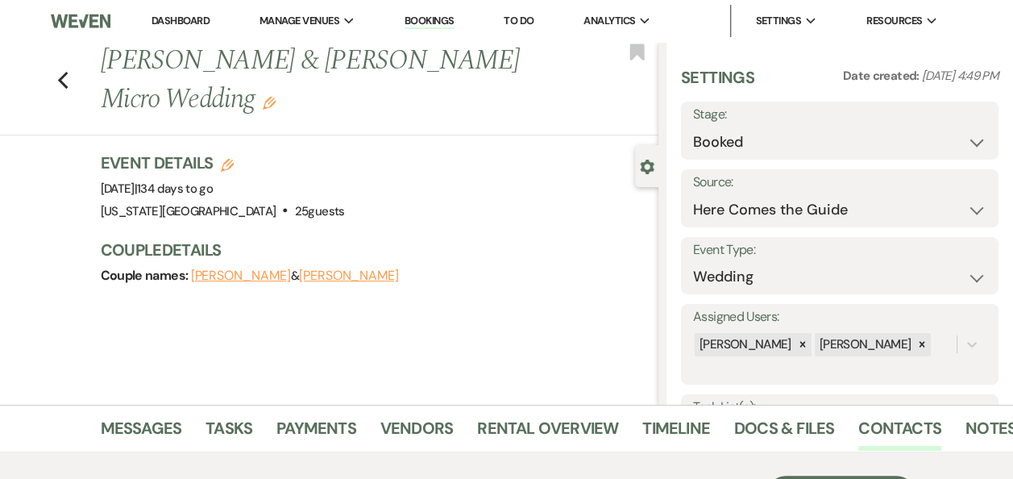
click at [181, 16] on link "Dashboard" at bounding box center [181, 21] width 58 height 14
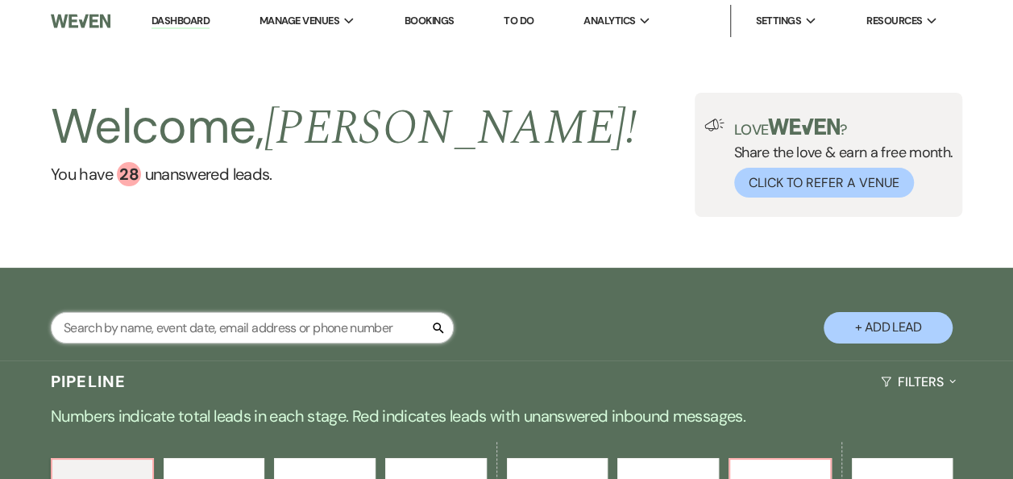
click at [239, 325] on input "text" at bounding box center [252, 327] width 403 height 31
type input "ramirez"
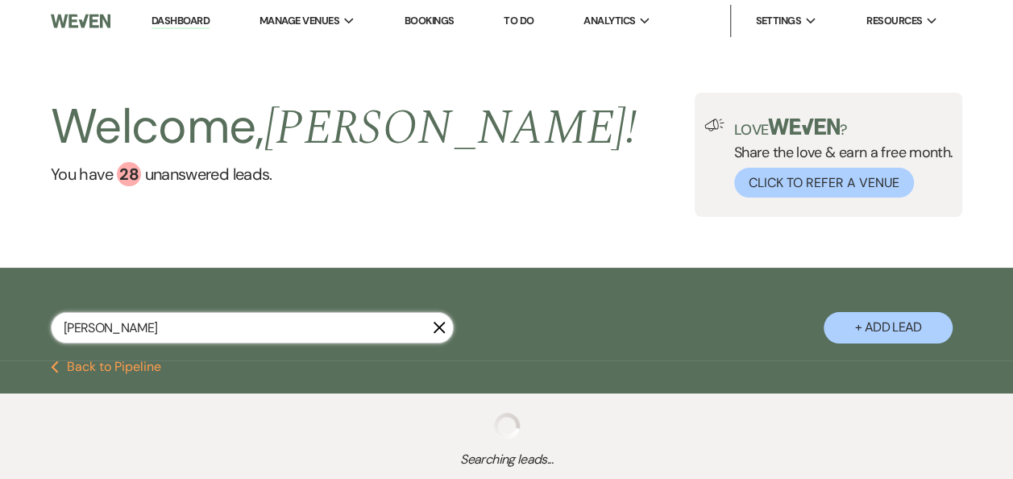
select select "6"
select select "2"
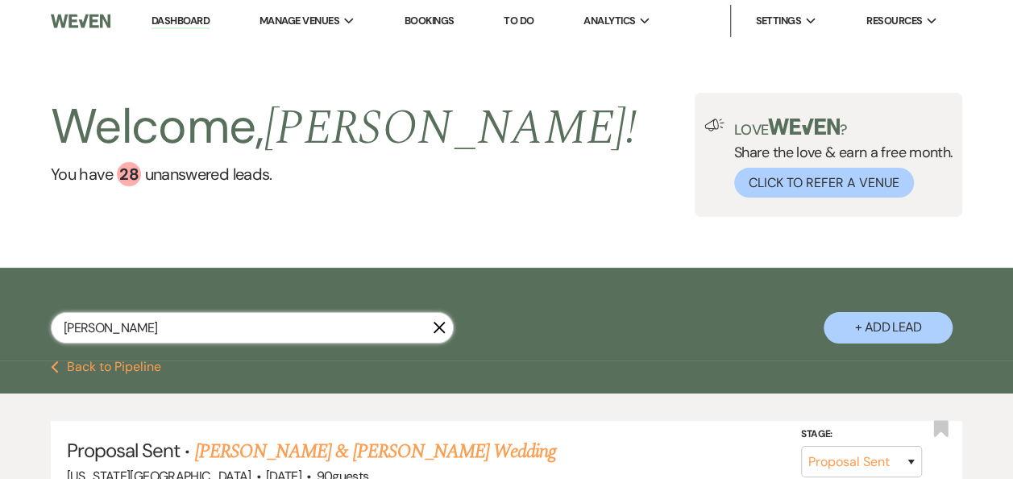
type input "ramirez"
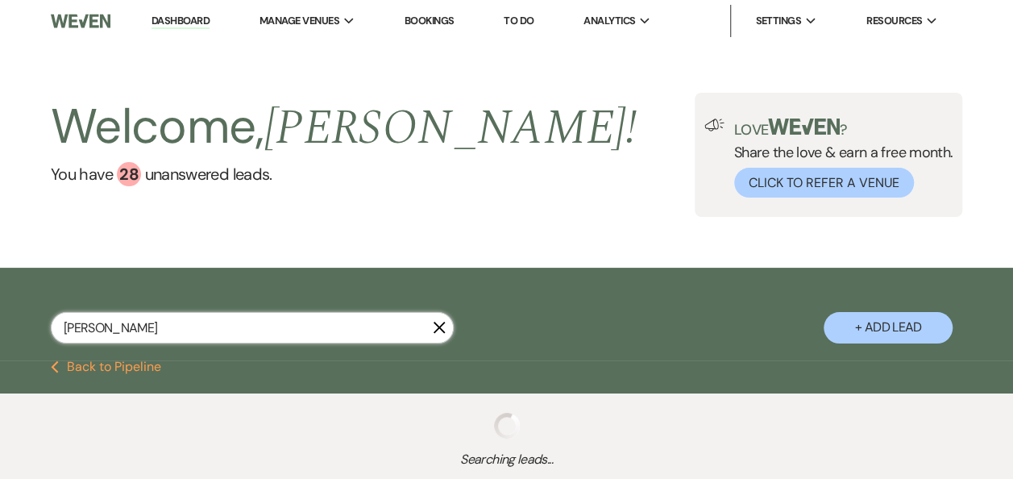
select select "6"
select select "2"
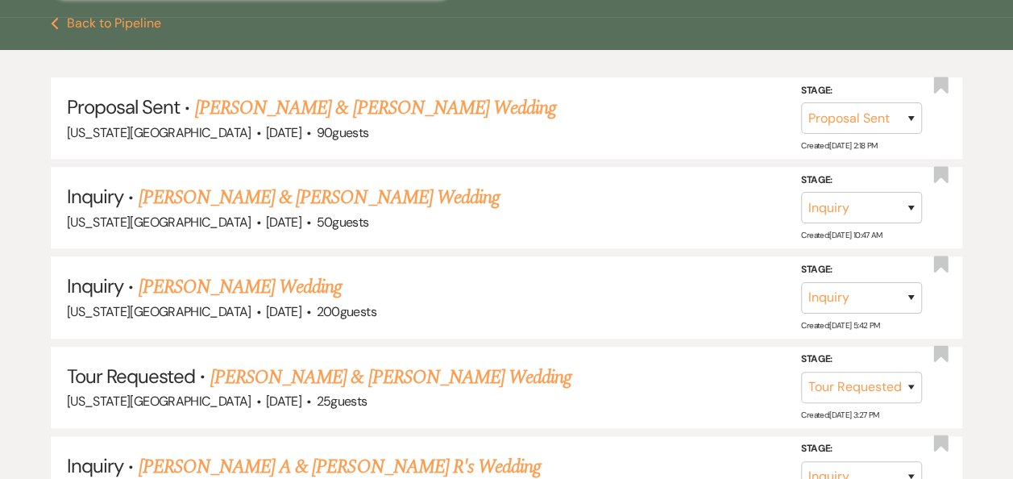
scroll to position [353, 0]
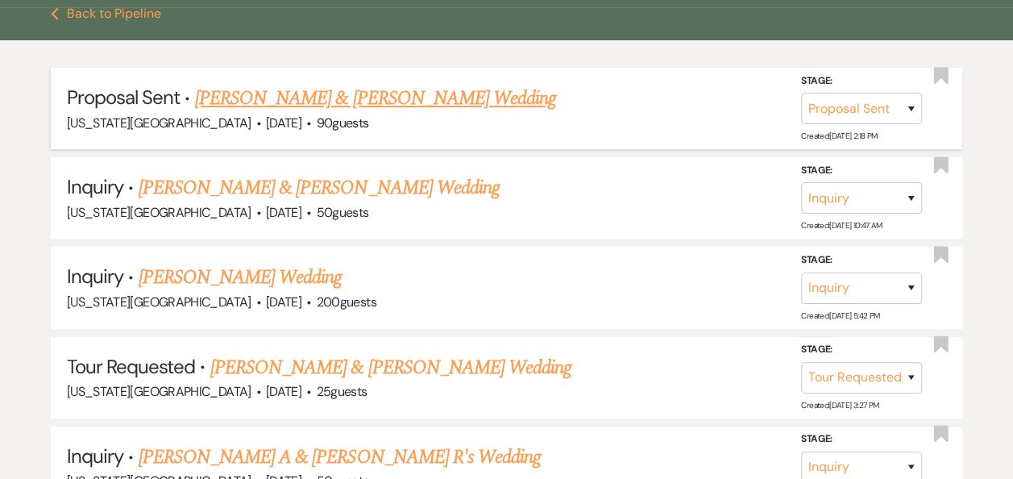
click at [445, 94] on link "Nathaniel Jackson & Sofia Ramirez's Wedding" at bounding box center [375, 98] width 361 height 29
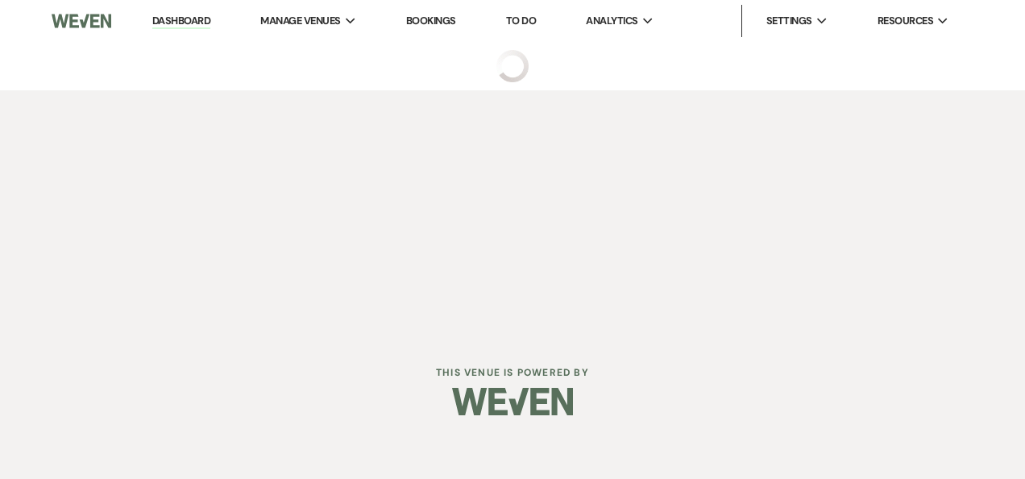
select select "6"
select select "5"
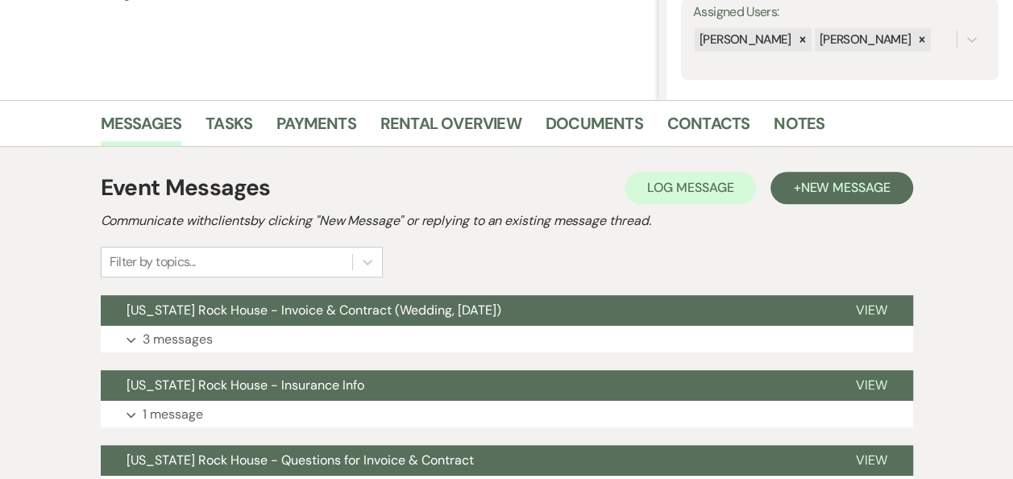
scroll to position [309, 0]
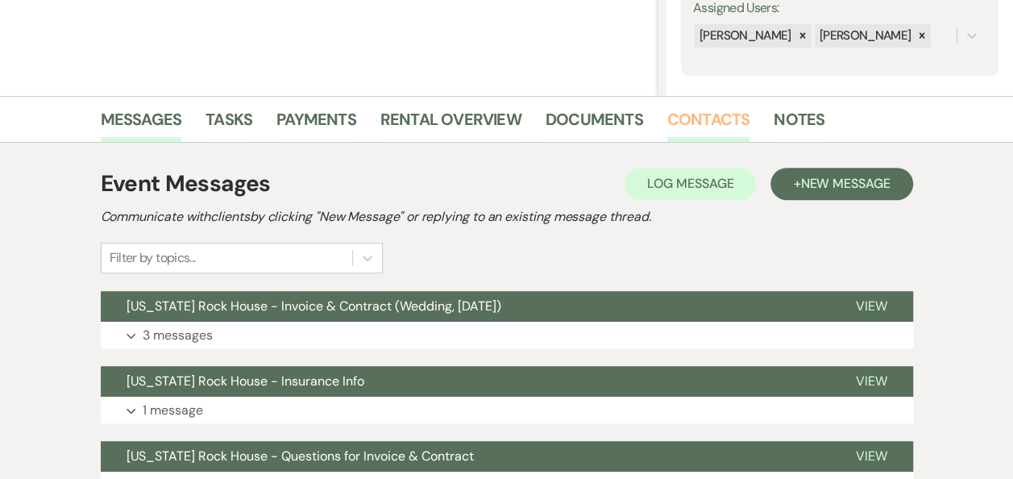
click at [697, 118] on link "Contacts" at bounding box center [708, 123] width 83 height 35
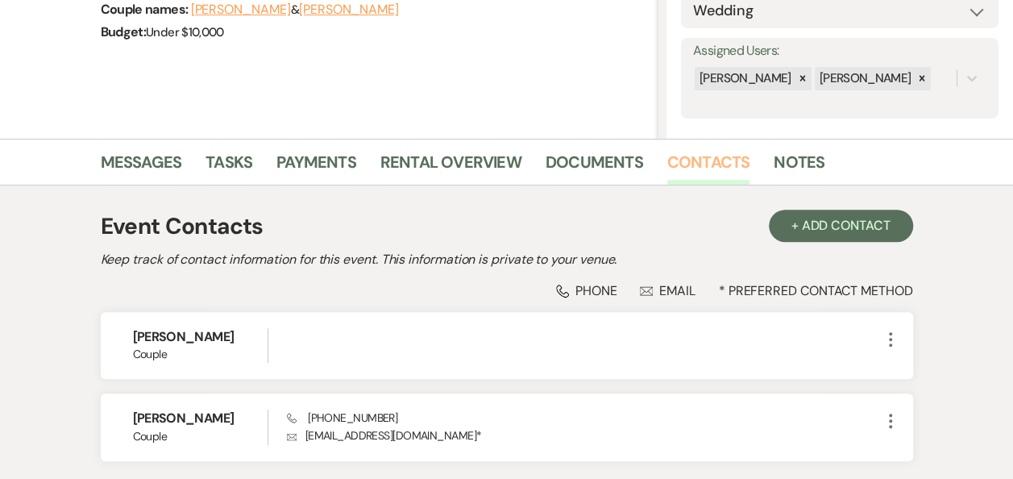
scroll to position [390, 0]
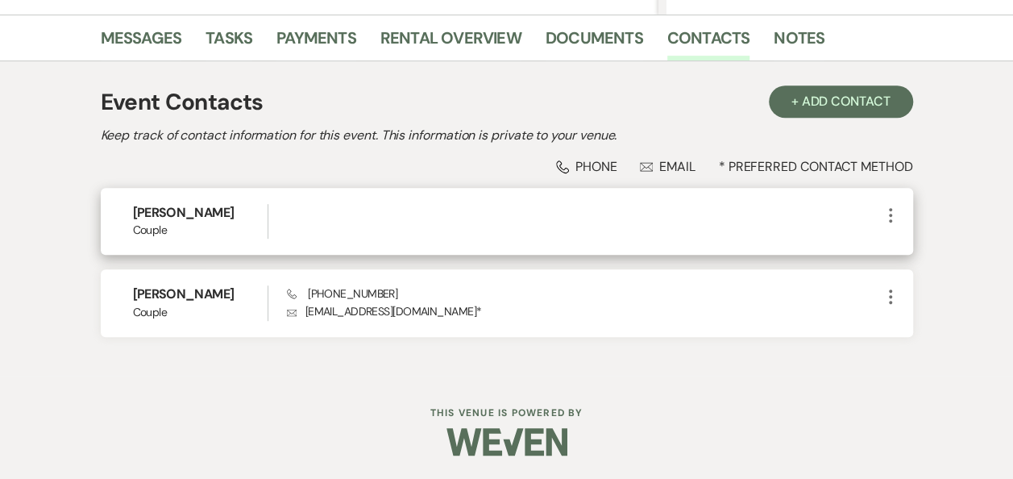
click at [888, 212] on icon "More" at bounding box center [890, 215] width 19 height 19
click at [922, 246] on button "Pencil Edit" at bounding box center [929, 246] width 96 height 27
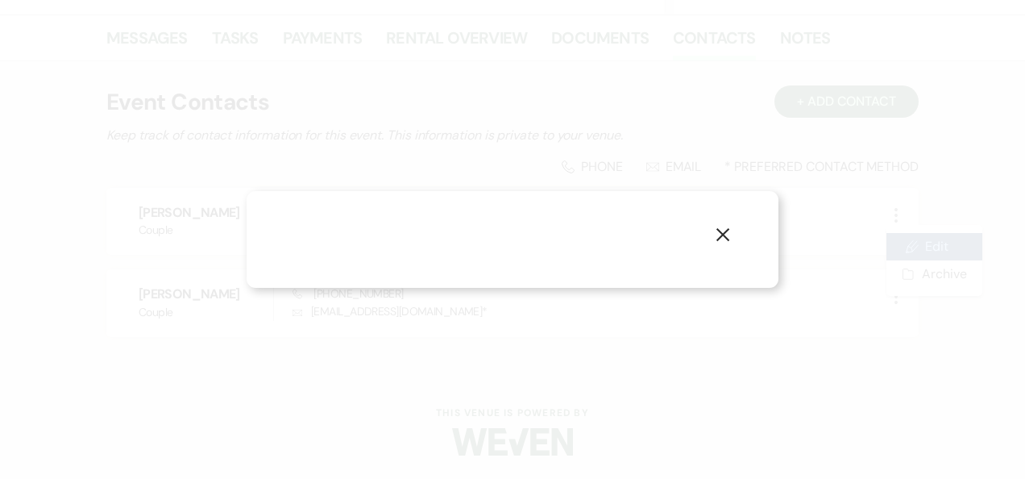
select select "1"
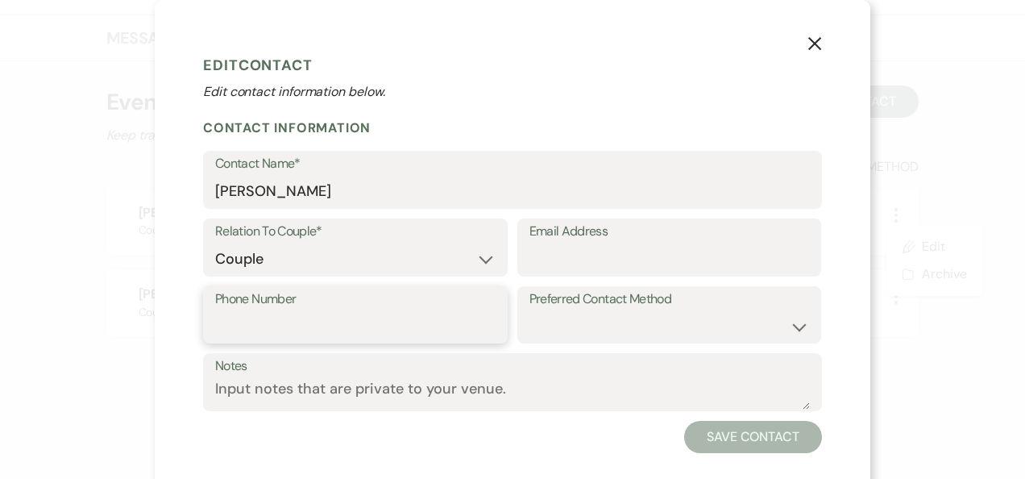
click at [307, 324] on input "Phone Number" at bounding box center [355, 325] width 281 height 31
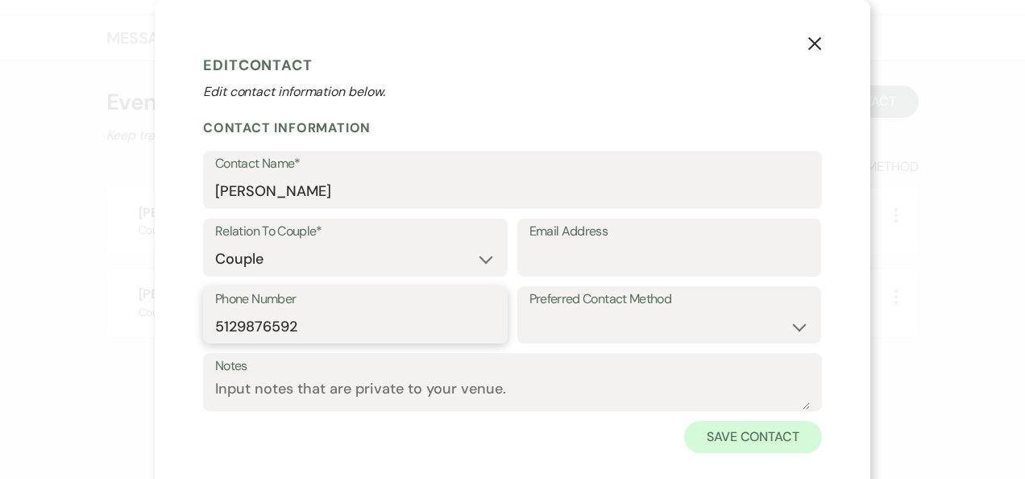
type input "5129876592"
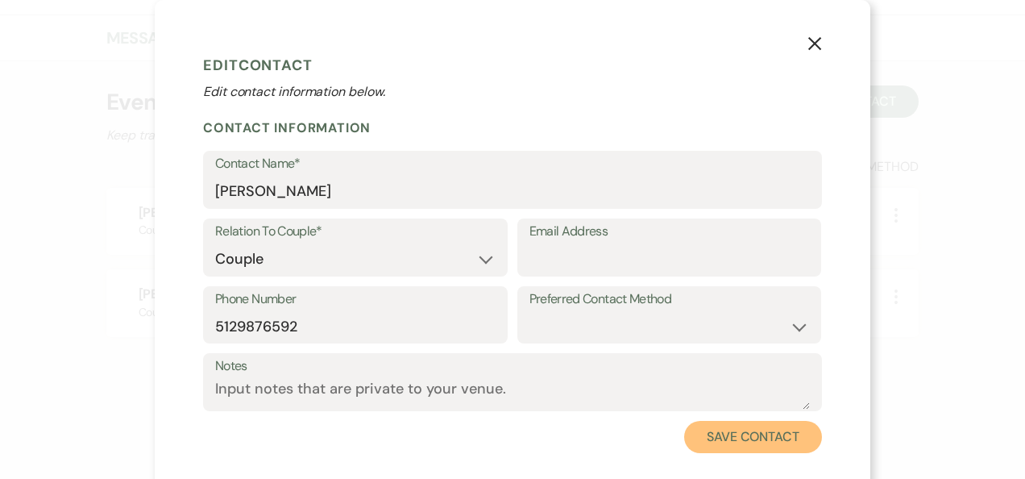
click at [750, 439] on button "Save Contact" at bounding box center [753, 437] width 138 height 32
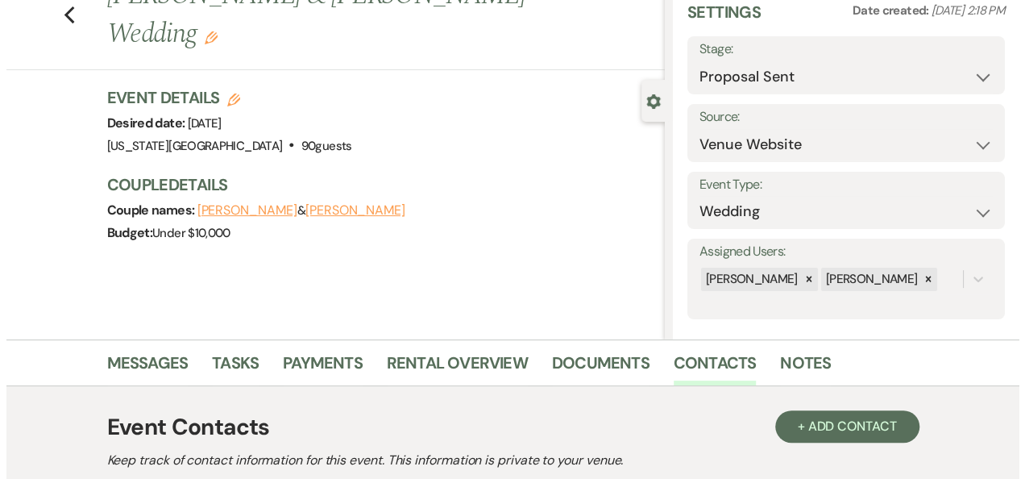
scroll to position [0, 0]
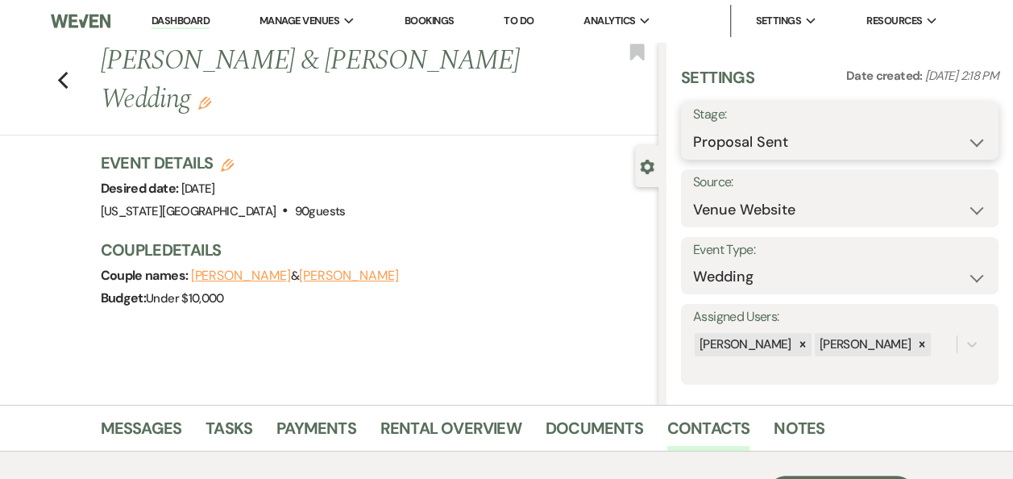
click at [969, 148] on select "Inquiry Follow Up Tour Requested Tour Confirmed Toured Proposal Sent Booked Lost" at bounding box center [839, 142] width 293 height 31
select select "7"
click at [693, 127] on select "Inquiry Follow Up Tour Requested Tour Confirmed Toured Proposal Sent Booked Lost" at bounding box center [839, 142] width 293 height 31
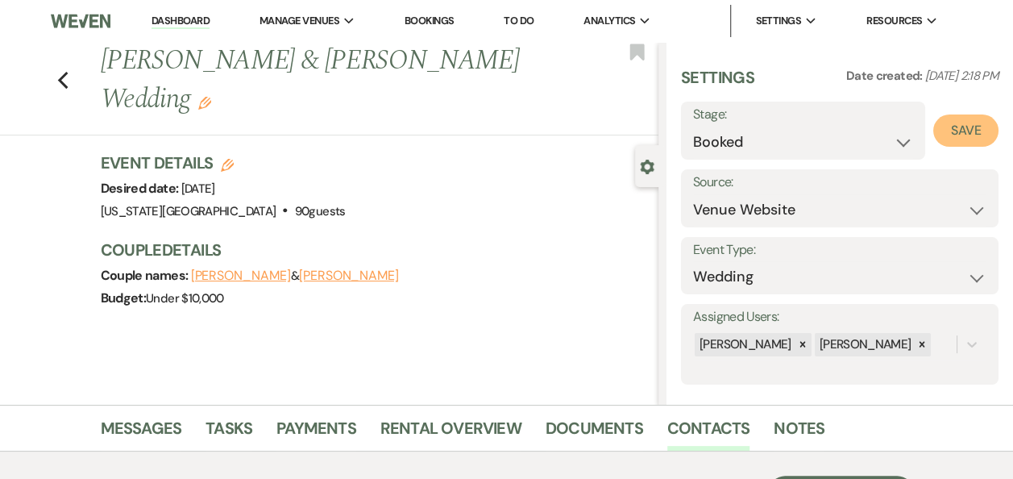
click at [951, 130] on button "Save" at bounding box center [965, 130] width 65 height 32
select select "1"
select select "588"
select select "false"
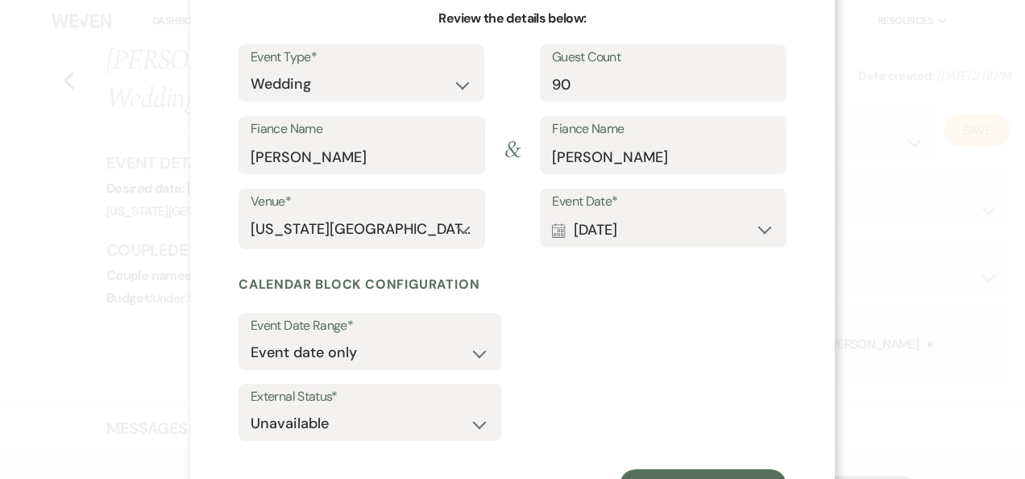
scroll to position [232, 0]
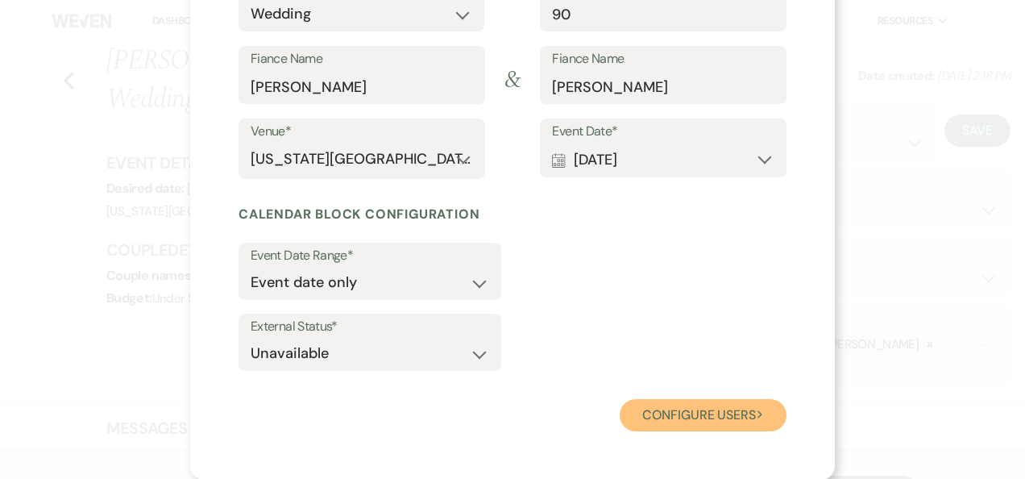
click at [678, 413] on button "Configure users Next" at bounding box center [703, 415] width 167 height 32
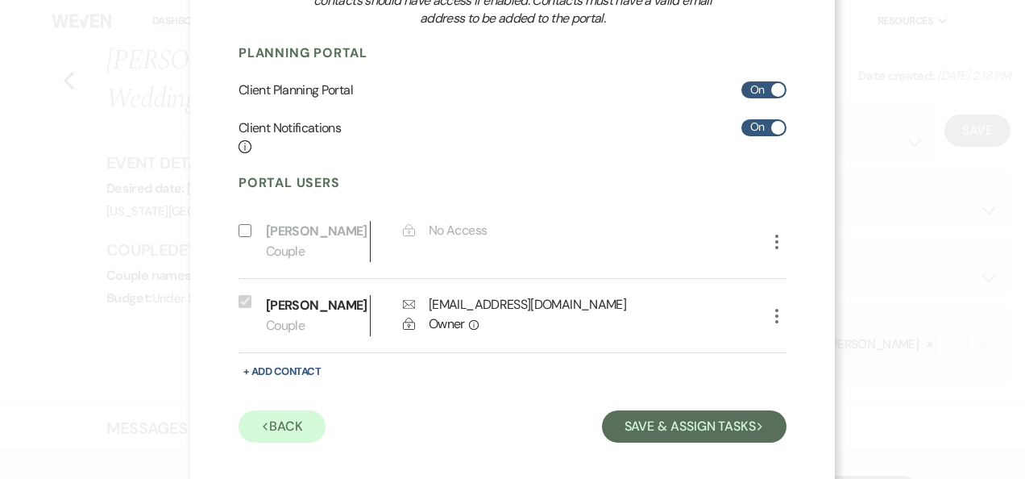
click at [239, 237] on input "Include on Planning Portal" at bounding box center [245, 230] width 13 height 13
select select "1"
select select "6"
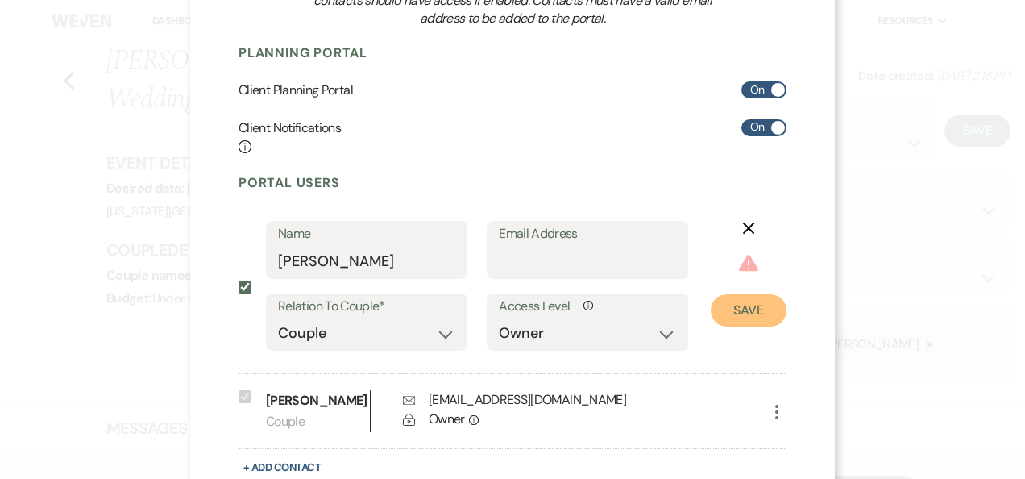
click at [753, 310] on button "Save" at bounding box center [749, 310] width 76 height 32
click at [742, 232] on icon "X" at bounding box center [748, 228] width 13 height 13
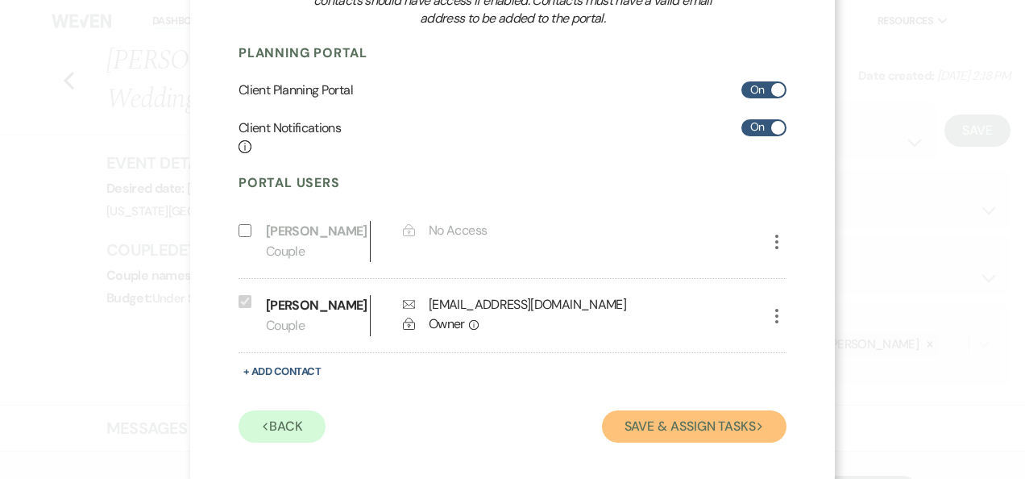
click at [714, 443] on button "Save & Assign Tasks Next" at bounding box center [694, 426] width 185 height 32
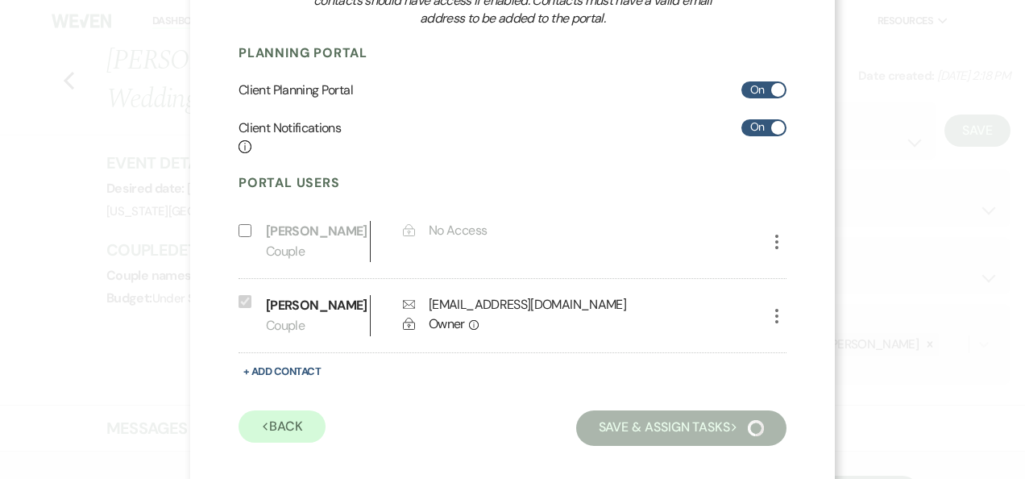
scroll to position [155, 0]
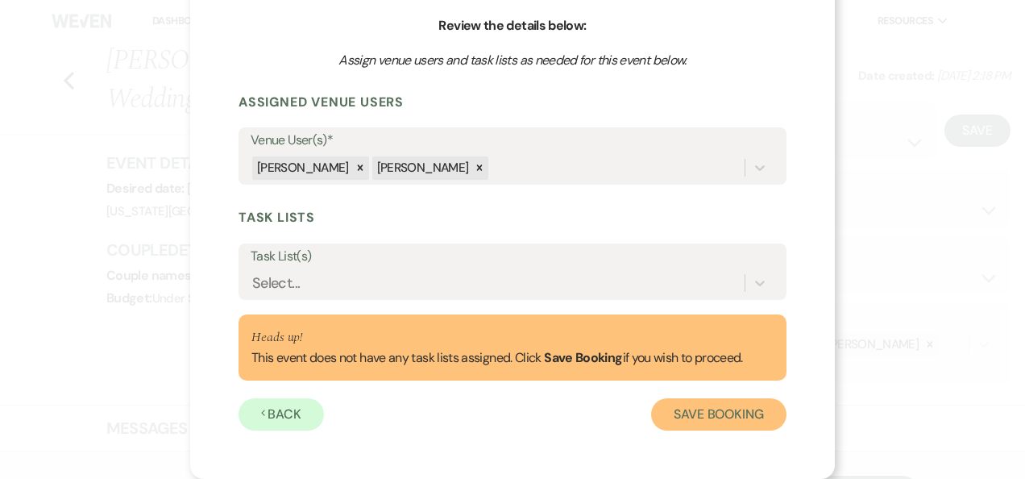
click at [725, 412] on button "Save Booking" at bounding box center [718, 414] width 135 height 32
select select "14"
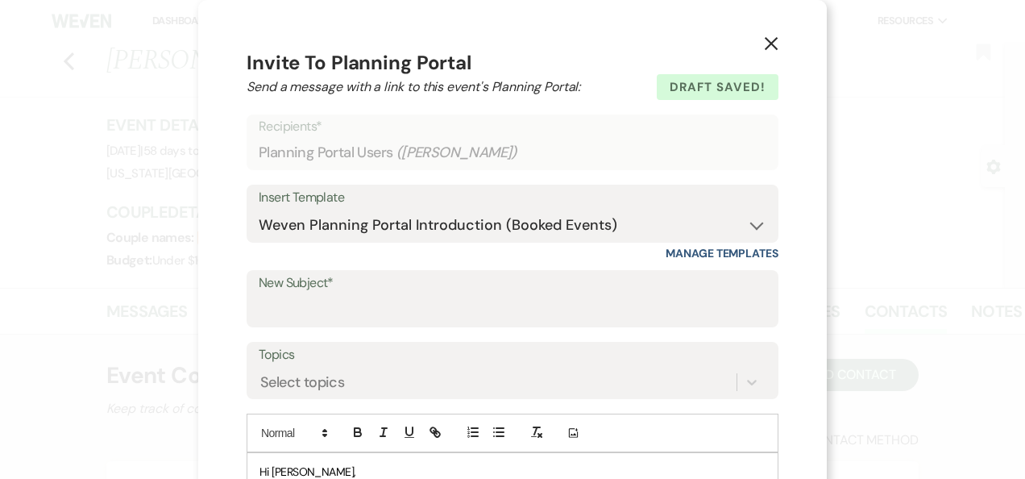
click at [766, 47] on icon "X" at bounding box center [771, 43] width 15 height 15
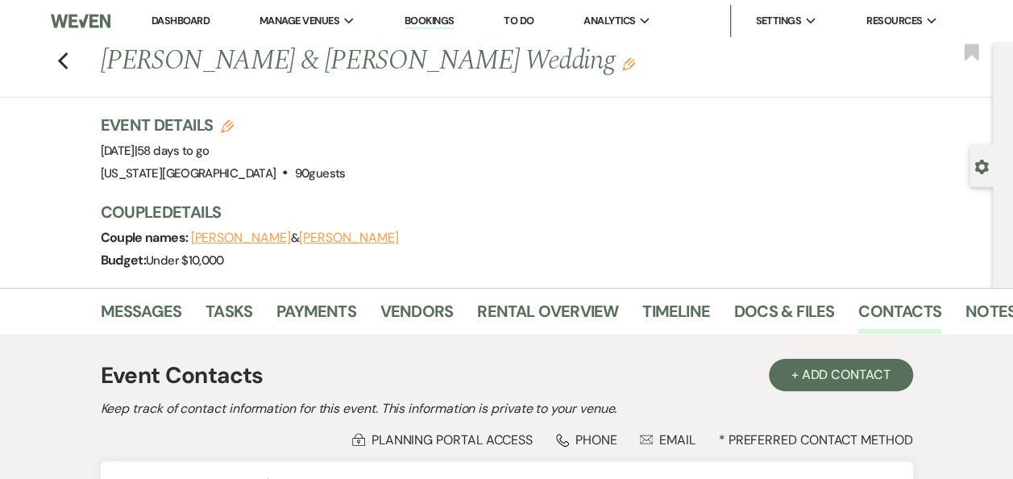
click at [181, 19] on link "Dashboard" at bounding box center [181, 21] width 58 height 14
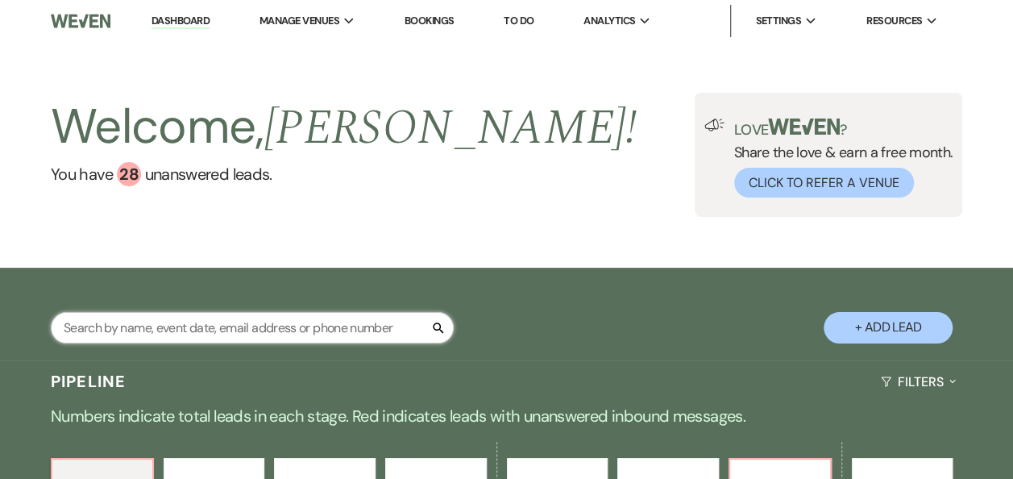
click at [245, 321] on input "text" at bounding box center [252, 327] width 403 height 31
type input "ballew"
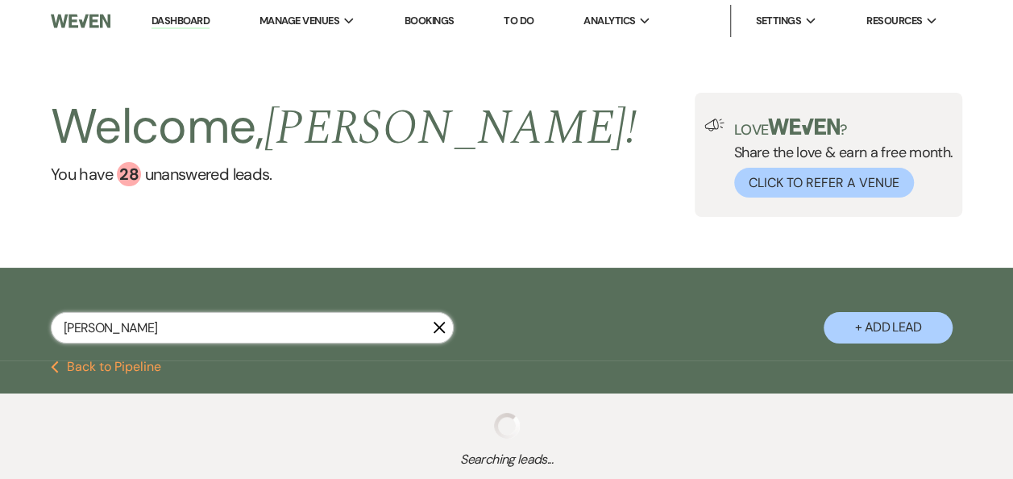
select select "6"
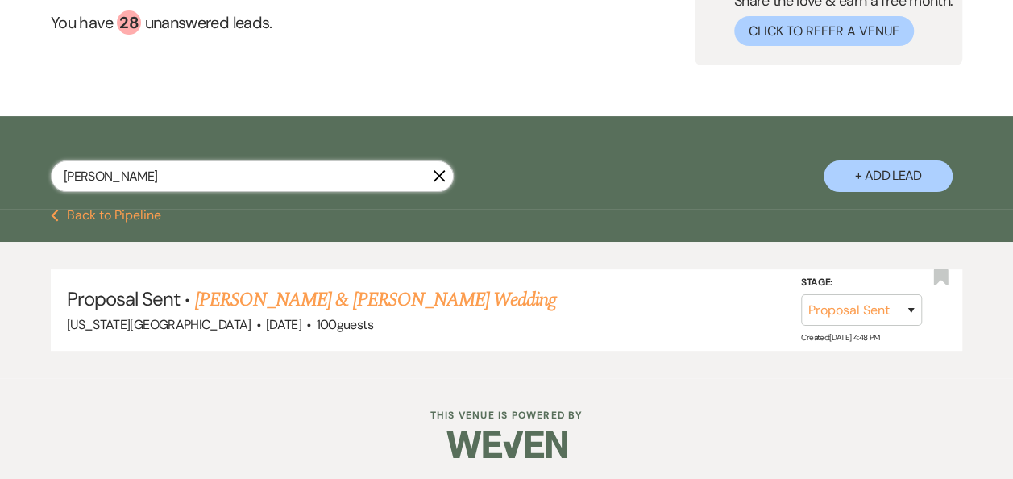
scroll to position [153, 0]
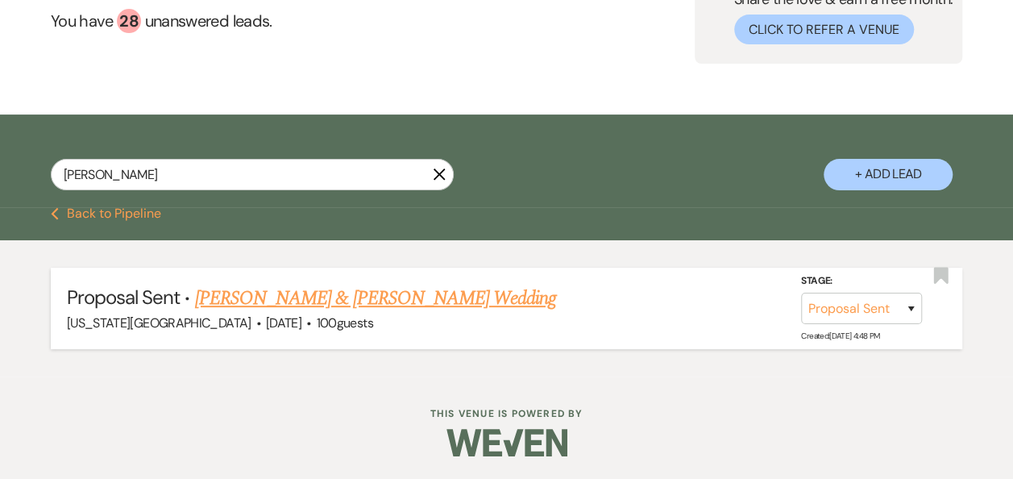
click at [390, 292] on link "Taylor Monroe & Dria Ballew's Wedding" at bounding box center [375, 298] width 361 height 29
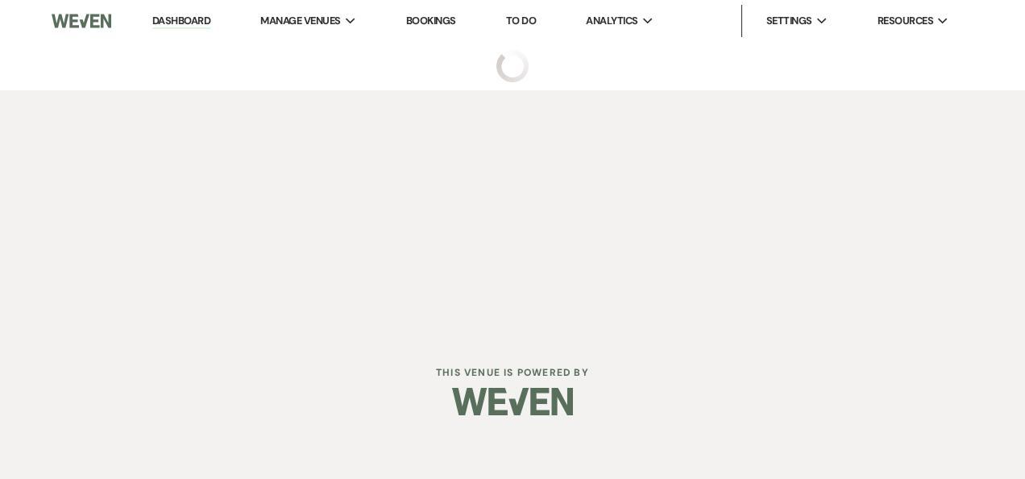
click at [390, 292] on div "Dashboard Manage Venues Expand Texas Rock House Bookings To Do Analytics Expand…" at bounding box center [512, 167] width 1025 height 335
select select "6"
select select "12"
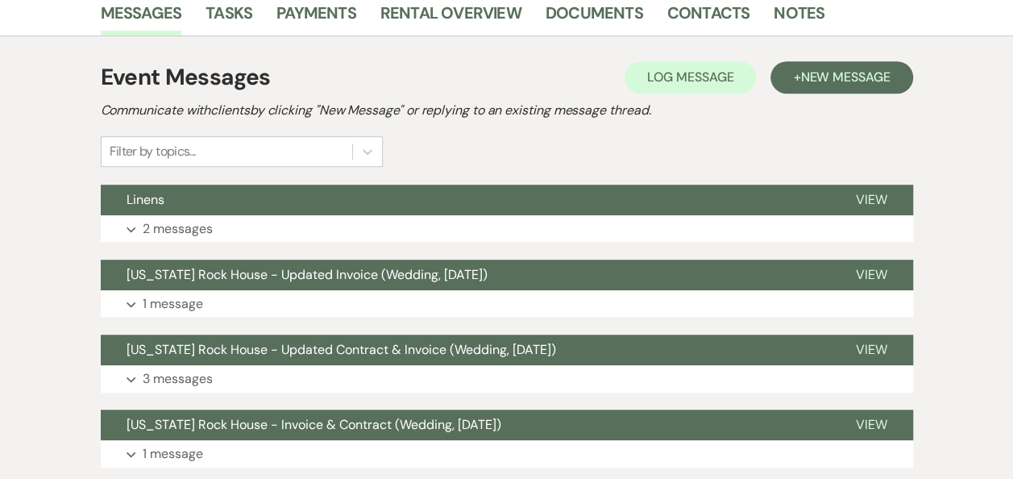
scroll to position [407, 0]
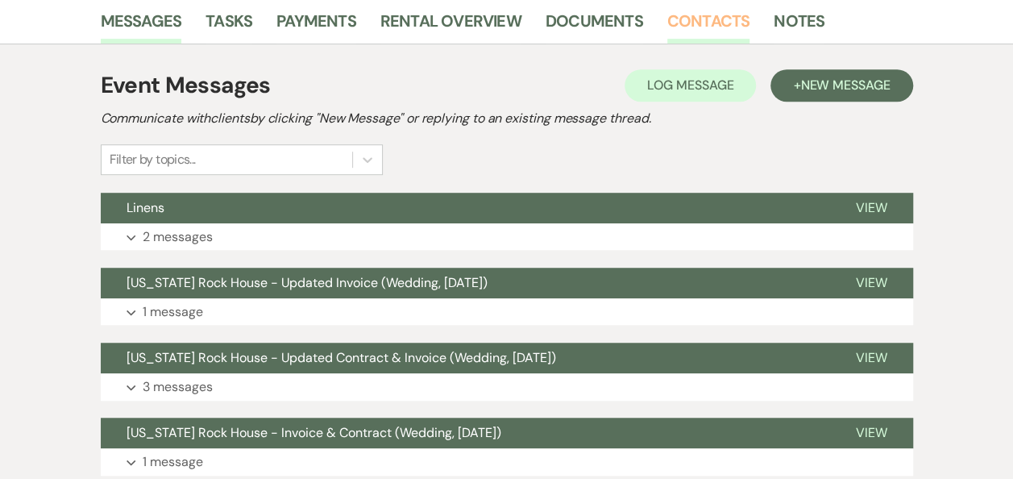
click at [692, 19] on link "Contacts" at bounding box center [708, 25] width 83 height 35
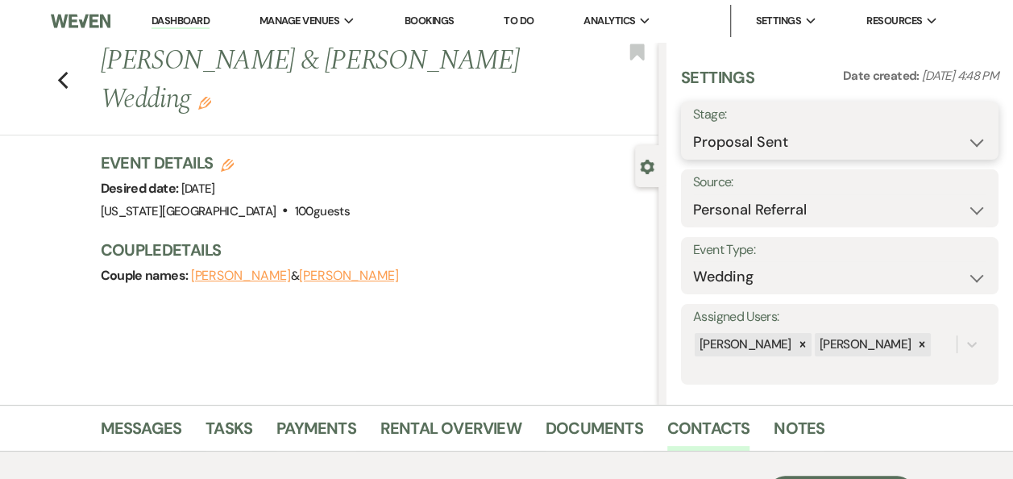
click at [962, 140] on select "Inquiry Follow Up Tour Requested Tour Confirmed Toured Proposal Sent Booked Lost" at bounding box center [839, 142] width 293 height 31
select select "7"
click at [693, 127] on select "Inquiry Follow Up Tour Requested Tour Confirmed Toured Proposal Sent Booked Lost" at bounding box center [839, 142] width 293 height 31
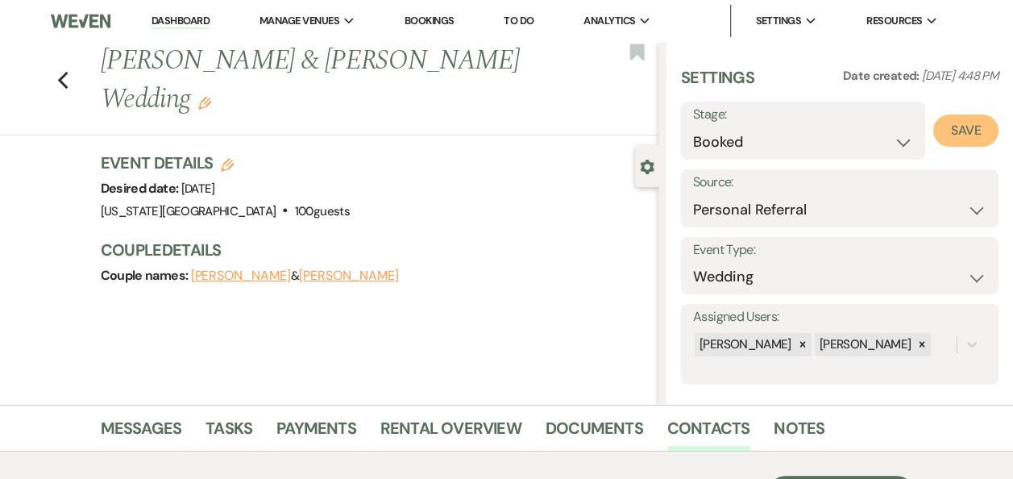
click at [956, 124] on button "Save" at bounding box center [965, 130] width 65 height 32
select select "1"
select select "588"
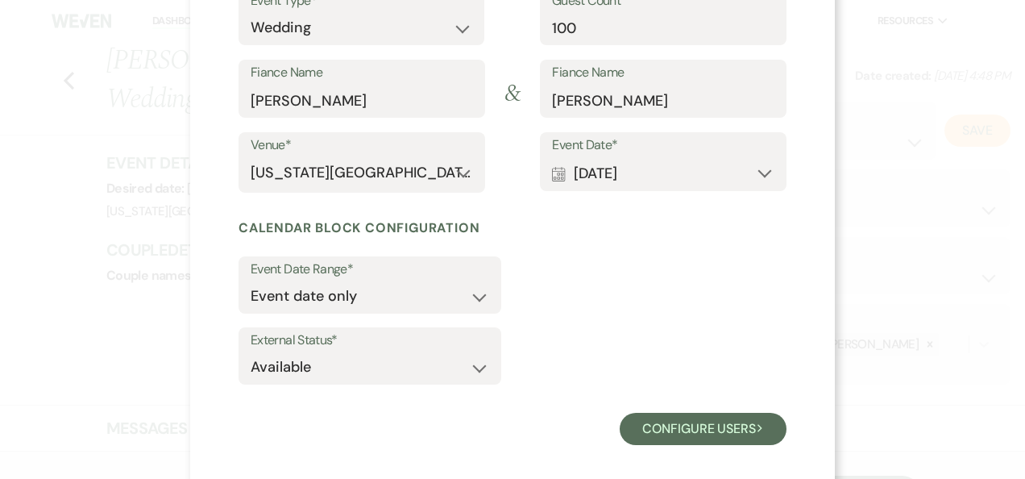
scroll to position [232, 0]
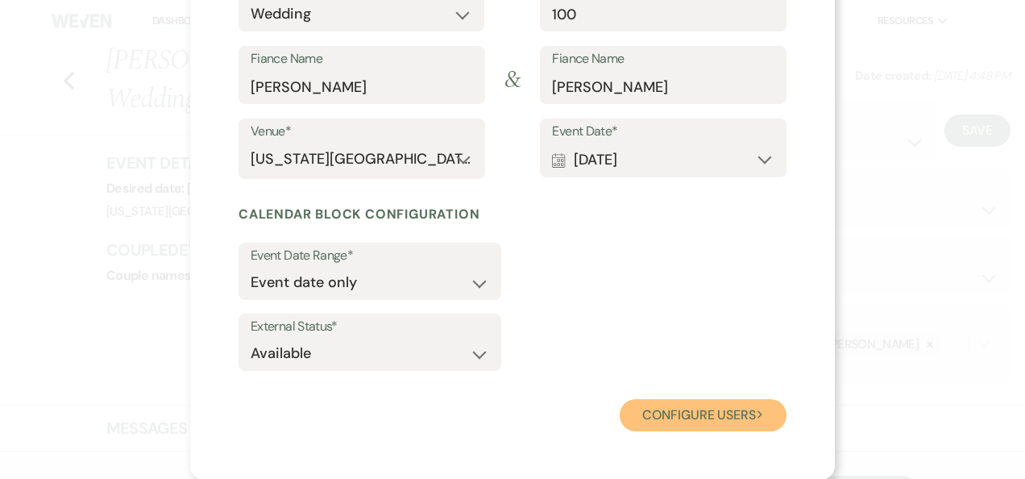
click at [687, 418] on button "Configure users Next" at bounding box center [703, 415] width 167 height 32
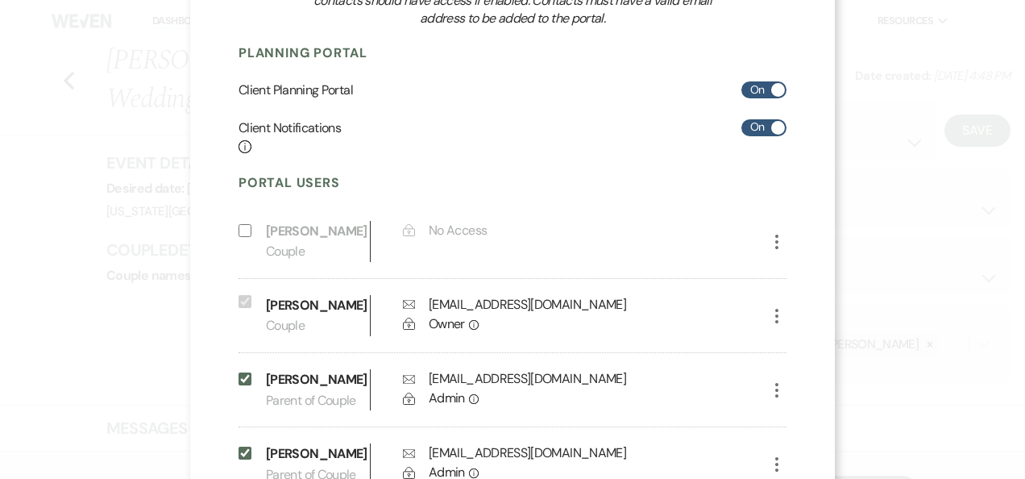
scroll to position [392, 0]
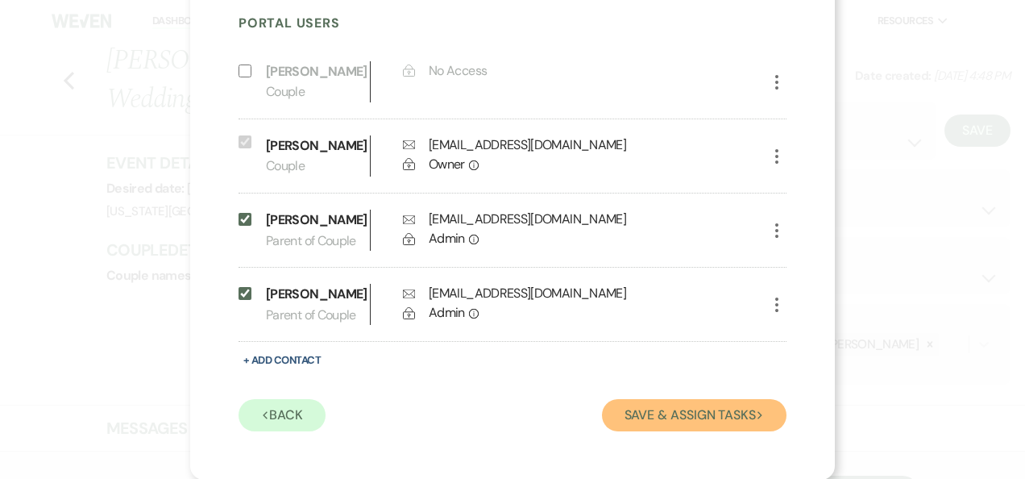
click at [675, 413] on button "Save & Assign Tasks Next" at bounding box center [694, 415] width 185 height 32
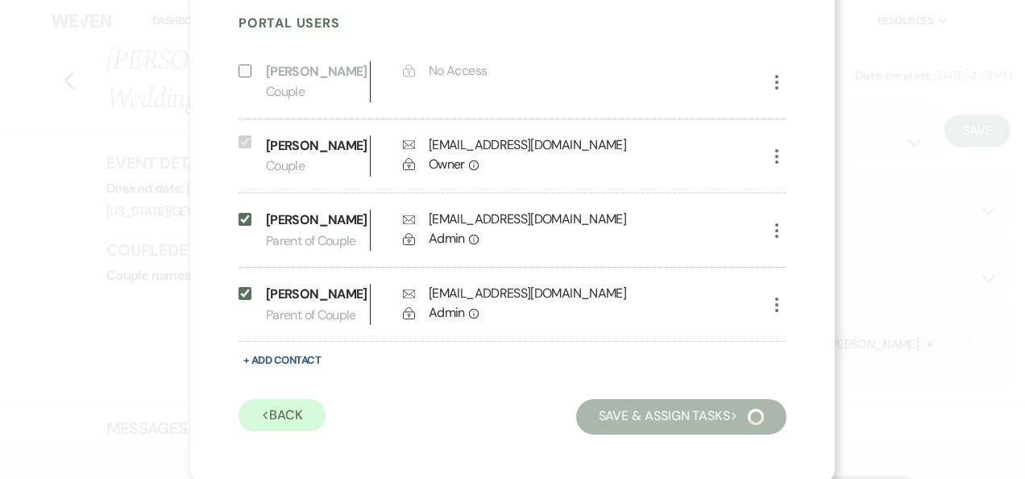
scroll to position [155, 0]
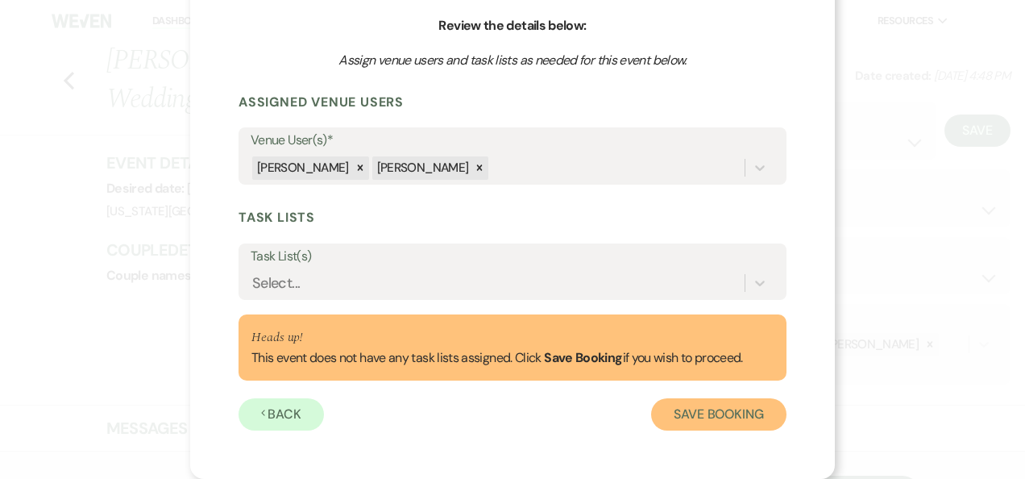
click at [720, 417] on button "Save Booking" at bounding box center [718, 414] width 135 height 32
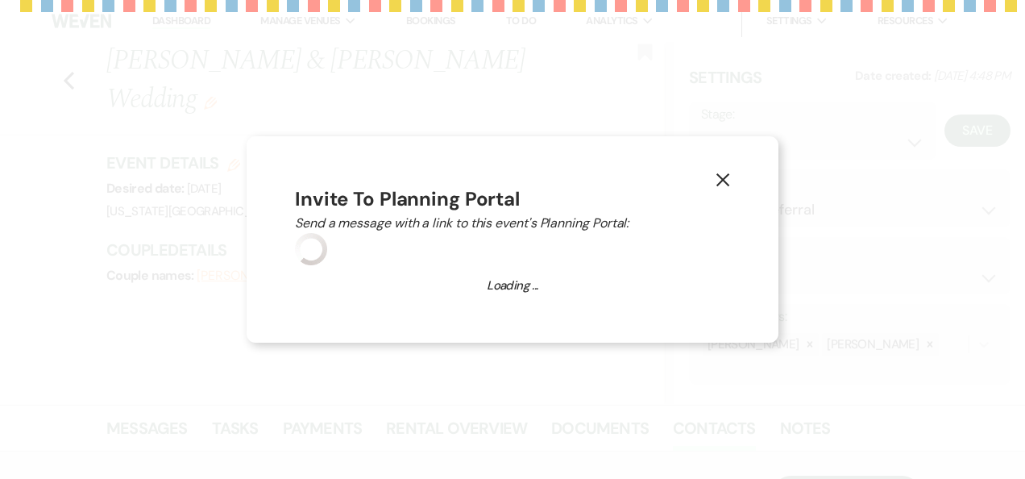
select select "14"
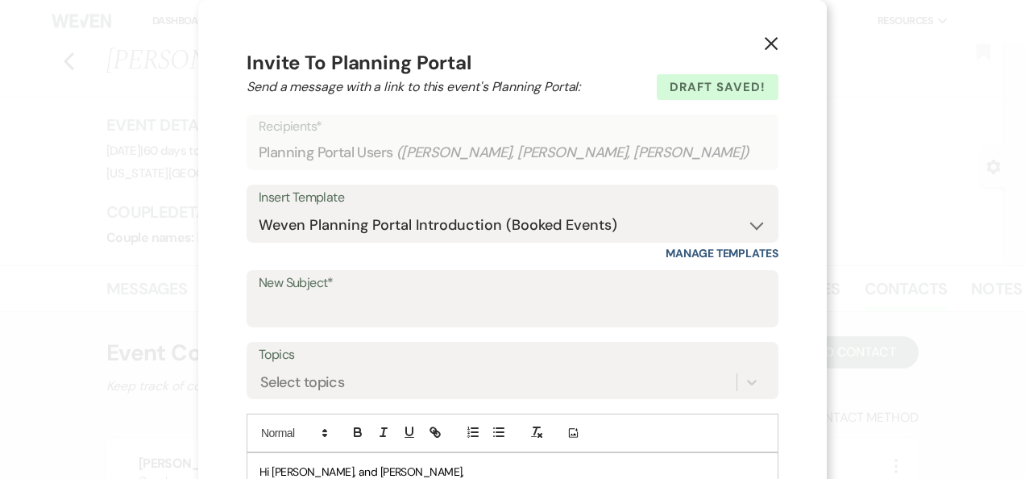
click at [766, 45] on use "button" at bounding box center [771, 43] width 13 height 13
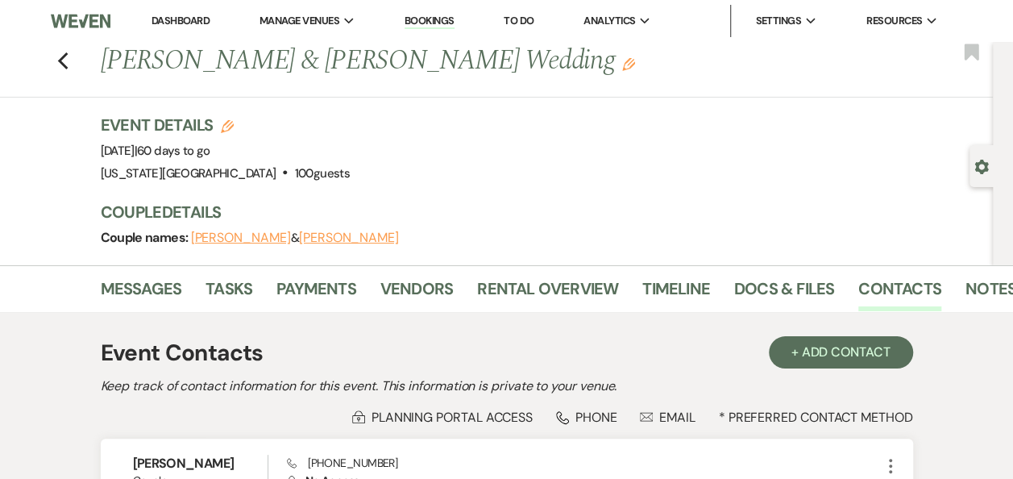
click at [182, 13] on li "Dashboard" at bounding box center [180, 21] width 74 height 32
click at [182, 22] on link "Dashboard" at bounding box center [181, 21] width 58 height 14
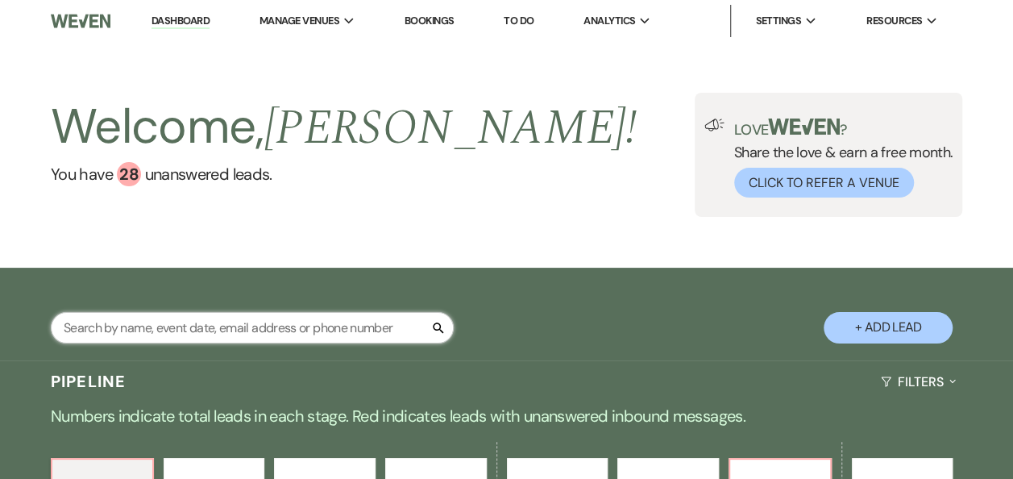
click at [238, 329] on input "text" at bounding box center [252, 327] width 403 height 31
type input "rauda"
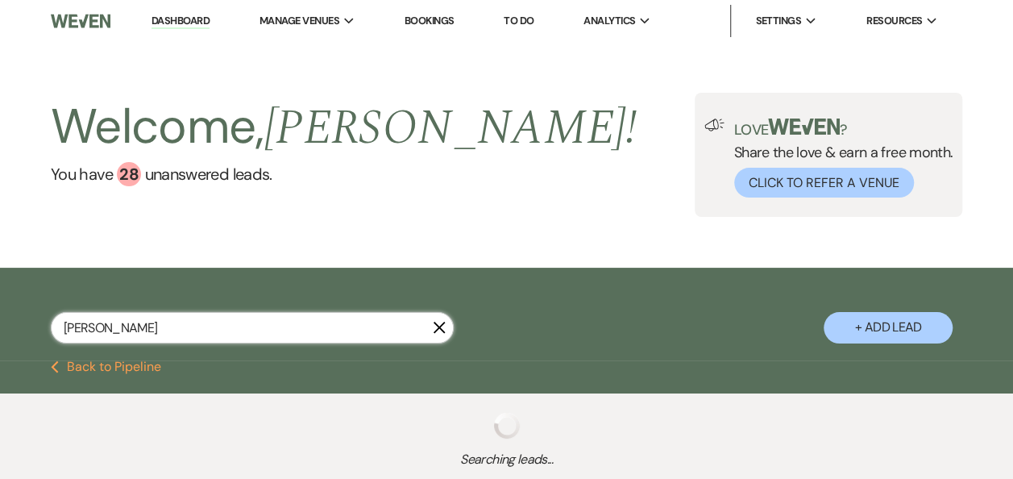
select select "6"
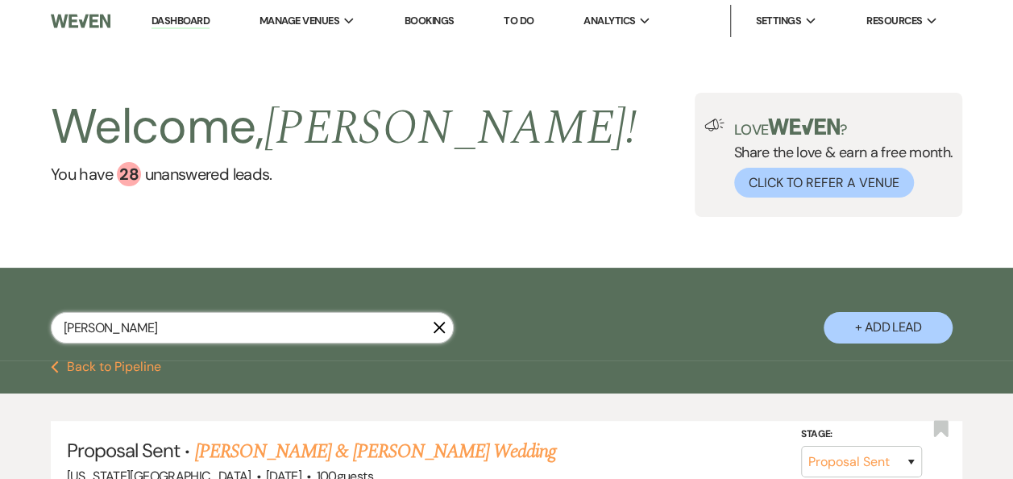
type input "rauda"
click at [382, 453] on link "Emilio Mendez & Karen Rauda's Wedding" at bounding box center [375, 451] width 361 height 29
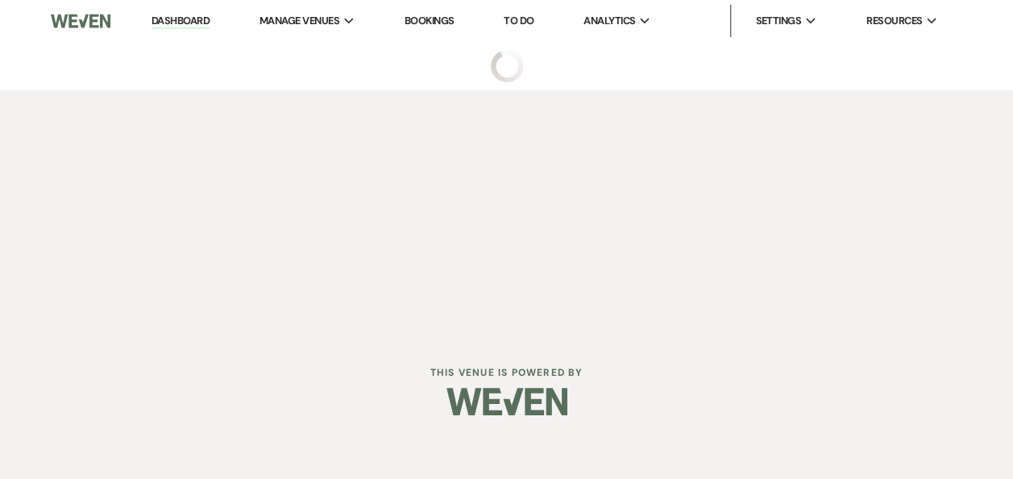
select select "6"
select select "14"
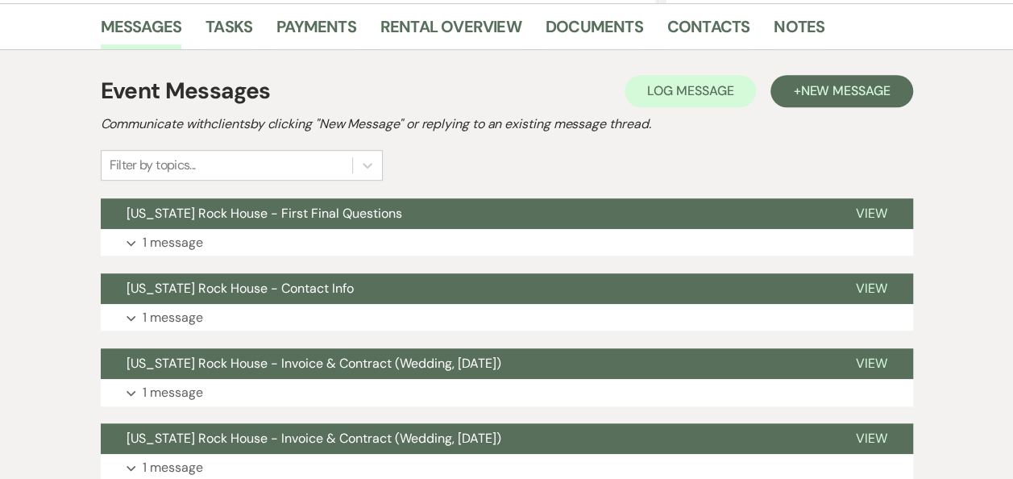
scroll to position [387, 0]
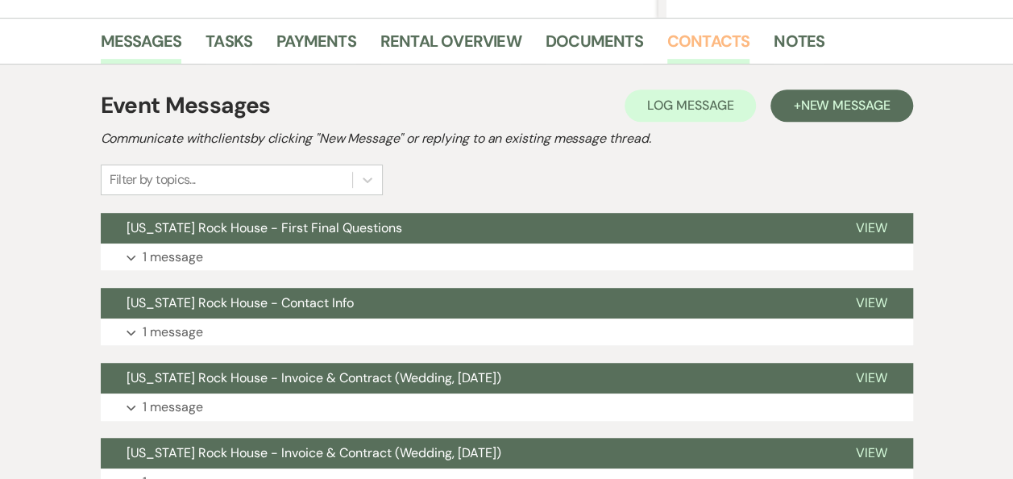
click at [693, 39] on link "Contacts" at bounding box center [708, 45] width 83 height 35
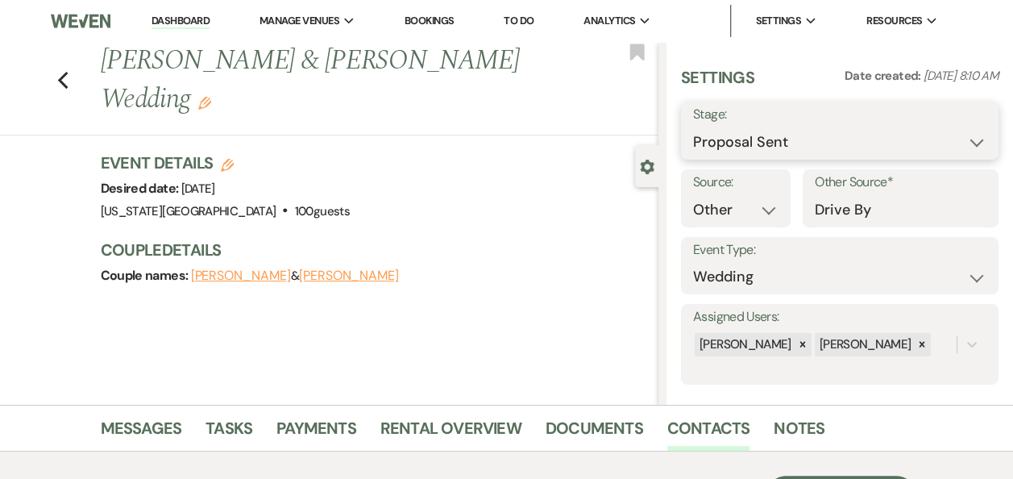
click at [962, 148] on select "Inquiry Follow Up Tour Requested Tour Confirmed Toured Proposal Sent Booked Lost" at bounding box center [839, 142] width 293 height 31
select select "7"
click at [693, 127] on select "Inquiry Follow Up Tour Requested Tour Confirmed Toured Proposal Sent Booked Lost" at bounding box center [839, 142] width 293 height 31
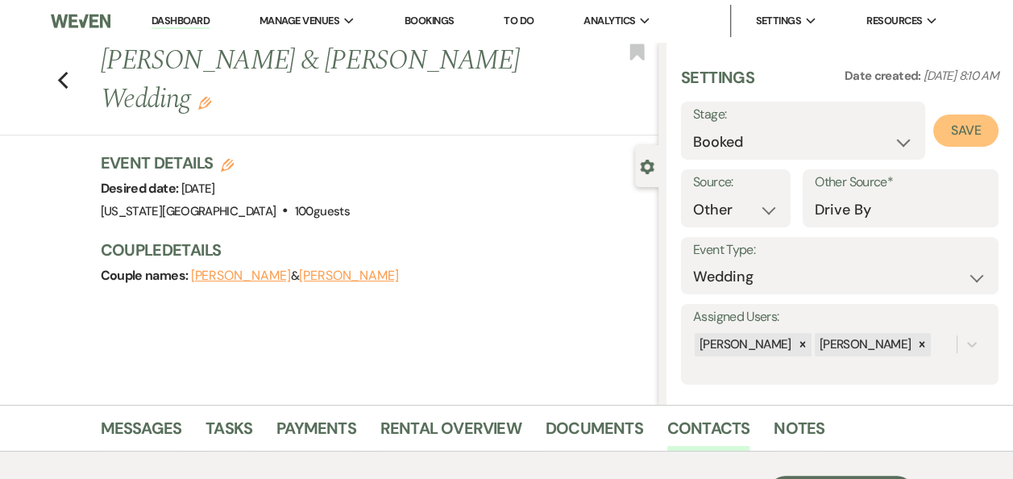
click at [954, 129] on button "Save" at bounding box center [965, 130] width 65 height 32
select select "1"
select select "588"
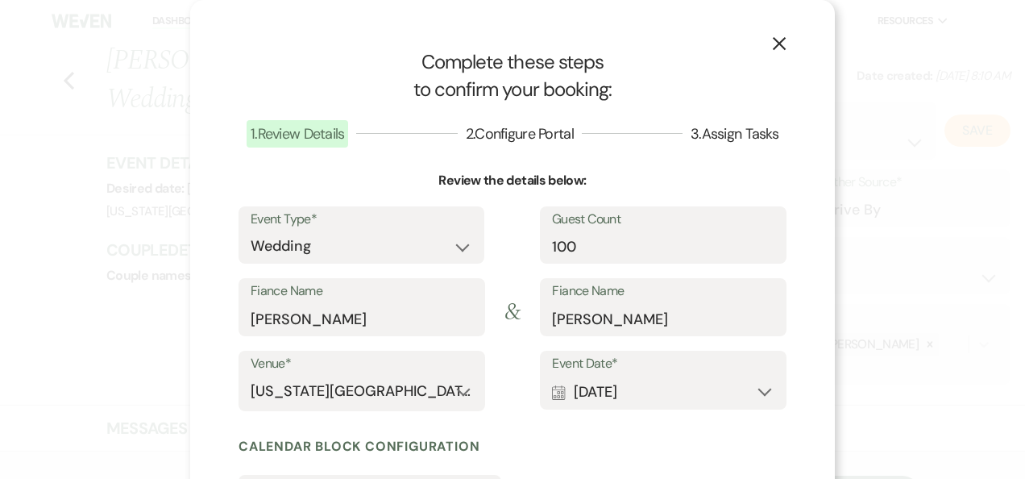
scroll to position [232, 0]
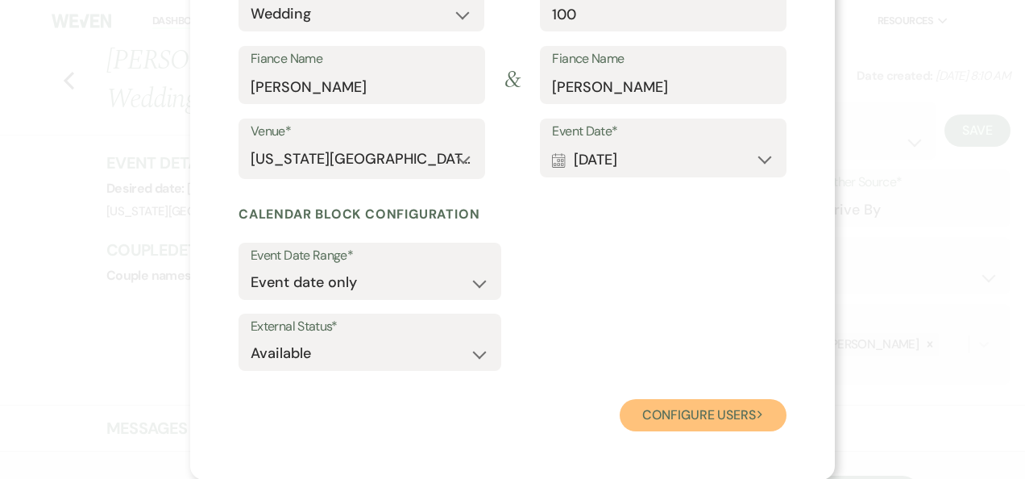
click at [677, 409] on button "Configure users Next" at bounding box center [703, 415] width 167 height 32
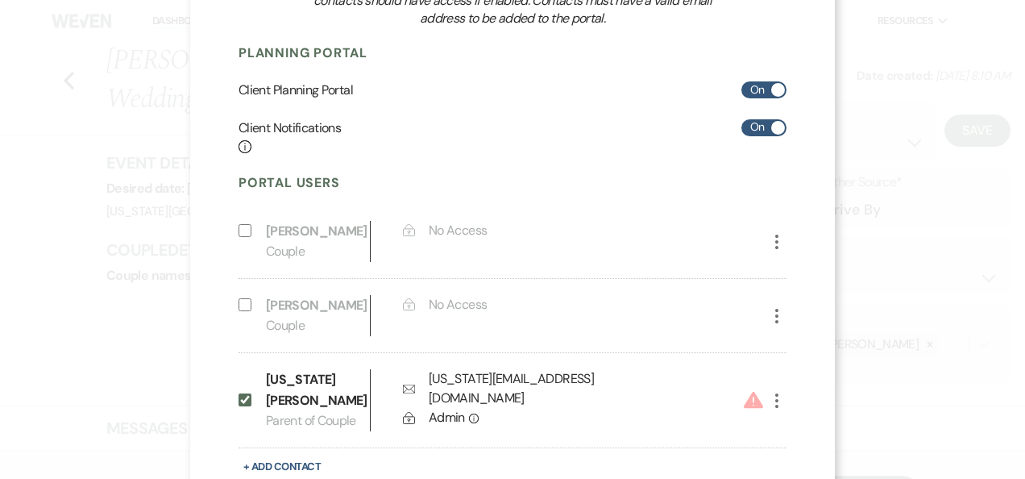
scroll to position [397, 0]
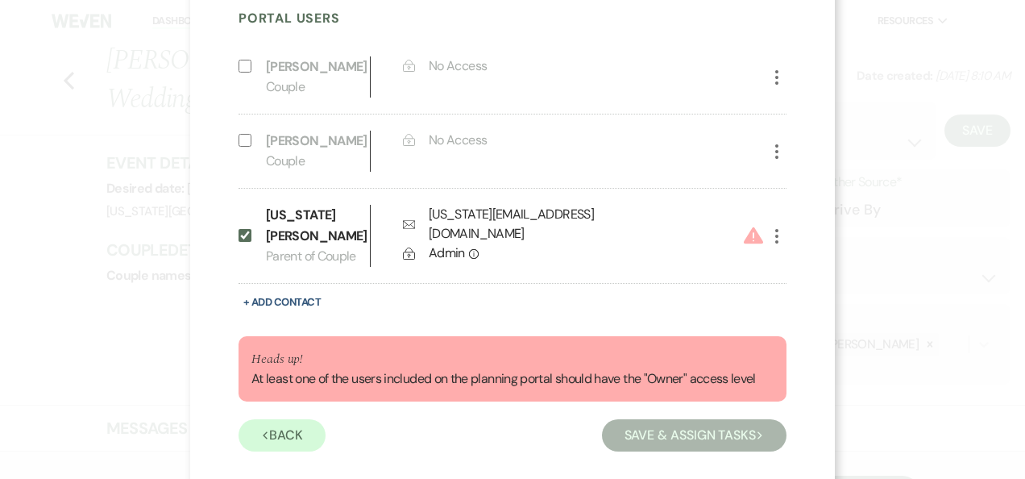
click at [775, 229] on use "button" at bounding box center [776, 236] width 3 height 15
click at [808, 263] on button "Pencil Edit" at bounding box center [804, 268] width 75 height 27
select select "3"
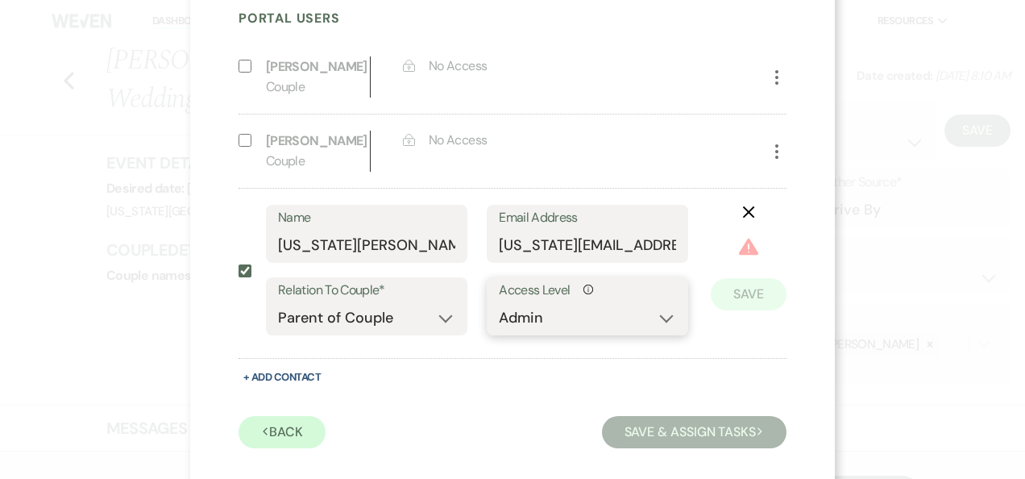
click at [664, 316] on select "No Access Owner Admin Supporter Financier" at bounding box center [587, 317] width 177 height 31
select select "6"
click at [499, 302] on select "No Access Owner Admin Supporter Financier" at bounding box center [587, 317] width 177 height 31
click at [738, 269] on button "Save" at bounding box center [749, 270] width 76 height 32
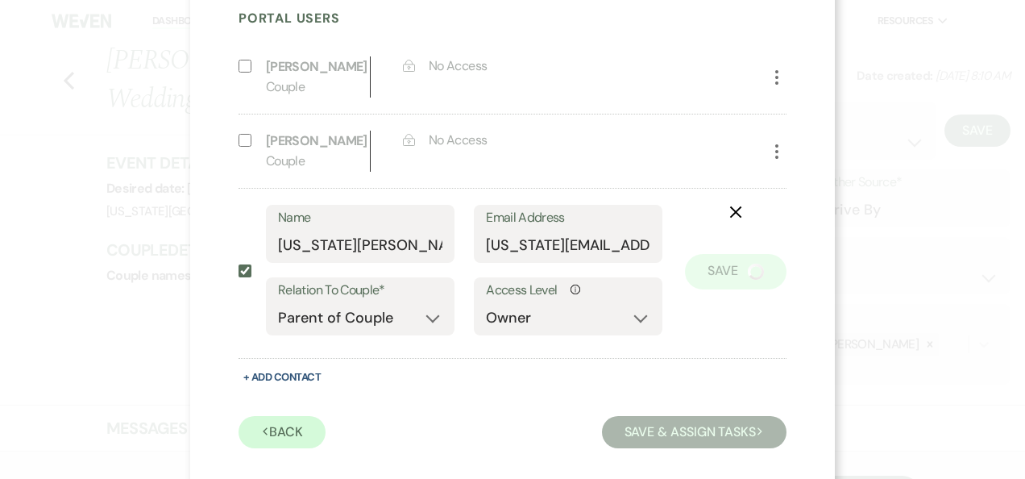
scroll to position [318, 0]
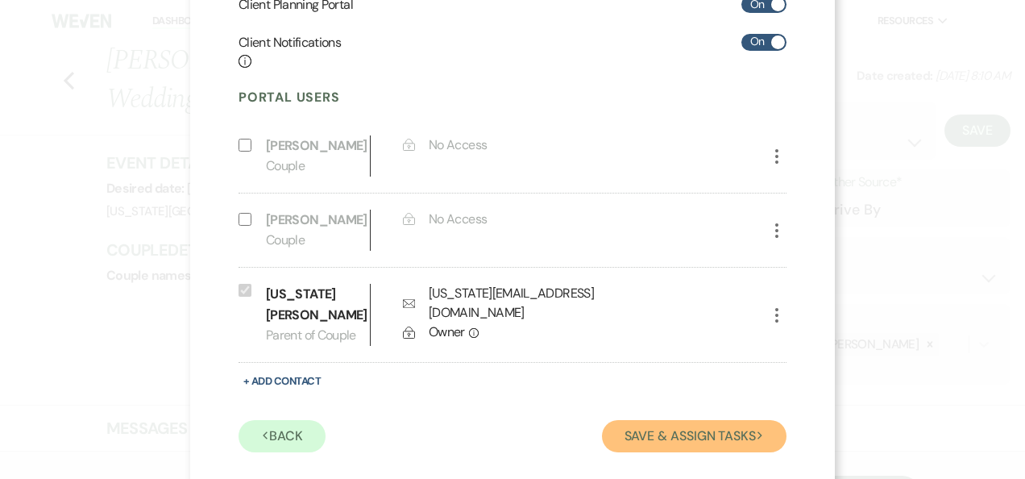
click at [667, 420] on button "Save & Assign Tasks Next" at bounding box center [694, 436] width 185 height 32
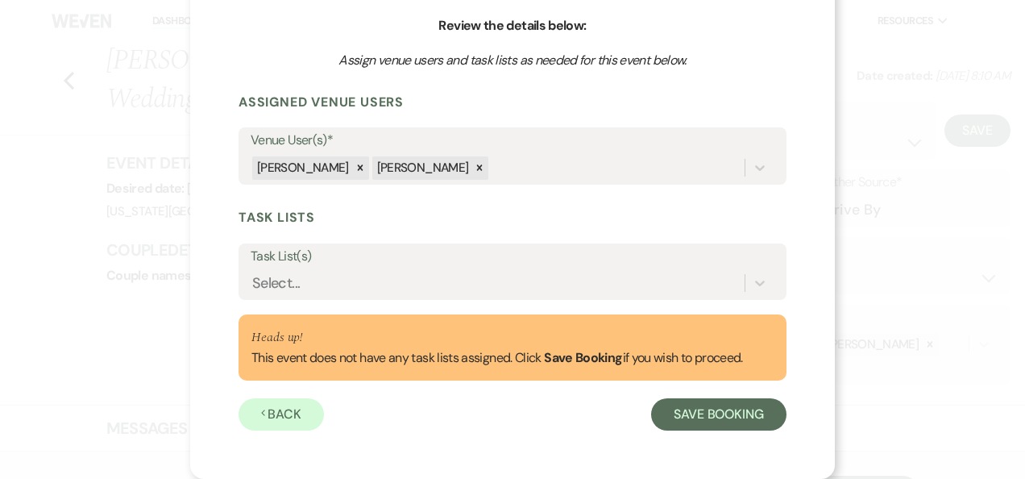
scroll to position [155, 0]
click at [711, 418] on button "Save Booking" at bounding box center [718, 414] width 135 height 32
select select "14"
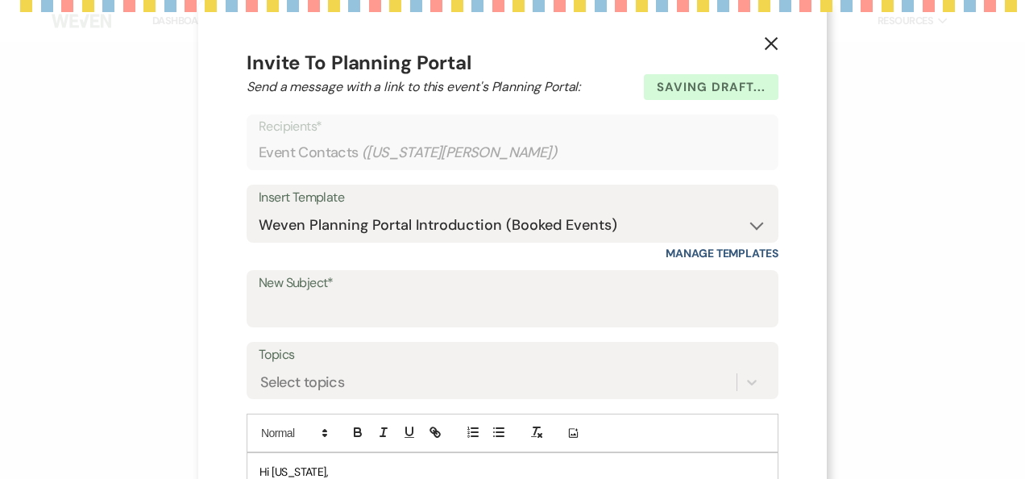
select select "14"
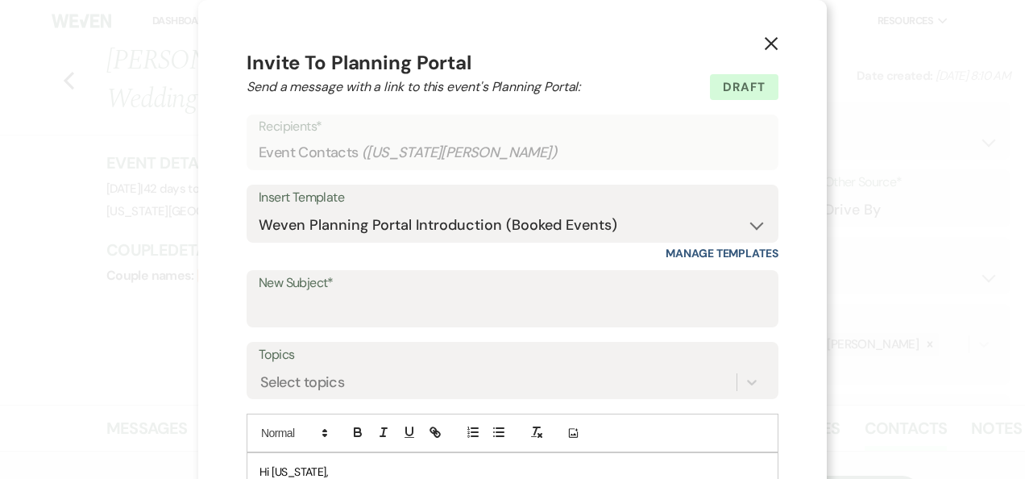
click at [765, 41] on use "button" at bounding box center [771, 43] width 13 height 13
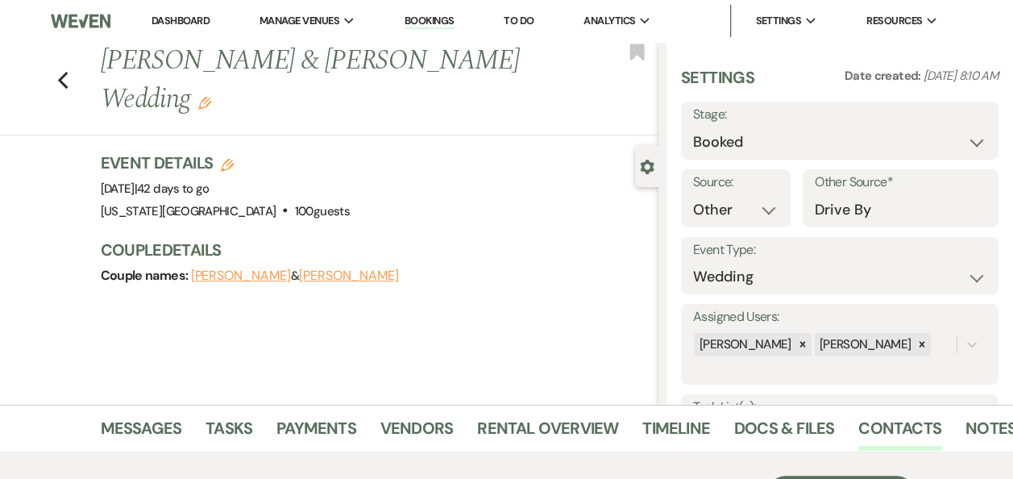
click at [184, 19] on link "Dashboard" at bounding box center [181, 21] width 58 height 14
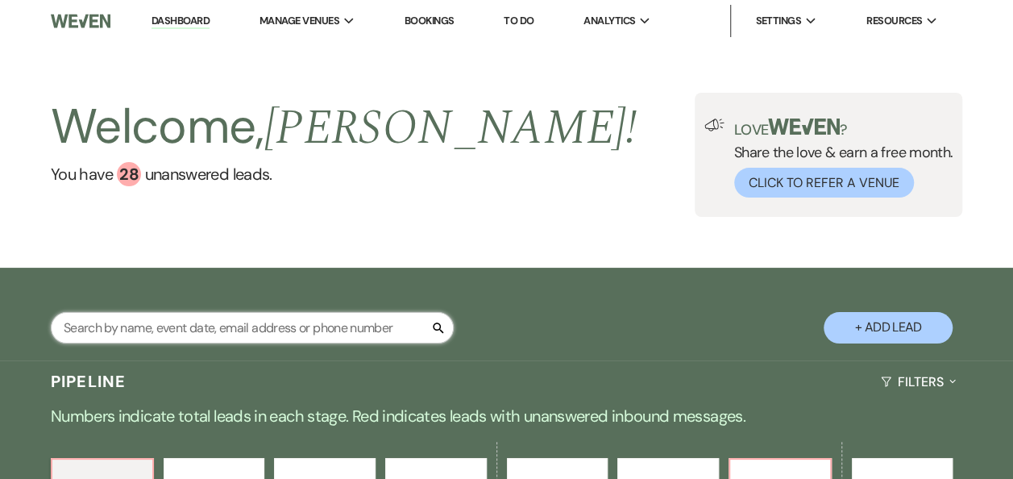
click at [233, 327] on input "text" at bounding box center [252, 327] width 403 height 31
type input "Duncan"
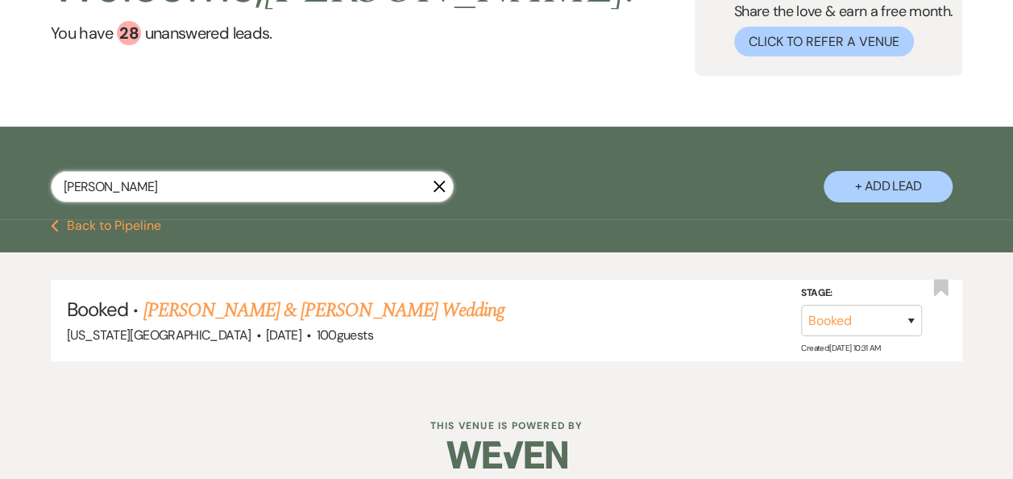
scroll to position [147, 0]
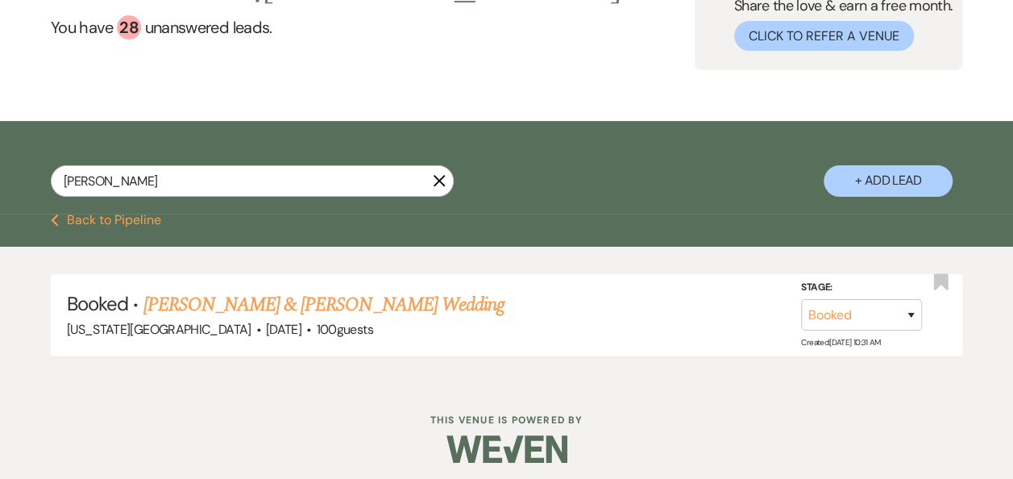
click at [442, 181] on icon "X" at bounding box center [439, 180] width 13 height 13
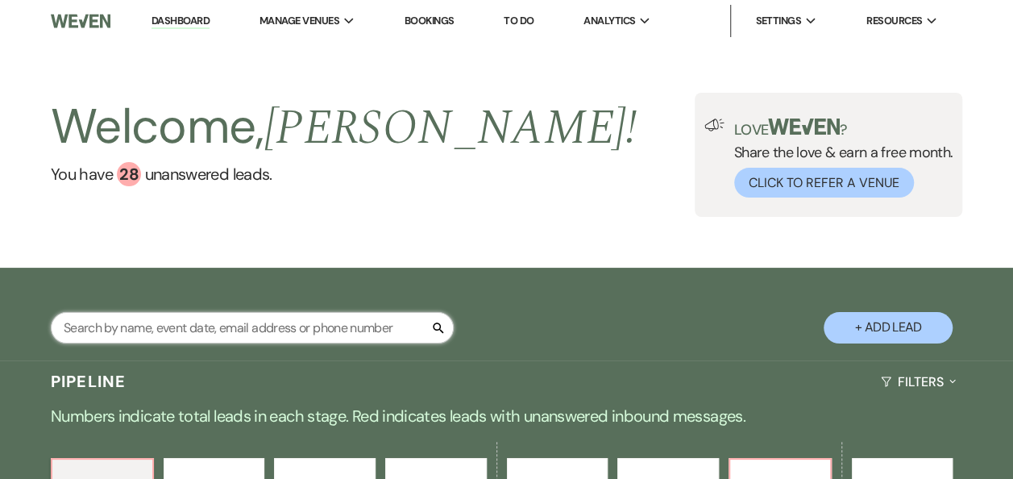
click at [310, 330] on input "text" at bounding box center [252, 327] width 403 height 31
type input "[PERSON_NAME]"
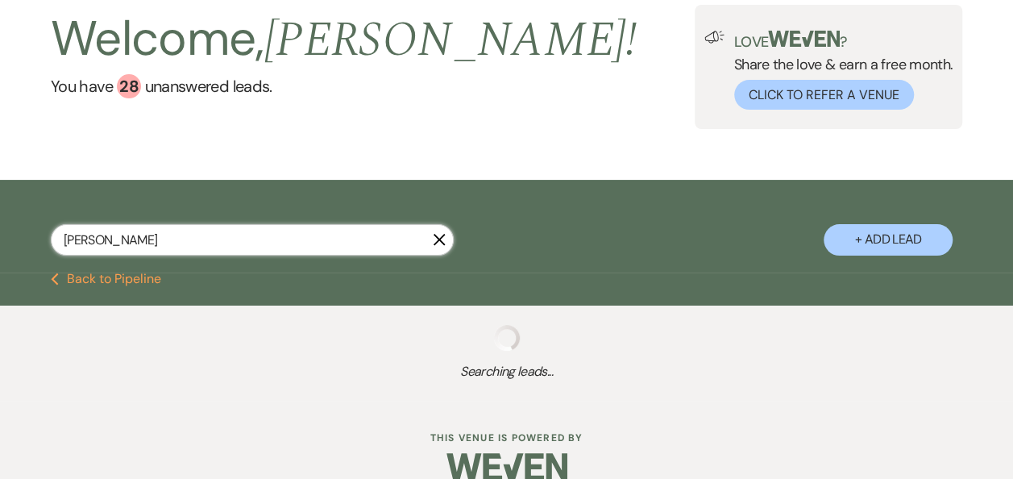
scroll to position [113, 0]
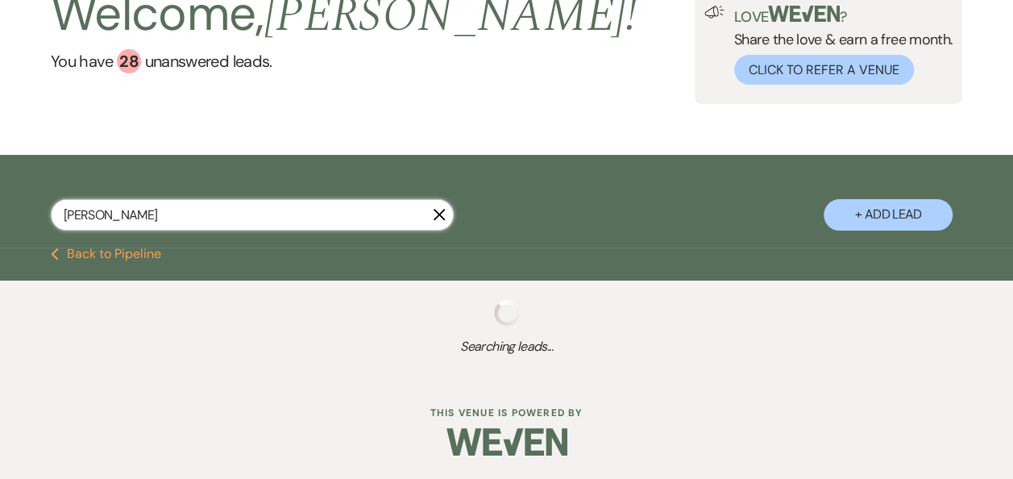
select select "6"
select select "5"
select select "8"
select select "11"
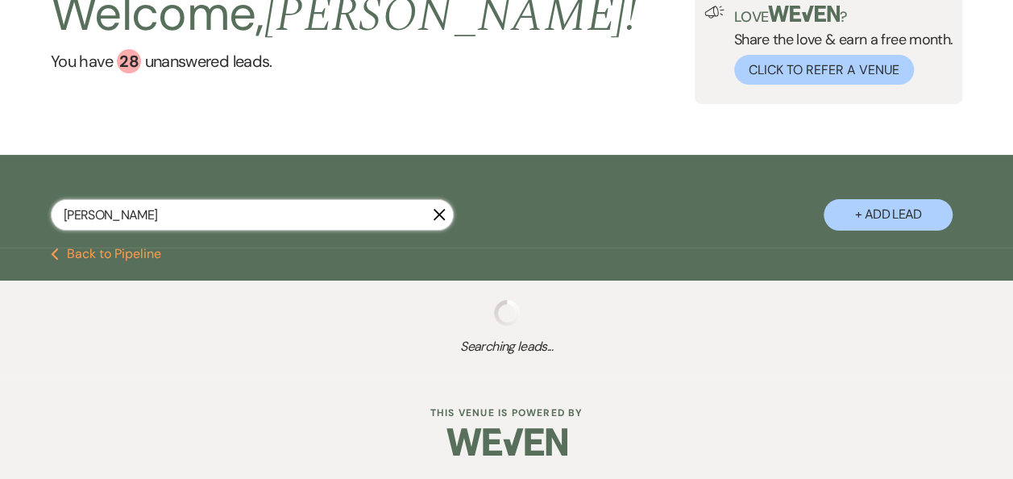
select select "8"
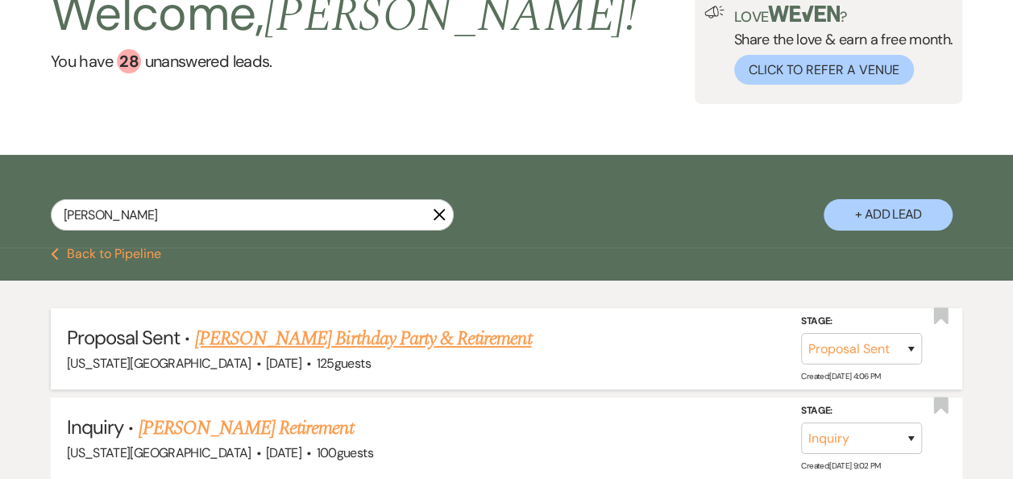
click at [437, 335] on link "[PERSON_NAME] Birthday Party & Retirement" at bounding box center [363, 338] width 337 height 29
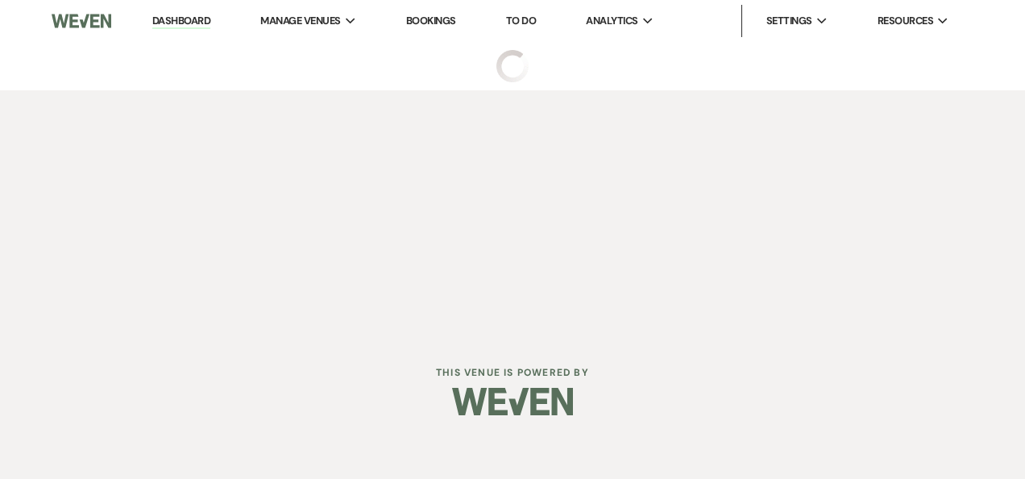
select select "6"
select select "12"
select select "13"
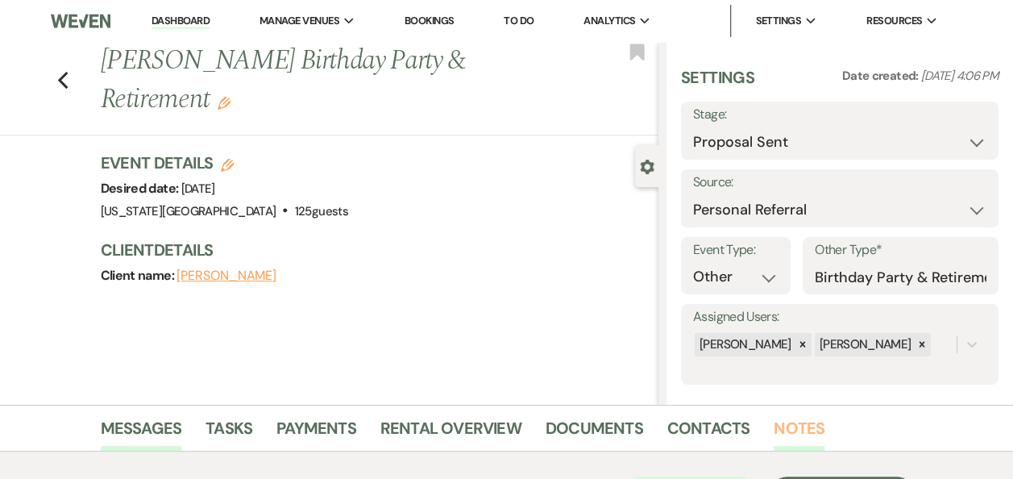
click at [786, 432] on link "Notes" at bounding box center [799, 432] width 51 height 35
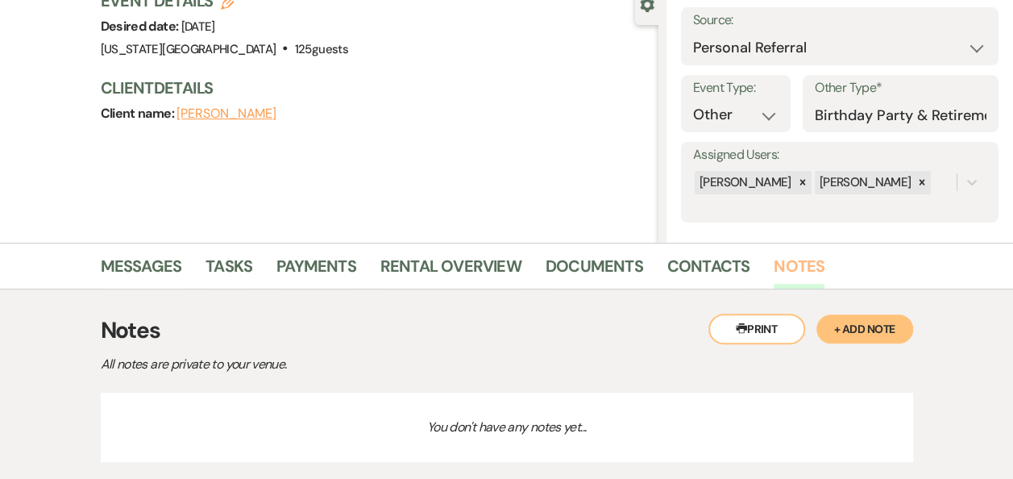
scroll to position [264, 0]
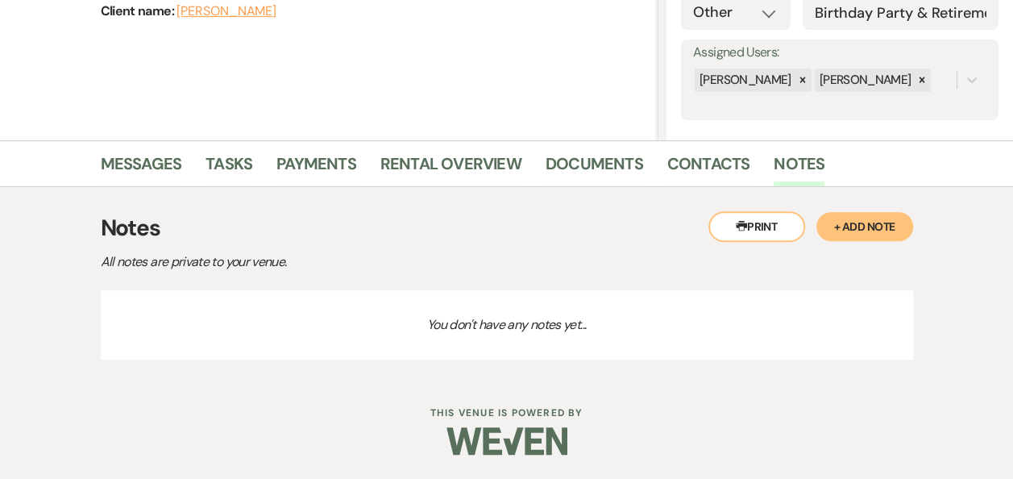
click at [761, 218] on button "Printer Print" at bounding box center [757, 226] width 97 height 31
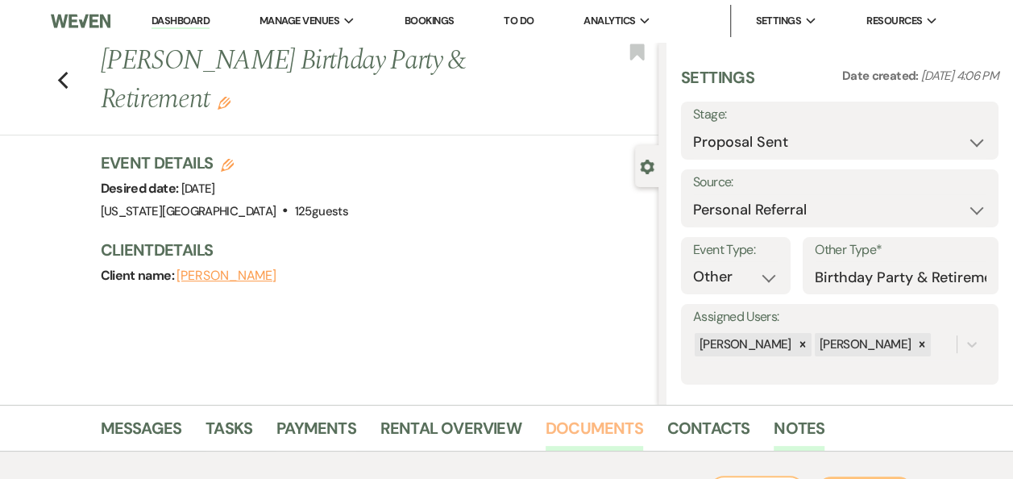
click at [583, 427] on link "Documents" at bounding box center [595, 432] width 98 height 35
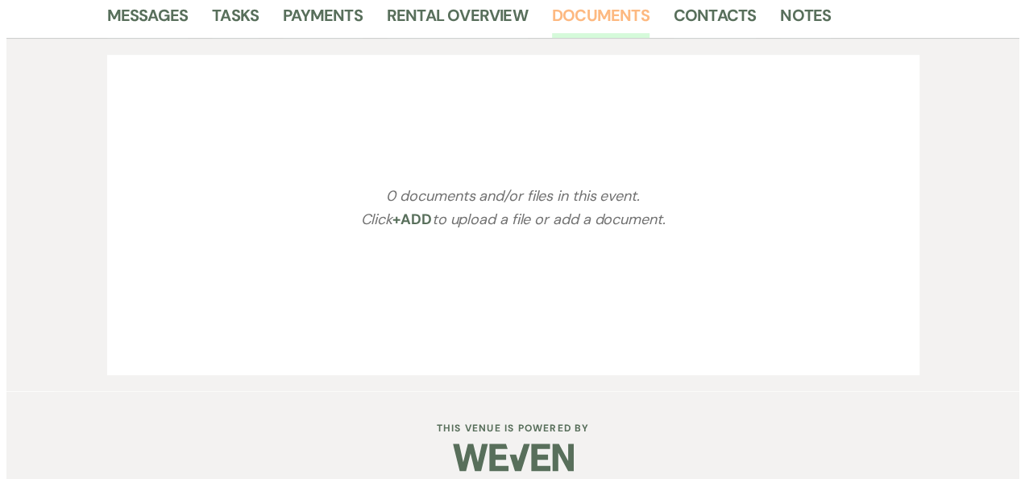
scroll to position [408, 0]
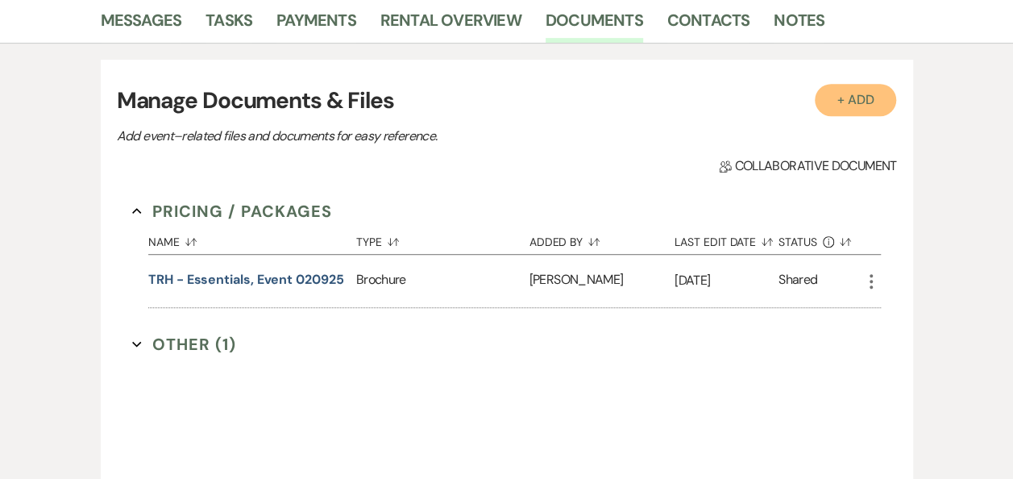
click at [858, 108] on button "+ Add" at bounding box center [856, 100] width 82 height 32
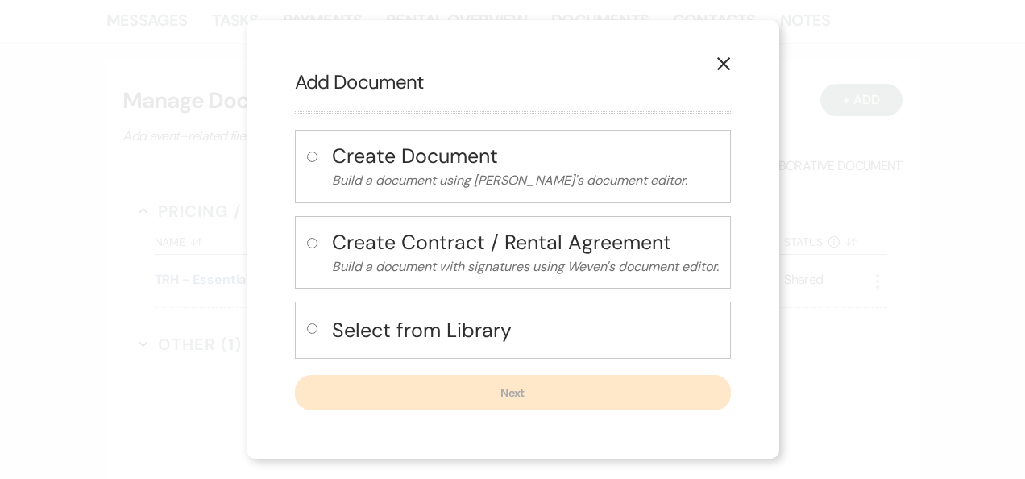
click at [308, 328] on input "radio" at bounding box center [312, 328] width 10 height 10
radio input "true"
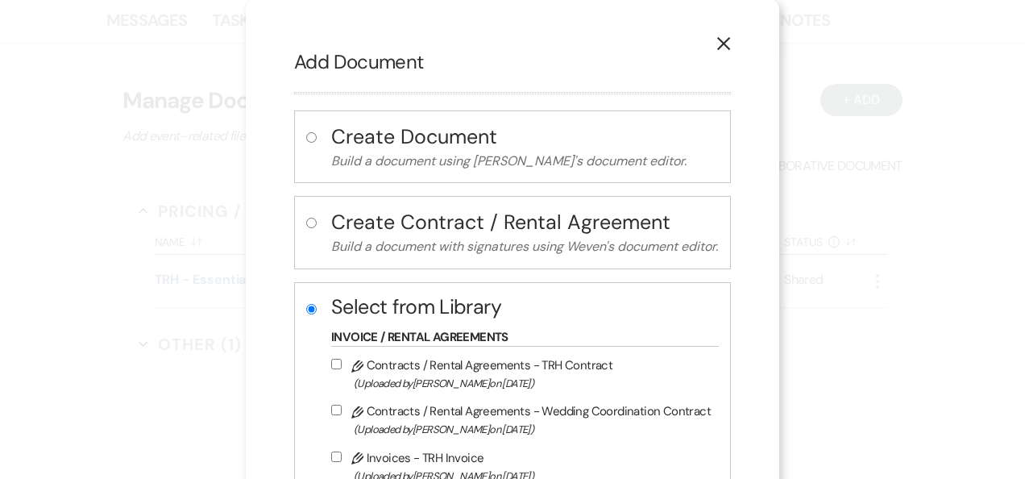
click at [497, 369] on label "Pencil Contracts / Rental Agreements - TRH Contract (Uploaded by Erin Abel on J…" at bounding box center [521, 374] width 380 height 38
click at [342, 369] on input "Pencil Contracts / Rental Agreements - TRH Contract (Uploaded by Erin Abel on J…" at bounding box center [336, 364] width 10 height 10
checkbox input "true"
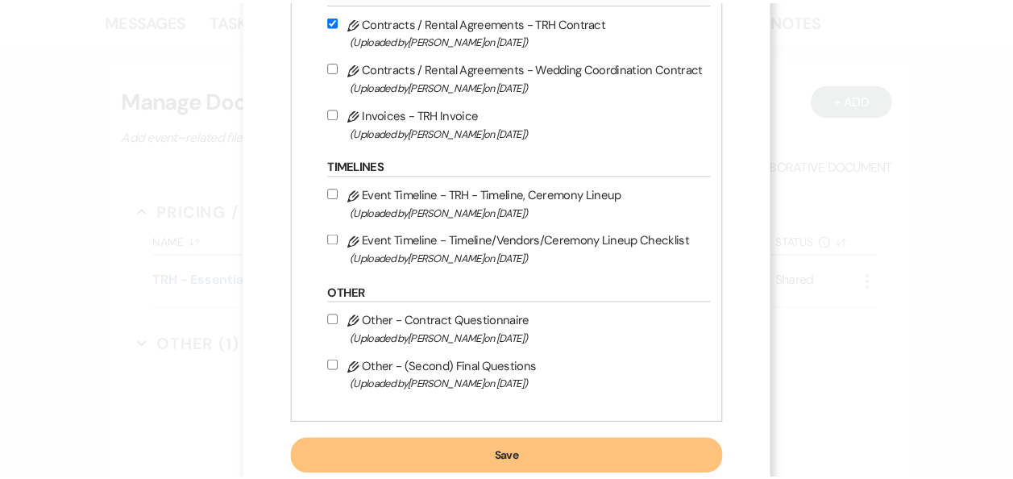
scroll to position [384, 0]
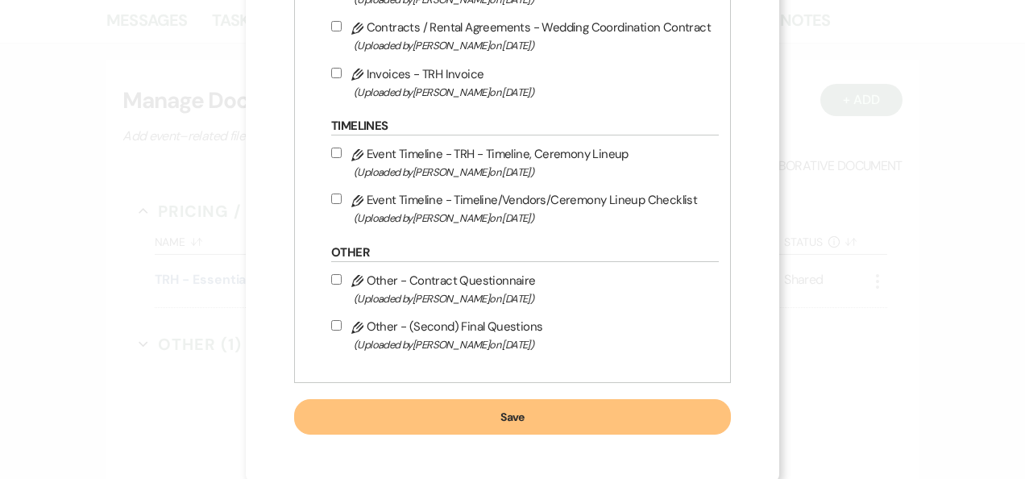
click at [549, 411] on button "Save" at bounding box center [512, 416] width 437 height 35
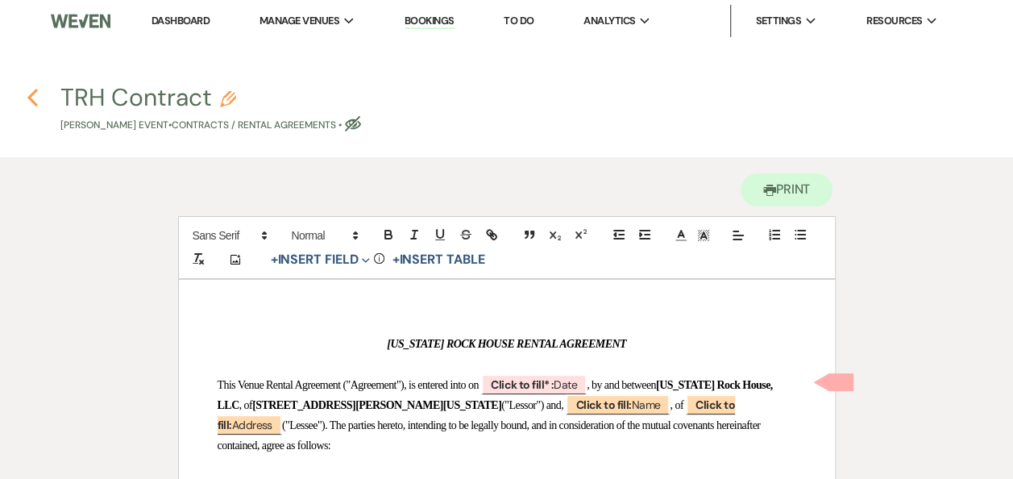
click at [31, 98] on use "button" at bounding box center [32, 98] width 10 height 18
select select "6"
select select "12"
select select "13"
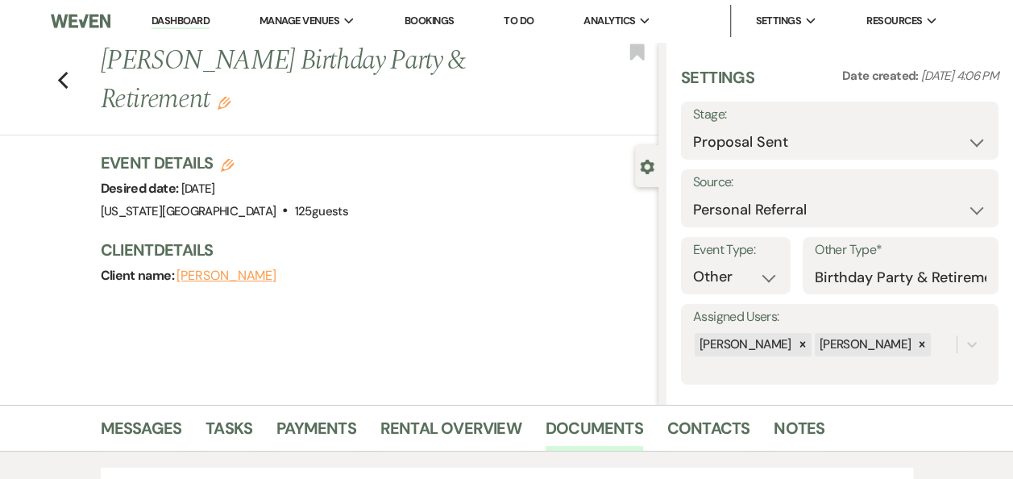
scroll to position [408, 0]
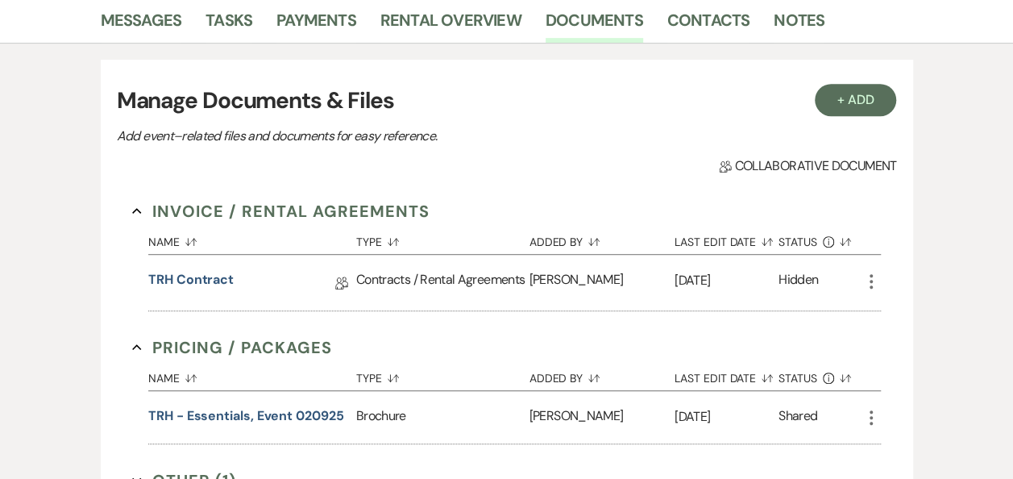
click at [871, 281] on use "button" at bounding box center [871, 281] width 3 height 15
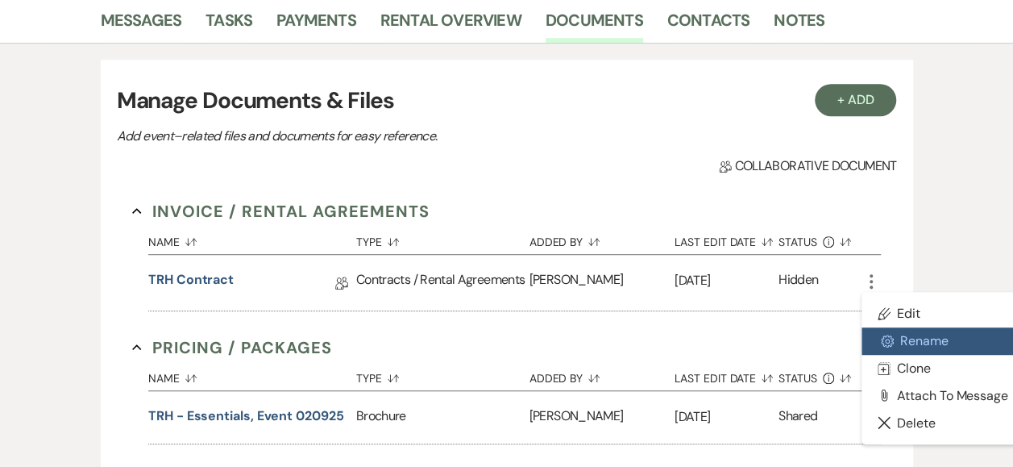
click at [908, 343] on button "Settings Gear Rename" at bounding box center [943, 340] width 163 height 27
select select "10"
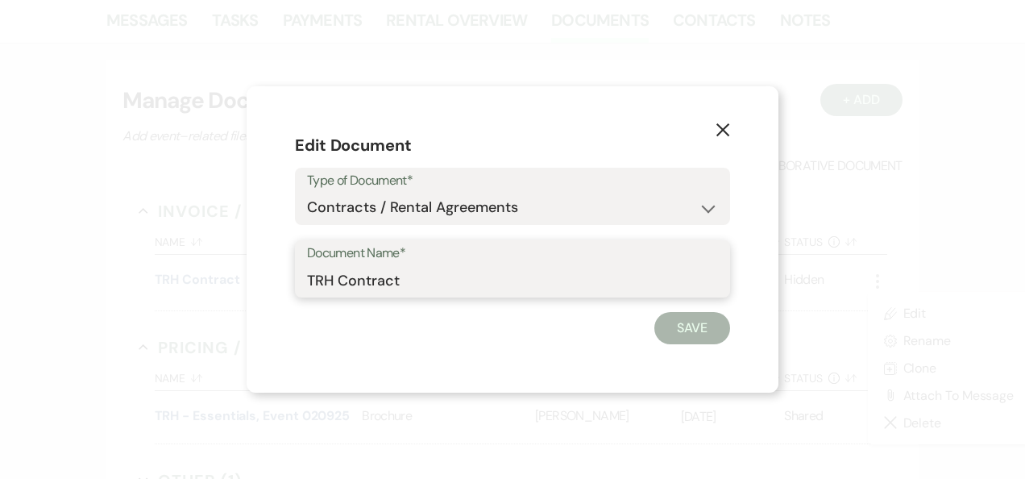
drag, startPoint x: 442, startPoint y: 285, endPoint x: 36, endPoint y: 322, distance: 407.2
click at [36, 322] on div "X Edit Document Type of Document* Special Event Insurance Vendor Certificate of…" at bounding box center [512, 239] width 1025 height 479
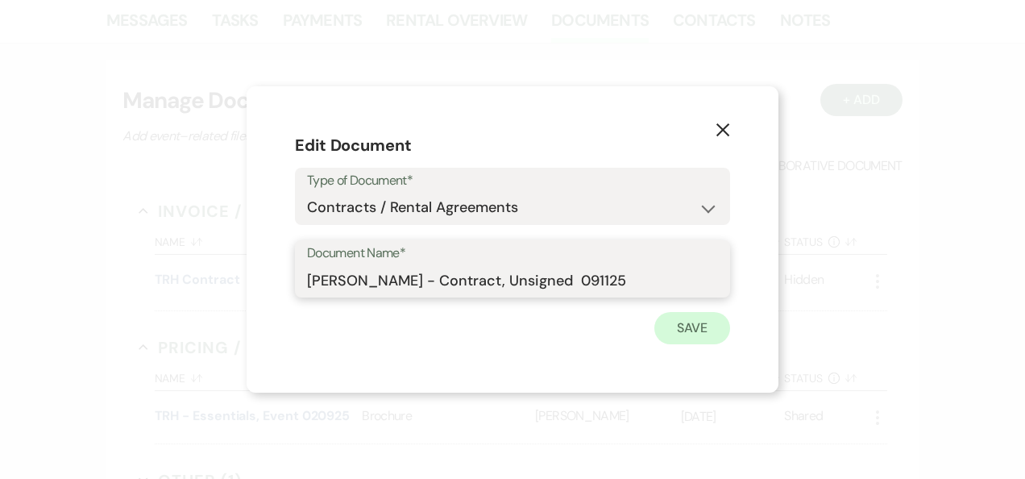
type input "[PERSON_NAME] - Contract, Unsigned 091125"
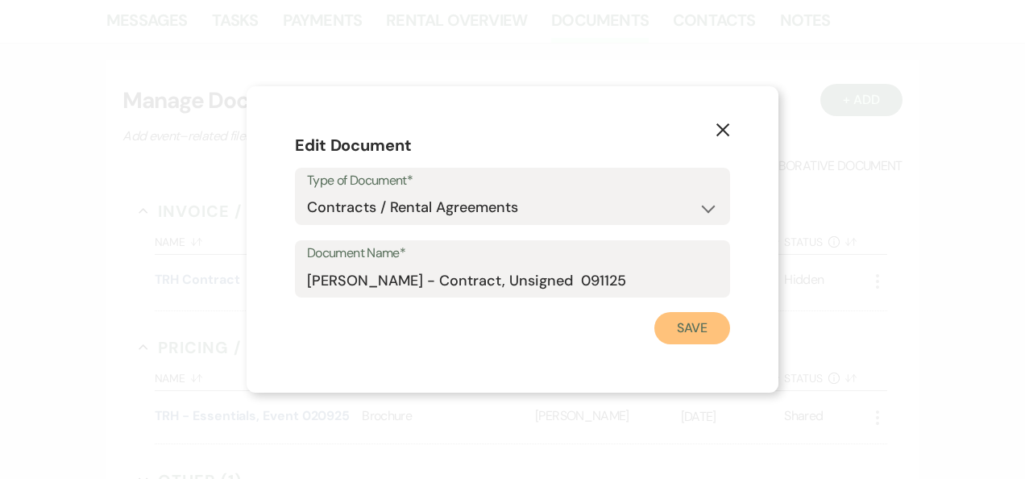
click at [677, 337] on button "Save" at bounding box center [693, 328] width 76 height 32
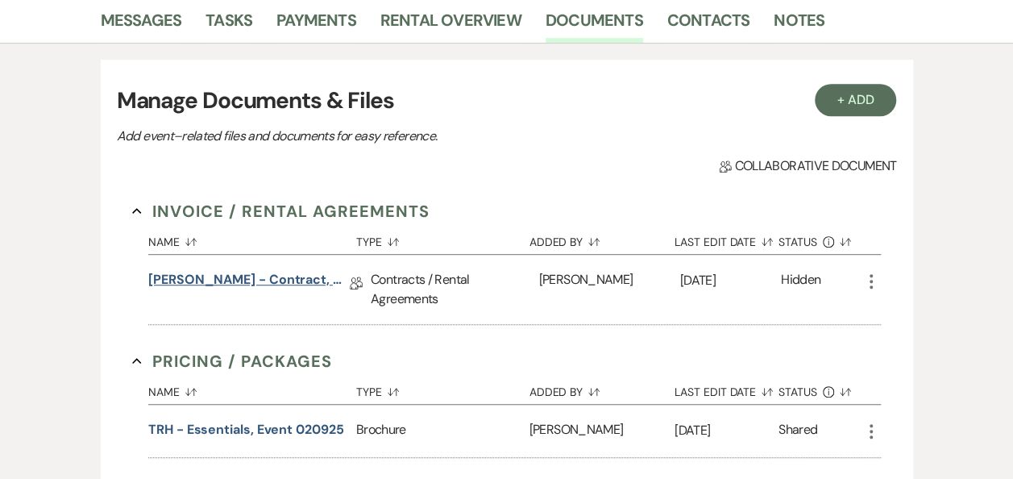
click at [304, 282] on link "[PERSON_NAME] - Contract, Unsigned 091125" at bounding box center [249, 282] width 202 height 25
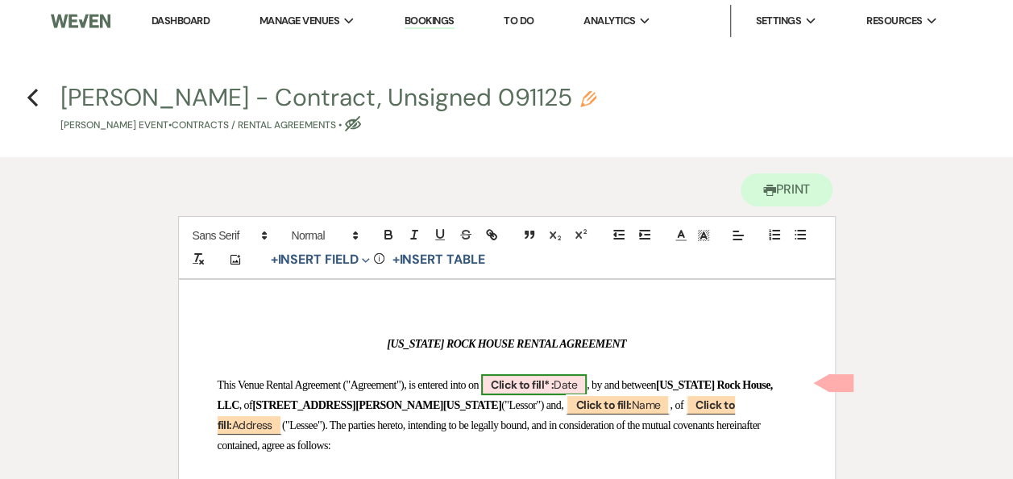
click at [587, 382] on span "Click to fill* : Date" at bounding box center [534, 384] width 106 height 21
select select "owner"
select select "Date"
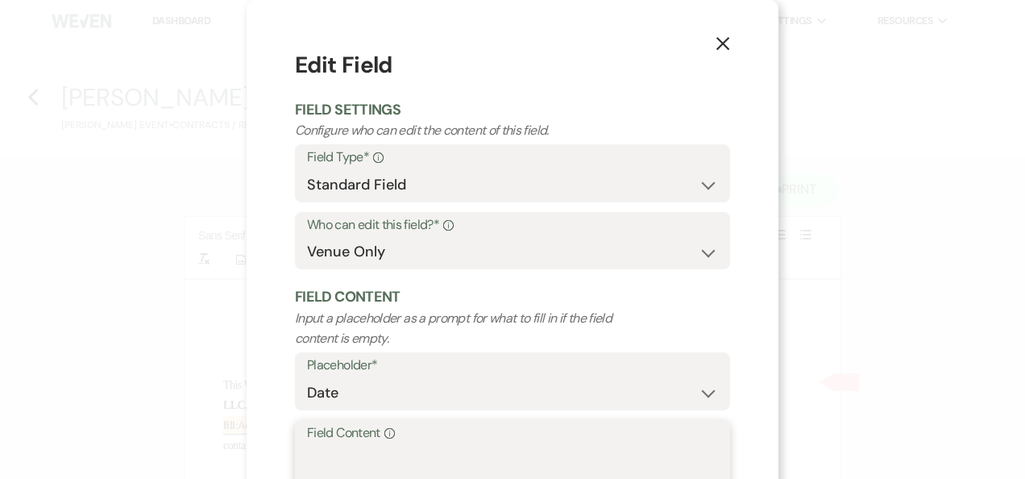
click at [455, 459] on textarea "Field Content Info" at bounding box center [512, 484] width 411 height 81
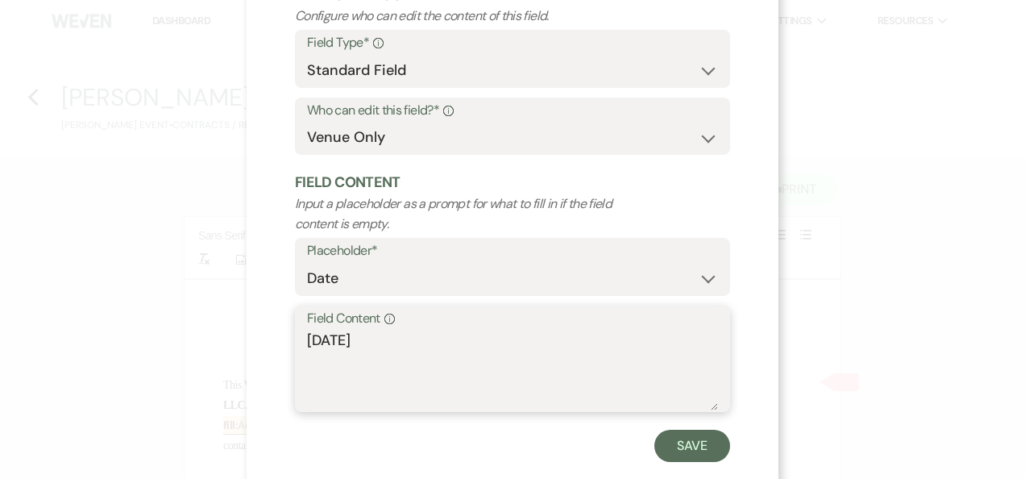
scroll to position [146, 0]
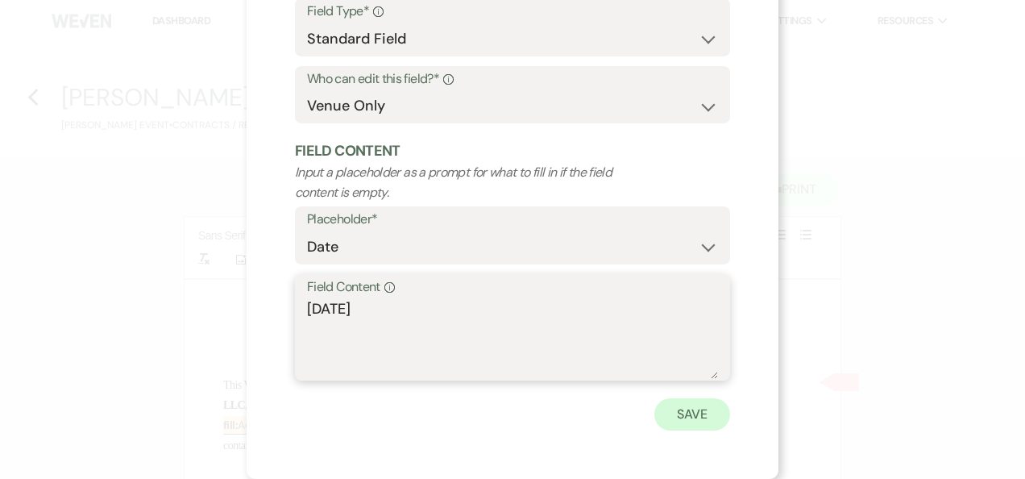
type textarea "9/11/2025"
click at [691, 416] on button "Save" at bounding box center [693, 414] width 76 height 32
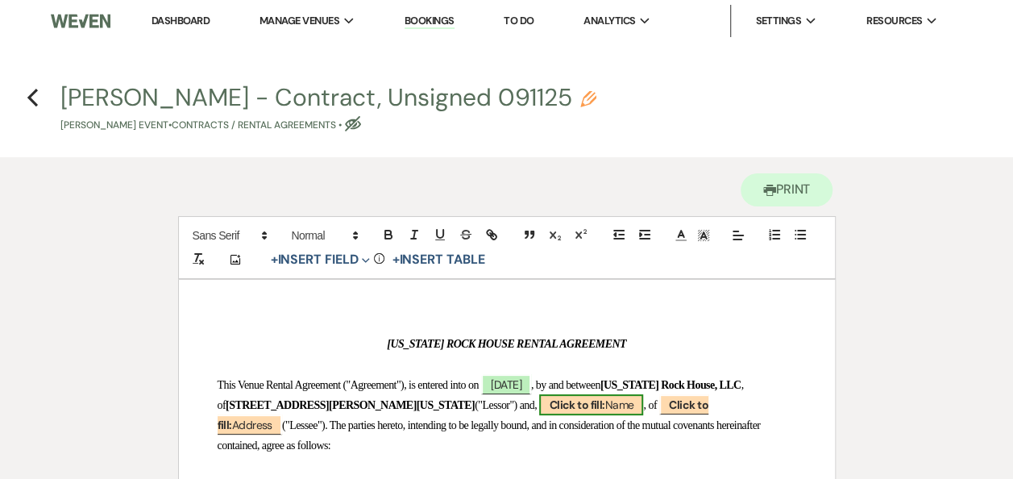
click at [593, 399] on b "Click to fill:" at bounding box center [577, 404] width 56 height 15
select select "Name"
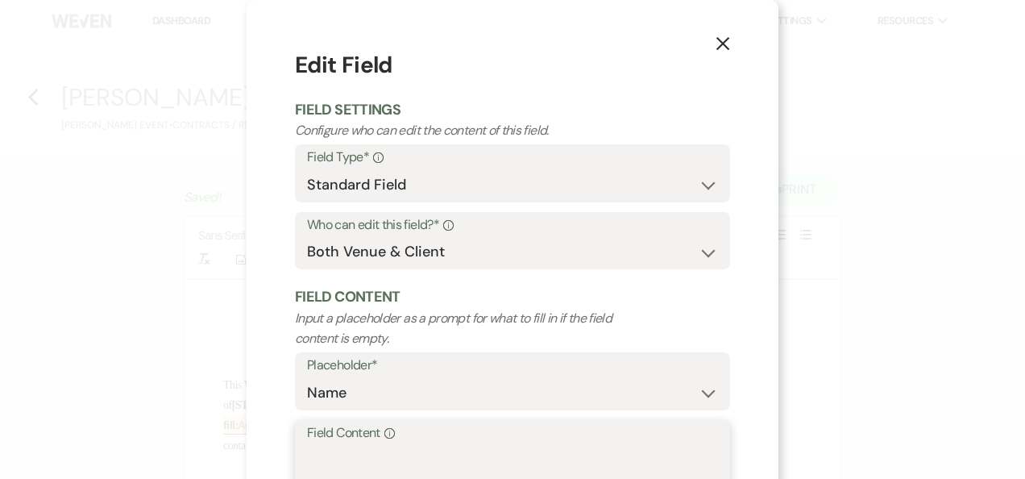
click at [493, 446] on textarea "Field Content Info" at bounding box center [512, 484] width 411 height 81
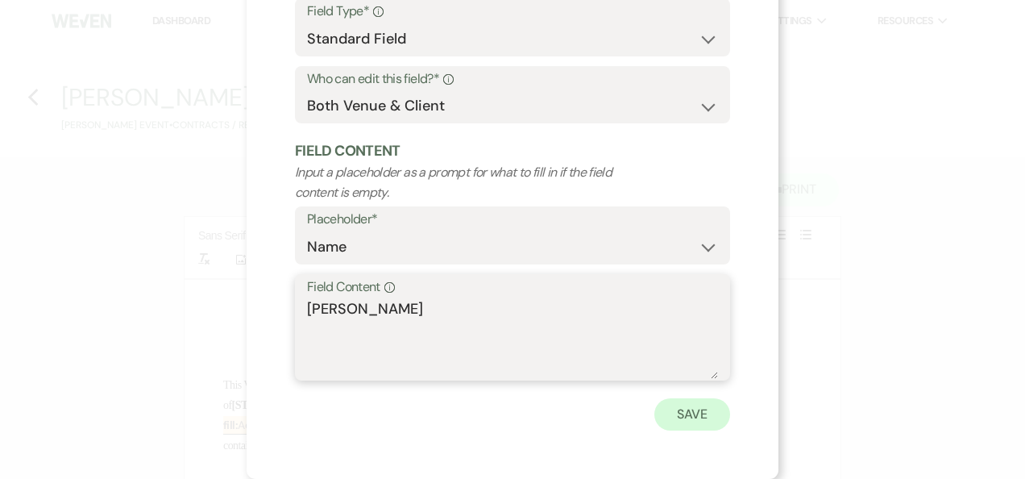
type textarea "[PERSON_NAME]"
click at [676, 407] on button "Save" at bounding box center [693, 414] width 76 height 32
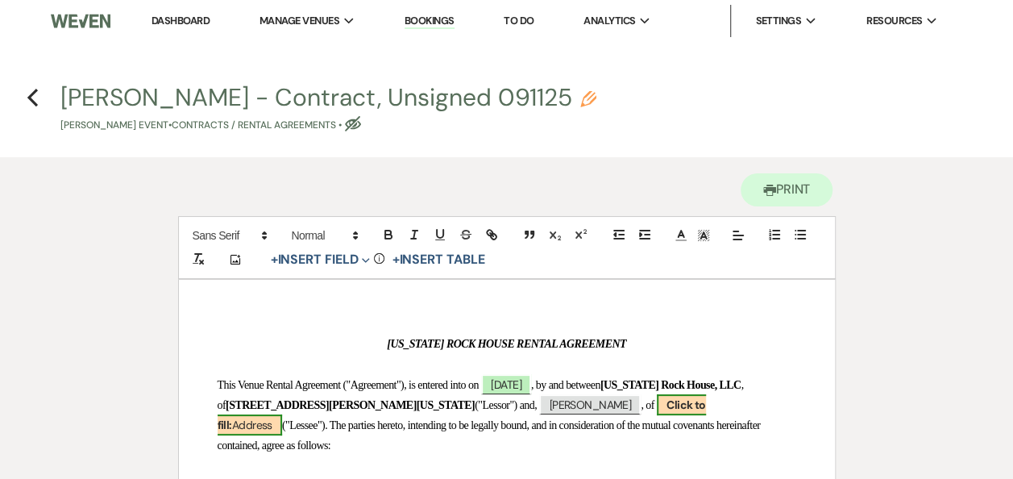
click at [706, 403] on span "Click to fill: Address" at bounding box center [462, 414] width 488 height 41
select select "Address"
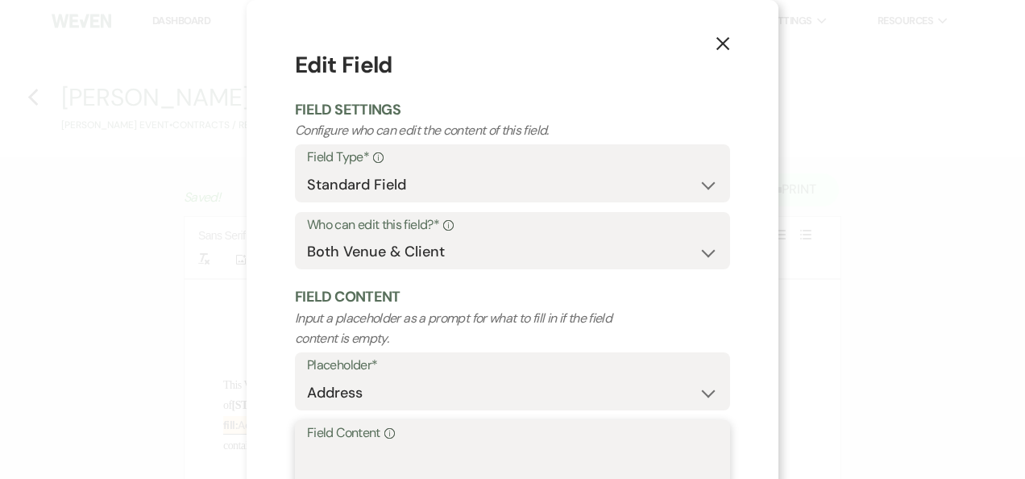
click at [382, 461] on textarea "Field Content Info" at bounding box center [512, 484] width 411 height 81
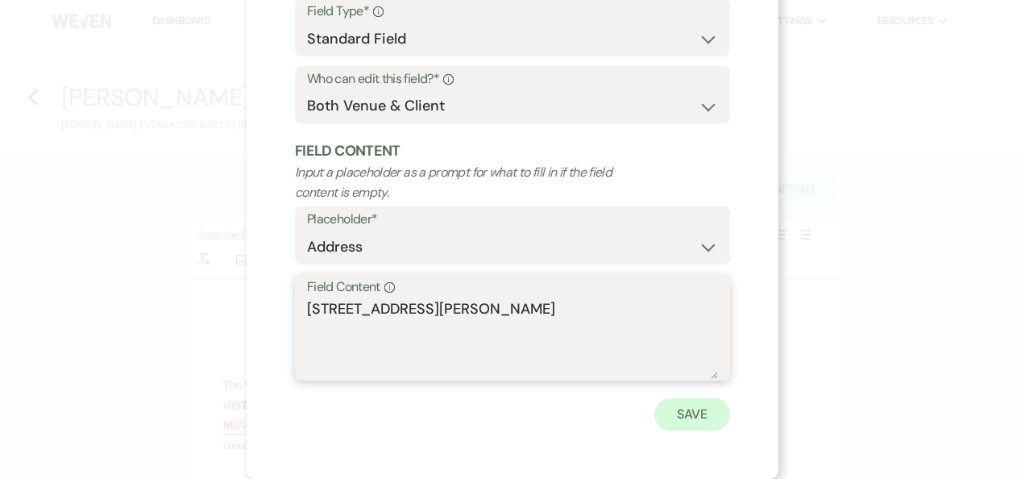
type textarea "10171 Epperson Way San Diego, CA 92124"
click at [684, 409] on button "Save" at bounding box center [693, 414] width 76 height 32
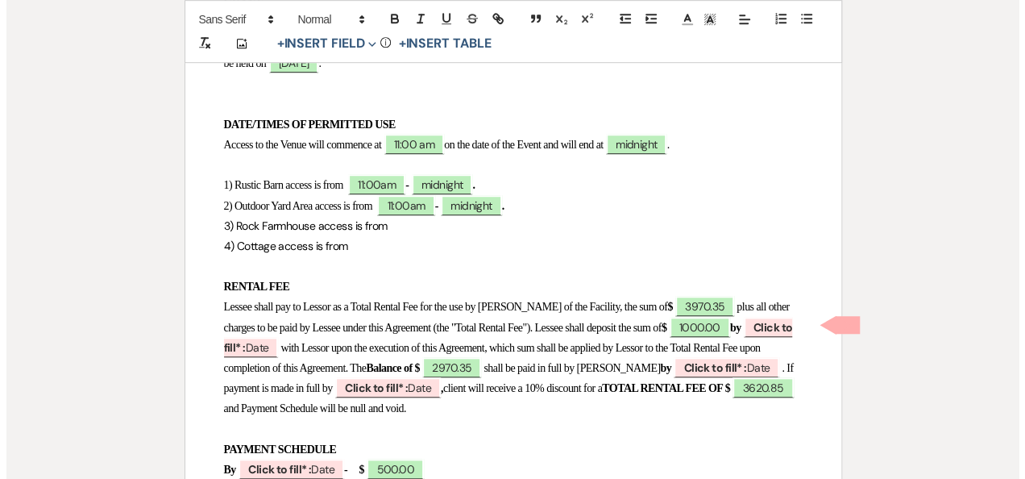
scroll to position [488, 0]
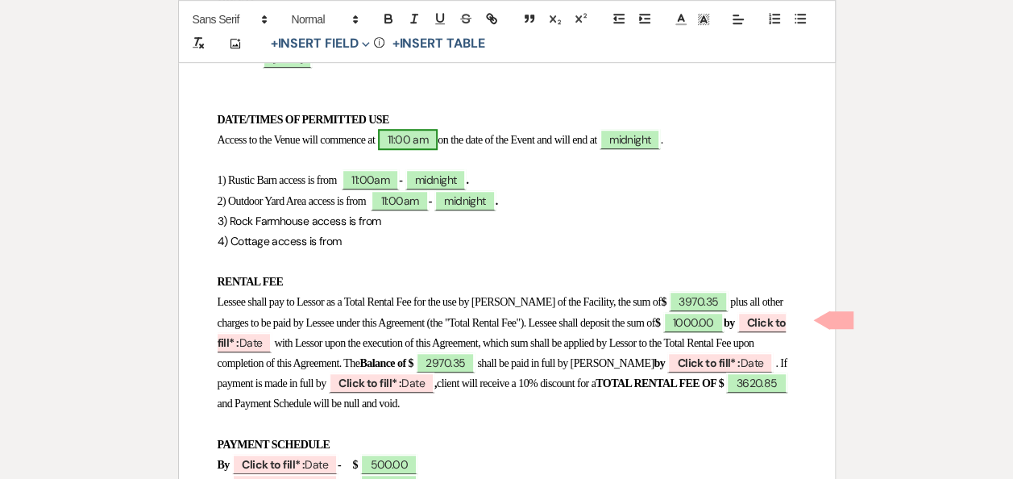
click at [437, 142] on span "11:00 am" at bounding box center [408, 139] width 60 height 21
select select "owner"
select select "Time"
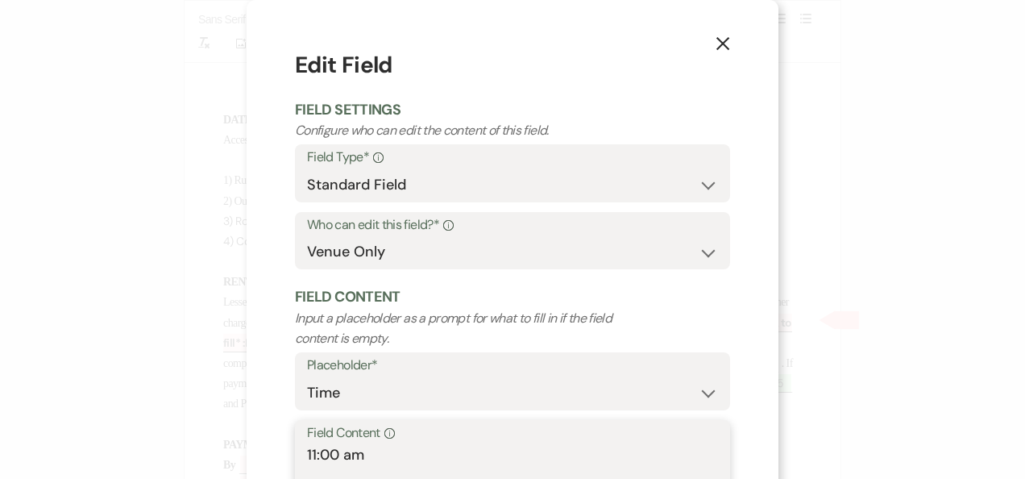
drag, startPoint x: 379, startPoint y: 451, endPoint x: 104, endPoint y: 450, distance: 274.9
click at [104, 450] on div "X Edit Field Field Settings Configure who can edit the content of this field. F…" at bounding box center [512, 239] width 1025 height 479
drag, startPoint x: 376, startPoint y: 462, endPoint x: 274, endPoint y: 468, distance: 102.5
click at [274, 468] on div "X Edit Field Field Settings Configure who can edit the content of this field. F…" at bounding box center [513, 312] width 532 height 625
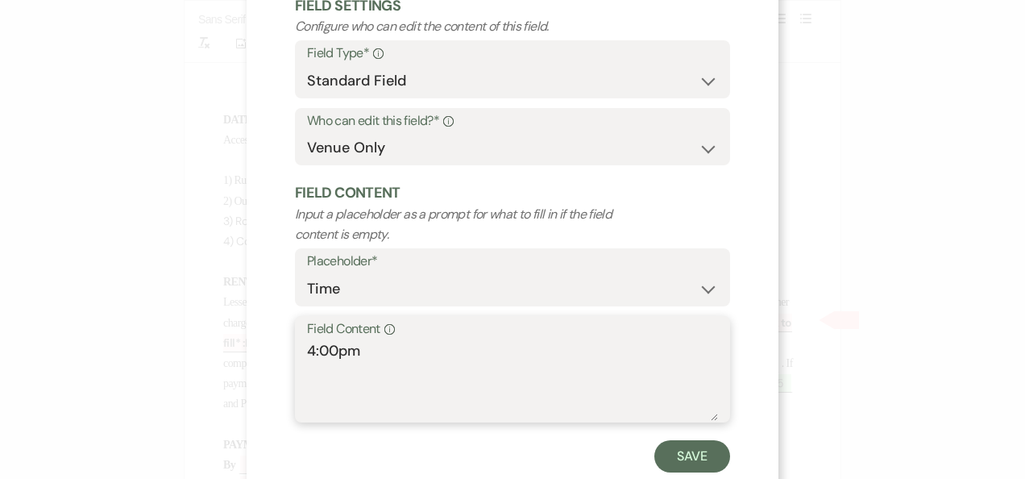
scroll to position [146, 0]
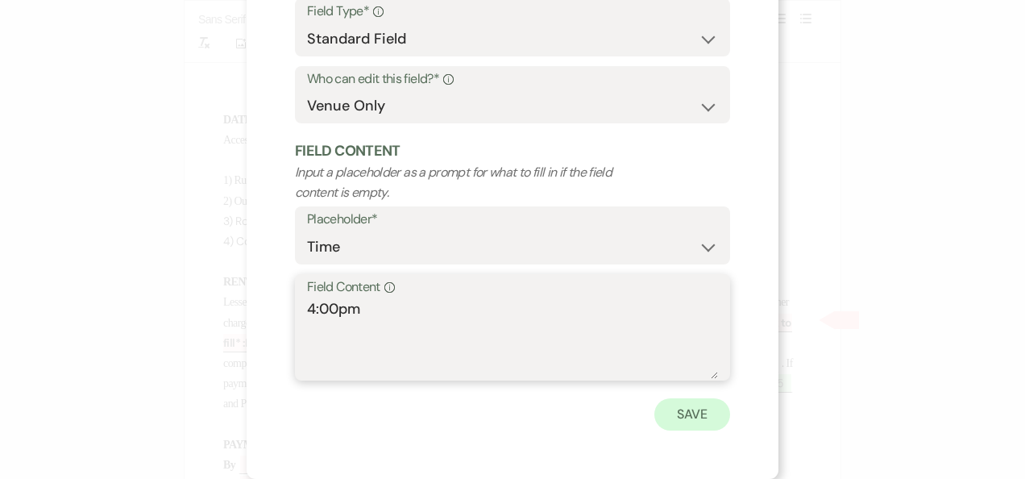
type textarea "4:00pm"
click at [693, 420] on button "Save" at bounding box center [693, 414] width 76 height 32
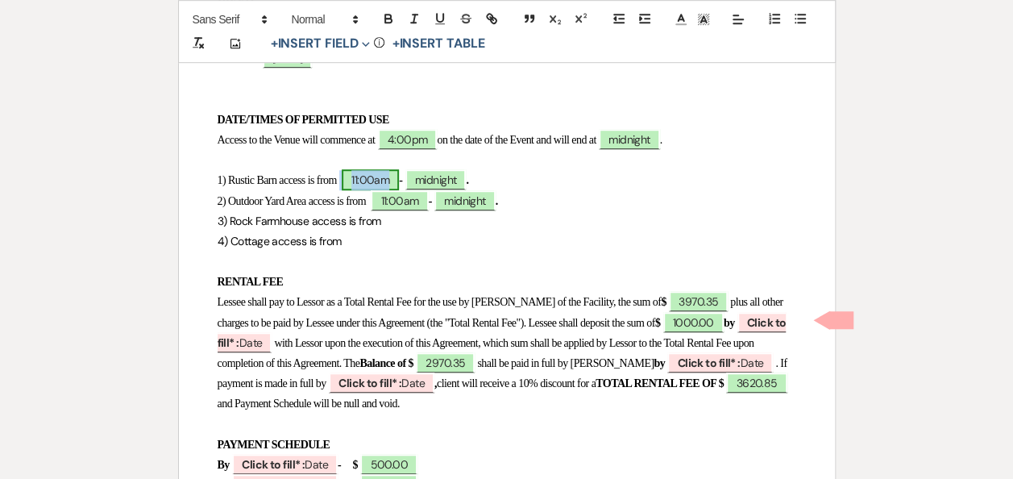
click at [376, 181] on span "11:00am" at bounding box center [370, 179] width 57 height 21
select select "owner"
select select "Time"
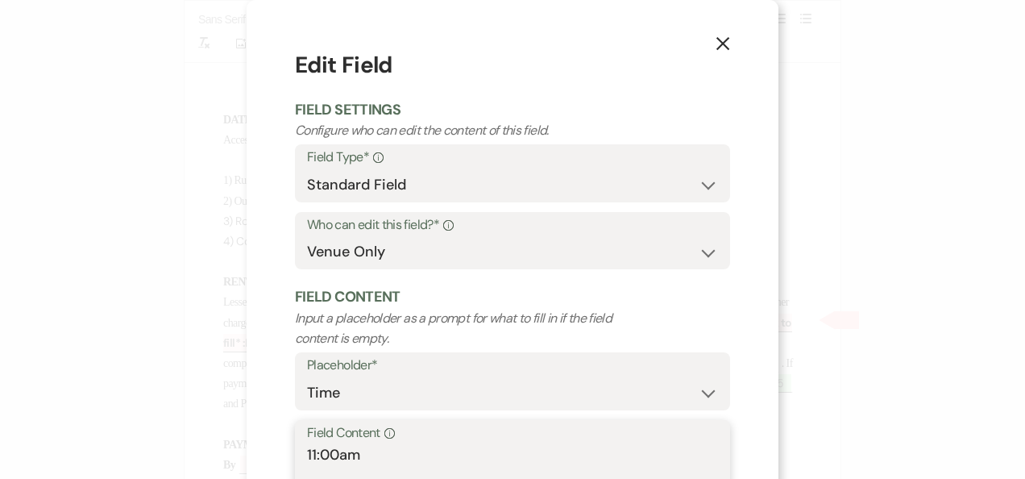
drag, startPoint x: 385, startPoint y: 463, endPoint x: 172, endPoint y: 440, distance: 214.0
click at [172, 440] on div "X Edit Field Field Settings Configure who can edit the content of this field. F…" at bounding box center [512, 239] width 1025 height 479
paste textarea "4:00p"
type textarea "4:00pm"
drag, startPoint x: 1010, startPoint y: 181, endPoint x: 1017, endPoint y: 197, distance: 16.9
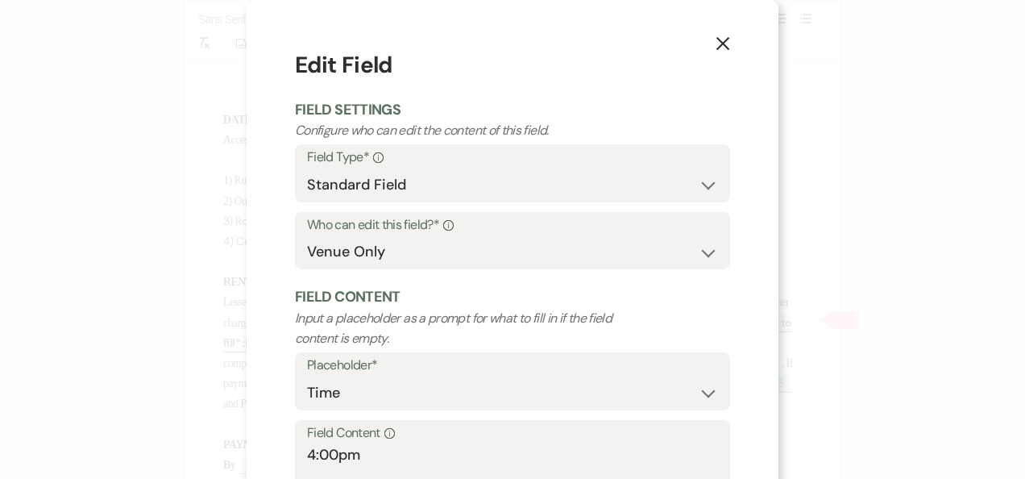
click at [1012, 197] on div "X Edit Field Field Settings Configure who can edit the content of this field. F…" at bounding box center [512, 239] width 1025 height 479
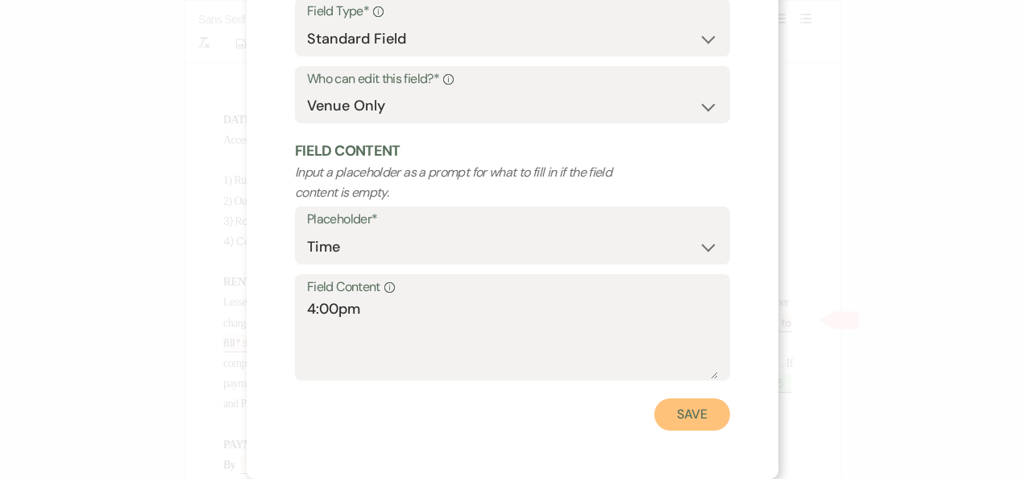
click at [680, 414] on button "Save" at bounding box center [693, 414] width 76 height 32
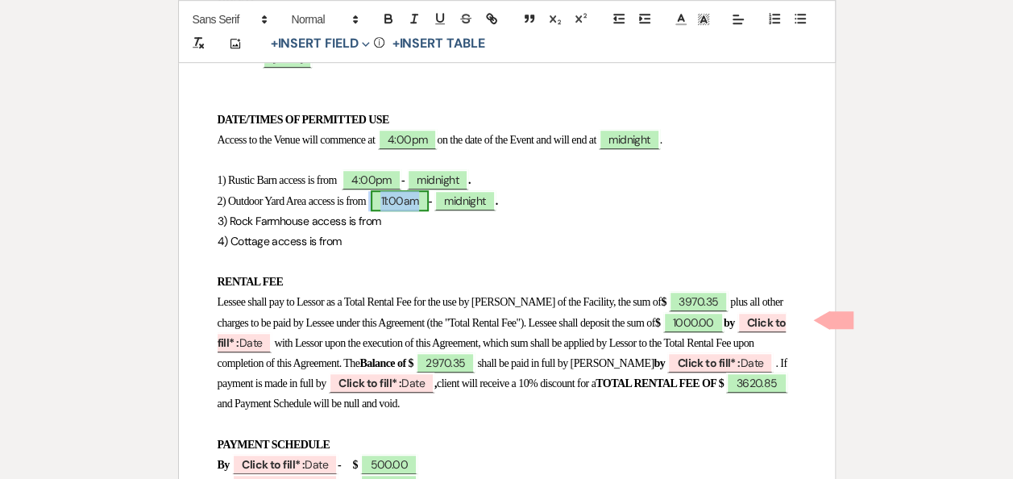
click at [416, 202] on span "11:00am" at bounding box center [399, 200] width 57 height 21
select select "owner"
select select "Time"
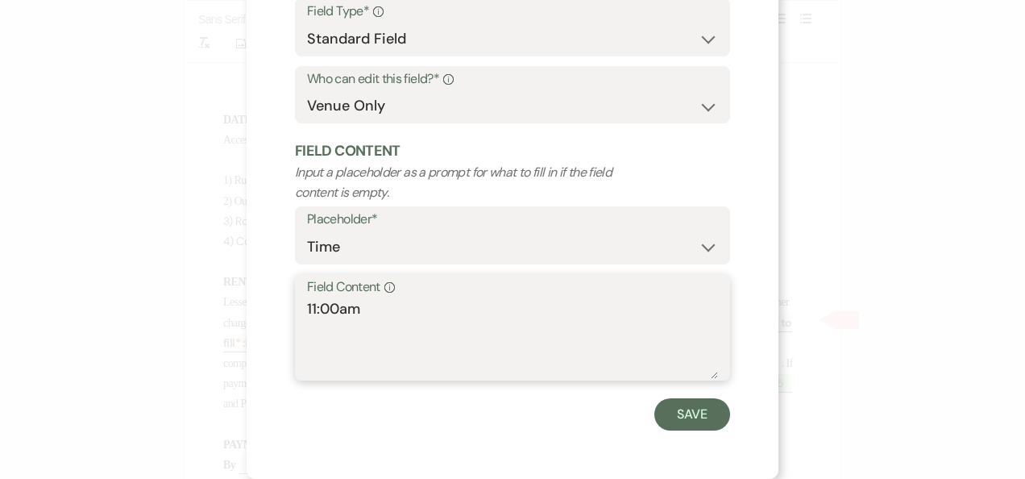
drag, startPoint x: 404, startPoint y: 449, endPoint x: 21, endPoint y: 493, distance: 385.4
paste textarea "4:00p"
type textarea "4:00pm"
click at [699, 414] on button "Save" at bounding box center [693, 414] width 76 height 32
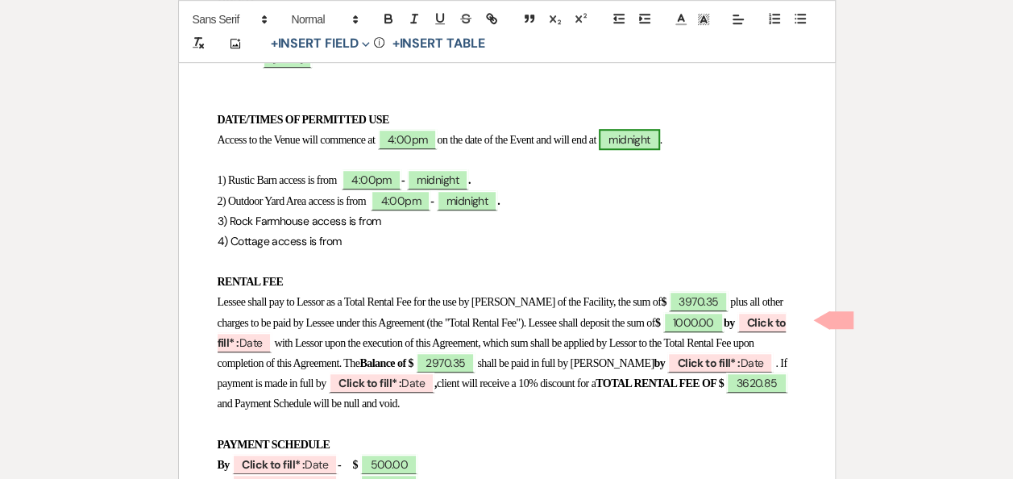
click at [660, 142] on span "midnight" at bounding box center [629, 139] width 61 height 21
select select "owner"
select select "Time"
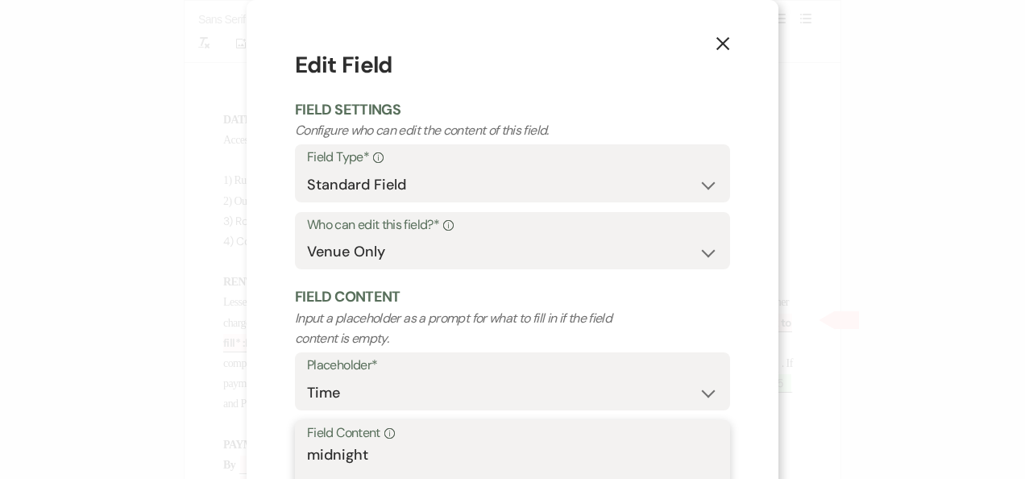
drag, startPoint x: 411, startPoint y: 450, endPoint x: 198, endPoint y: 450, distance: 212.8
click at [198, 450] on div "X Edit Field Field Settings Configure who can edit the content of this field. F…" at bounding box center [512, 239] width 1025 height 479
drag, startPoint x: 382, startPoint y: 459, endPoint x: 73, endPoint y: 468, distance: 308.9
click at [73, 468] on div "X Edit Field Field Settings Configure who can edit the content of this field. F…" at bounding box center [512, 239] width 1025 height 479
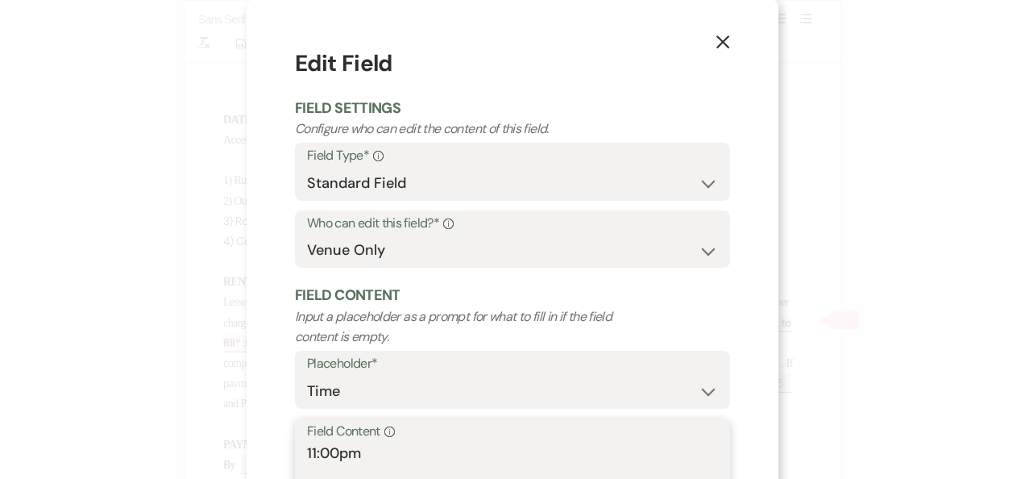
scroll to position [146, 0]
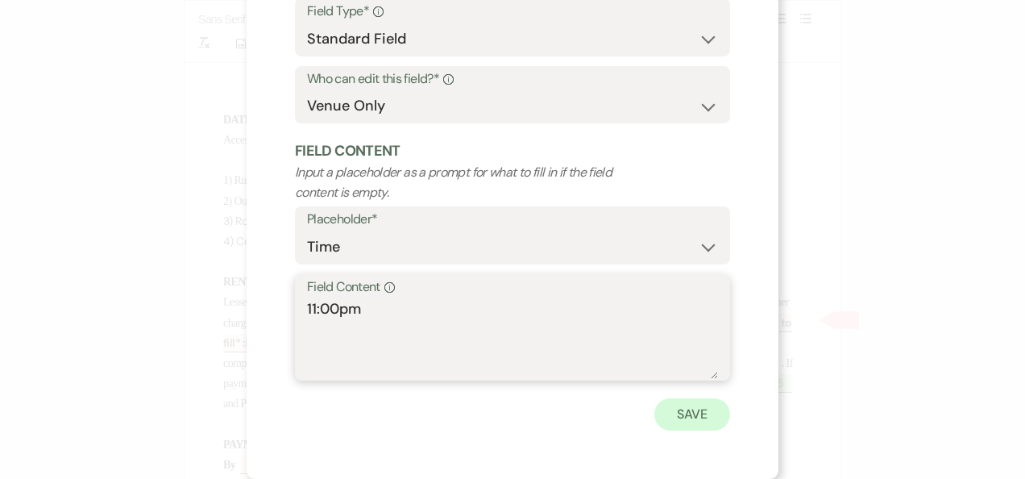
type textarea "11:00pm"
click at [686, 420] on button "Save" at bounding box center [693, 414] width 76 height 32
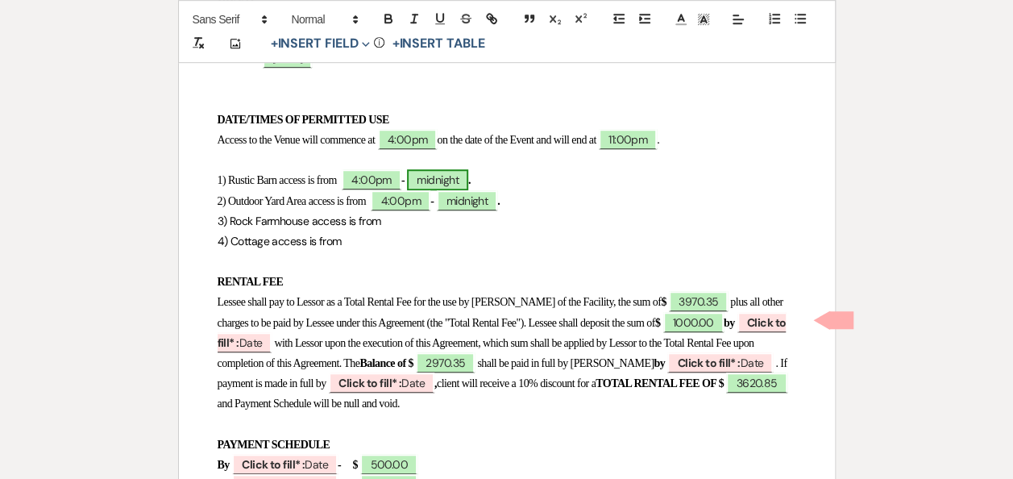
click at [453, 182] on span "midnight" at bounding box center [437, 179] width 61 height 21
select select "owner"
select select "Time"
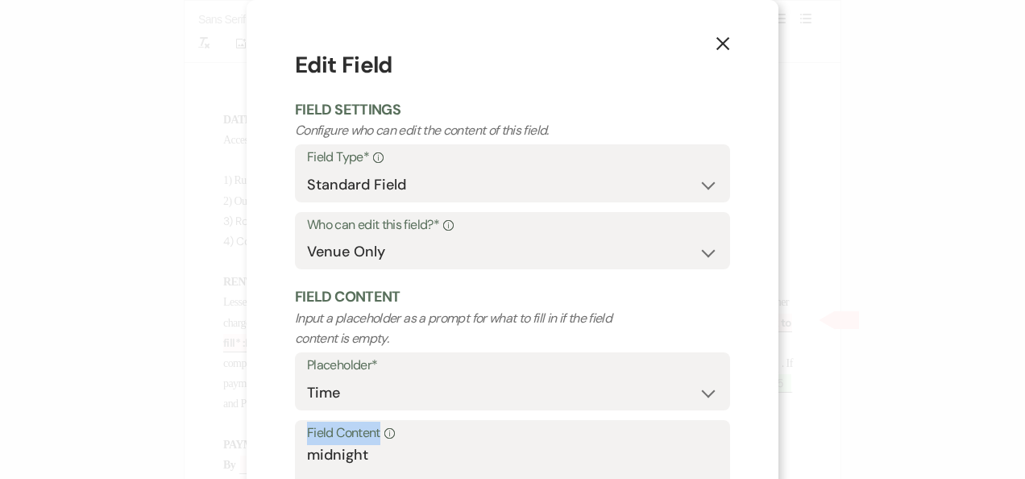
drag, startPoint x: 419, startPoint y: 443, endPoint x: 273, endPoint y: 453, distance: 146.2
click at [222, 453] on div "X Edit Field Field Settings Configure who can edit the content of this field. F…" at bounding box center [512, 239] width 1025 height 479
drag, startPoint x: 382, startPoint y: 458, endPoint x: 78, endPoint y: 461, distance: 303.9
click at [78, 461] on div "X Edit Field Field Settings Configure who can edit the content of this field. F…" at bounding box center [512, 239] width 1025 height 479
paste textarea "11:00pm"
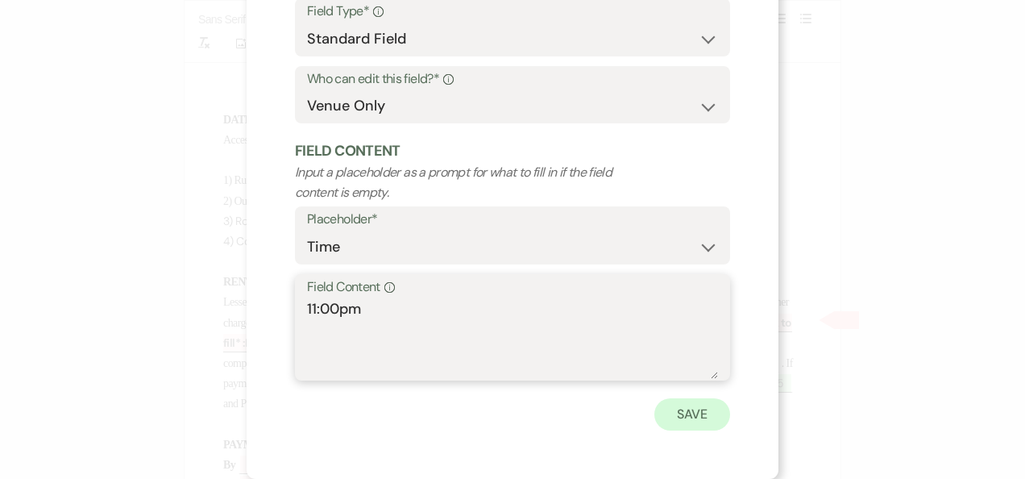
type textarea "11:00pm"
click at [689, 413] on button "Save" at bounding box center [693, 414] width 76 height 32
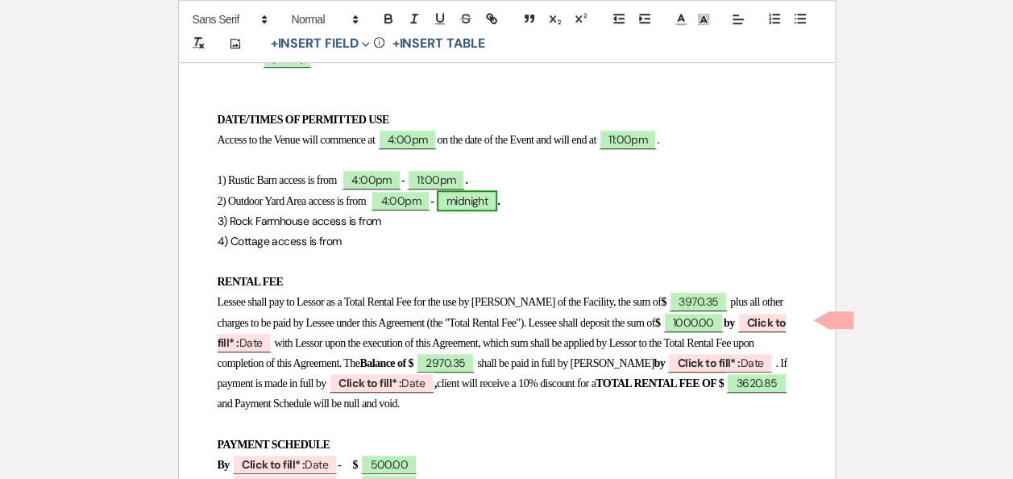
click at [482, 198] on span "midnight" at bounding box center [467, 200] width 61 height 21
select select "owner"
select select "Time"
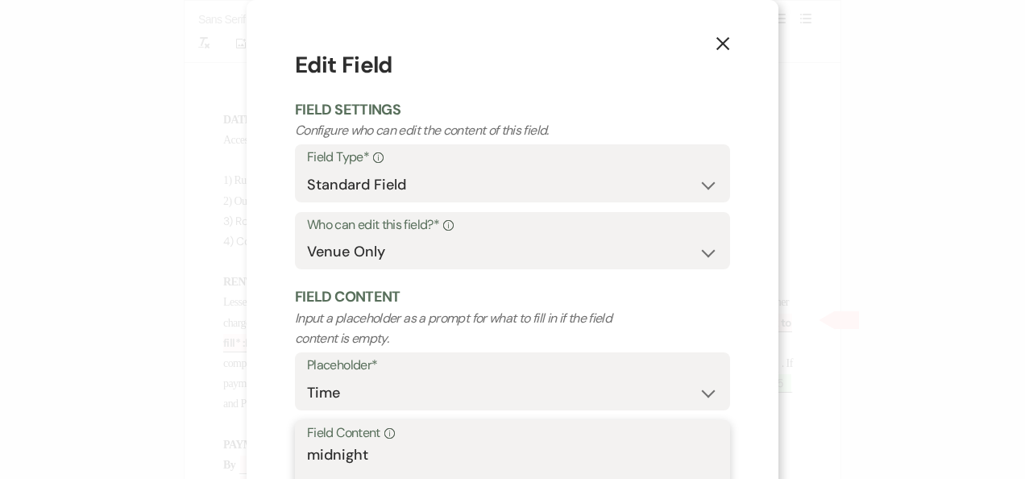
drag, startPoint x: 388, startPoint y: 463, endPoint x: 104, endPoint y: 463, distance: 283.7
click at [104, 463] on div "X Edit Field Field Settings Configure who can edit the content of this field. F…" at bounding box center [512, 239] width 1025 height 479
paste textarea "11:00pm"
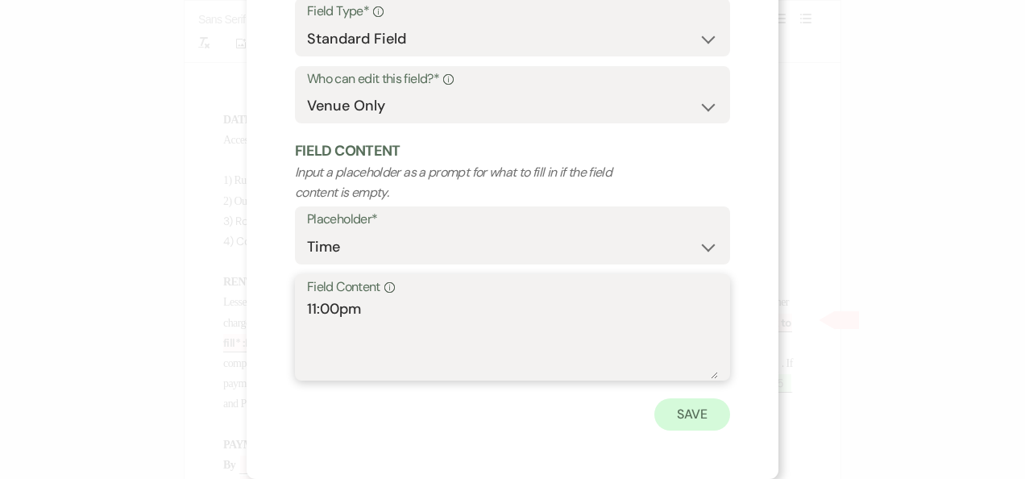
type textarea "11:00pm"
click at [685, 416] on button "Save" at bounding box center [693, 414] width 76 height 32
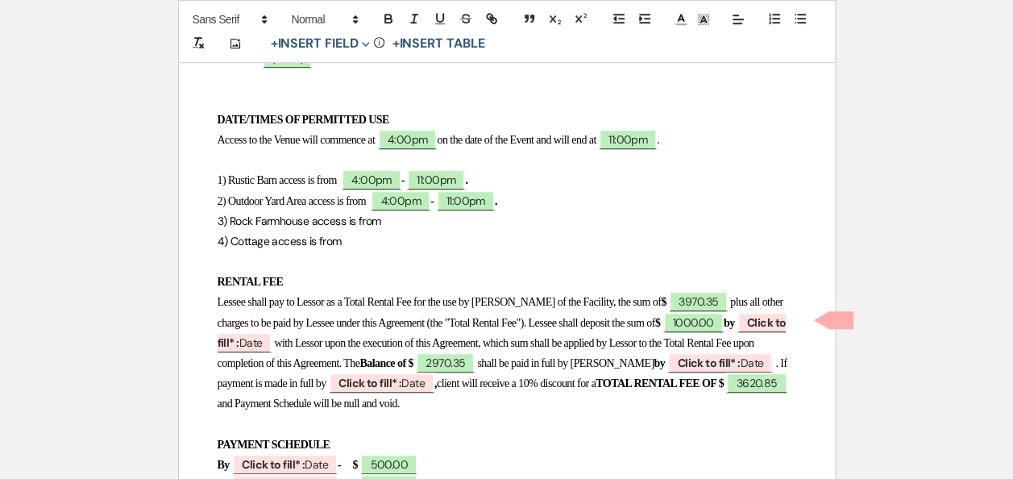
drag, startPoint x: 213, startPoint y: 218, endPoint x: 374, endPoint y: 248, distance: 164.0
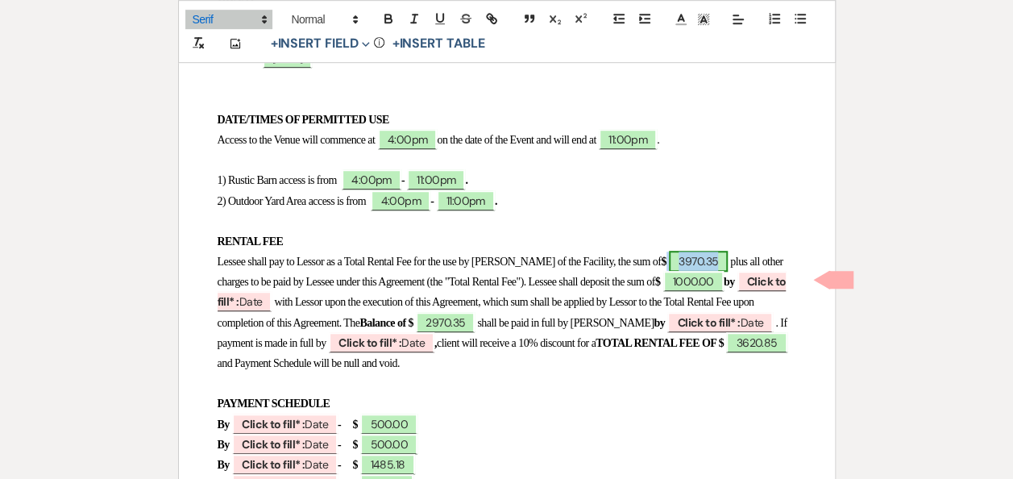
click at [703, 256] on span "3970.35" at bounding box center [698, 261] width 59 height 21
select select "owner"
select select "Amount"
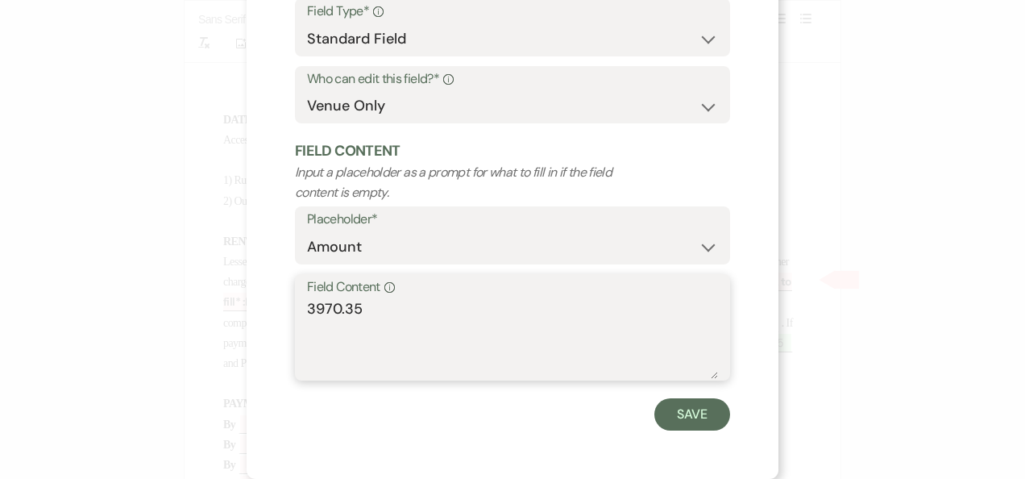
drag, startPoint x: 371, startPoint y: 451, endPoint x: 99, endPoint y: 513, distance: 278.5
drag, startPoint x: 400, startPoint y: 310, endPoint x: 123, endPoint y: 314, distance: 276.5
click at [123, 314] on div "X Edit Field Field Settings Configure who can edit the content of this field. F…" at bounding box center [512, 239] width 1025 height 479
type textarea "3027.38"
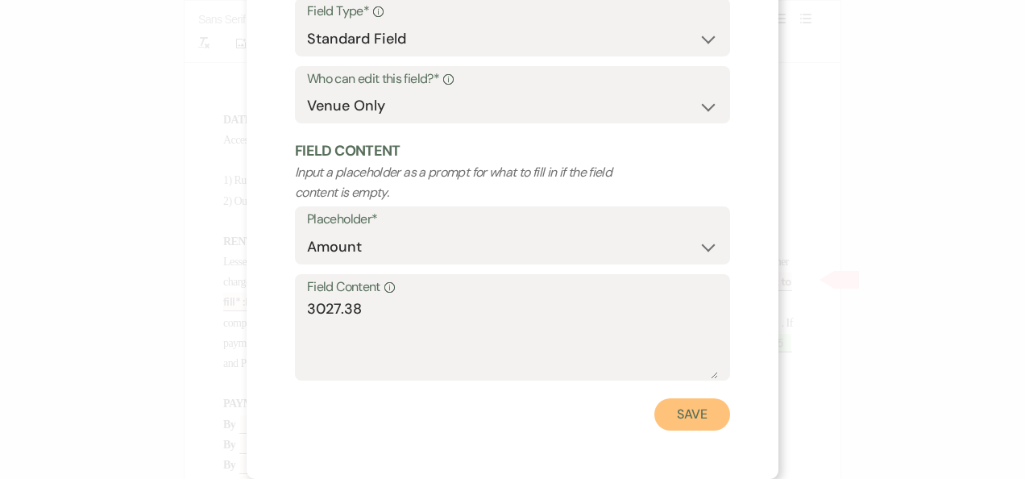
click at [690, 415] on button "Save" at bounding box center [693, 414] width 76 height 32
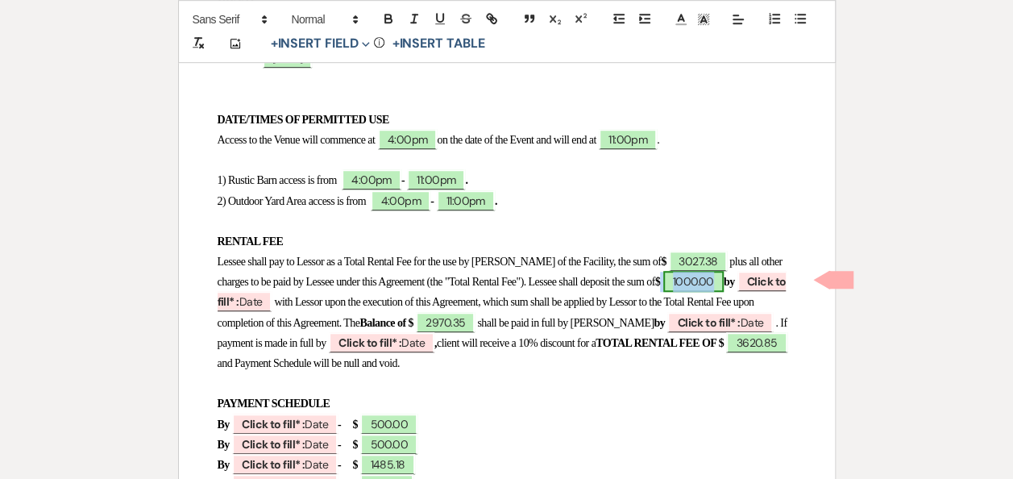
click at [724, 284] on span "1000.00" at bounding box center [693, 281] width 60 height 21
select select "owner"
select select "Amount"
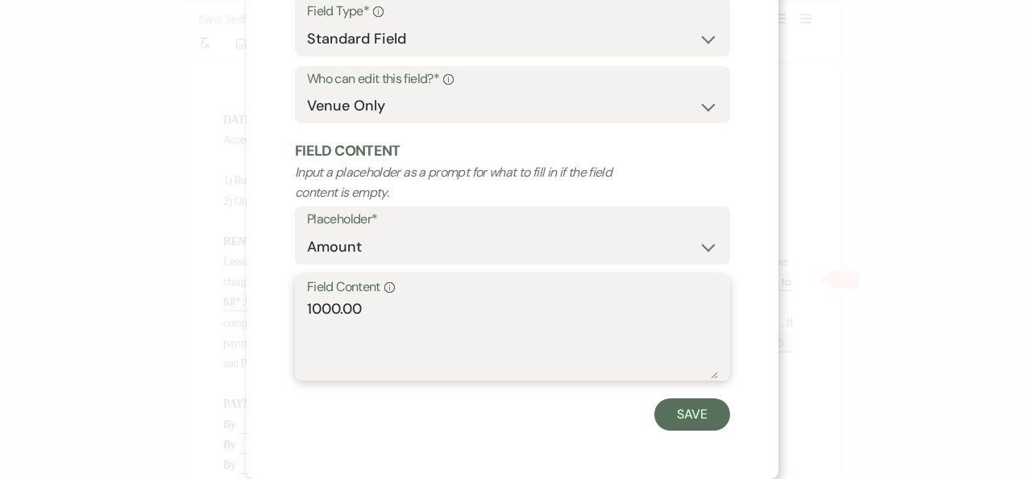
drag, startPoint x: 378, startPoint y: 456, endPoint x: 64, endPoint y: 487, distance: 315.9
paste textarea "3027.38"
type textarea "3027.38"
click at [694, 418] on button "Save" at bounding box center [693, 414] width 76 height 32
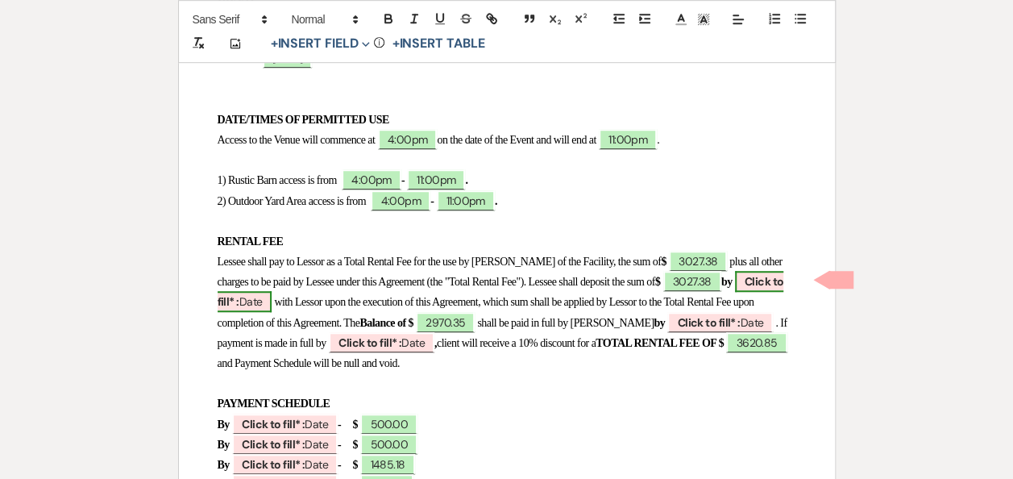
click at [301, 305] on span "Click to fill* : Date" at bounding box center [501, 291] width 567 height 41
select select "owner"
select select "Date"
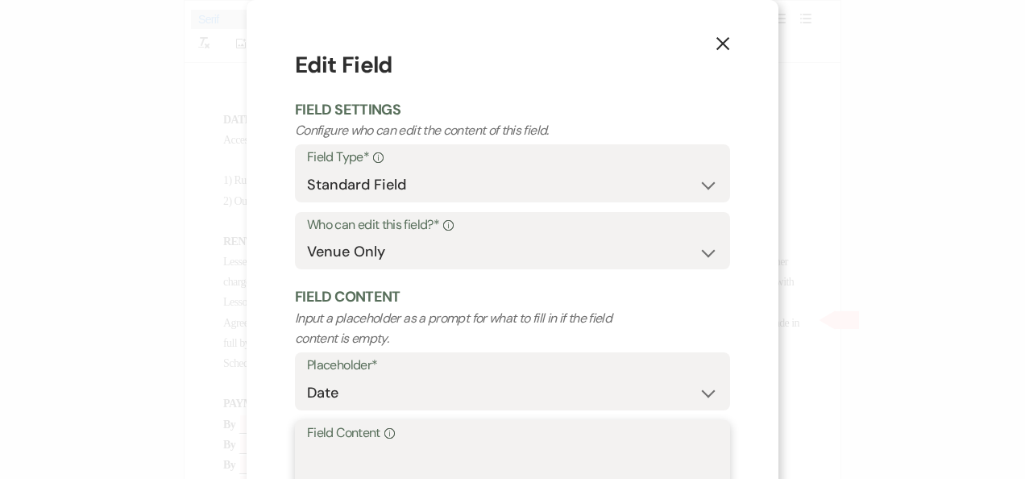
click at [335, 465] on textarea "Field Content Info" at bounding box center [512, 484] width 411 height 81
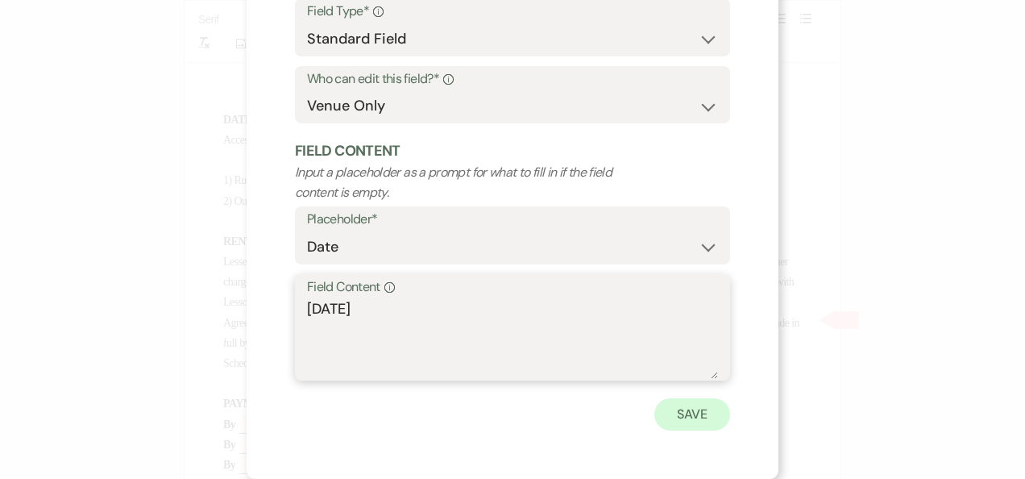
type textarea "[DATE]"
click at [690, 412] on button "Save" at bounding box center [693, 414] width 76 height 32
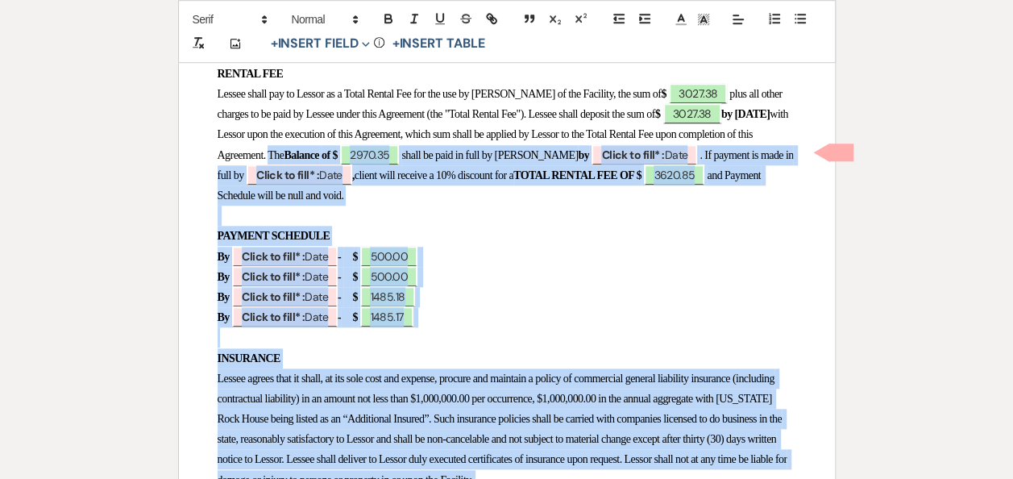
scroll to position [790, 0]
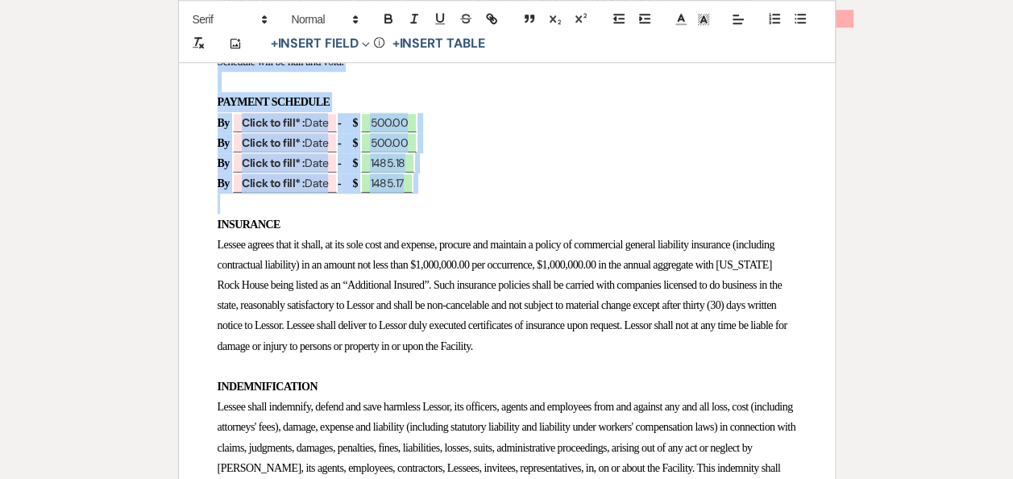
drag, startPoint x: 382, startPoint y: 321, endPoint x: 456, endPoint y: 193, distance: 147.4
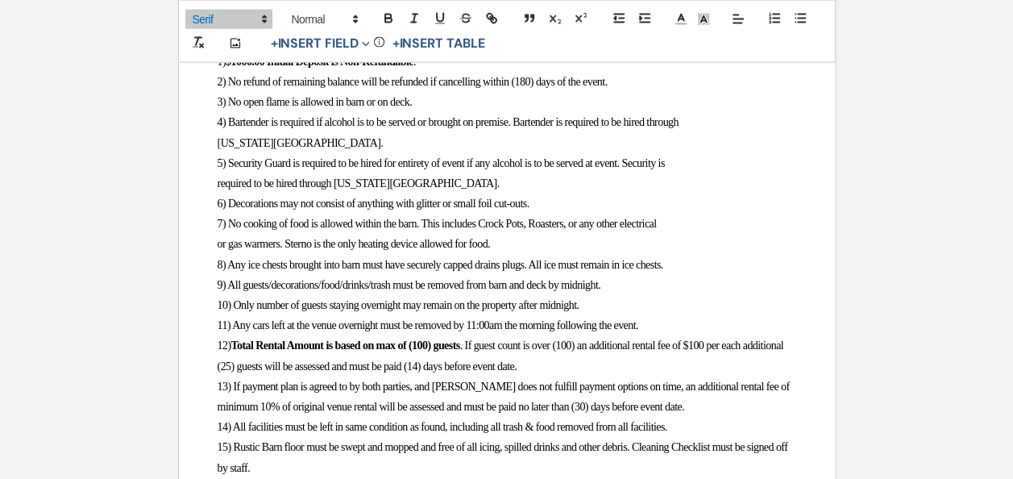
scroll to position [0, 0]
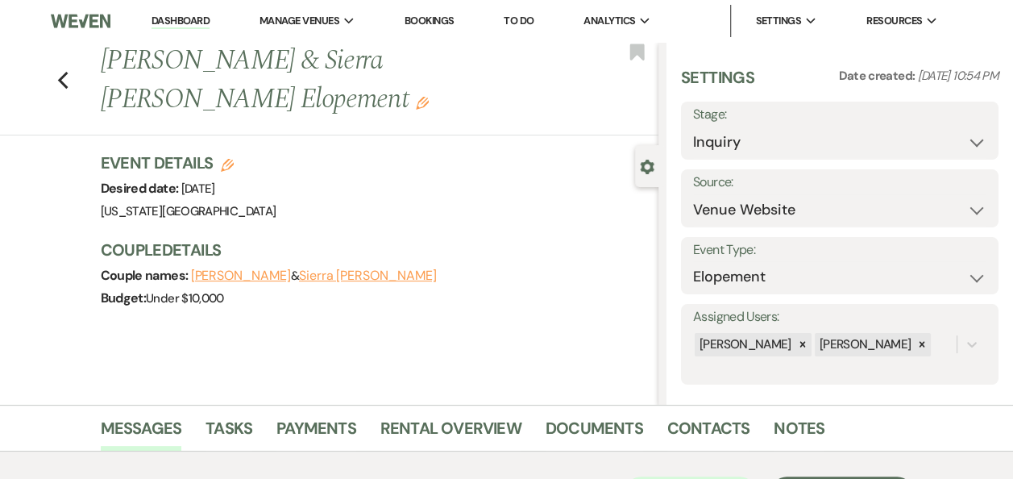
click at [185, 19] on link "Dashboard" at bounding box center [181, 21] width 58 height 15
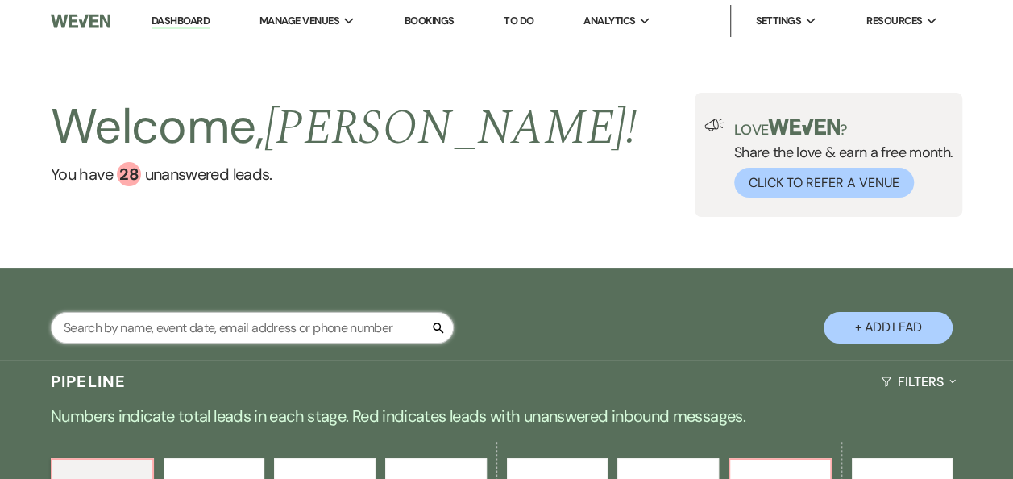
click at [295, 327] on input "text" at bounding box center [252, 327] width 403 height 31
type input "[PERSON_NAME]"
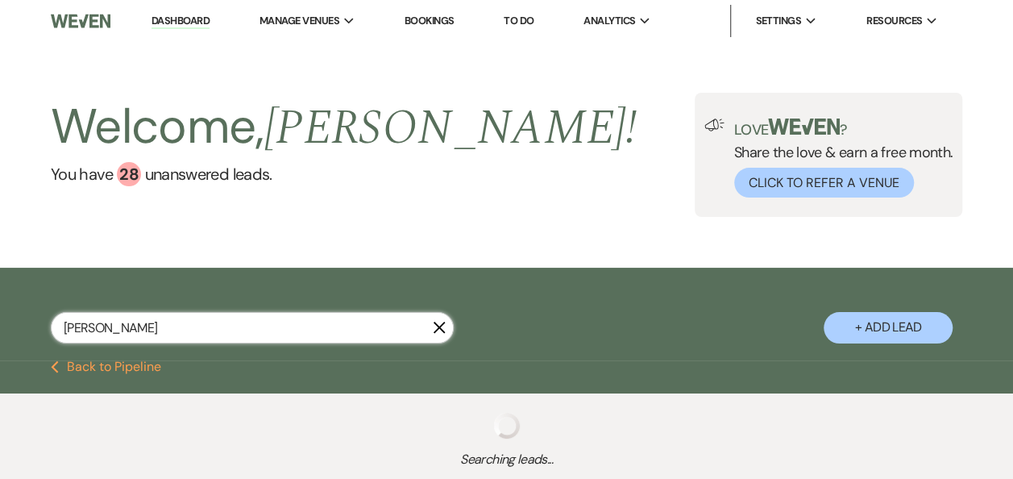
select select "6"
select select "5"
select select "8"
select select "11"
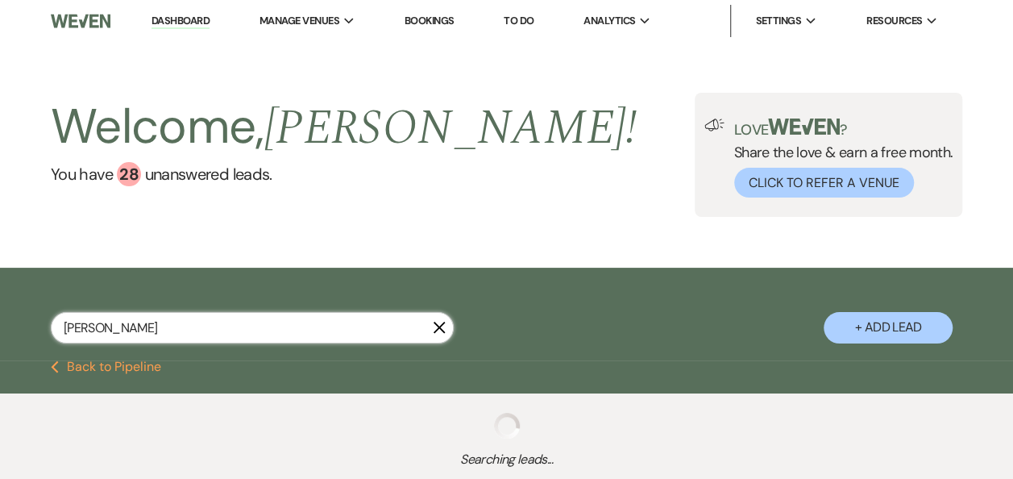
select select "8"
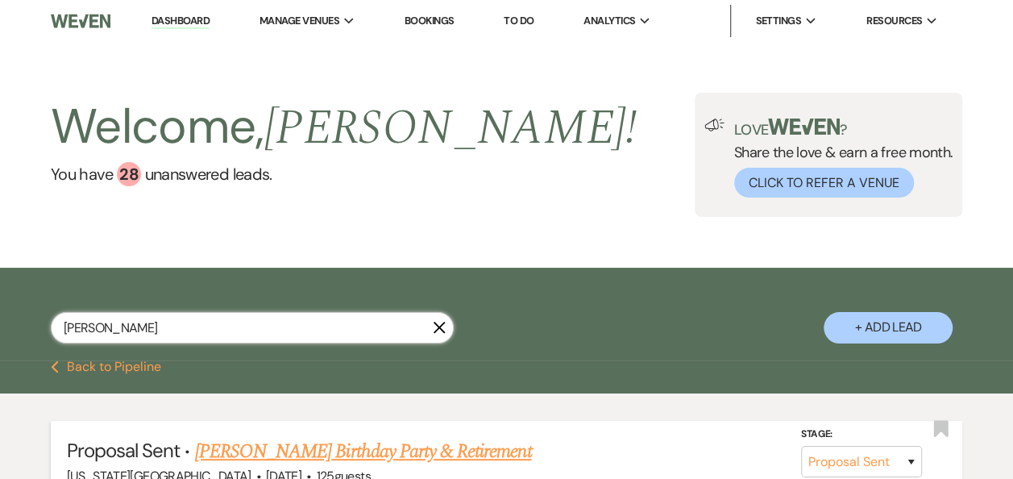
type input "[PERSON_NAME]"
click at [381, 451] on link "[PERSON_NAME] Birthday Party & Retirement" at bounding box center [363, 451] width 337 height 29
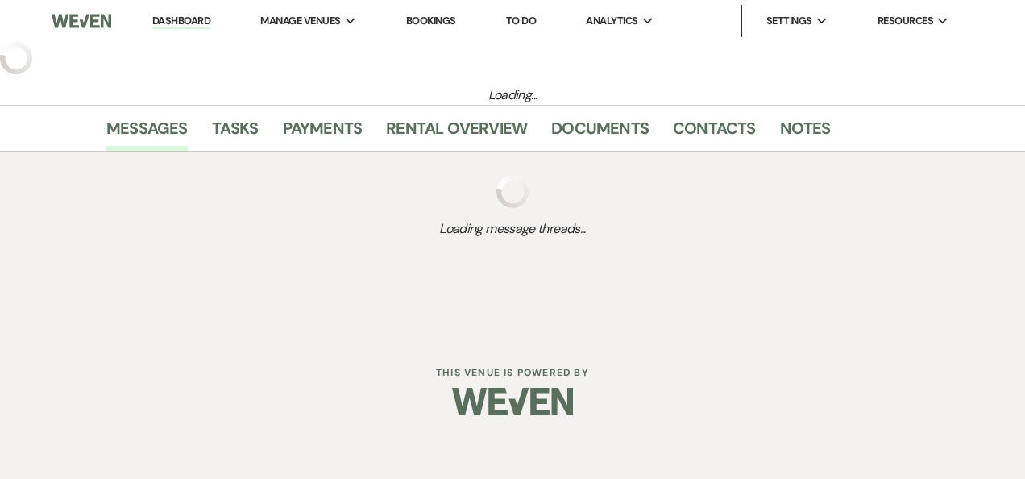
select select "6"
select select "12"
select select "13"
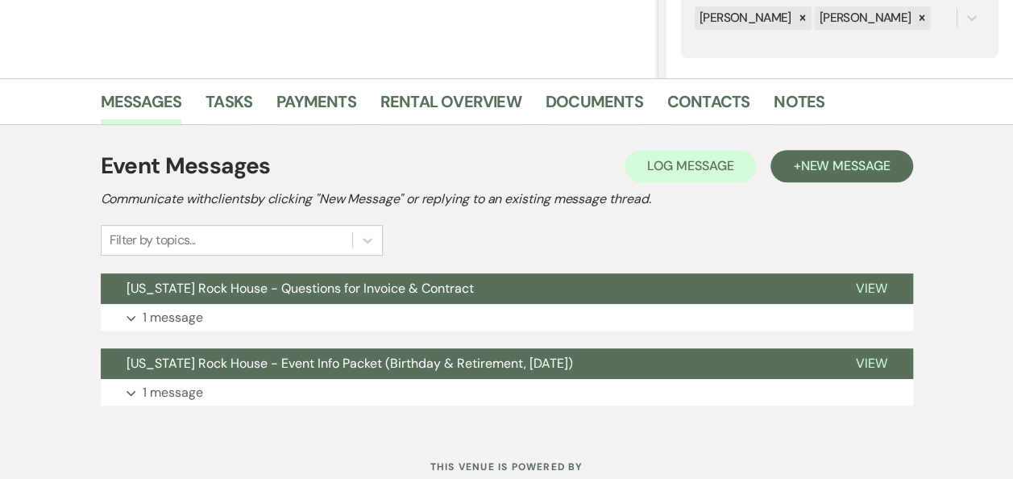
scroll to position [329, 0]
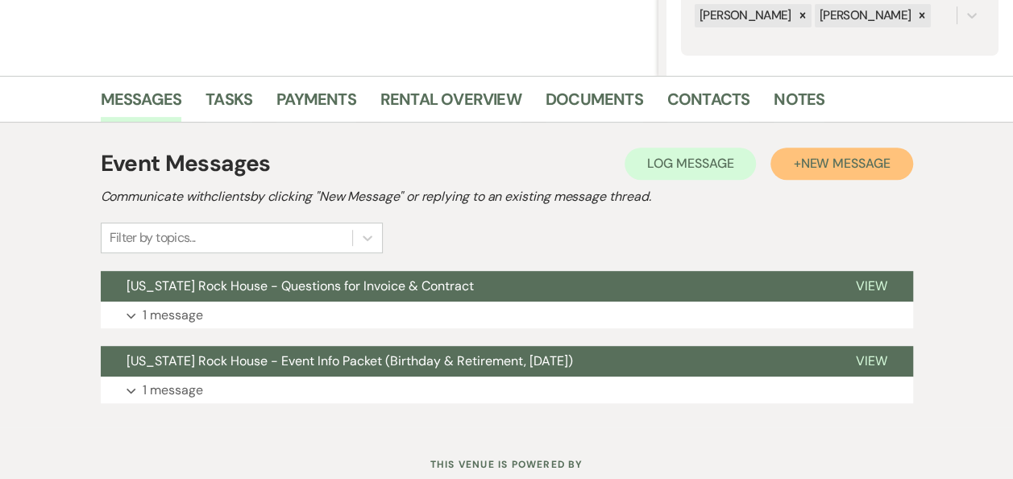
click at [826, 156] on span "New Message" at bounding box center [844, 163] width 89 height 17
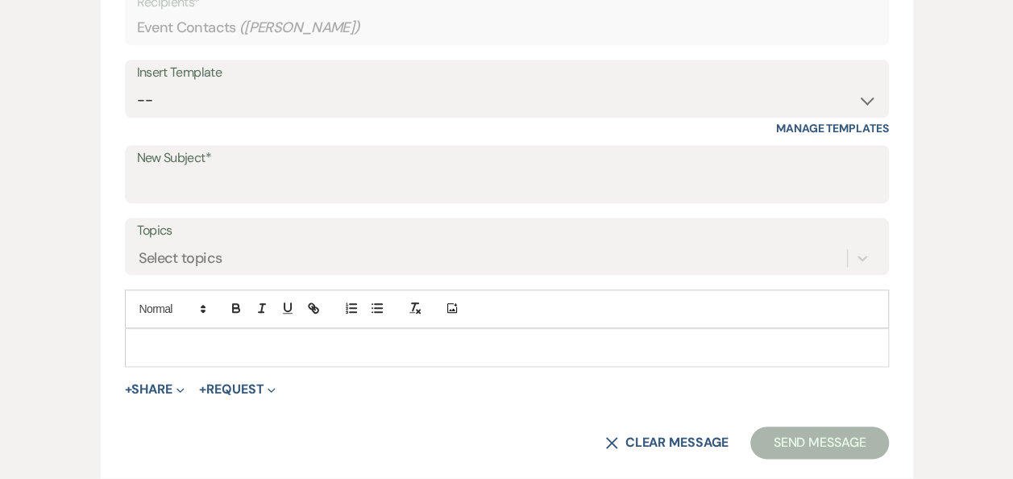
scroll to position [700, 0]
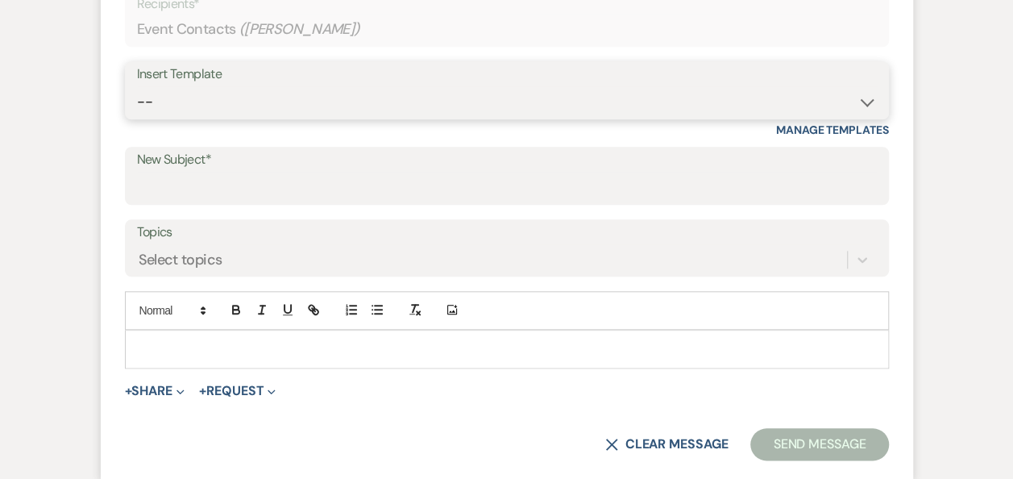
click at [867, 103] on select "-- Weven Planning Portal Introduction (Booked Events) Follow Up Booking Procedu…" at bounding box center [507, 101] width 740 height 31
select select "694"
click at [137, 86] on select "-- Weven Planning Portal Introduction (Booked Events) Follow Up Booking Procedu…" at bounding box center [507, 101] width 740 height 31
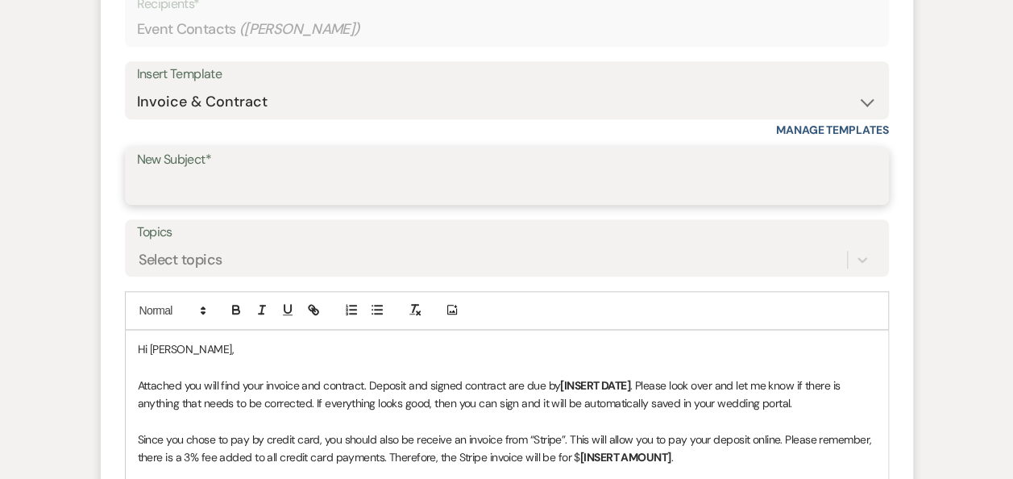
click at [472, 189] on input "New Subject*" at bounding box center [507, 187] width 740 height 31
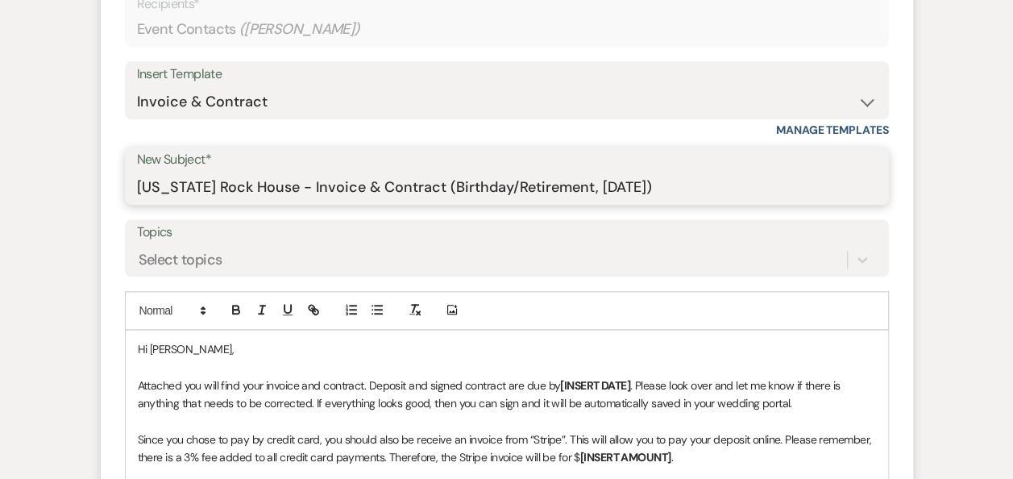
type input "[US_STATE] Rock House - Invoice & Contract (Birthday/Retirement, [DATE])"
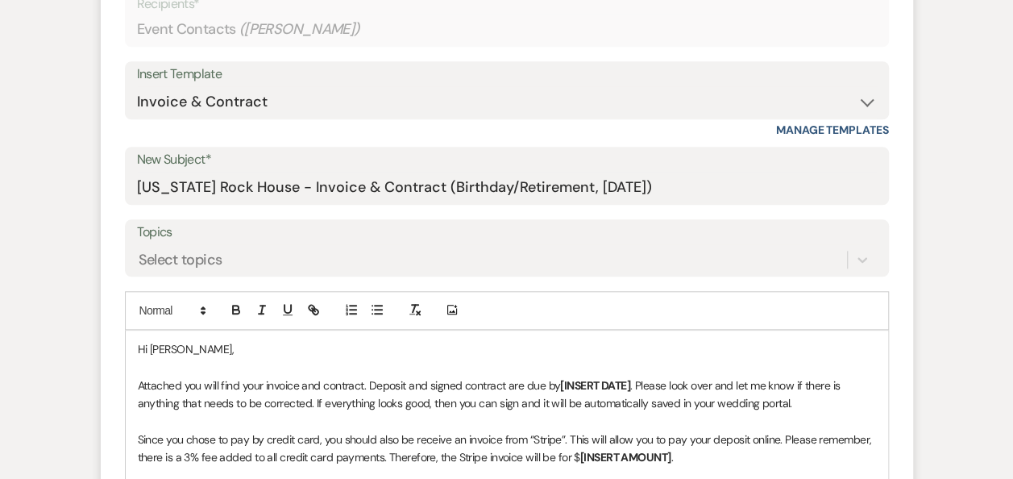
click at [235, 344] on p "Hi [PERSON_NAME]," at bounding box center [507, 349] width 738 height 18
click at [407, 385] on p "Attached you will find your invoice and contract. Deposit and signed contract a…" at bounding box center [507, 394] width 738 height 36
drag, startPoint x: 639, startPoint y: 384, endPoint x: 567, endPoint y: 386, distance: 72.6
click at [567, 386] on p "Attached you will find your invoice and contract. Payment and signed contract a…" at bounding box center [507, 394] width 738 height 36
click at [714, 405] on p "Attached you will find your invoice and contract. Payment and signed contract a…" at bounding box center [507, 394] width 738 height 36
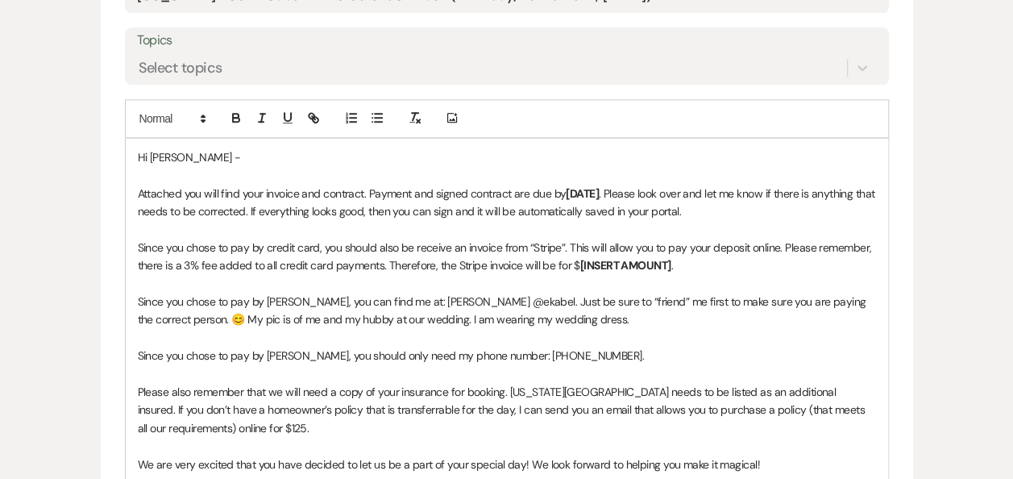
scroll to position [900, 0]
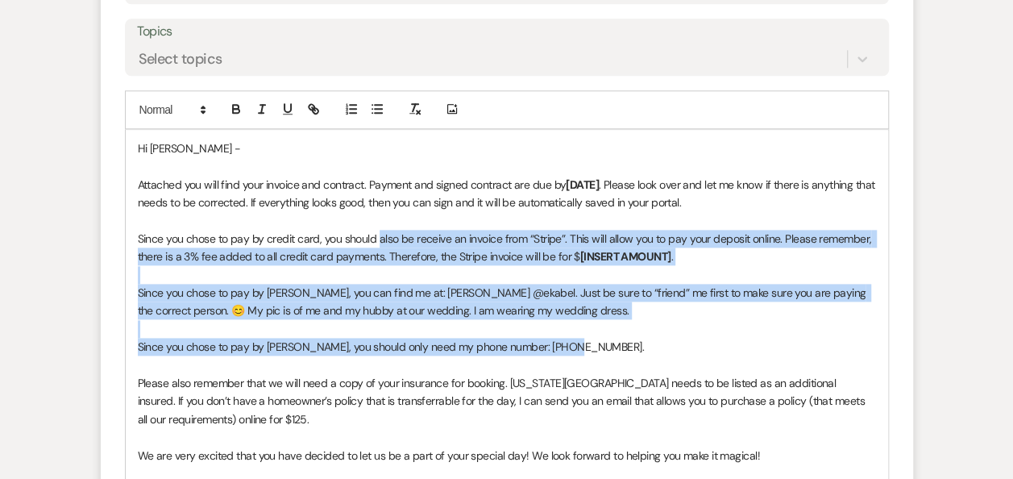
drag, startPoint x: 379, startPoint y: 237, endPoint x: 695, endPoint y: 352, distance: 336.4
click at [695, 352] on div "Hi [PERSON_NAME] - Attached you will find your invoice and contract. Payment an…" at bounding box center [507, 356] width 763 height 452
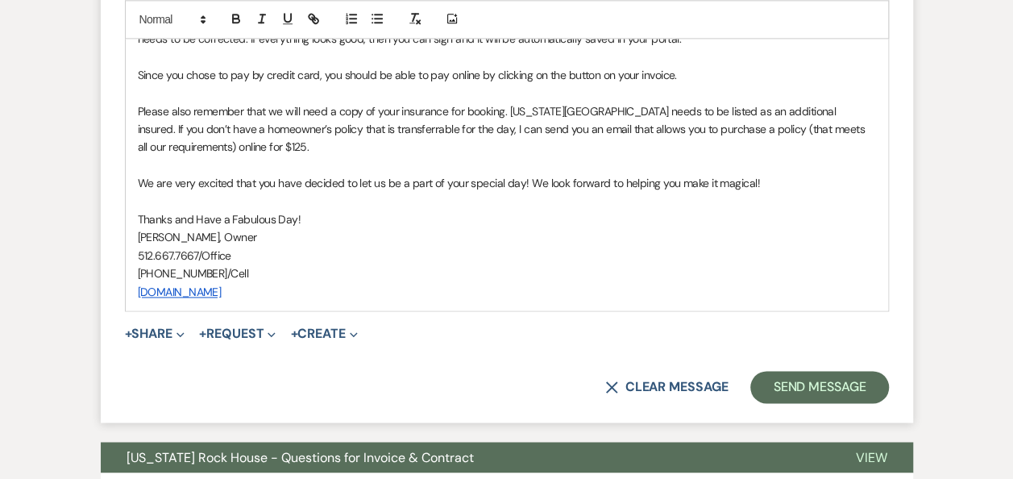
scroll to position [1073, 0]
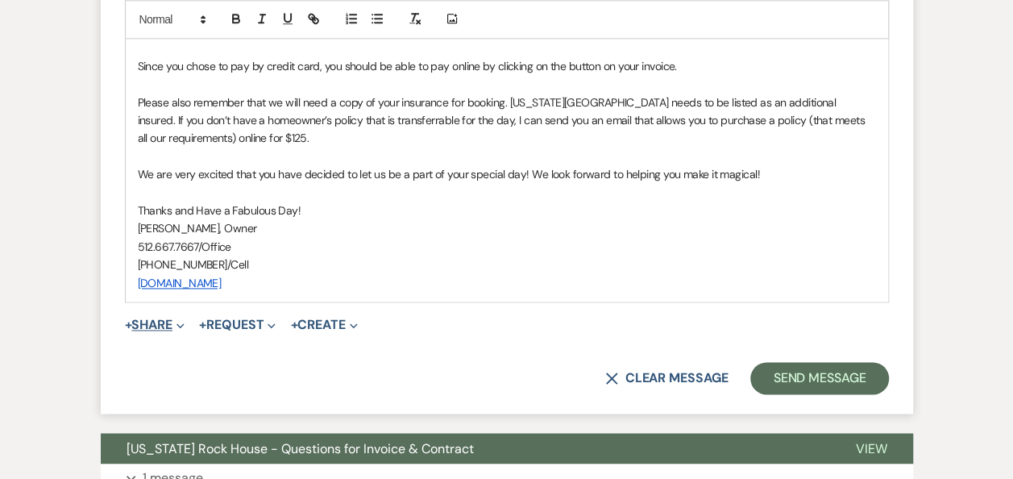
click at [160, 322] on button "+ Share Expand" at bounding box center [155, 324] width 60 height 13
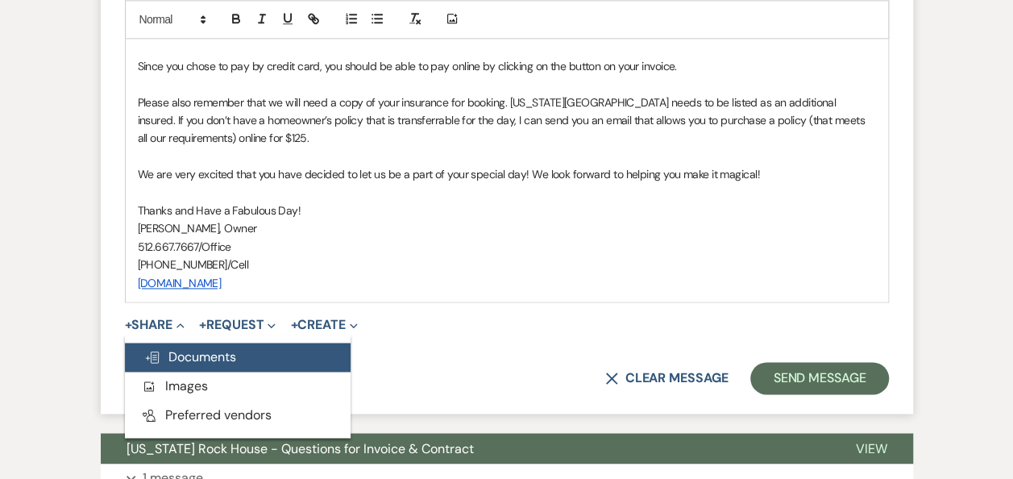
click at [256, 355] on button "Doc Upload Documents" at bounding box center [238, 357] width 226 height 29
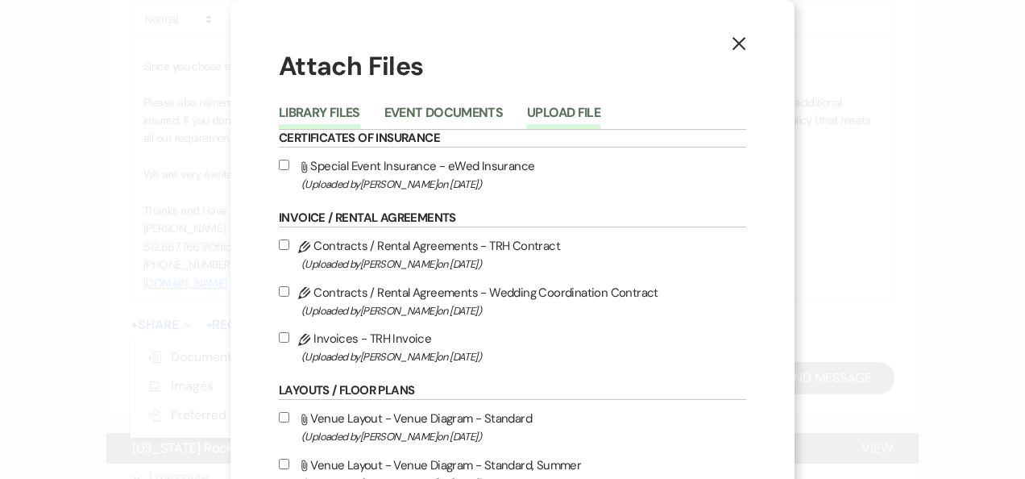
click at [570, 113] on button "Upload File" at bounding box center [563, 117] width 73 height 23
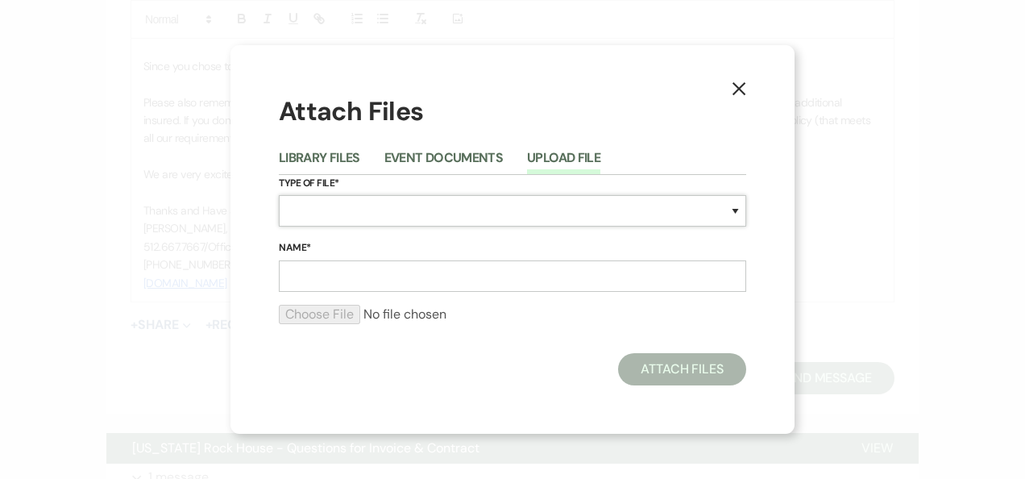
click at [737, 214] on select "Special Event Insurance Vendor Certificate of Insurance Contracts / Rental Agre…" at bounding box center [513, 210] width 468 height 31
select select "22"
click at [279, 195] on select "Special Event Insurance Vendor Certificate of Insurance Contracts / Rental Agre…" at bounding box center [513, 210] width 468 height 31
click at [498, 279] on input "Name*" at bounding box center [513, 275] width 468 height 31
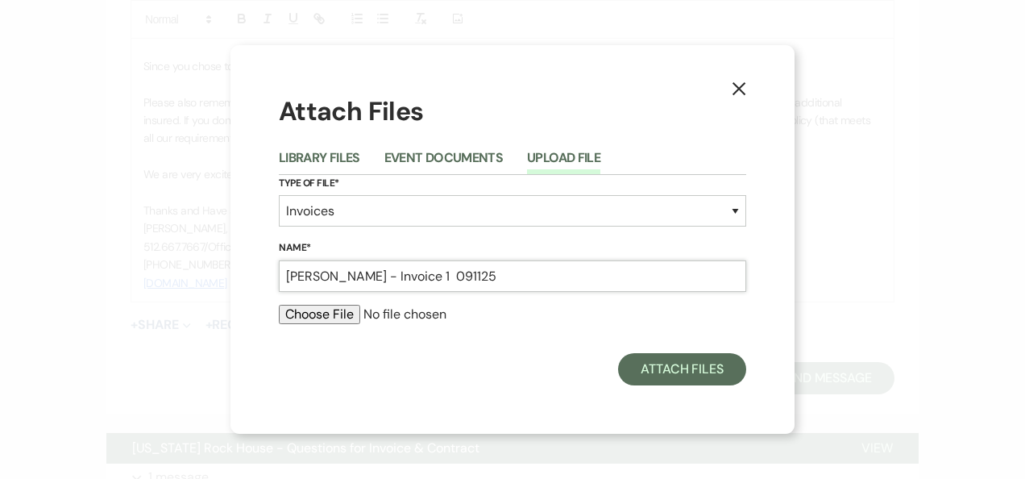
type input "[PERSON_NAME] - Invoice 1 091125"
click at [318, 316] on input "file" at bounding box center [513, 314] width 468 height 19
type input "C:\fakepath\[PERSON_NAME] - Invoice 1 091125.pdf"
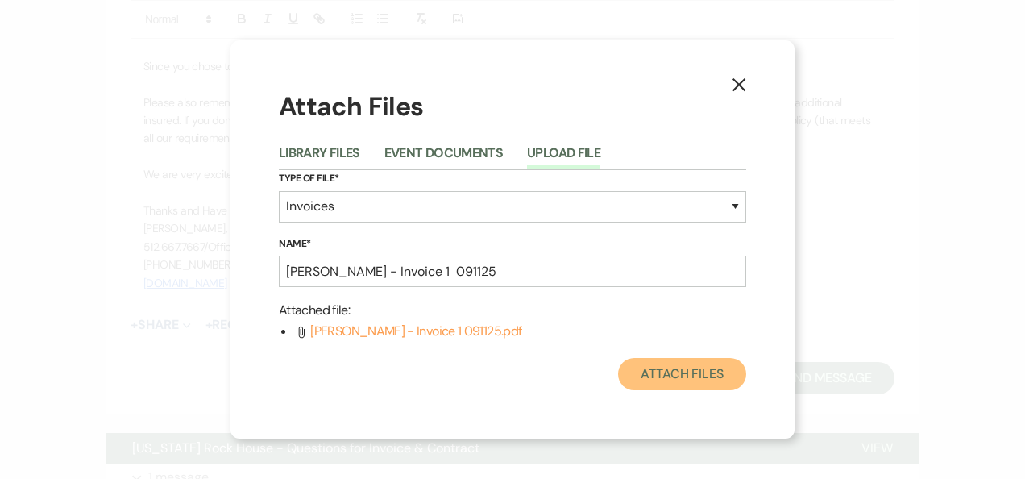
click at [680, 376] on button "Attach Files" at bounding box center [682, 374] width 128 height 32
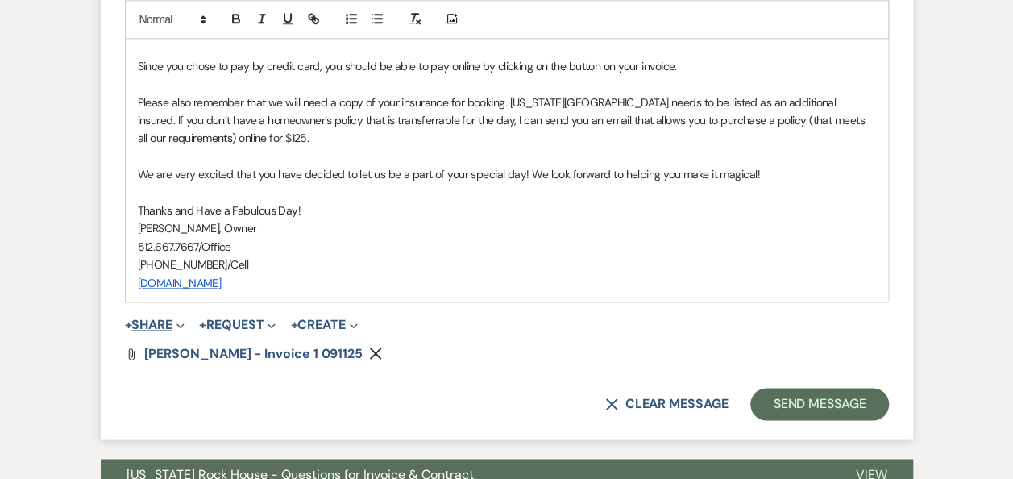
click at [153, 324] on button "+ Share Expand" at bounding box center [155, 324] width 60 height 13
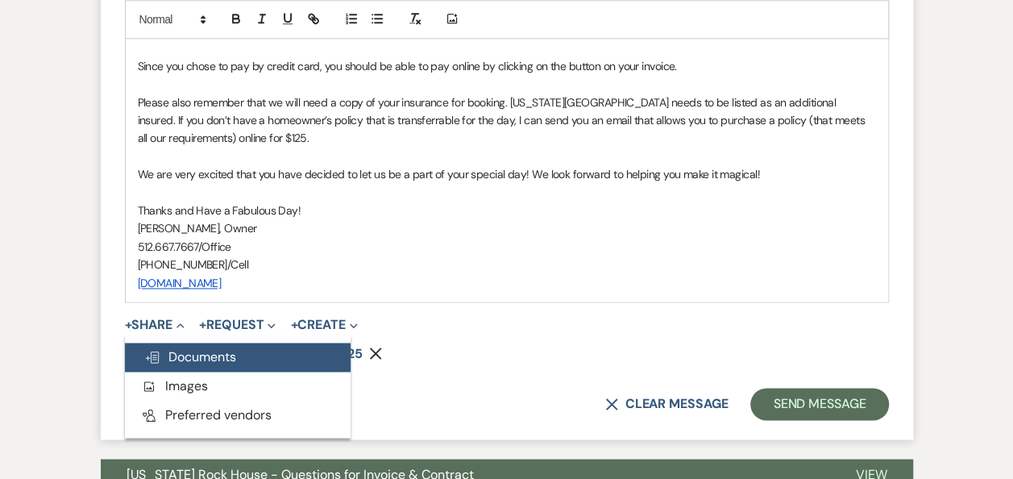
click at [185, 355] on span "Doc Upload Documents" at bounding box center [190, 356] width 92 height 17
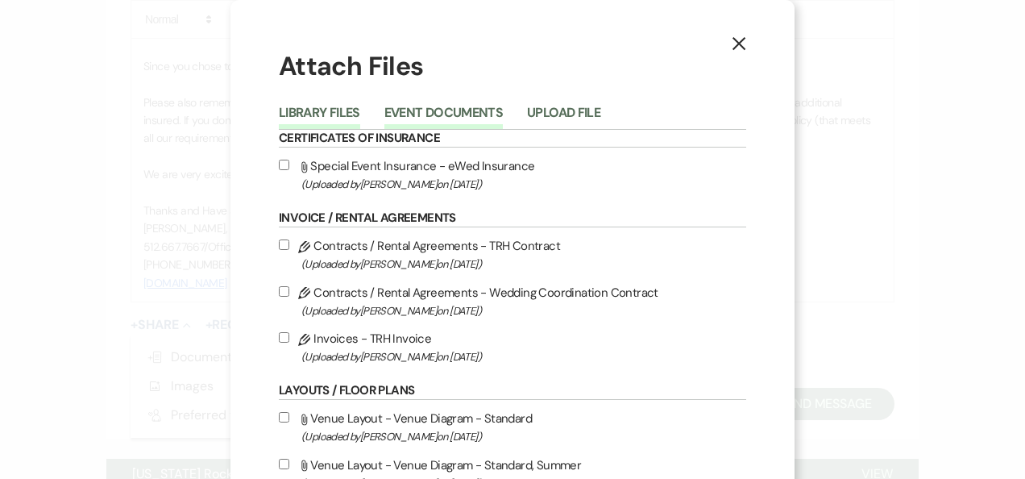
click at [437, 111] on button "Event Documents" at bounding box center [444, 117] width 118 height 23
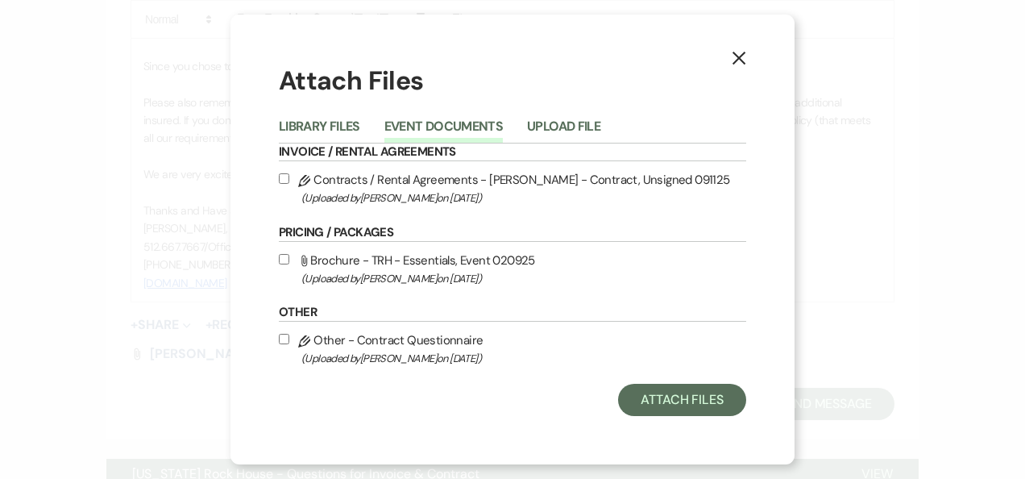
click at [285, 179] on input "Pencil Contracts / Rental Agreements - [PERSON_NAME] - Contract, Unsigned 09112…" at bounding box center [284, 178] width 10 height 10
checkbox input "true"
click at [681, 397] on button "Attach Files" at bounding box center [682, 400] width 128 height 32
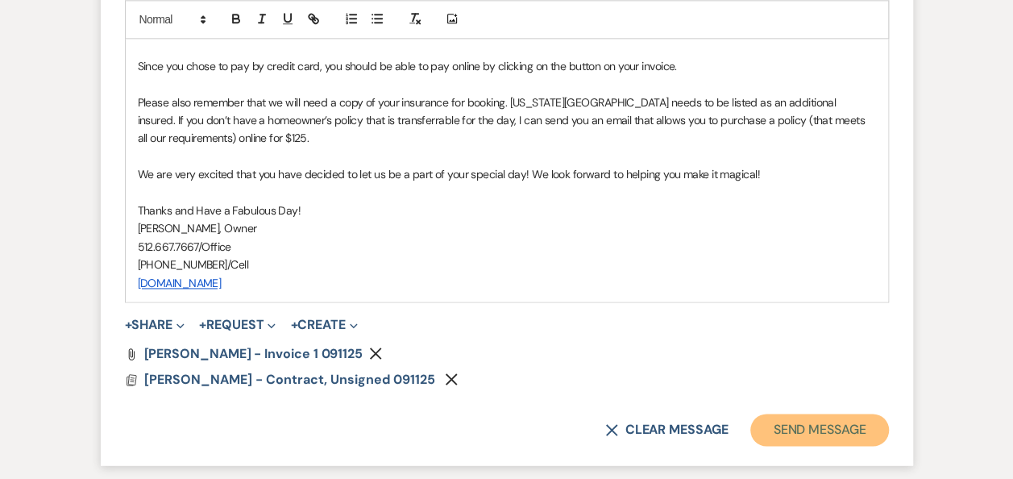
click at [785, 433] on button "Send Message" at bounding box center [819, 430] width 138 height 32
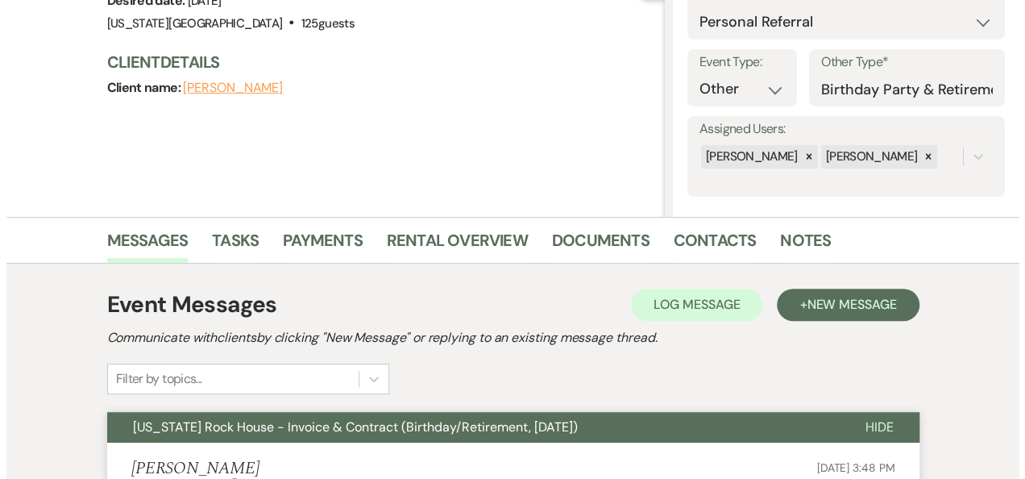
scroll to position [0, 0]
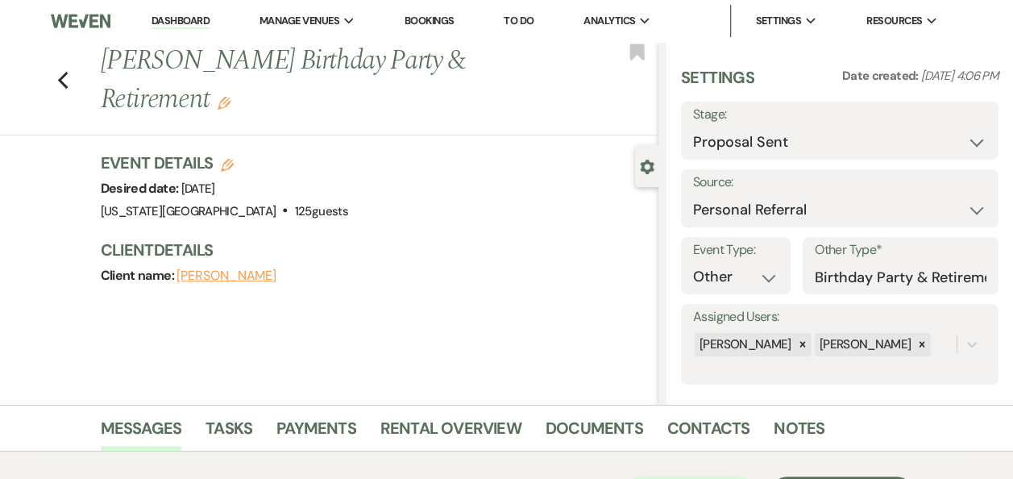
click at [185, 22] on link "Dashboard" at bounding box center [181, 21] width 58 height 15
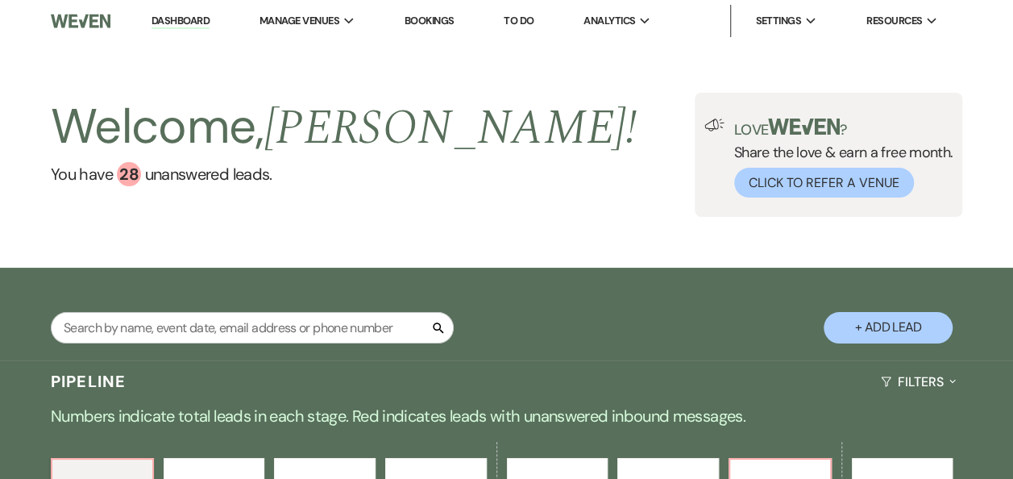
click at [879, 327] on button "+ Add Lead" at bounding box center [888, 327] width 129 height 31
select select "588"
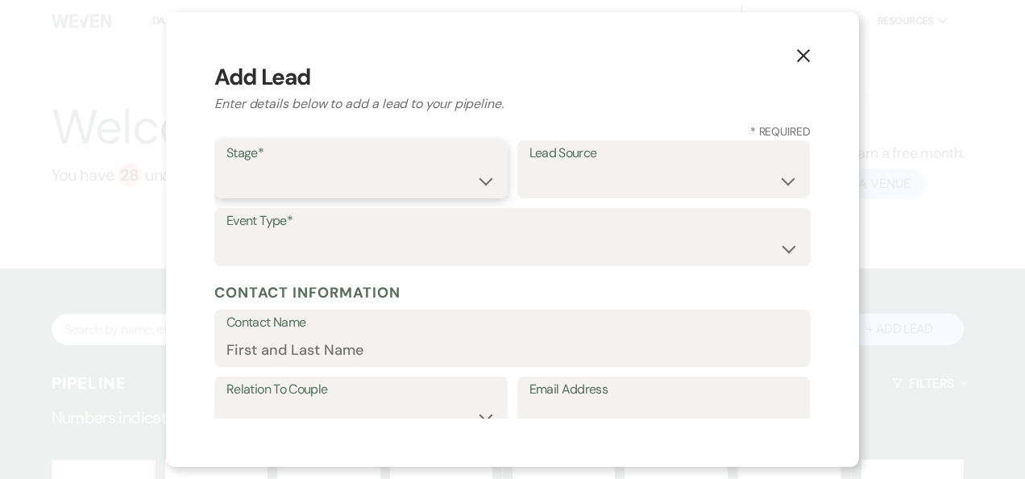
click at [480, 182] on select "Inquiry Follow Up Tour Requested Tour Confirmed Toured Proposal Sent Booked Lost" at bounding box center [361, 180] width 269 height 31
select select "1"
click at [227, 165] on select "Inquiry Follow Up Tour Requested Tour Confirmed Toured Proposal Sent Booked Lost" at bounding box center [361, 180] width 269 height 31
click at [779, 182] on select "Weven Venue Website Instagram Facebook Pinterest Google The Knot Wedding Wire H…" at bounding box center [664, 180] width 269 height 31
select select "22"
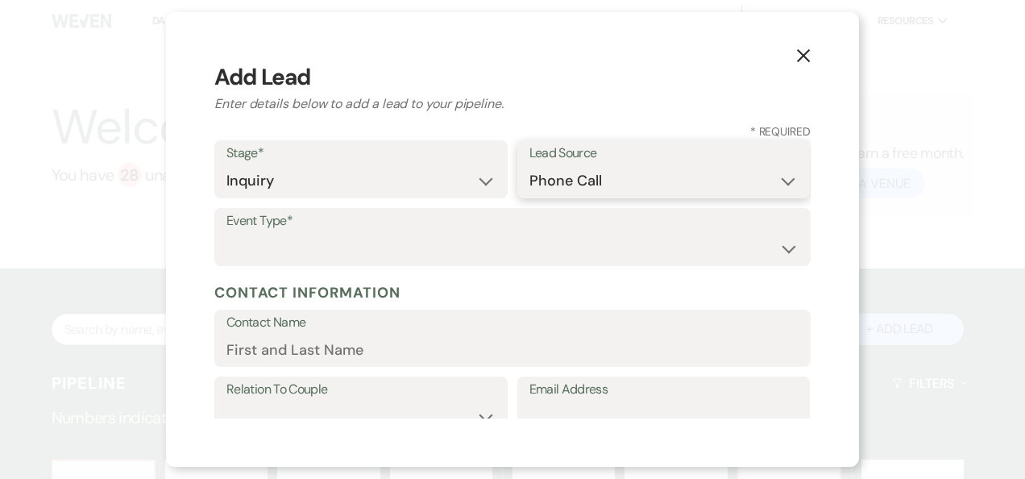
click at [530, 165] on select "Weven Venue Website Instagram Facebook Pinterest Google The Knot Wedding Wire H…" at bounding box center [664, 180] width 269 height 31
click at [777, 248] on select "Wedding Anniversary Party Baby Shower Bachelorette / Bachelor Party Birthday Pa…" at bounding box center [513, 248] width 572 height 31
select select "1"
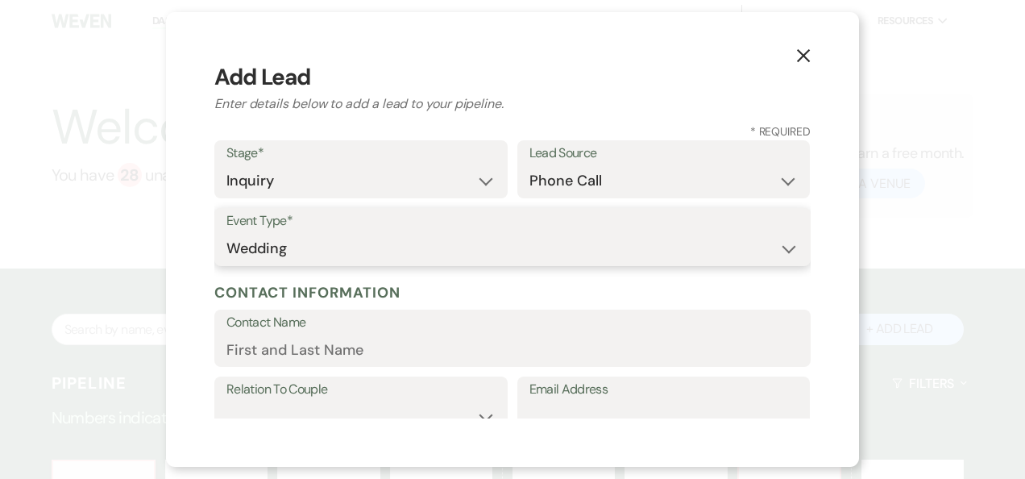
click at [227, 233] on select "Wedding Anniversary Party Baby Shower Bachelorette / Bachelor Party Birthday Pa…" at bounding box center [513, 248] width 572 height 31
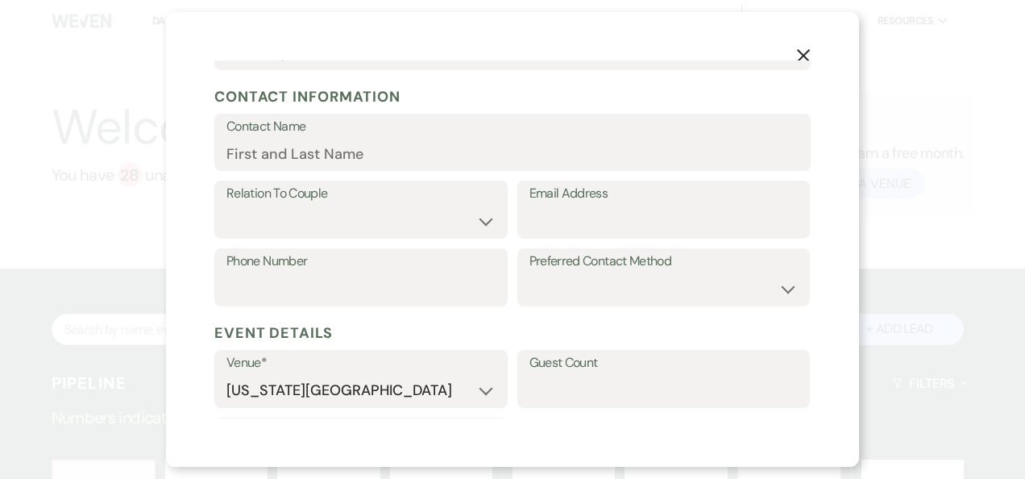
scroll to position [211, 0]
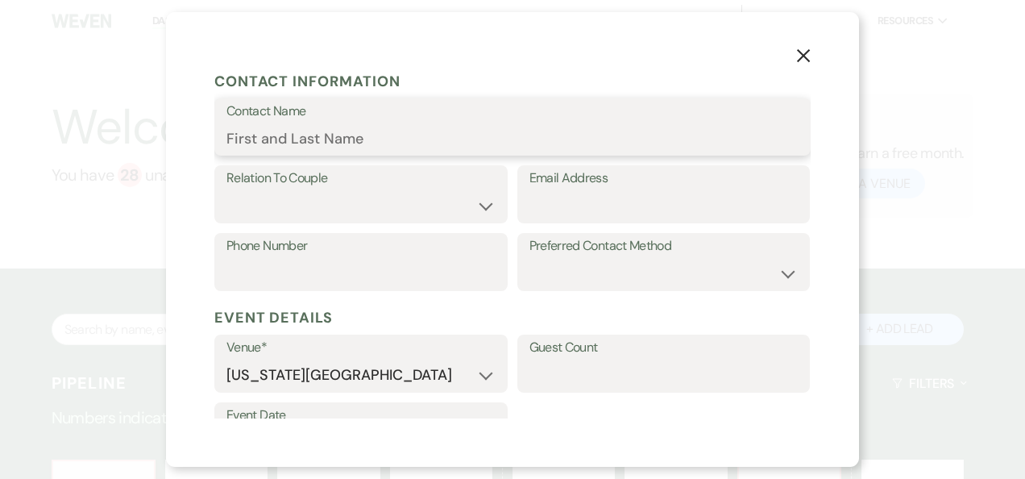
click at [318, 135] on input "Contact Name" at bounding box center [513, 138] width 572 height 31
type input "[PERSON_NAME]"
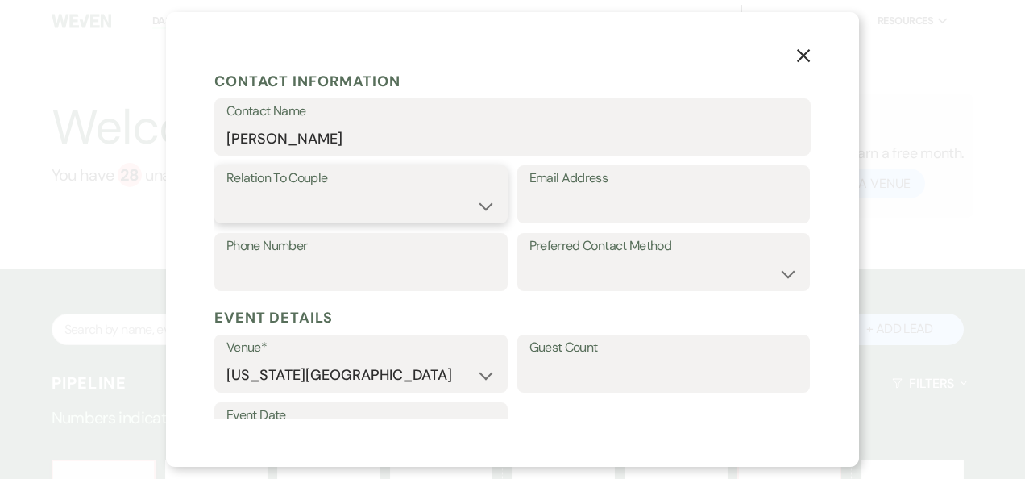
click at [479, 206] on select "Couple Planner Parent of Couple Family Member Friend Other" at bounding box center [361, 205] width 269 height 31
select select "3"
click at [227, 190] on select "Couple Planner Parent of Couple Family Member Friend Other" at bounding box center [361, 205] width 269 height 31
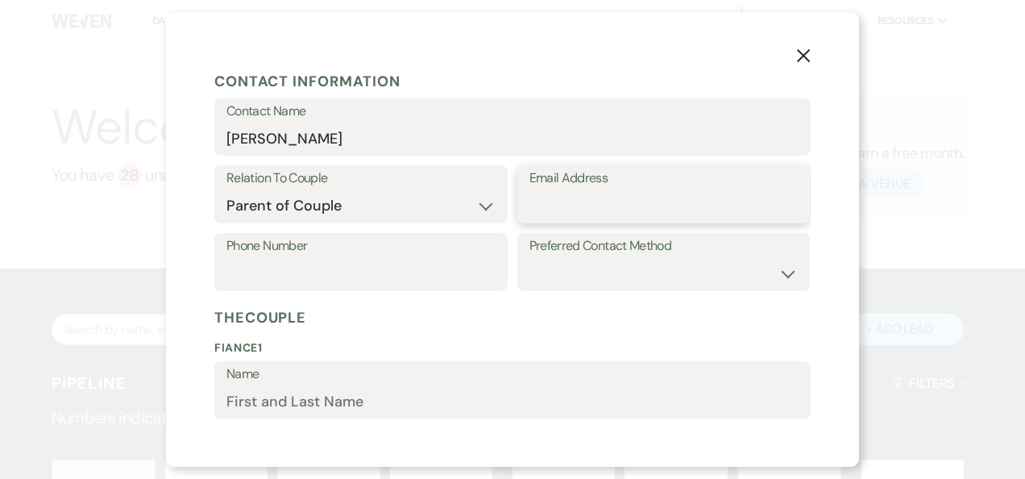
click at [540, 197] on input "Email Address" at bounding box center [664, 205] width 269 height 31
type input "[EMAIL_ADDRESS][DOMAIN_NAME]"
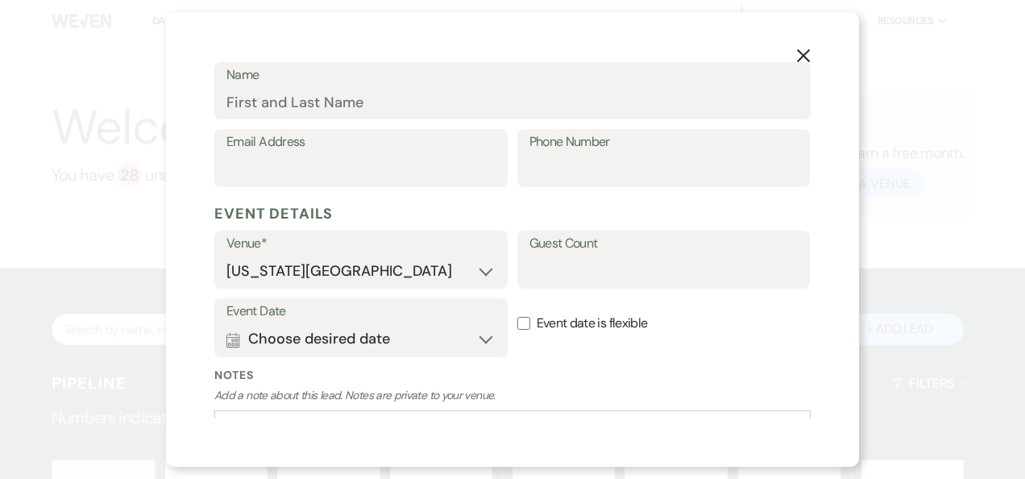
scroll to position [692, 0]
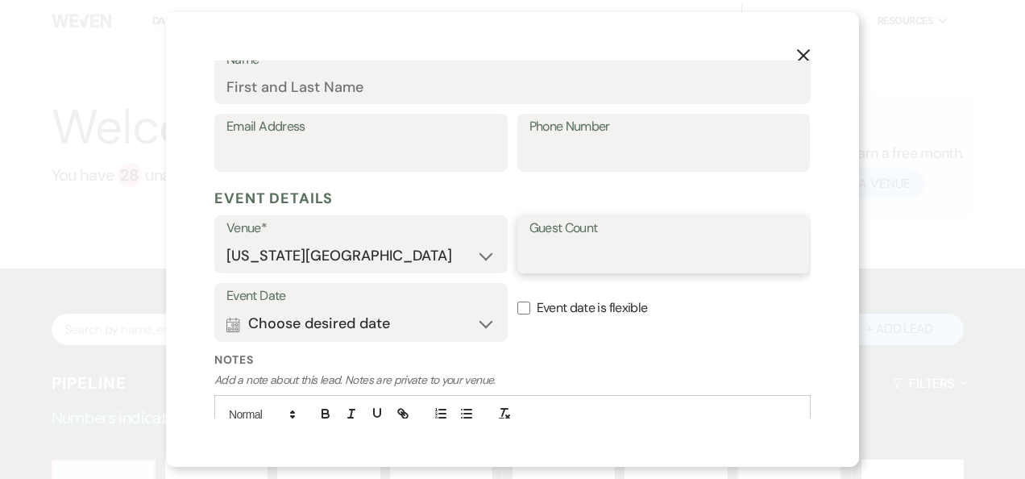
click at [534, 254] on input "Guest Count" at bounding box center [664, 255] width 269 height 31
type input "175"
click at [480, 324] on button "Calendar Choose desired date Expand" at bounding box center [361, 324] width 269 height 32
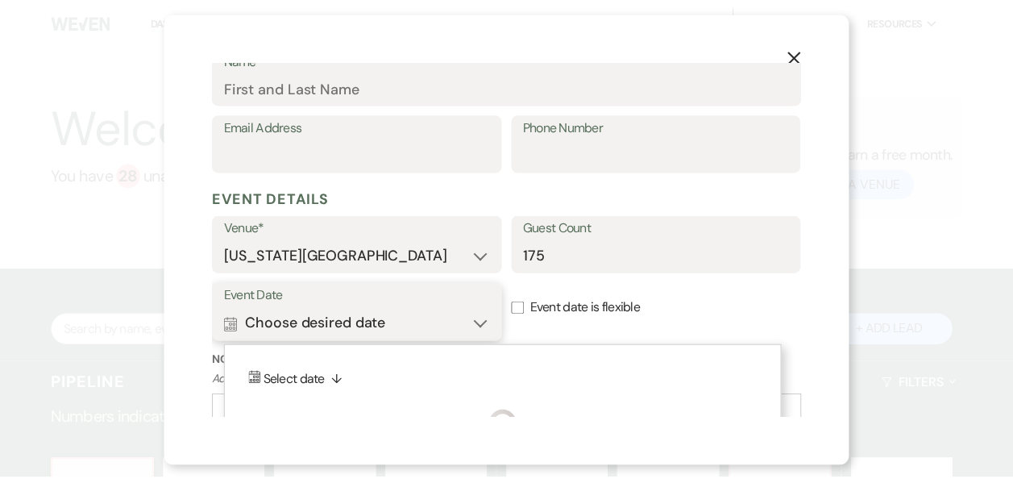
scroll to position [793, 0]
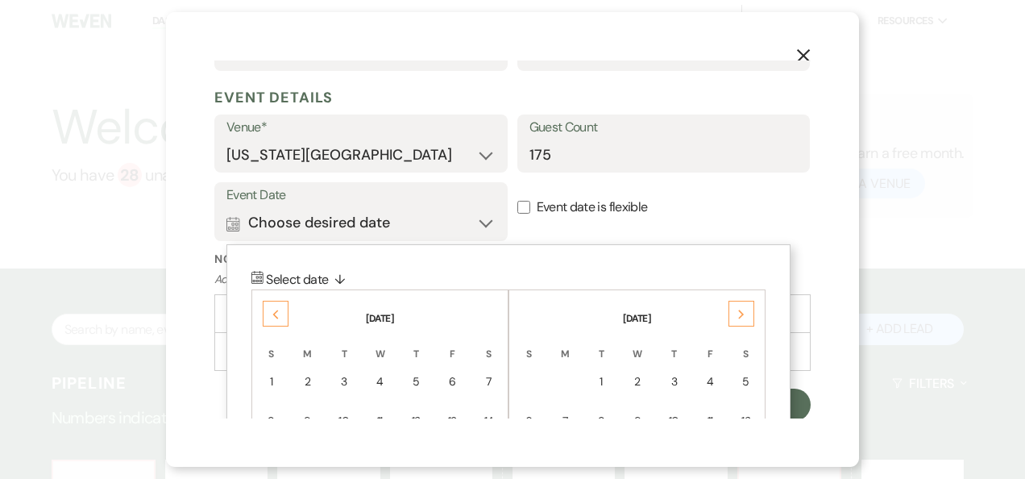
click at [773, 211] on label "Event date is flexible" at bounding box center [664, 207] width 293 height 51
click at [530, 211] on input "Event date is flexible" at bounding box center [524, 207] width 13 height 13
checkbox input "true"
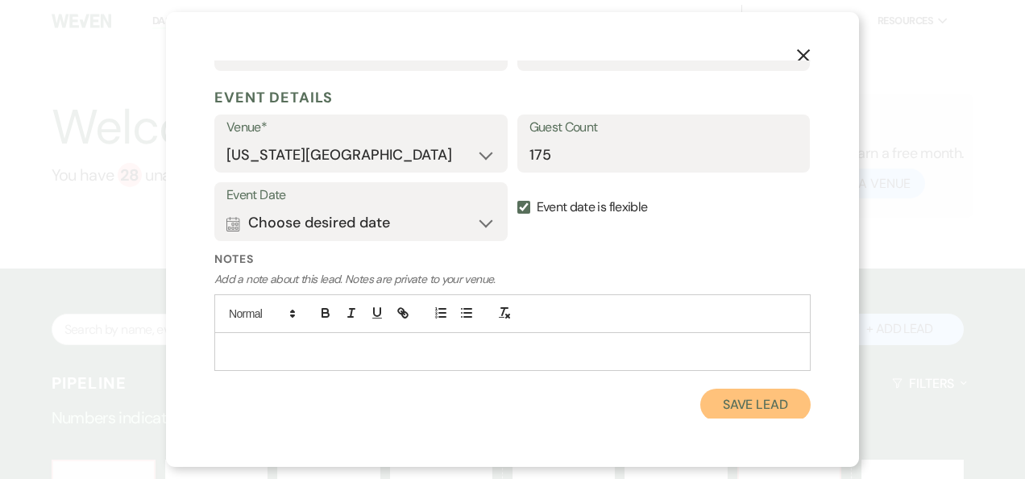
click at [745, 406] on button "Save Lead" at bounding box center [755, 405] width 110 height 32
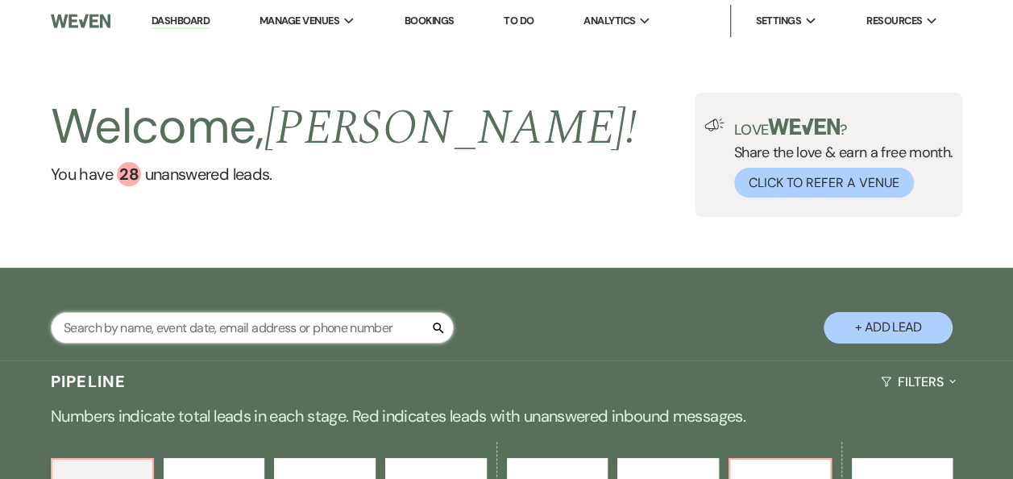
click at [236, 328] on input "text" at bounding box center [252, 327] width 403 height 31
type input "rebe"
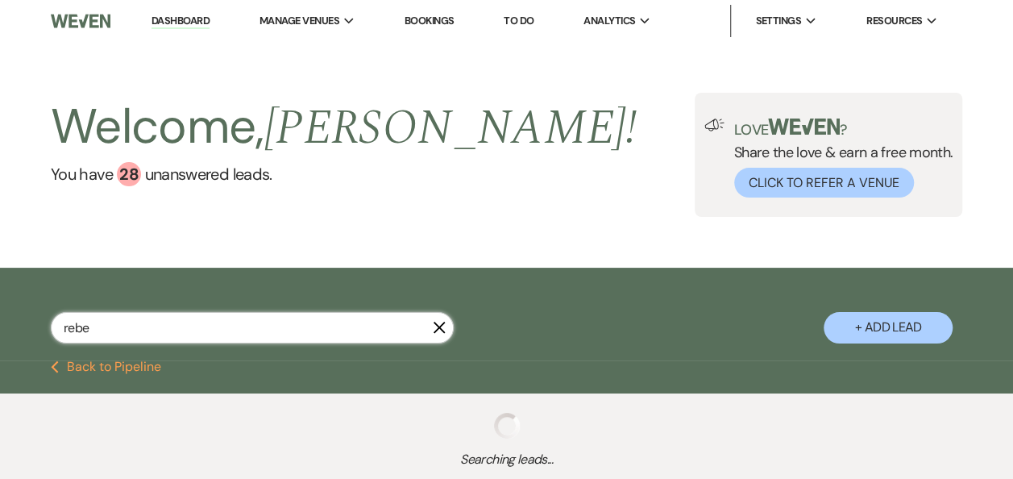
select select "6"
select select "5"
select select "8"
select select "10"
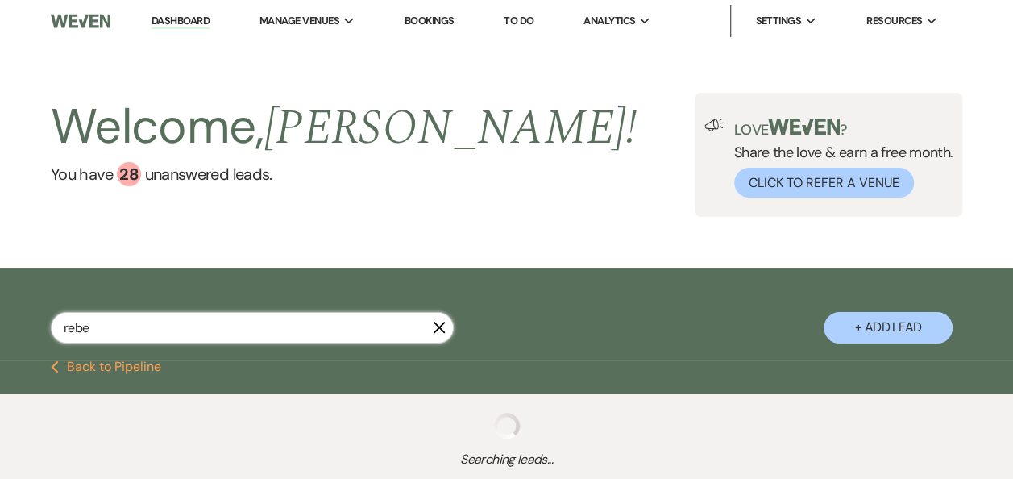
select select "5"
select select "8"
select select "5"
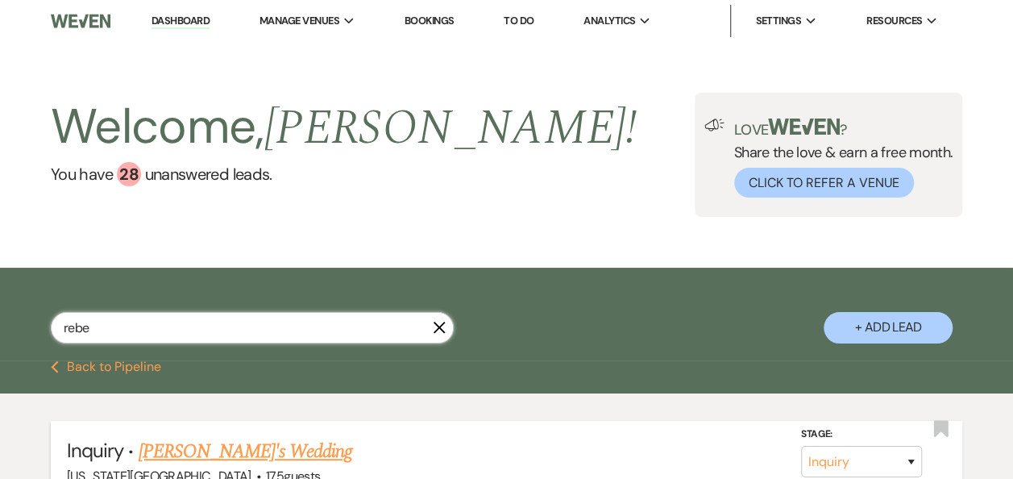
type input "rebe"
click at [227, 455] on link "[PERSON_NAME]'s Wedding" at bounding box center [246, 451] width 214 height 29
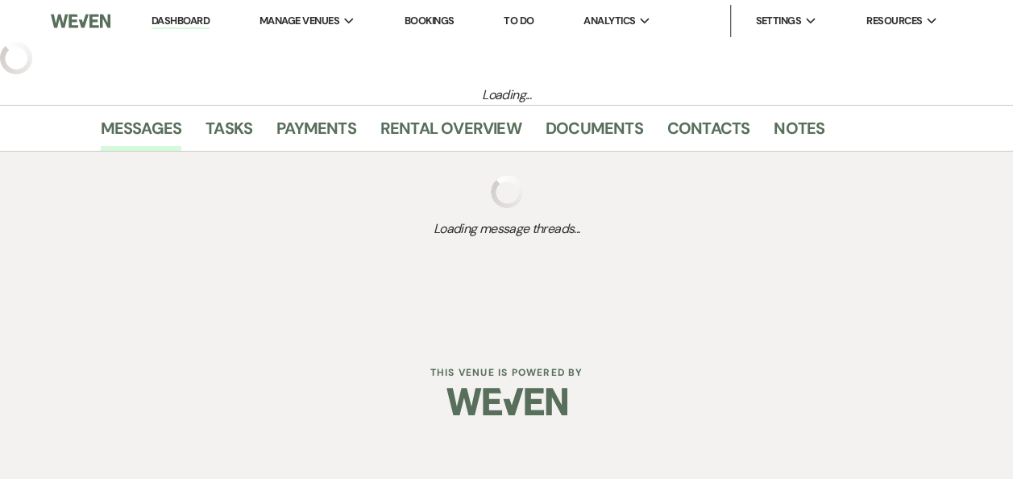
select select "22"
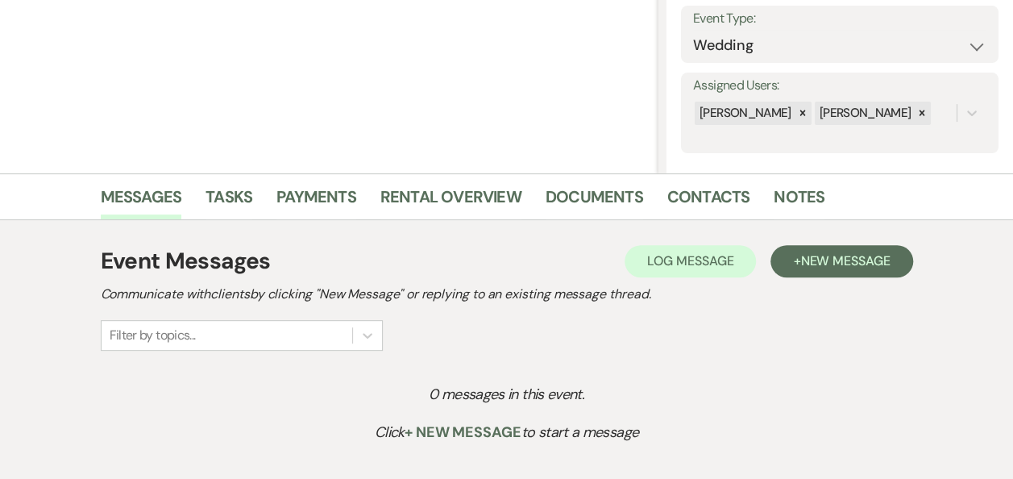
scroll to position [221, 0]
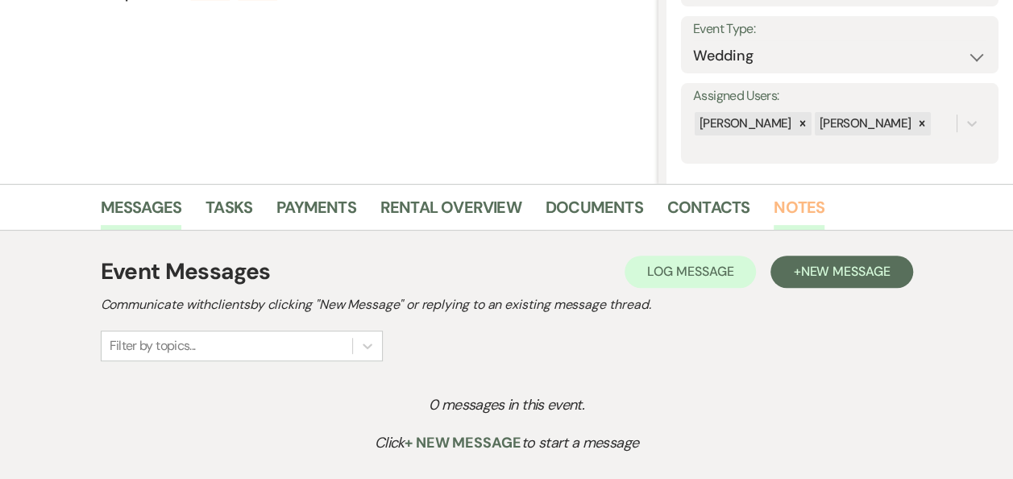
click at [780, 210] on link "Notes" at bounding box center [799, 211] width 51 height 35
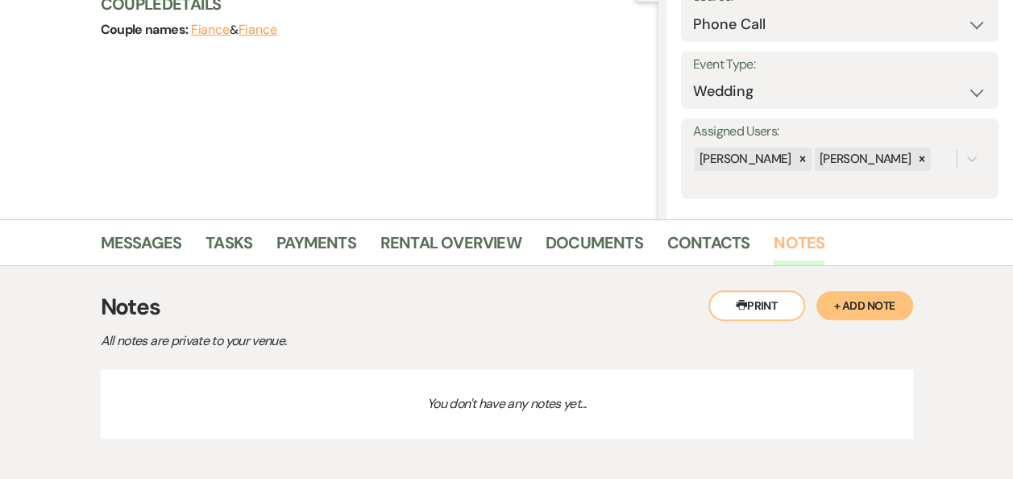
scroll to position [221, 0]
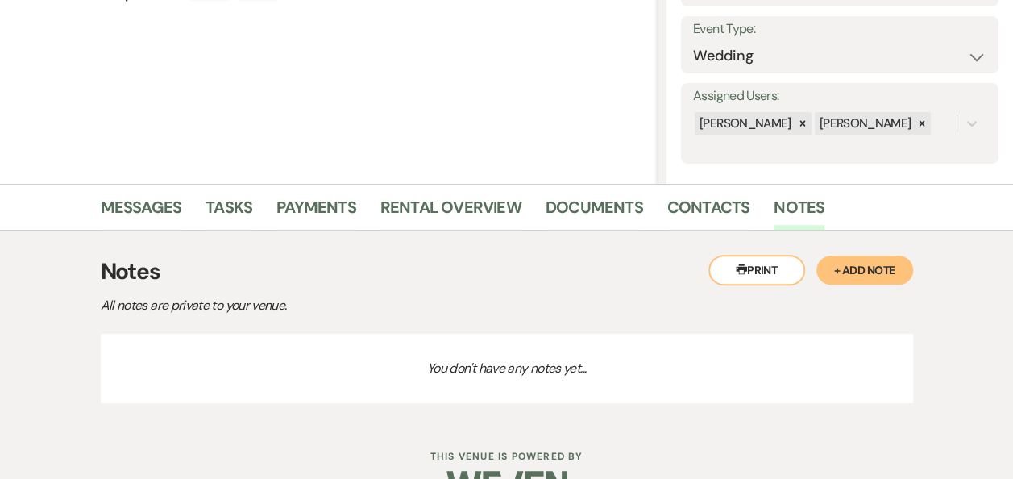
click at [858, 271] on button "+ Add Note" at bounding box center [865, 270] width 97 height 29
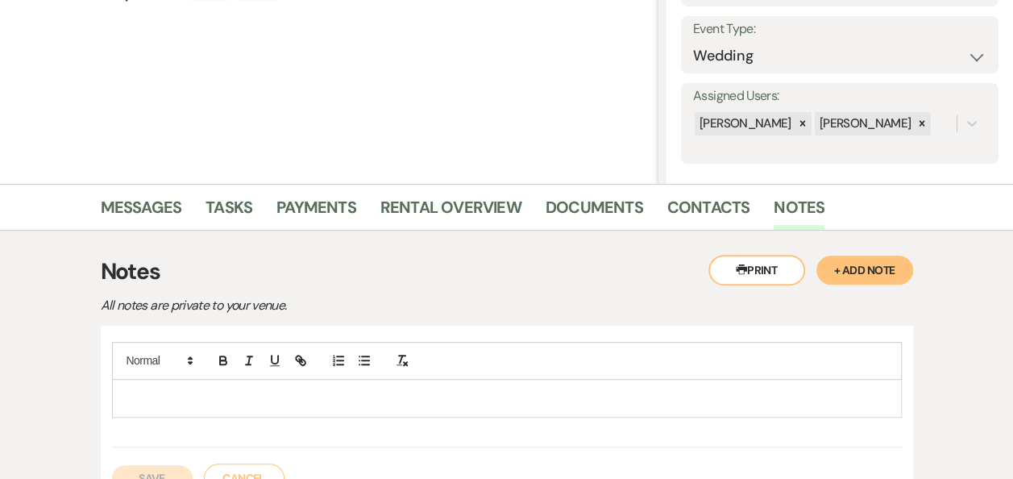
click at [208, 397] on p at bounding box center [507, 398] width 764 height 18
click at [156, 471] on button "Save" at bounding box center [152, 478] width 81 height 26
click at [155, 209] on link "Messages" at bounding box center [141, 211] width 81 height 35
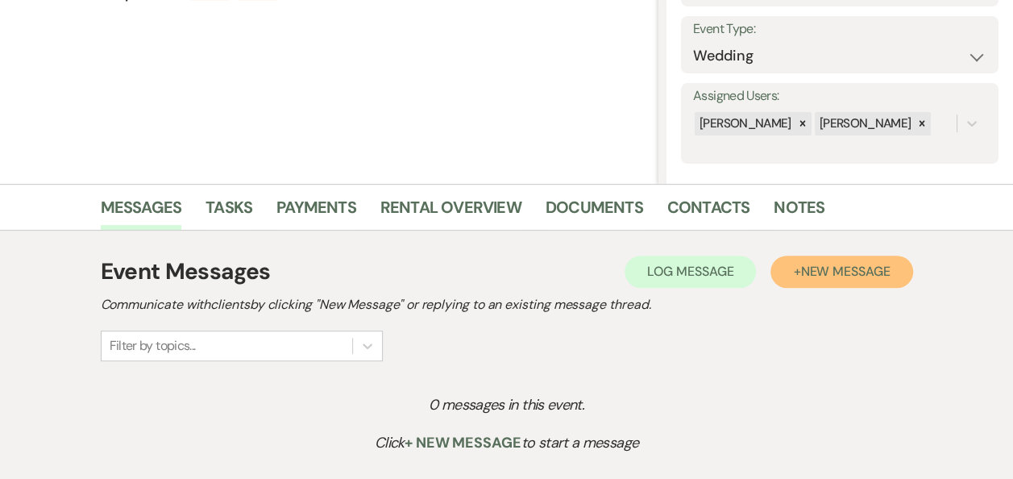
click at [825, 271] on span "New Message" at bounding box center [844, 271] width 89 height 17
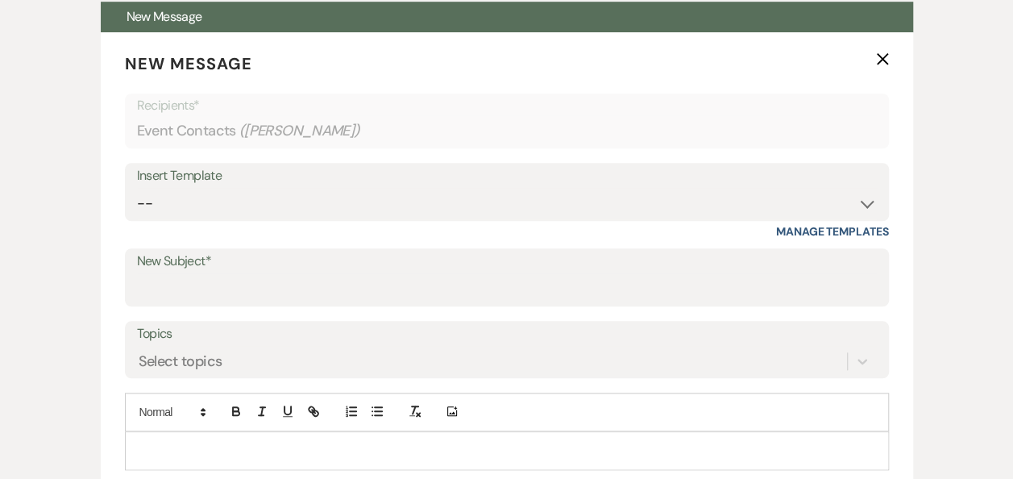
scroll to position [617, 0]
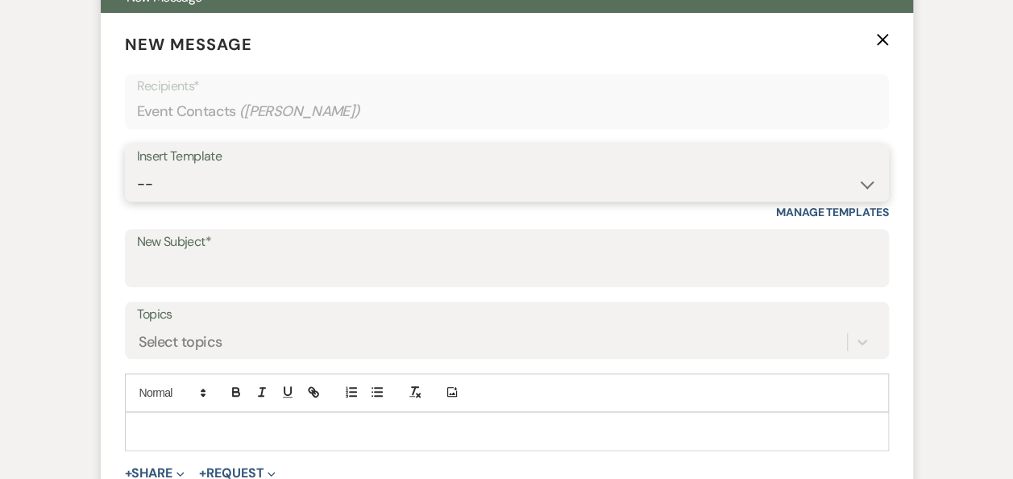
click at [866, 184] on select "-- Weven Planning Portal Introduction (Booked Events) Follow Up Booking Procedu…" at bounding box center [507, 183] width 740 height 31
select select "860"
click at [137, 168] on select "-- Weven Planning Portal Introduction (Booked Events) Follow Up Booking Procedu…" at bounding box center [507, 183] width 740 height 31
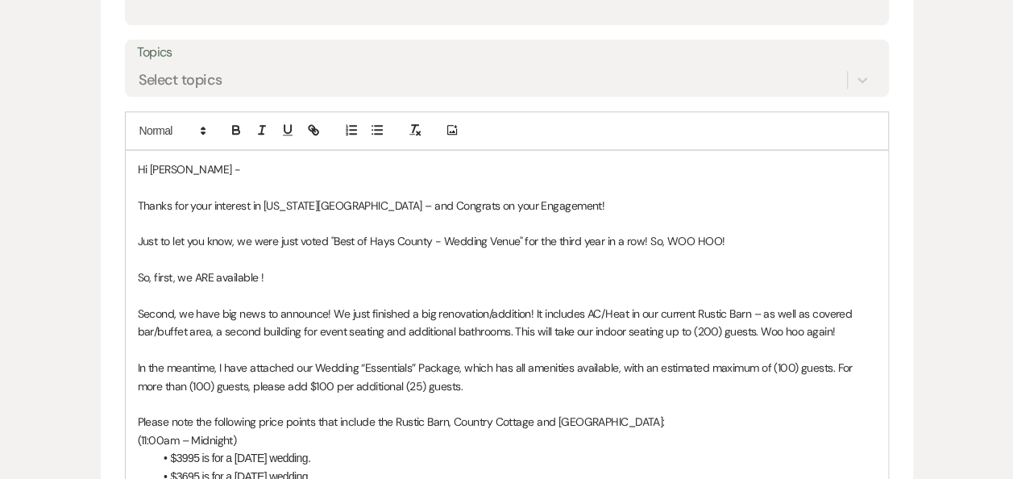
scroll to position [921, 0]
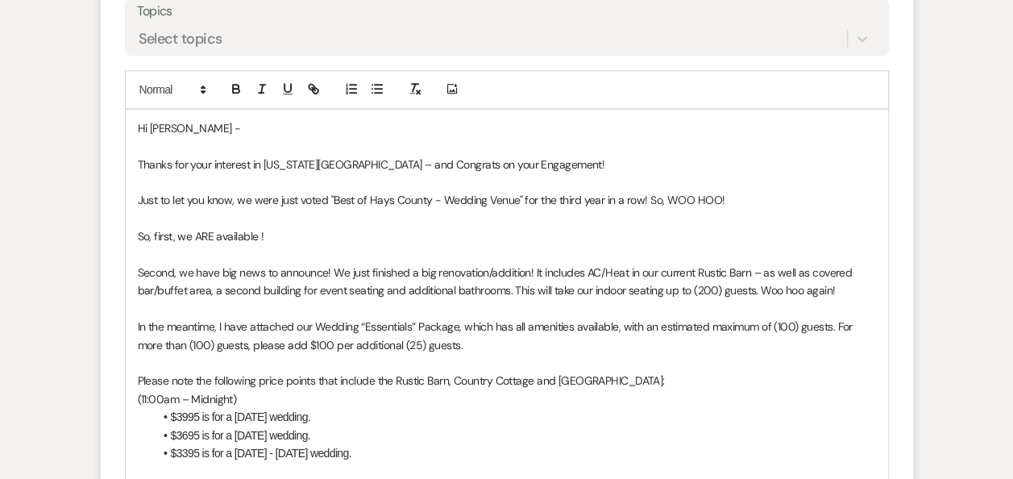
click at [466, 160] on p "Thanks for your interest in [US_STATE][GEOGRAPHIC_DATA] – and Congrats on your …" at bounding box center [507, 165] width 738 height 18
drag, startPoint x: 271, startPoint y: 234, endPoint x: 147, endPoint y: 239, distance: 124.2
click at [147, 239] on p "So, first, we ARE available !" at bounding box center [507, 236] width 738 height 18
click at [185, 416] on li "$3995 is for a [DATE] wedding." at bounding box center [515, 417] width 722 height 18
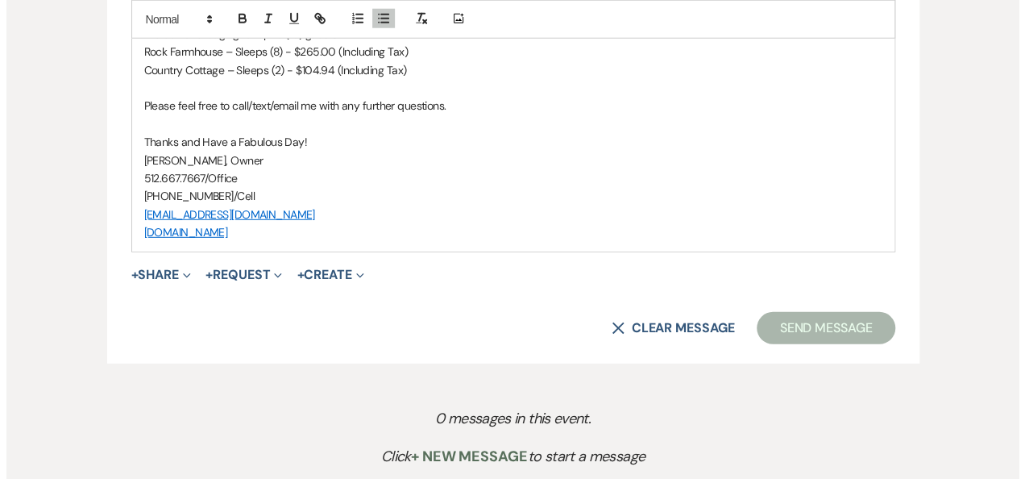
scroll to position [2194, 0]
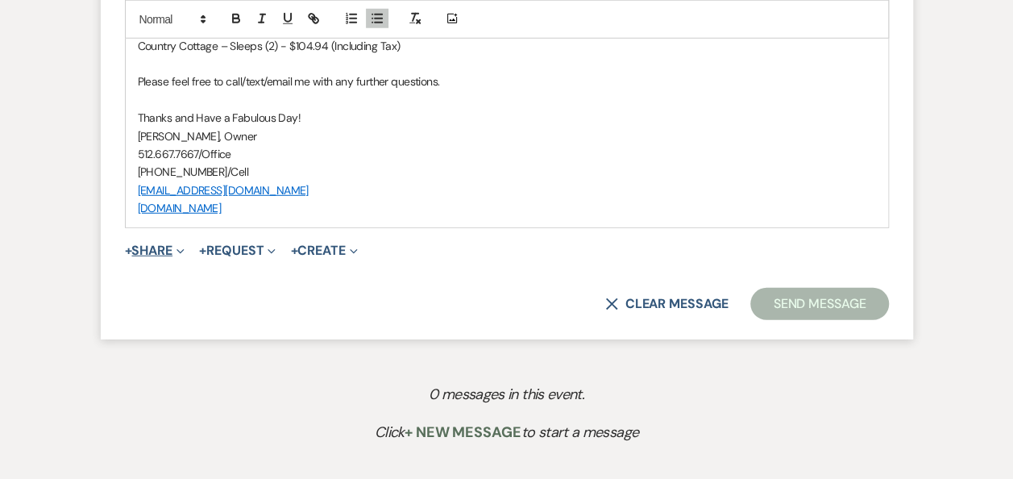
click at [166, 250] on button "+ Share Expand" at bounding box center [155, 250] width 60 height 13
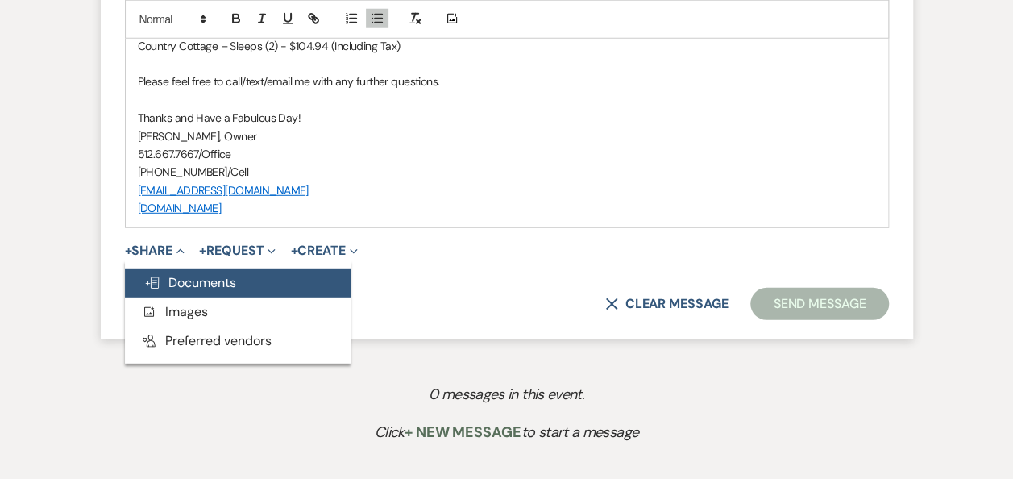
click at [185, 285] on span "Doc Upload Documents" at bounding box center [190, 282] width 92 height 17
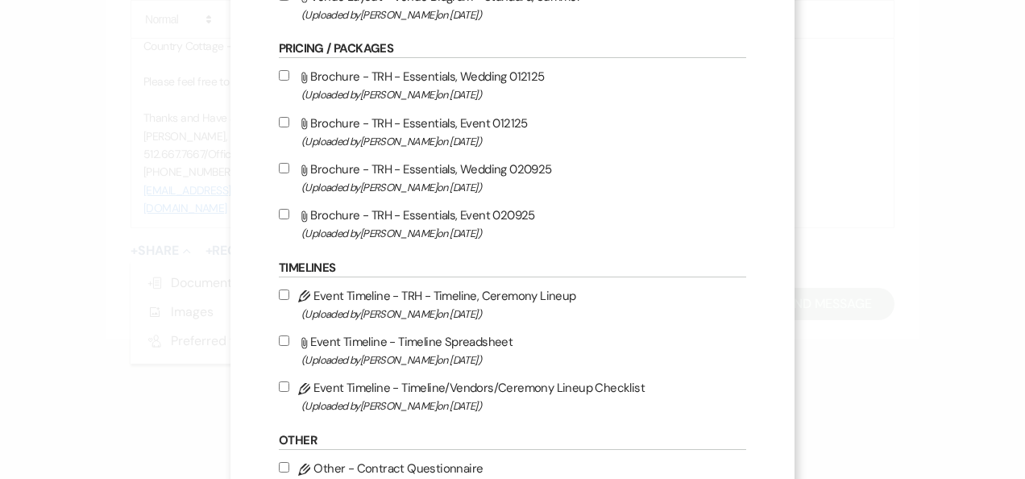
scroll to position [471, 0]
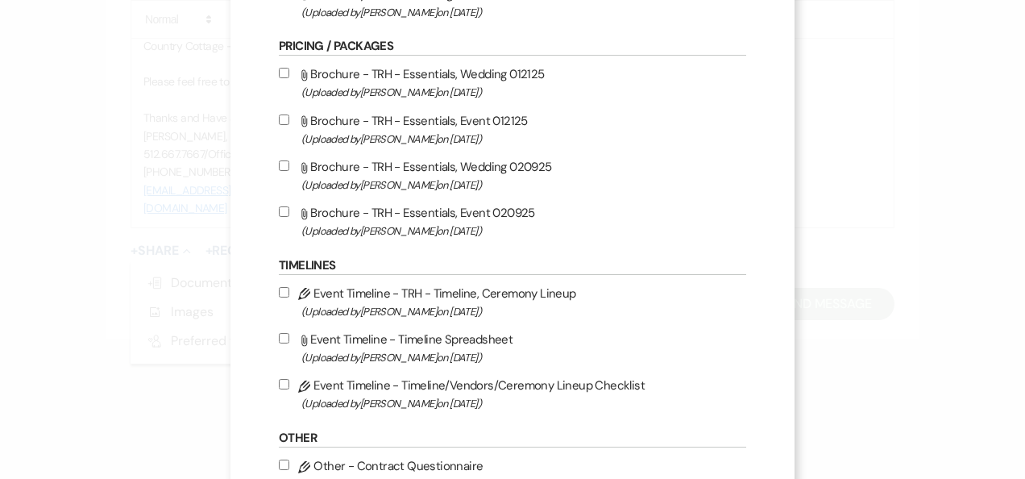
click at [279, 164] on input "Attach File Brochure - TRH - Essentials, Wedding 020925 (Uploaded by [PERSON_NA…" at bounding box center [284, 165] width 10 height 10
checkbox input "true"
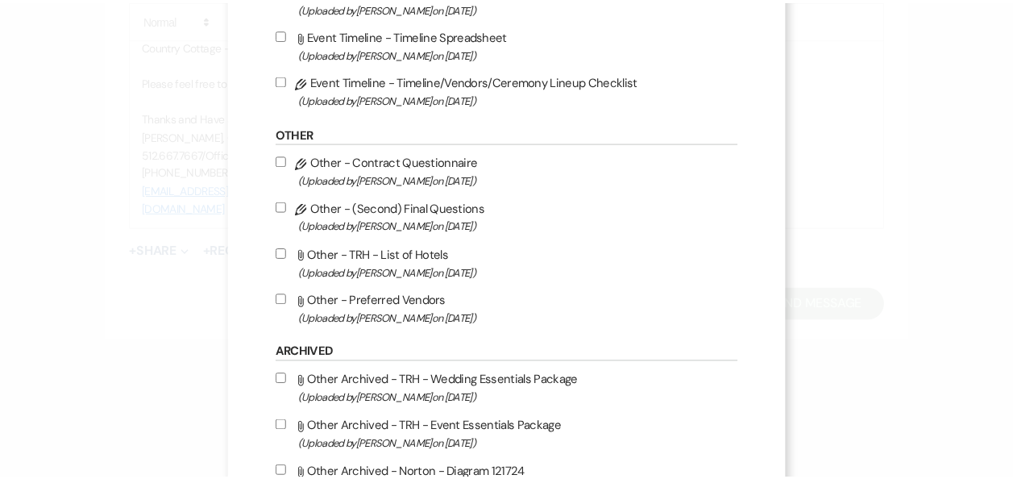
scroll to position [1446, 0]
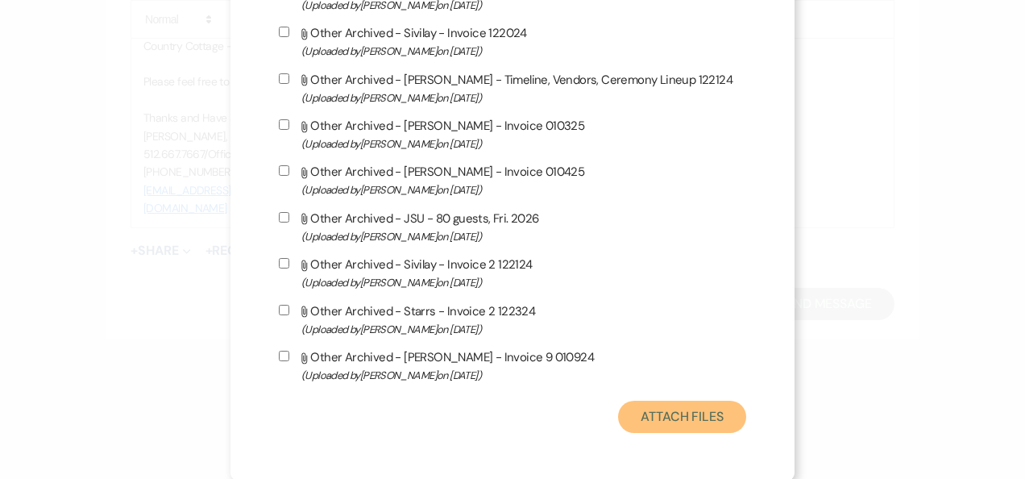
click at [669, 418] on button "Attach Files" at bounding box center [682, 417] width 128 height 32
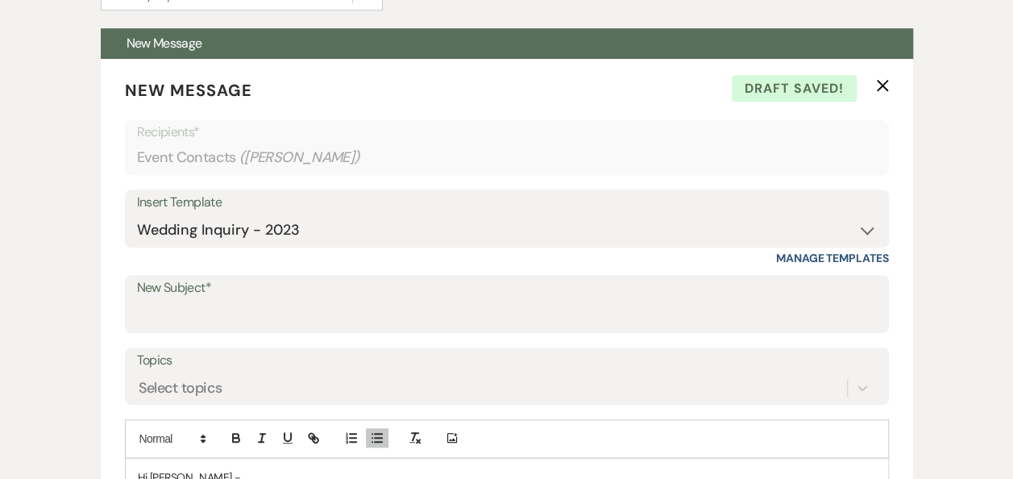
scroll to position [568, 0]
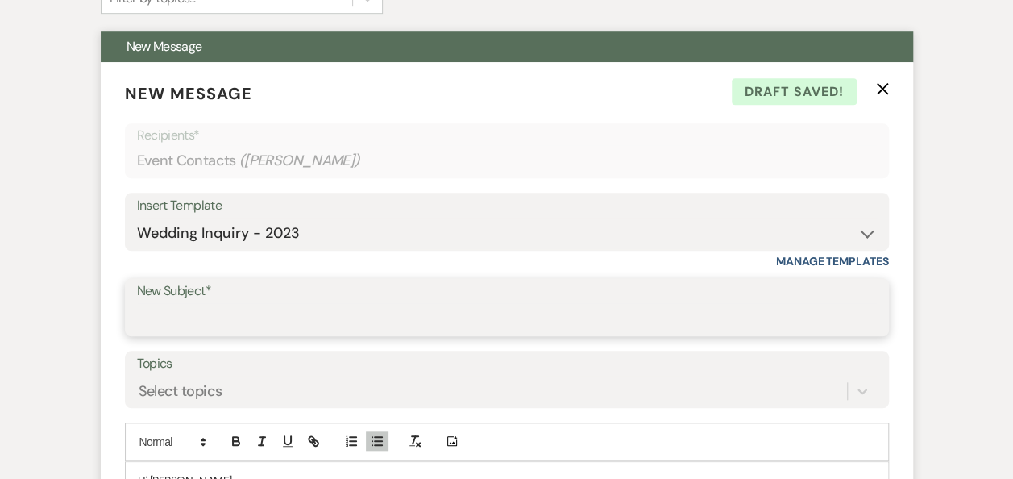
click at [309, 314] on input "New Subject*" at bounding box center [507, 318] width 740 height 31
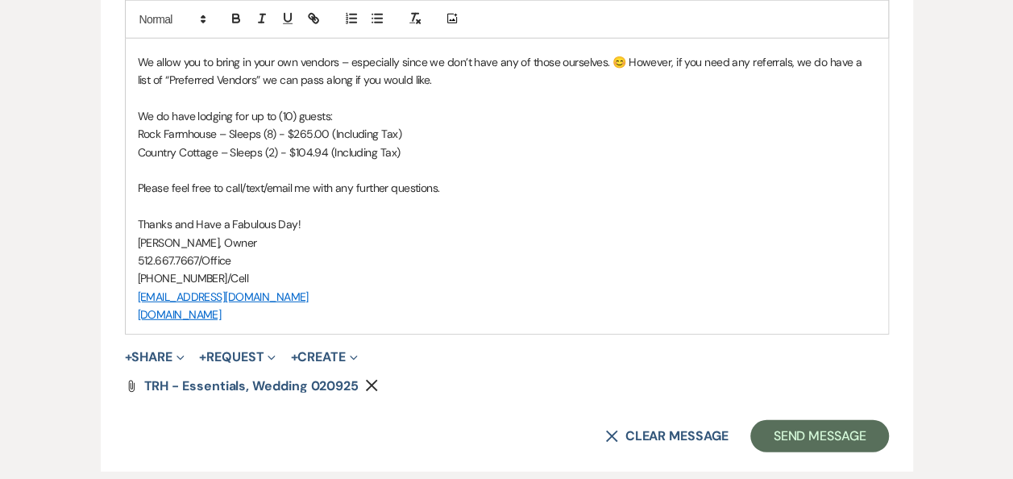
scroll to position [2180, 0]
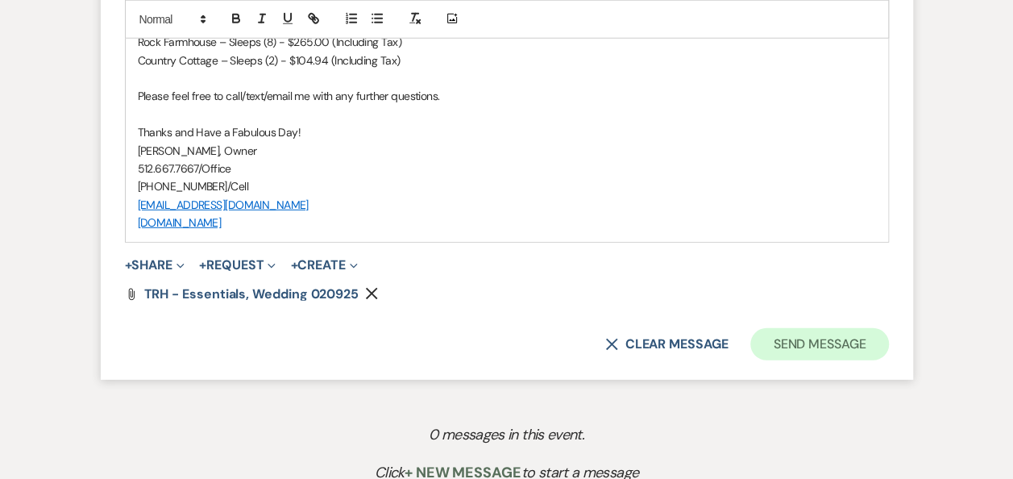
type input "[US_STATE] Rock House - Wedding Info Packet"
click at [814, 337] on button "Send Message" at bounding box center [819, 344] width 138 height 32
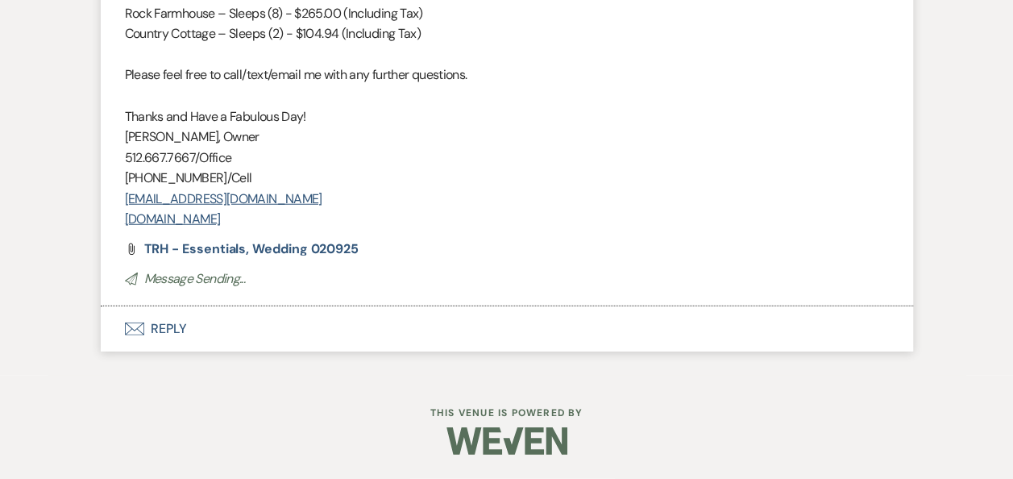
scroll to position [1582, 0]
